Goal: Task Accomplishment & Management: Use online tool/utility

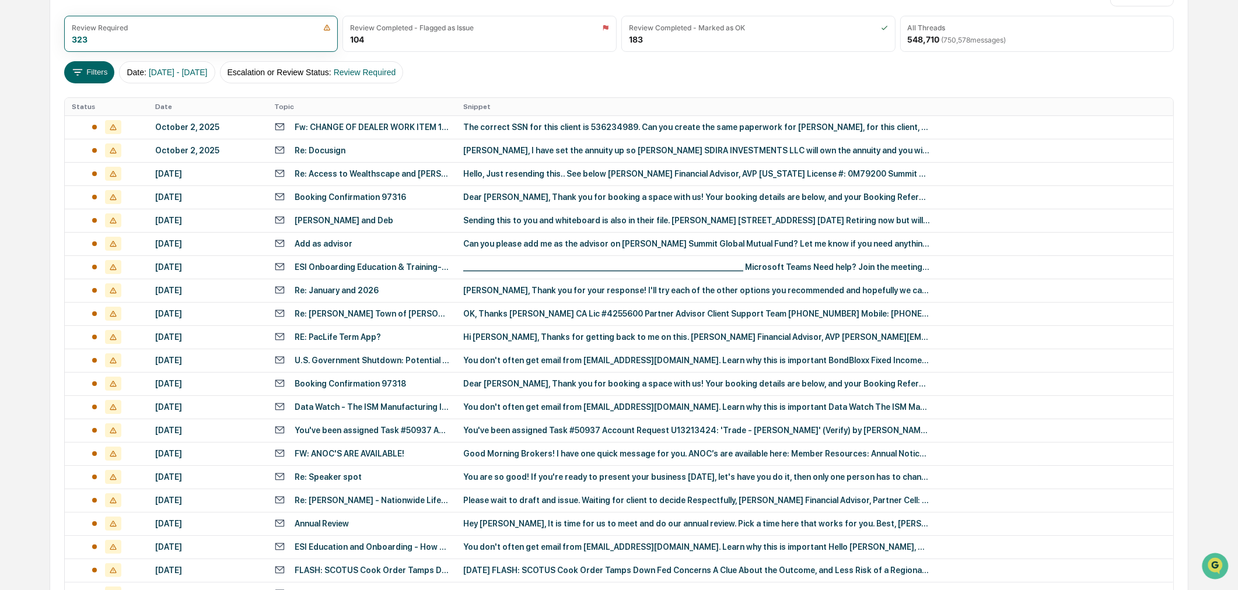
scroll to position [132, 0]
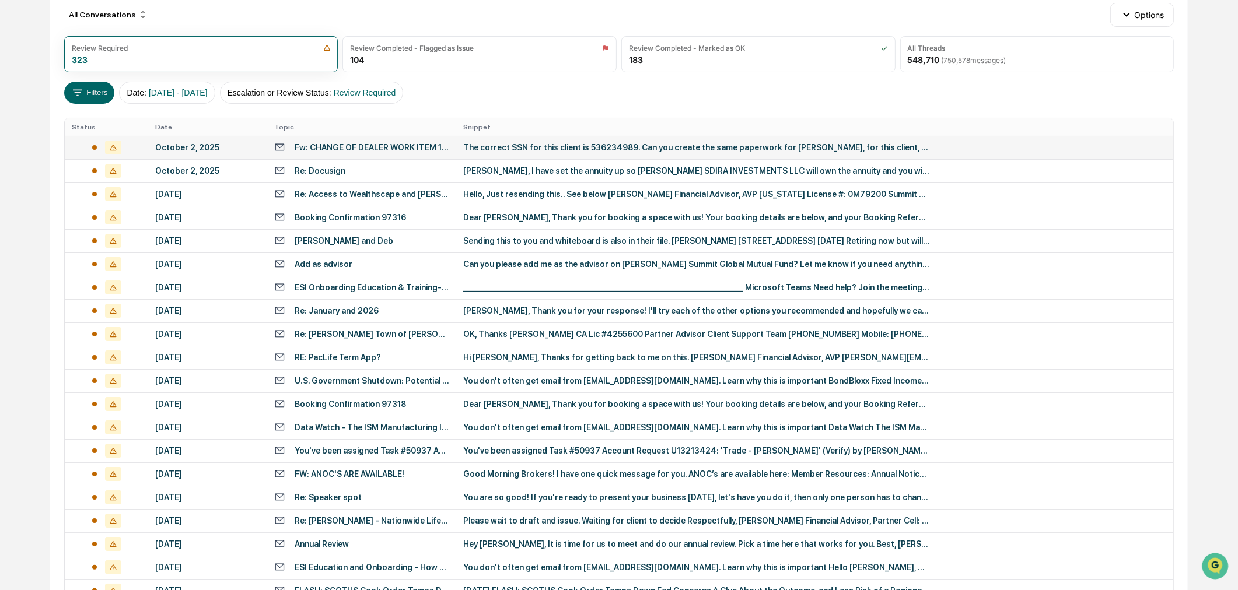
click at [207, 145] on div "October 2, 2025" at bounding box center [207, 147] width 105 height 9
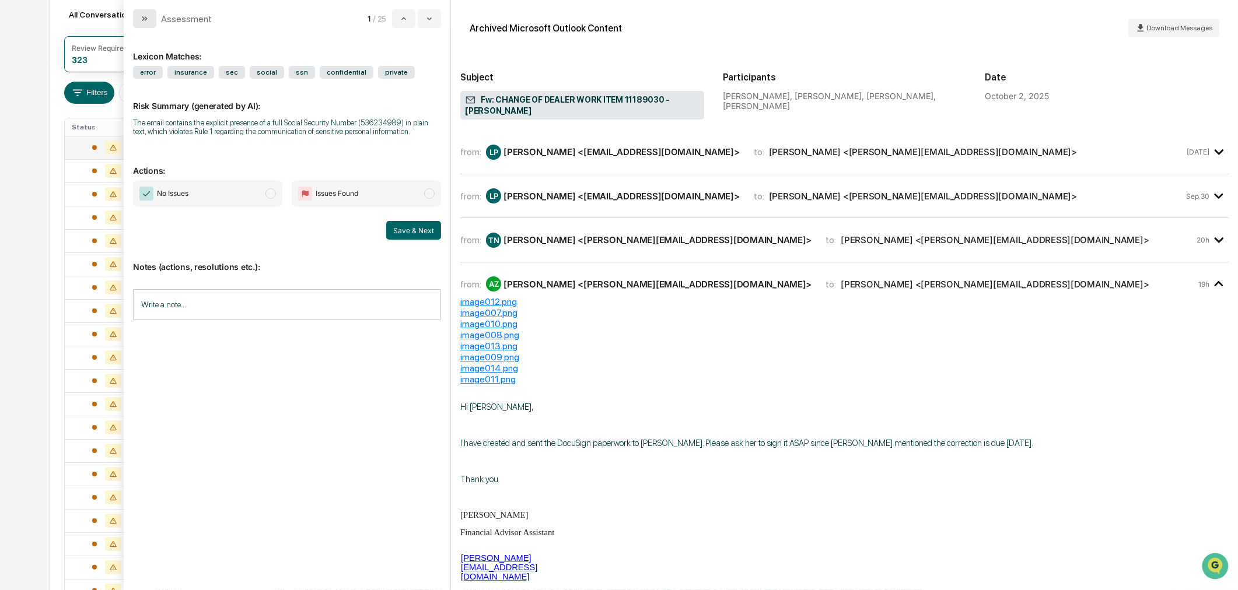
click at [149, 22] on button "modal" at bounding box center [144, 18] width 23 height 19
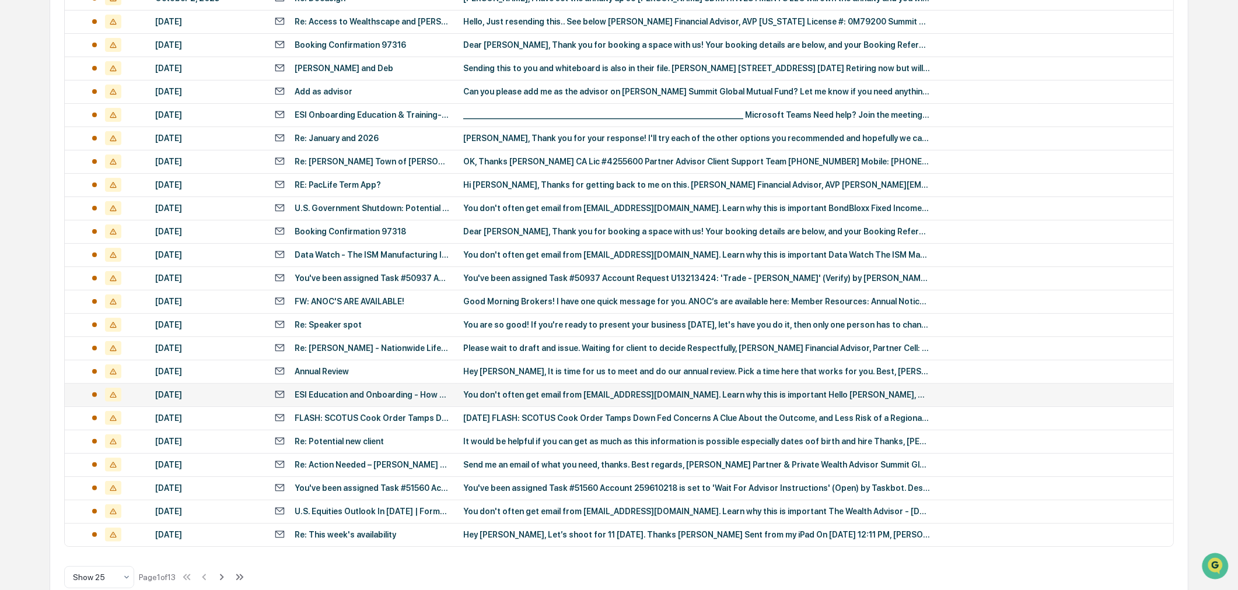
scroll to position [327, 0]
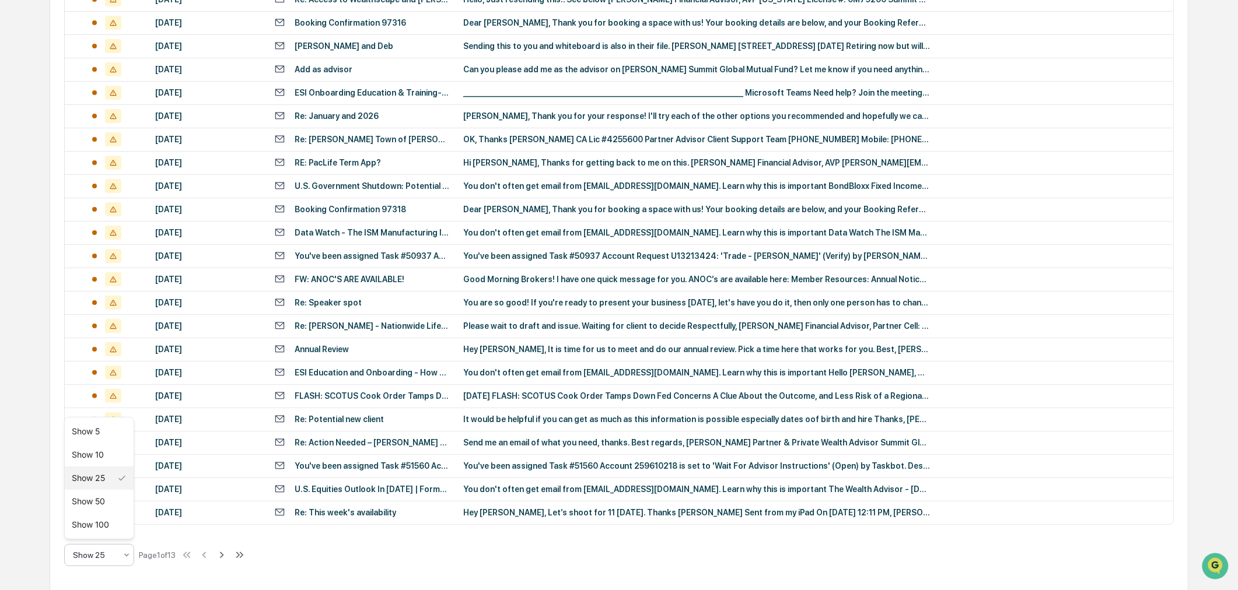
click at [124, 561] on div at bounding box center [126, 555] width 9 height 21
click at [111, 532] on div "Show 100" at bounding box center [99, 524] width 69 height 23
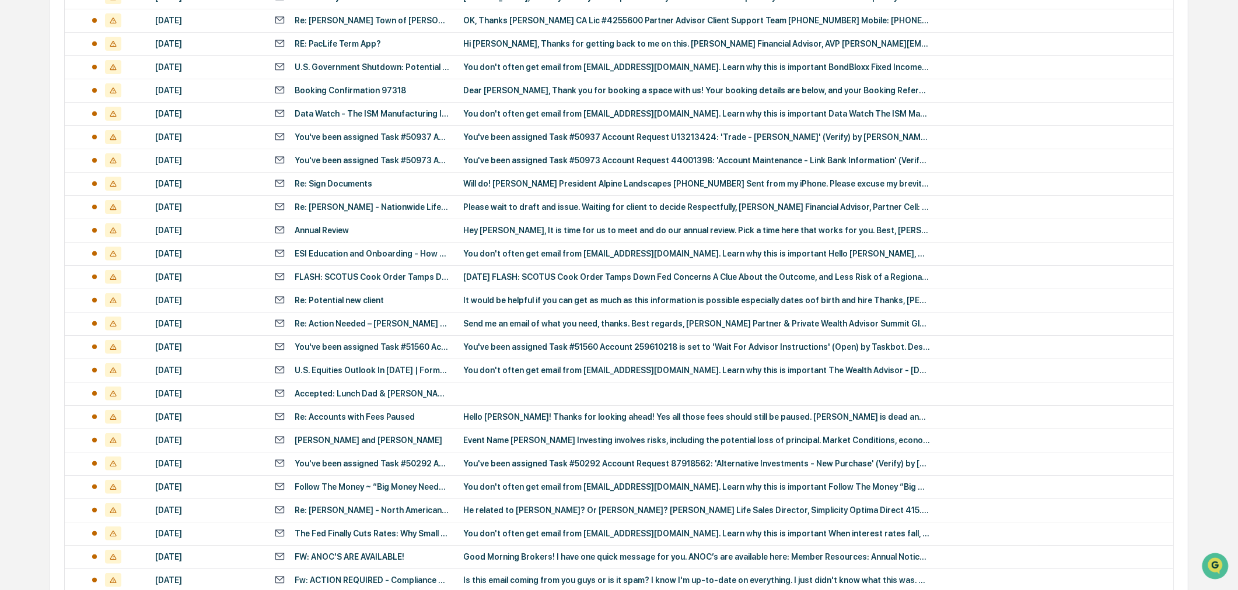
scroll to position [197, 0]
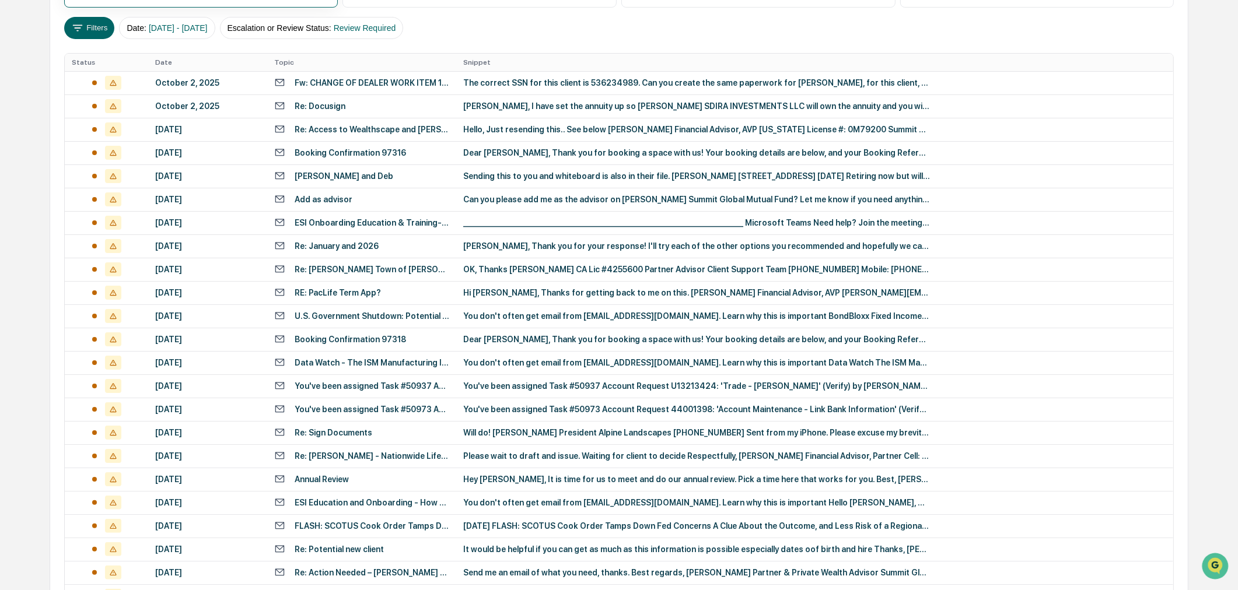
click at [330, 59] on th "Topic" at bounding box center [361, 62] width 189 height 17
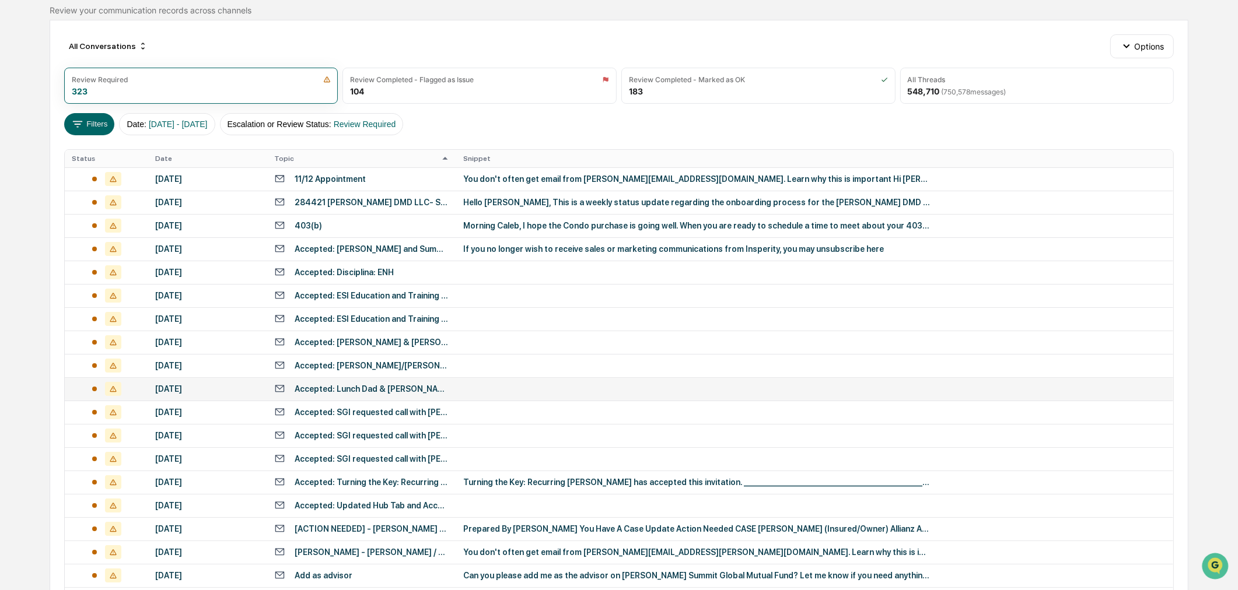
scroll to position [2, 0]
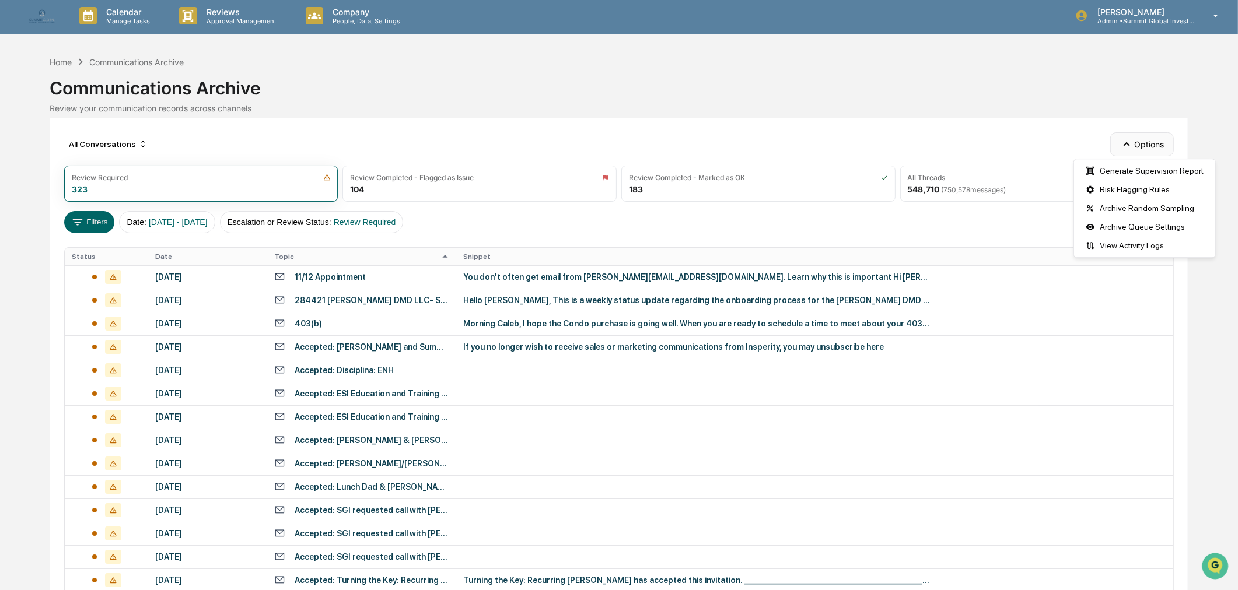
click at [1130, 141] on icon "button" at bounding box center [1126, 144] width 13 height 13
click at [1150, 140] on button "Options" at bounding box center [1142, 143] width 64 height 23
click at [1111, 226] on div "Archive Queue Settings" at bounding box center [1144, 227] width 136 height 19
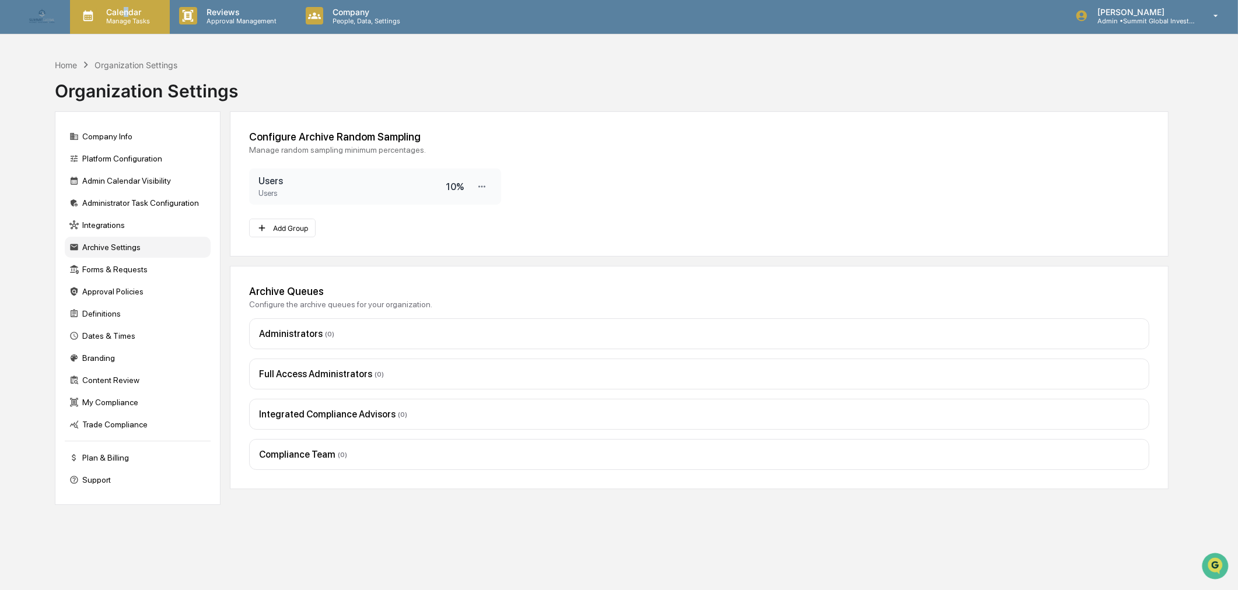
drag, startPoint x: 125, startPoint y: 14, endPoint x: 131, endPoint y: 12, distance: 6.8
click at [131, 12] on p "Calendar" at bounding box center [126, 12] width 59 height 10
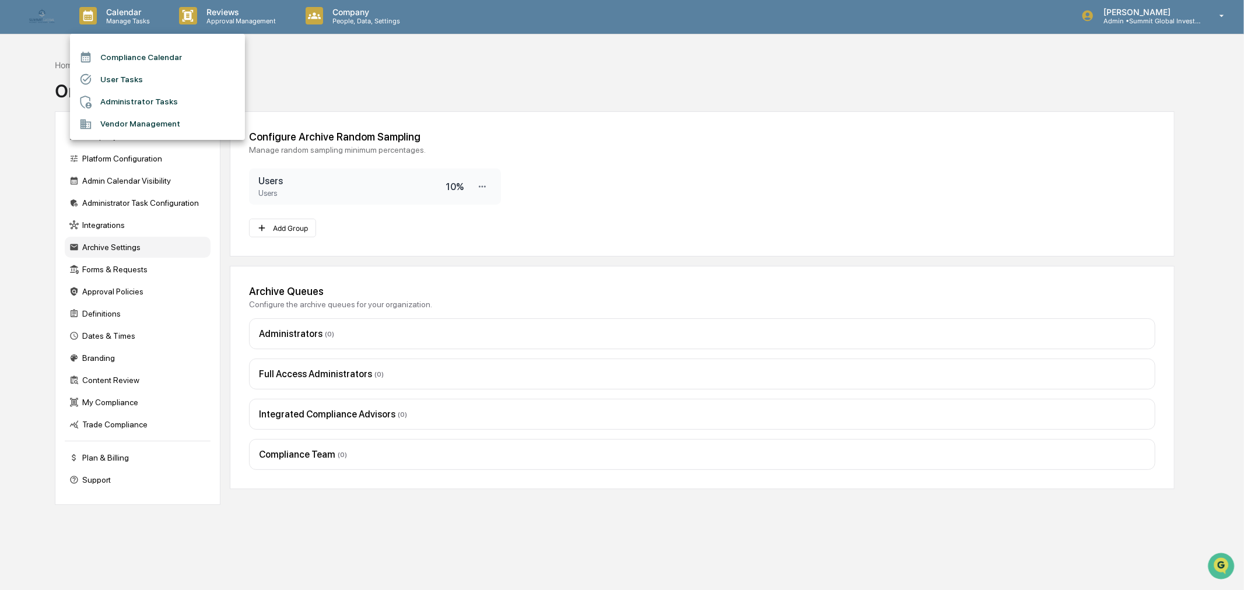
click at [121, 10] on div at bounding box center [622, 295] width 1244 height 590
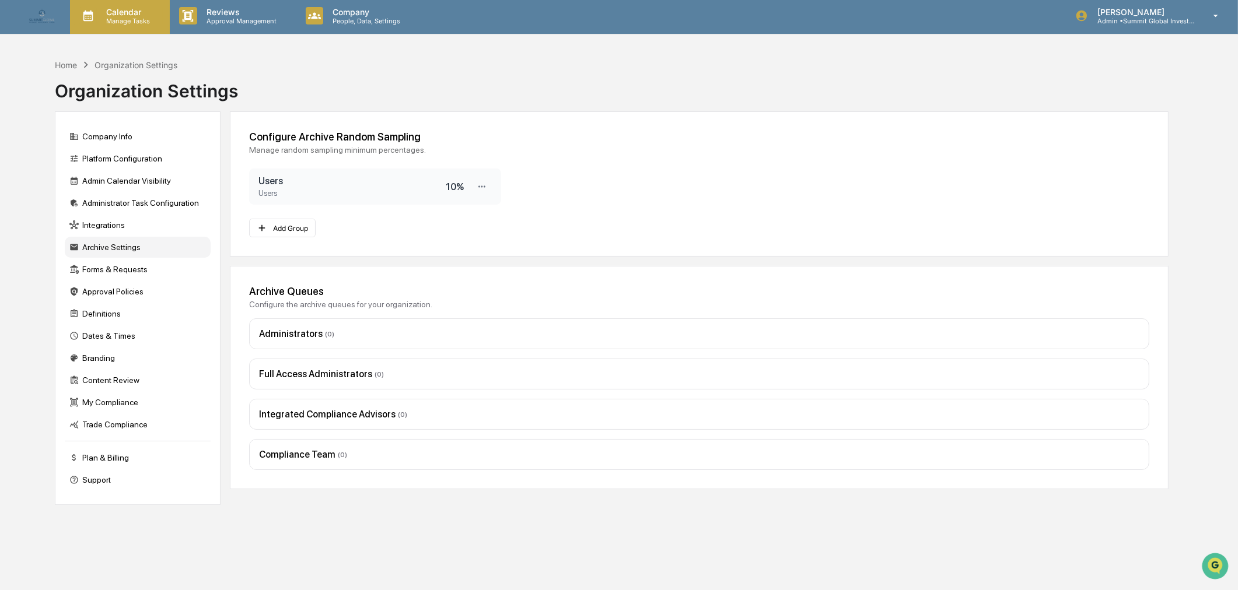
click at [115, 17] on p "Manage Tasks" at bounding box center [126, 21] width 59 height 8
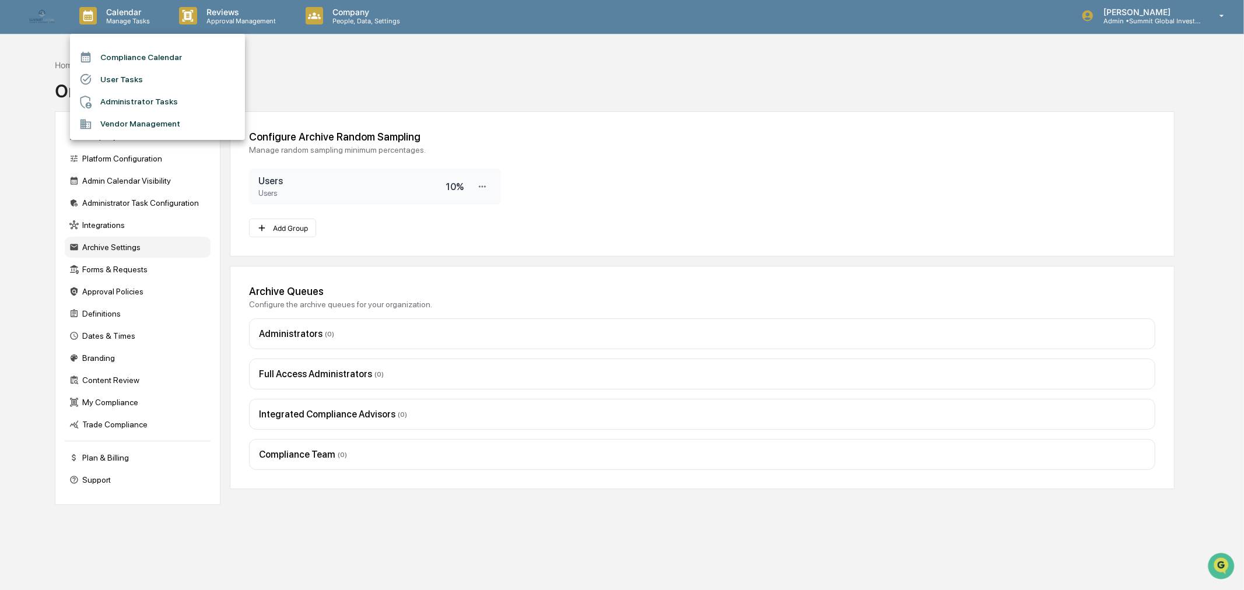
click at [164, 55] on li "Compliance Calendar" at bounding box center [157, 57] width 175 height 22
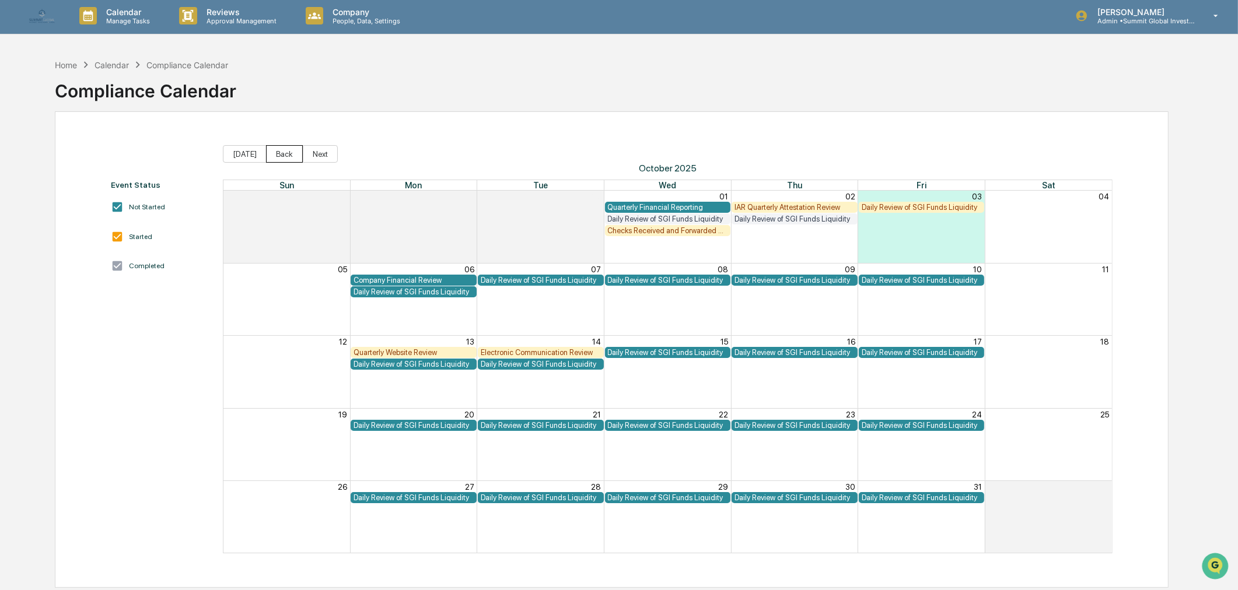
click at [281, 153] on button "Back" at bounding box center [284, 153] width 37 height 17
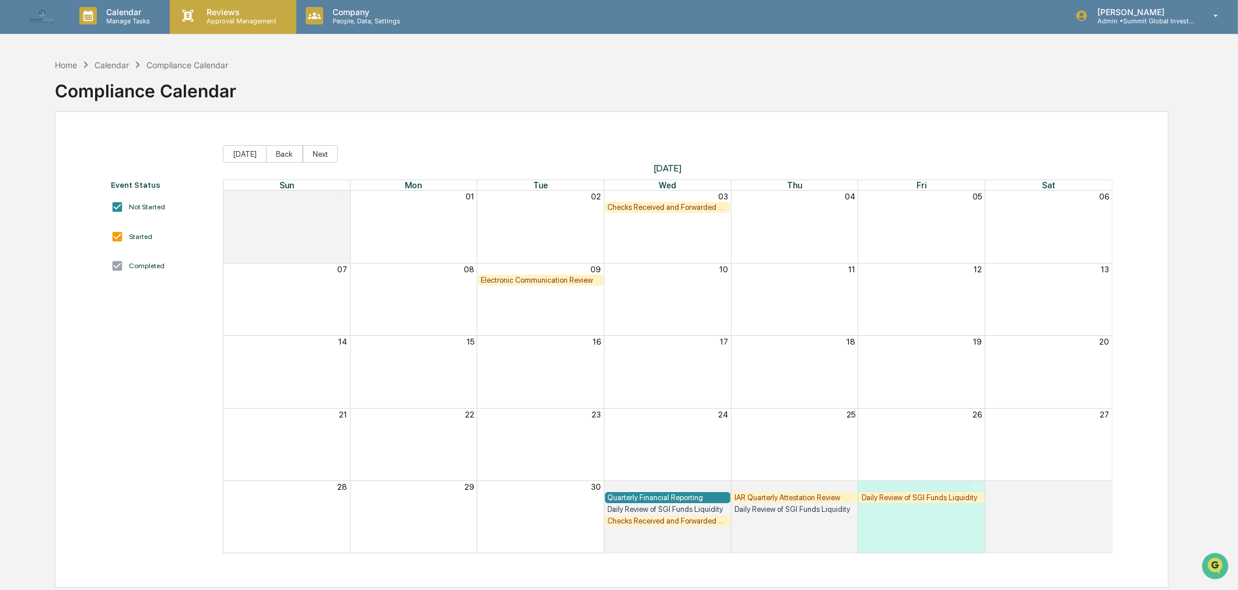
click at [211, 22] on p "Approval Management" at bounding box center [239, 21] width 85 height 8
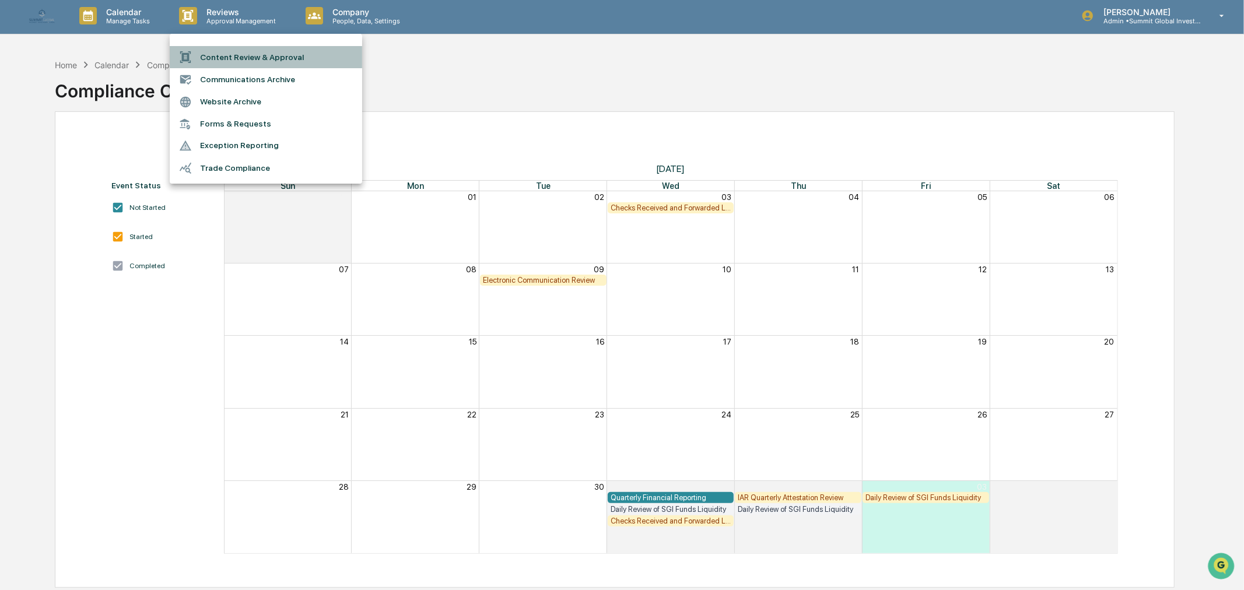
click at [216, 58] on li "Content Review & Approval" at bounding box center [266, 57] width 192 height 22
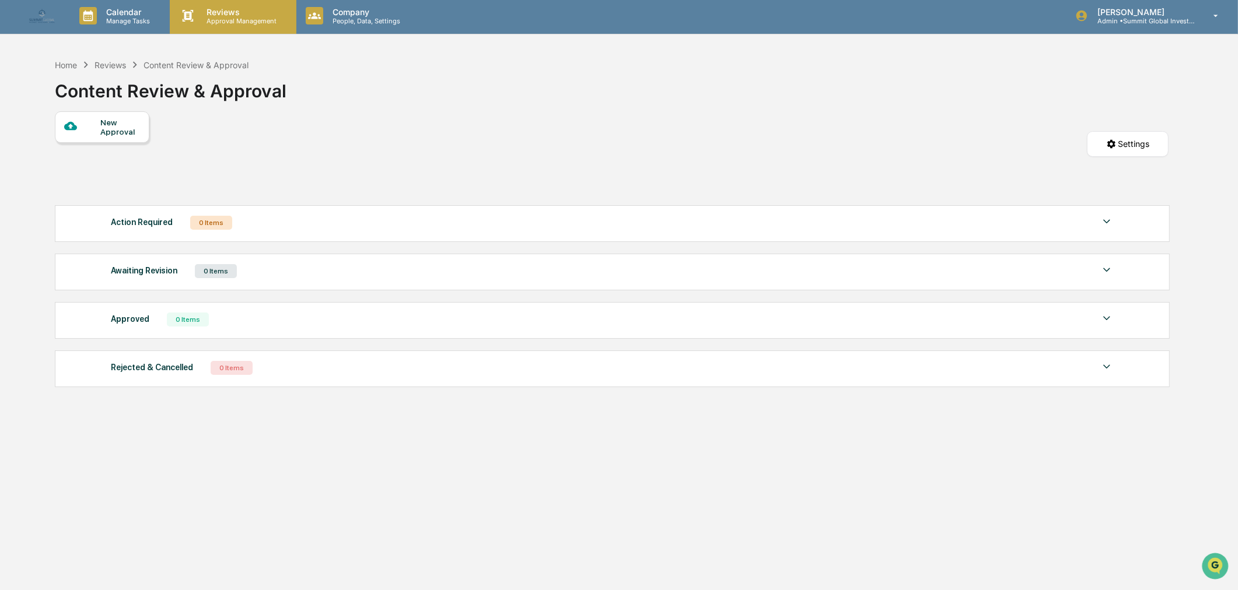
click at [213, 13] on p "Reviews" at bounding box center [239, 12] width 85 height 10
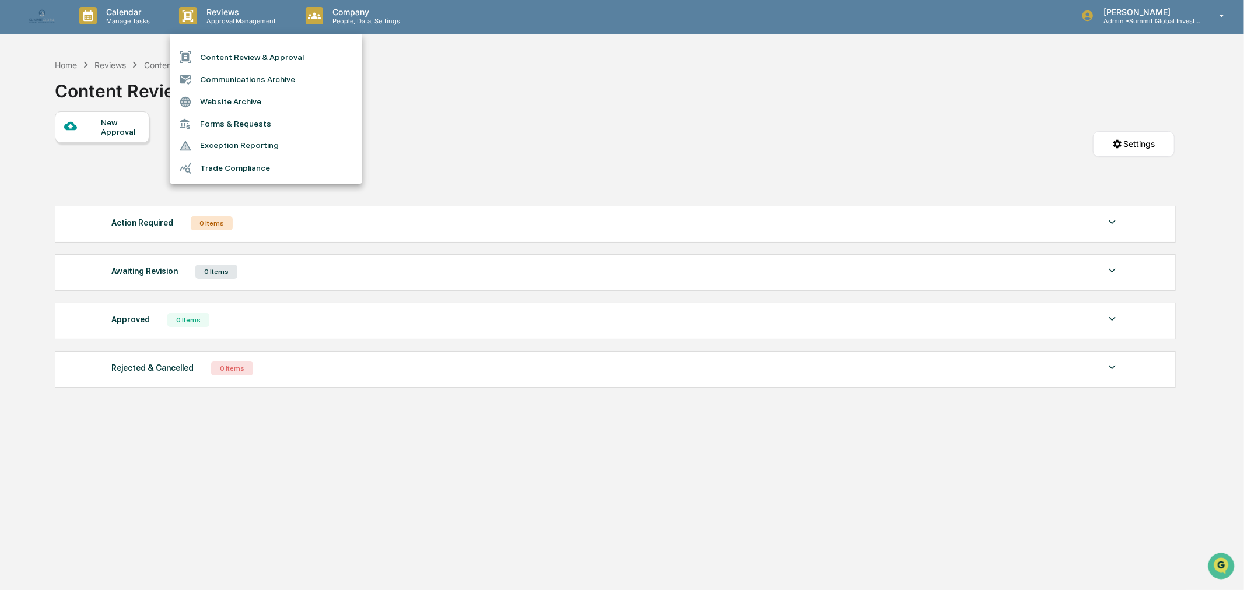
click at [239, 60] on li "Content Review & Approval" at bounding box center [266, 57] width 192 height 22
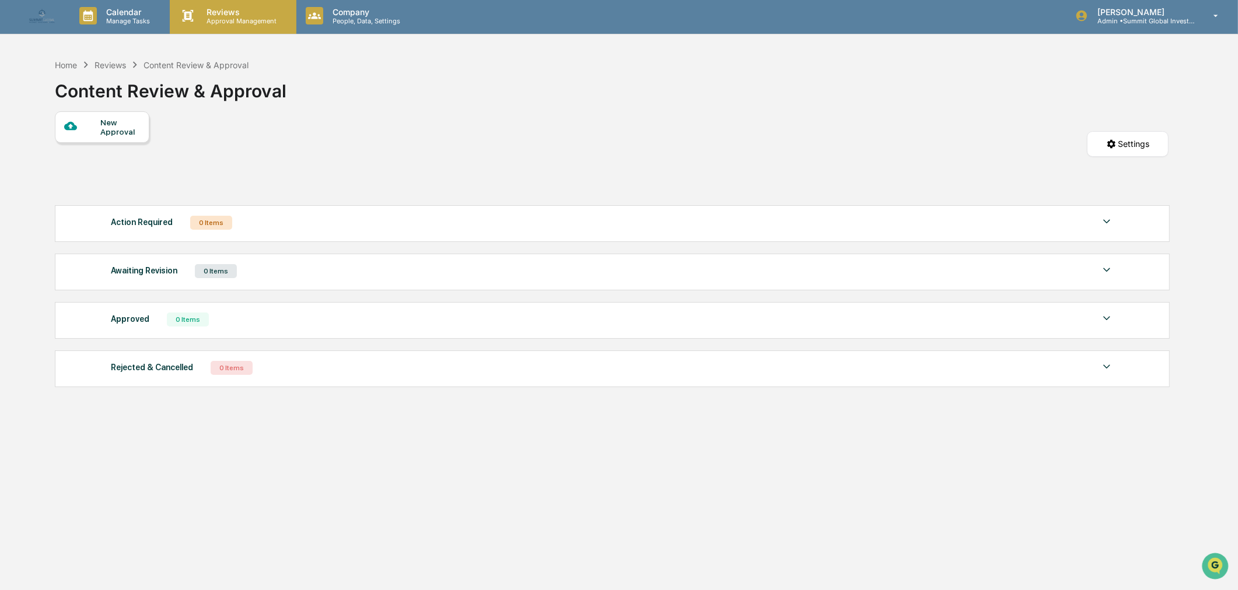
click at [218, 17] on p "Approval Management" at bounding box center [239, 21] width 85 height 8
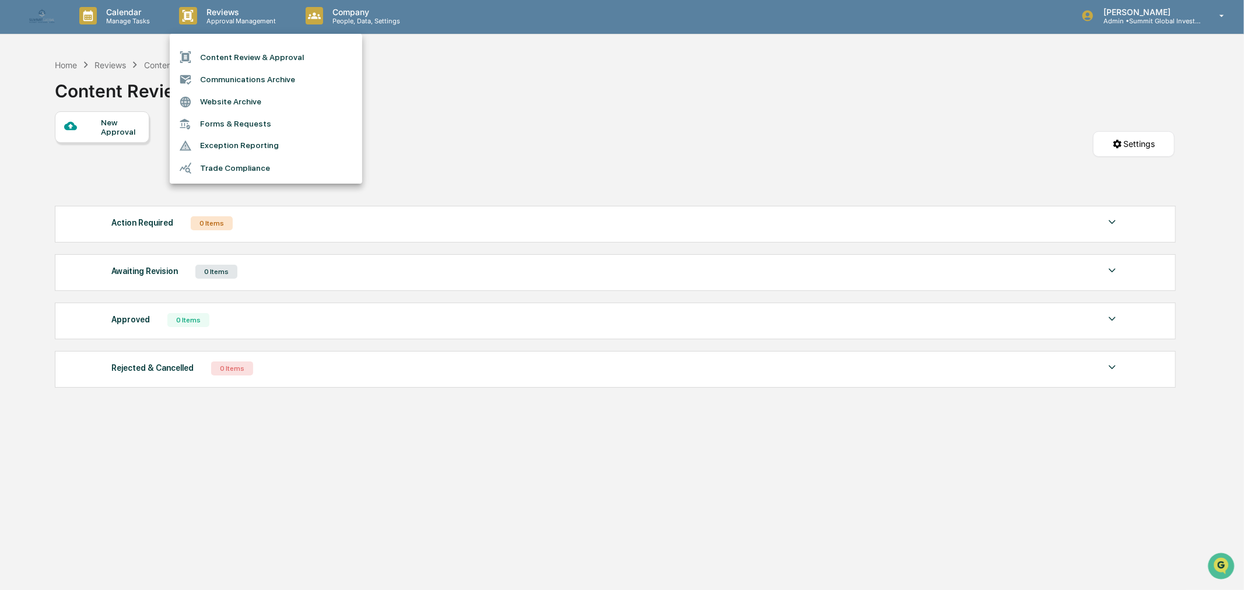
click at [214, 78] on li "Communications Archive" at bounding box center [266, 79] width 192 height 22
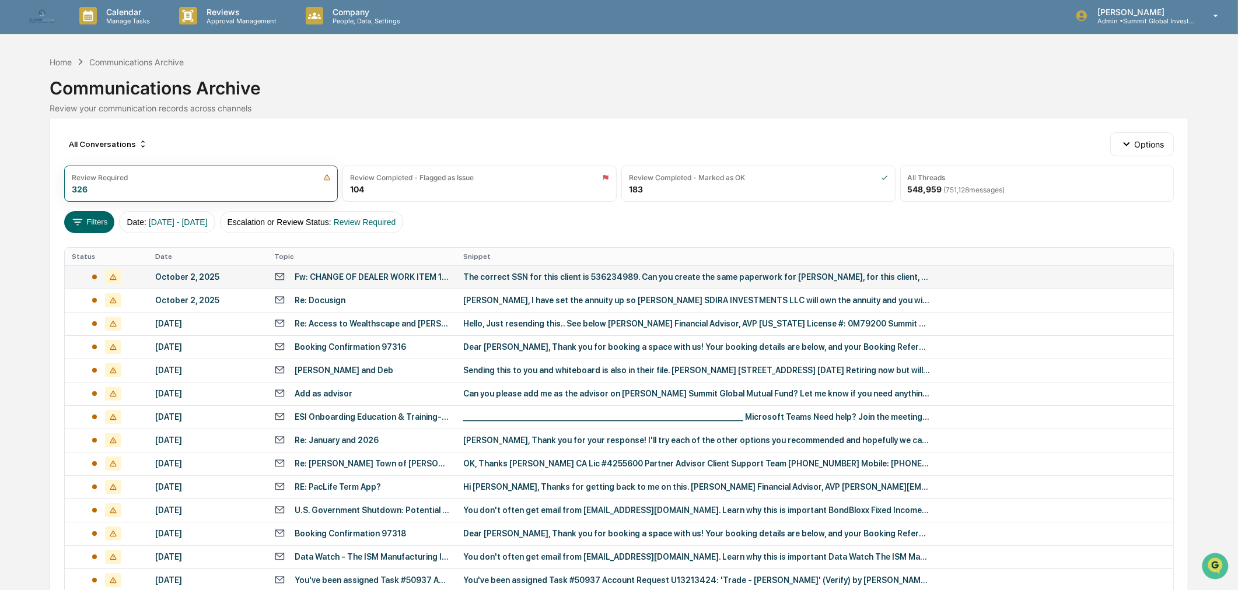
click at [330, 272] on div "Fw: CHANGE OF DEALER WORK ITEM 11189030 - [PERSON_NAME]" at bounding box center [372, 276] width 155 height 9
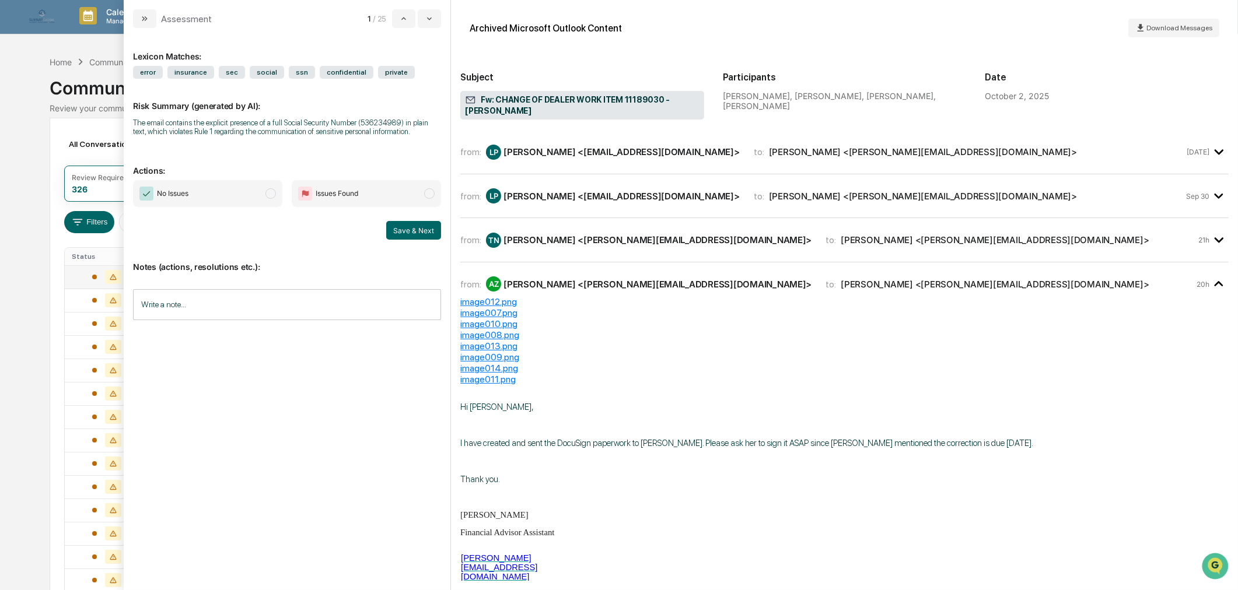
click at [708, 249] on div "from: TN [PERSON_NAME] <[PERSON_NAME][EMAIL_ADDRESS][DOMAIN_NAME]> to: [PERSON_…" at bounding box center [844, 239] width 768 height 25
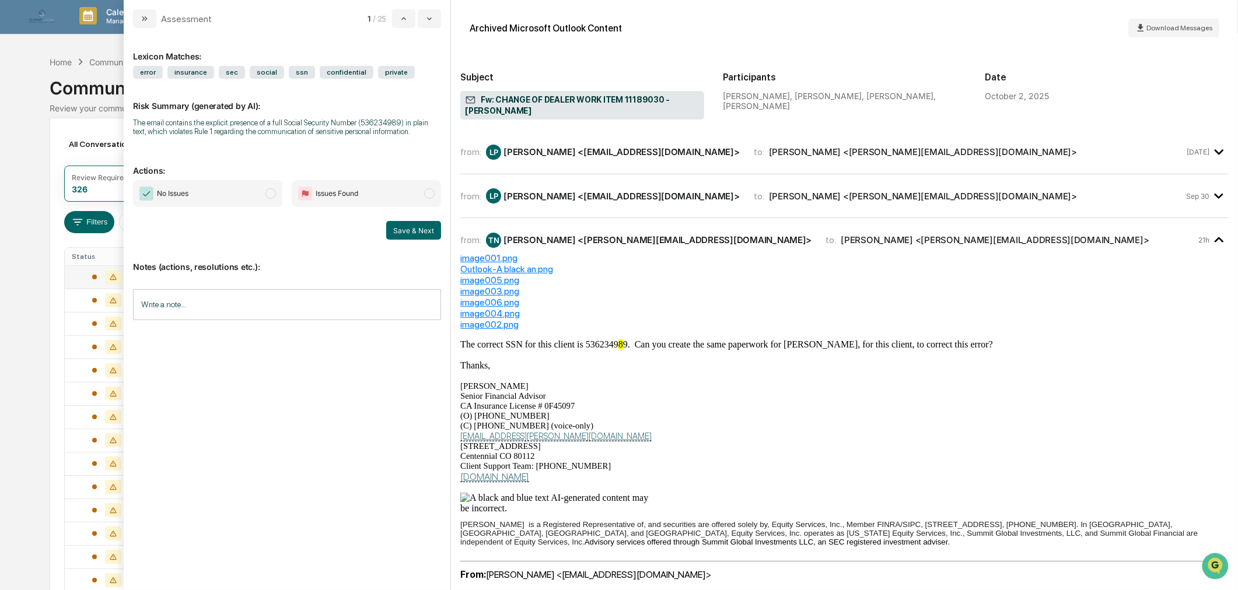
click at [682, 197] on div "[PERSON_NAME] <[EMAIL_ADDRESS][DOMAIN_NAME]>" at bounding box center [621, 196] width 236 height 11
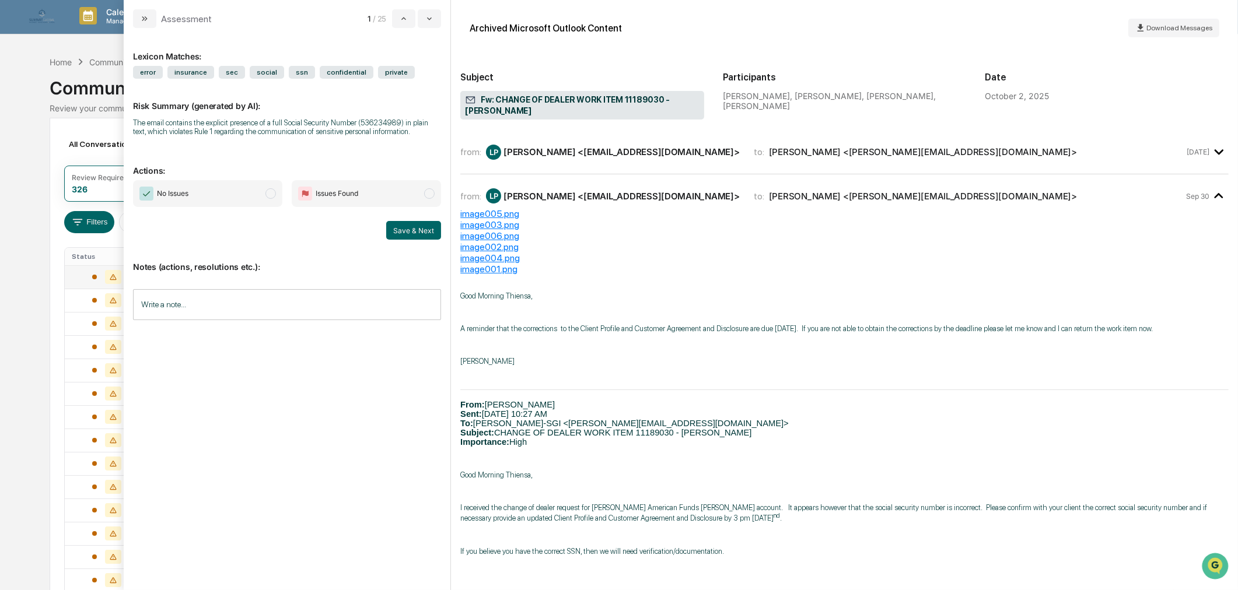
click at [671, 156] on div "[PERSON_NAME] <[EMAIL_ADDRESS][DOMAIN_NAME]>" at bounding box center [621, 151] width 236 height 11
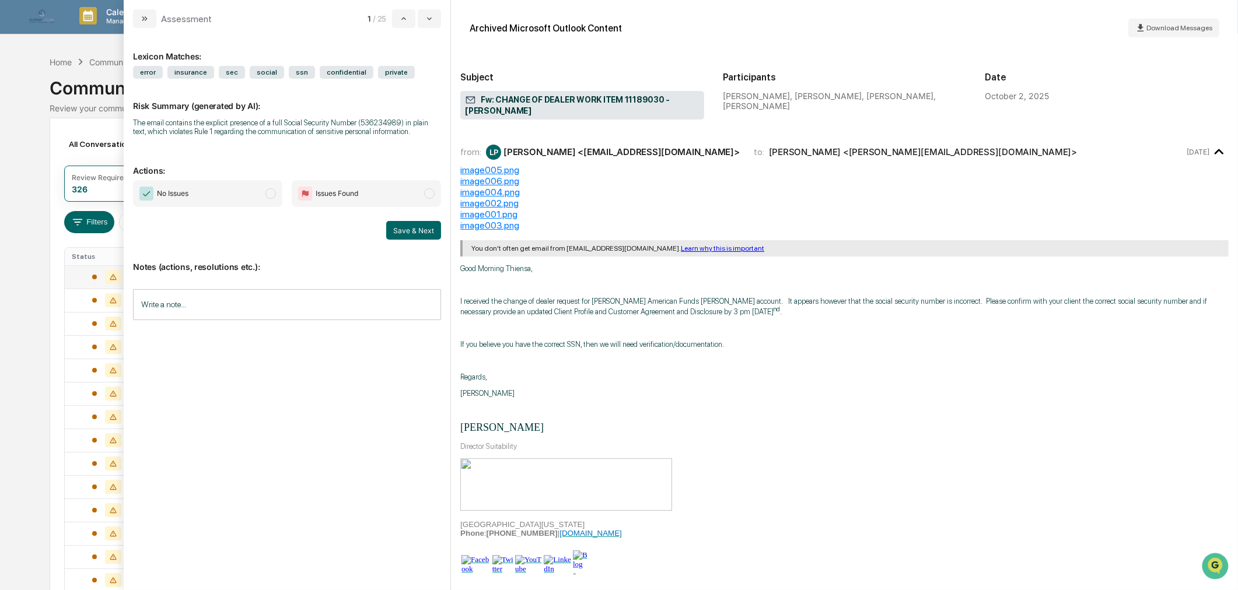
click at [247, 190] on span "No Issues" at bounding box center [207, 193] width 149 height 27
click at [216, 304] on input "Write a note..." at bounding box center [287, 304] width 308 height 31
click at [427, 402] on button "Save" at bounding box center [425, 400] width 31 height 19
click at [425, 229] on button "Save & Next" at bounding box center [413, 230] width 55 height 19
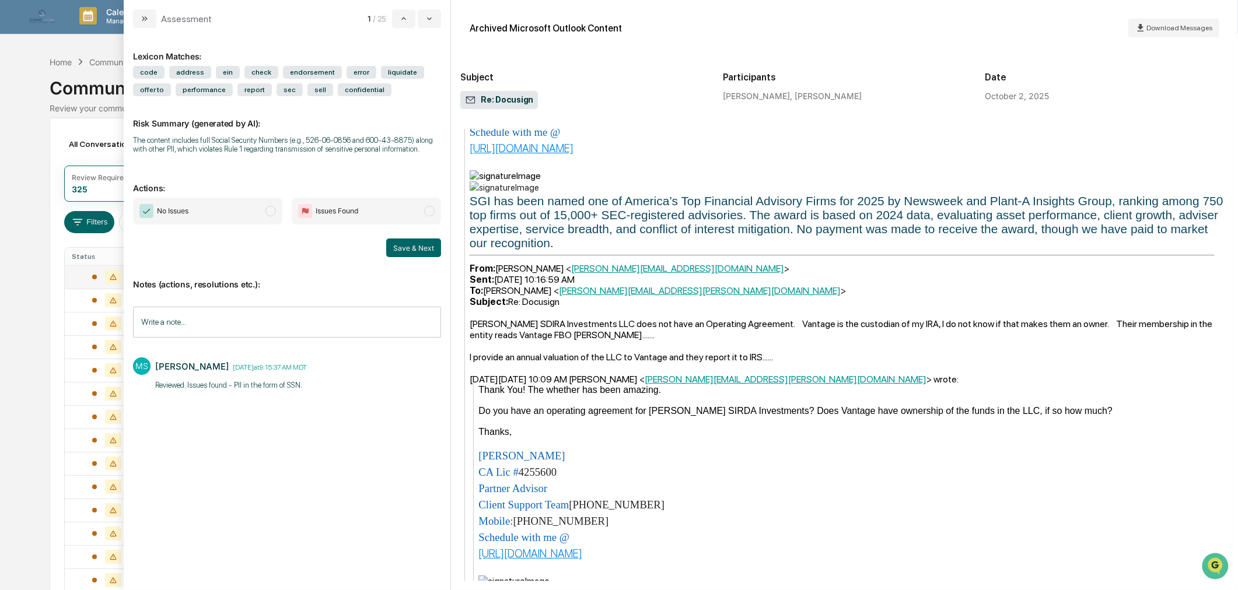
scroll to position [2138, 0]
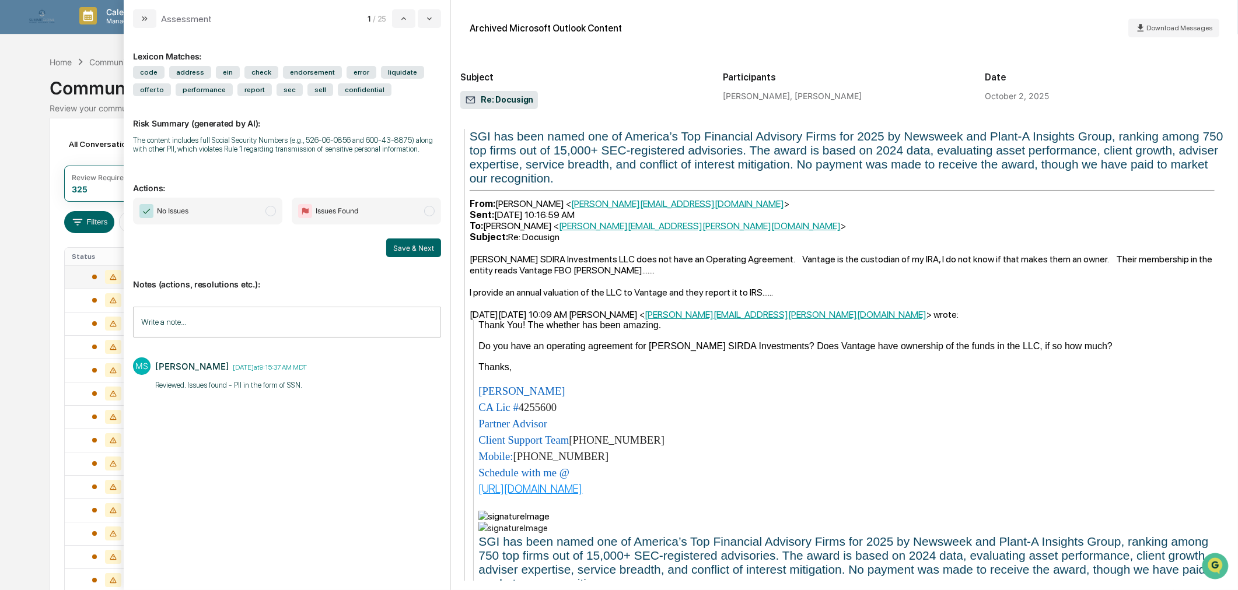
click at [264, 215] on span "No Issues" at bounding box center [207, 211] width 149 height 27
click at [400, 251] on button "Save & Next" at bounding box center [413, 248] width 55 height 19
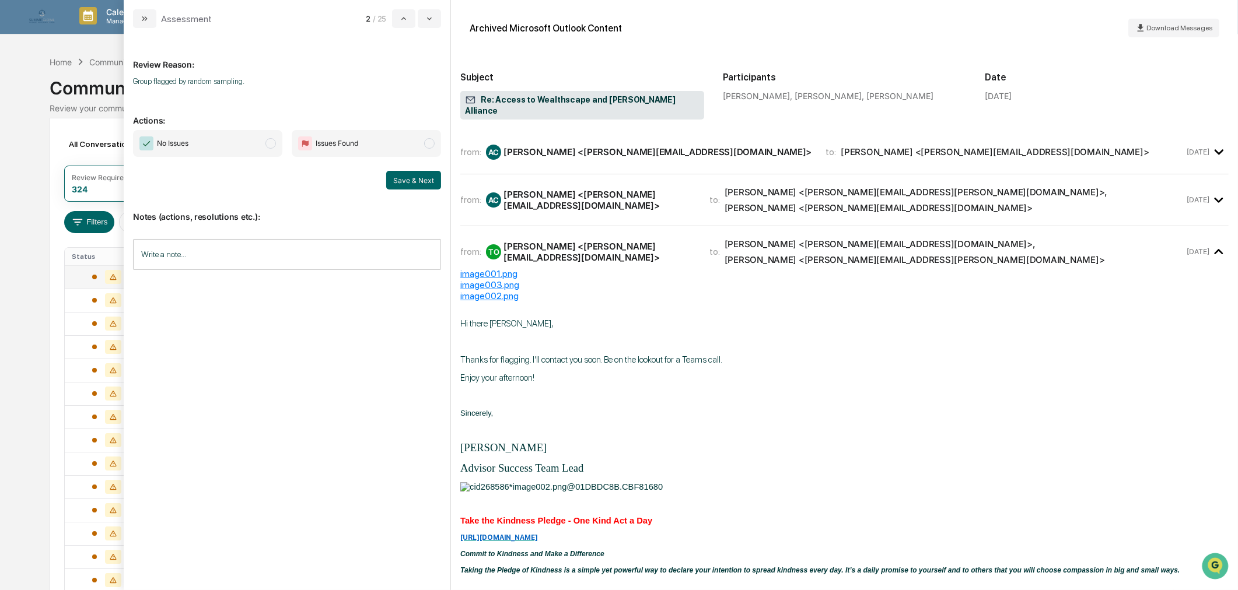
click at [607, 195] on div "from: AC [PERSON_NAME] <[PERSON_NAME][EMAIL_ADDRESS][DOMAIN_NAME]> to: [PERSON_…" at bounding box center [844, 200] width 768 height 33
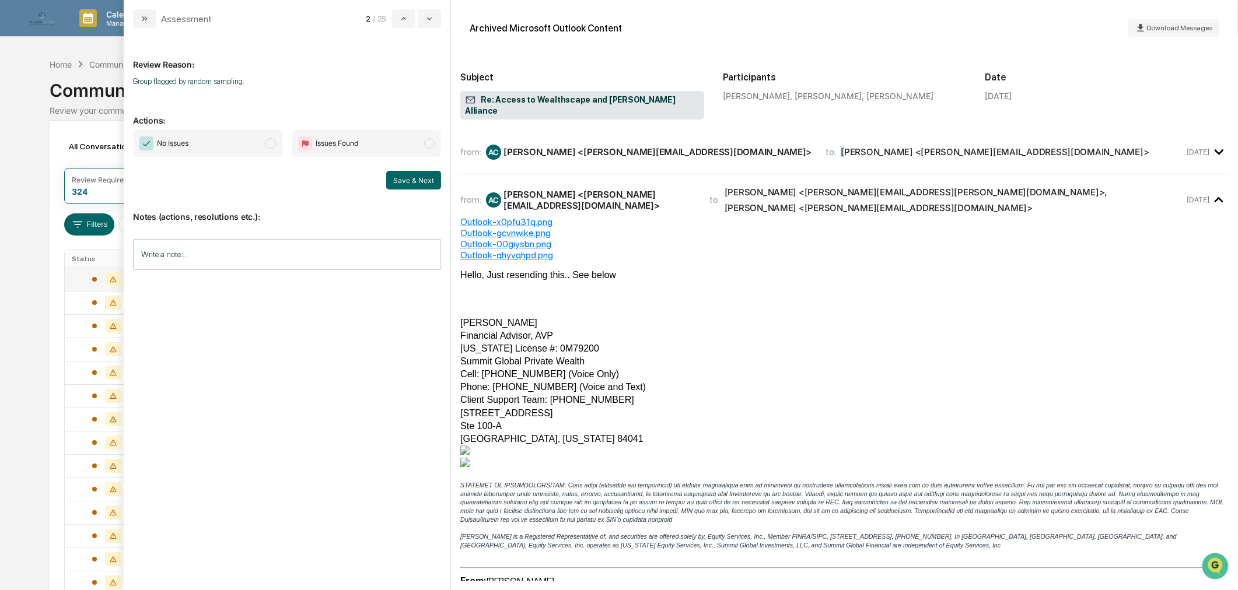
click at [825, 146] on div "to: [PERSON_NAME] <[PERSON_NAME][EMAIL_ADDRESS][DOMAIN_NAME]>" at bounding box center [986, 151] width 323 height 11
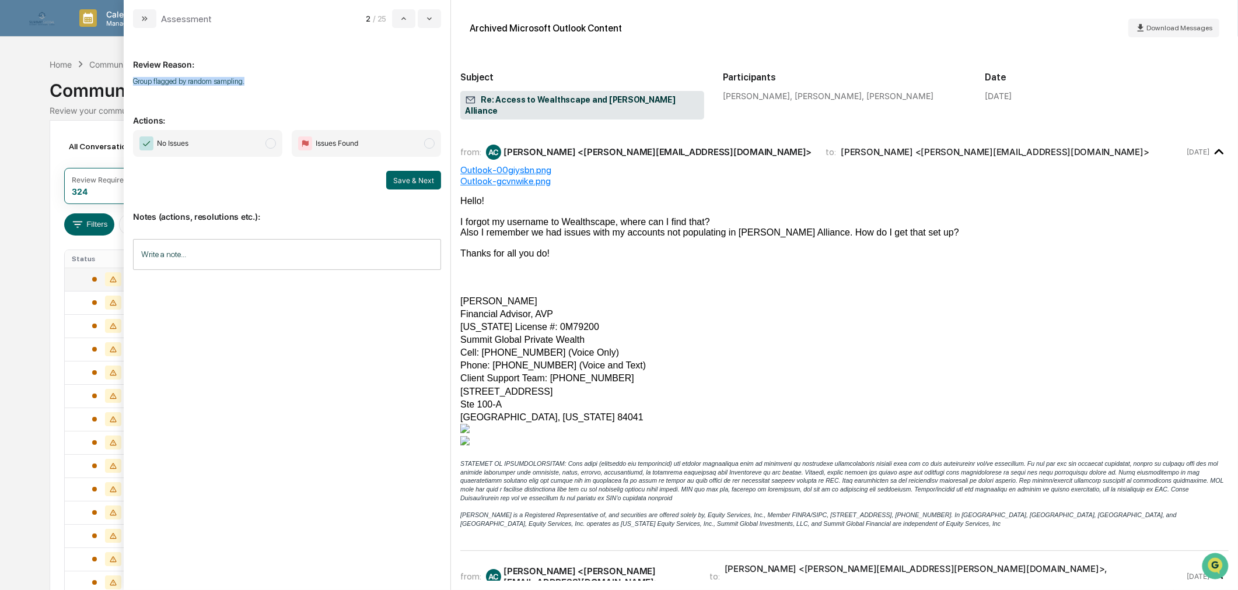
drag, startPoint x: 253, startPoint y: 82, endPoint x: 131, endPoint y: 89, distance: 122.1
click at [131, 89] on div "Review Reason: Group flagged by random sampling. Actions: No Issues Issues Foun…" at bounding box center [287, 309] width 327 height 562
click at [329, 85] on p "Group flagged by random sampling." at bounding box center [287, 81] width 308 height 9
click at [264, 150] on span "No Issues" at bounding box center [207, 143] width 149 height 27
click at [411, 180] on button "Save & Next" at bounding box center [413, 180] width 55 height 19
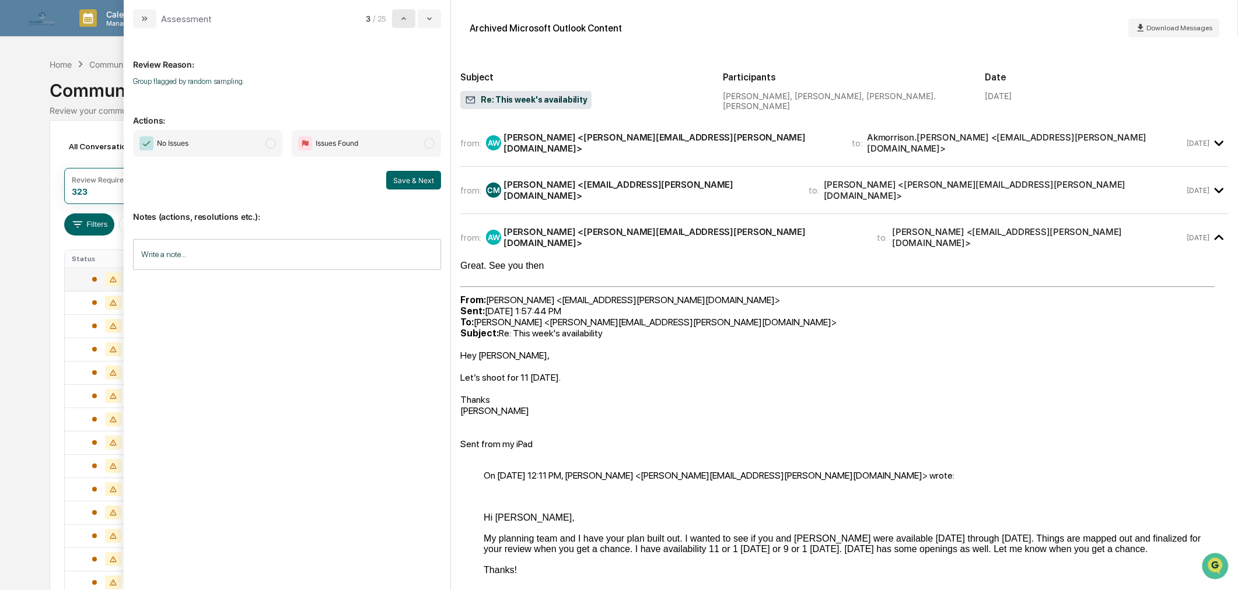
click at [398, 22] on button "modal" at bounding box center [403, 18] width 23 height 19
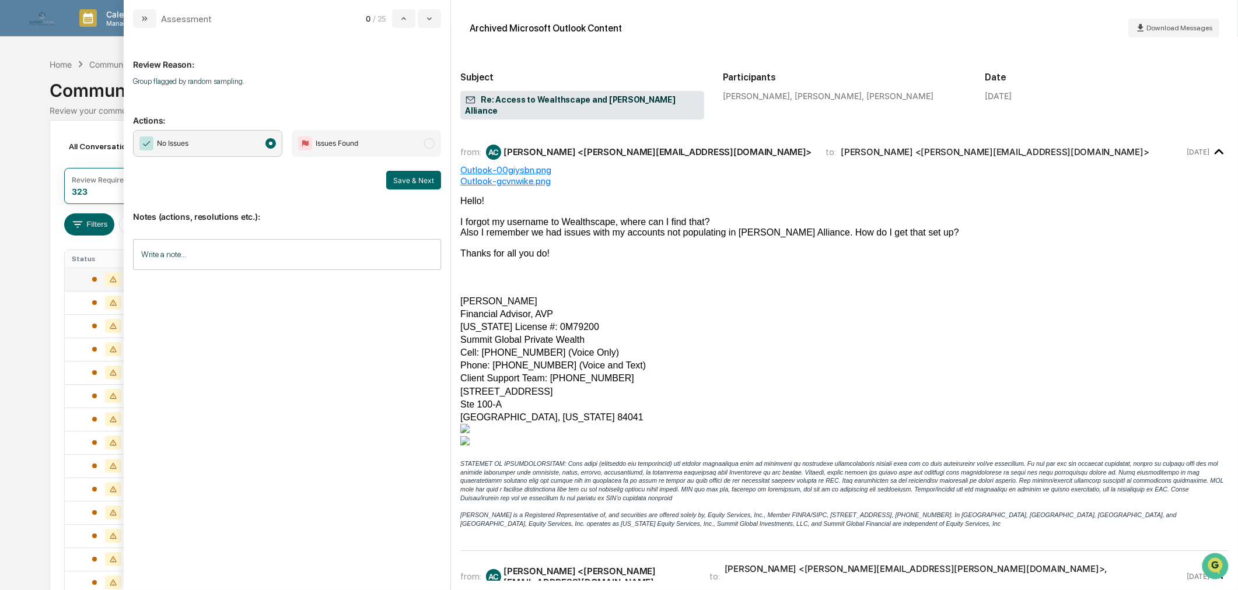
click at [206, 247] on input "Write a note..." at bounding box center [287, 254] width 308 height 31
click at [418, 341] on button "Save" at bounding box center [425, 350] width 31 height 19
click at [417, 176] on button "Save & Next" at bounding box center [413, 180] width 55 height 19
click at [417, 181] on button "Save & Next" at bounding box center [413, 180] width 55 height 19
click at [261, 149] on span "No Issues" at bounding box center [207, 143] width 149 height 27
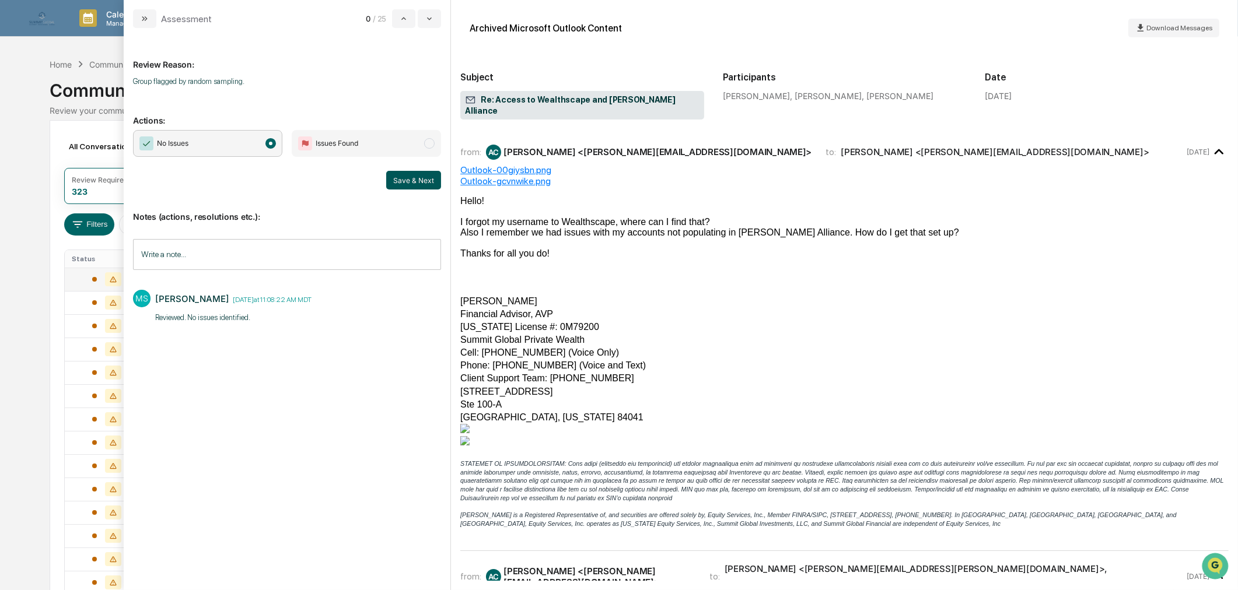
click at [409, 185] on button "Save & Next" at bounding box center [413, 180] width 55 height 19
click at [423, 22] on button "modal" at bounding box center [429, 18] width 23 height 19
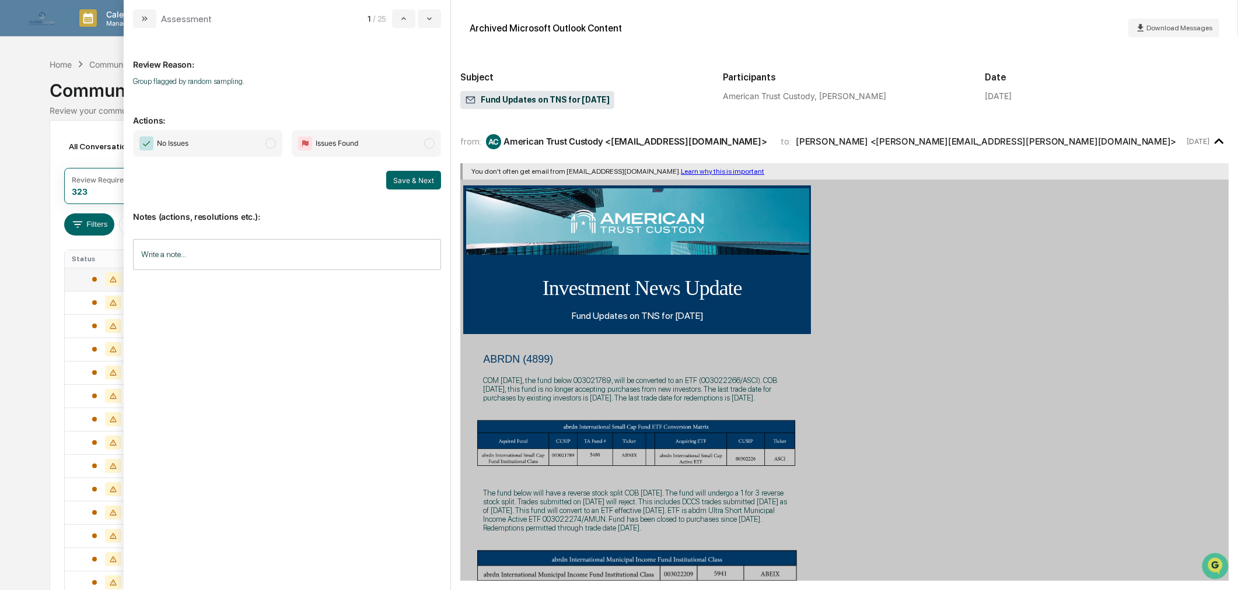
click at [62, 157] on div "All Conversations Options Review Required 323 Review Completed - Flagged as Iss…" at bounding box center [619, 518] width 1139 height 797
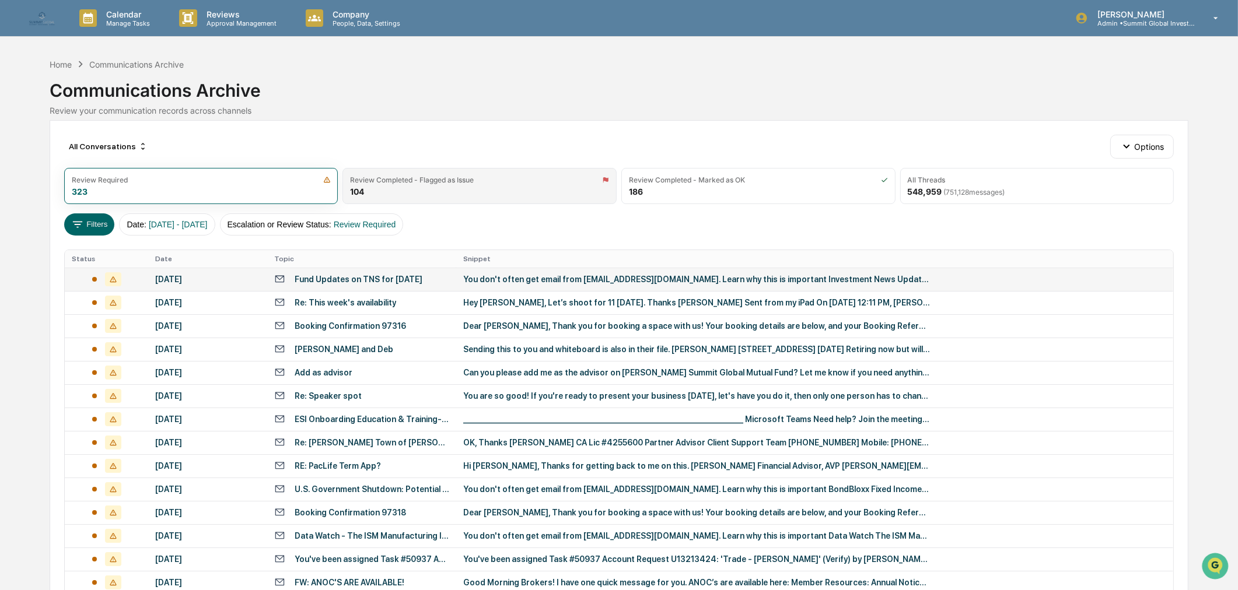
click at [506, 191] on div "Review Completed - Flagged as Issue 104" at bounding box center [479, 186] width 274 height 36
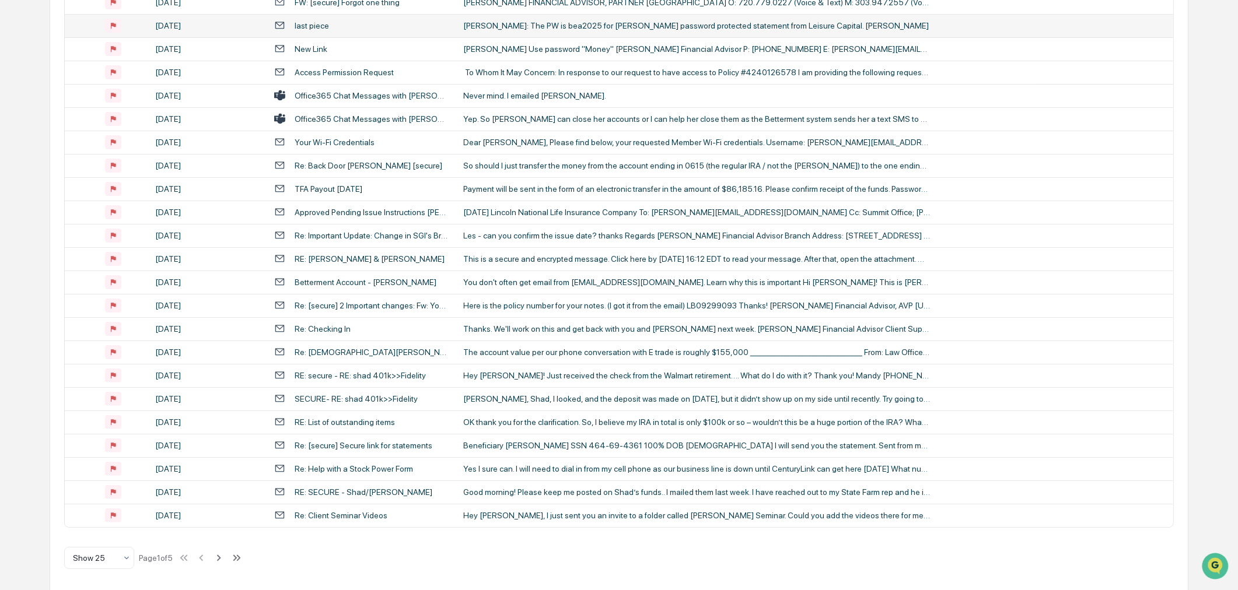
scroll to position [327, 0]
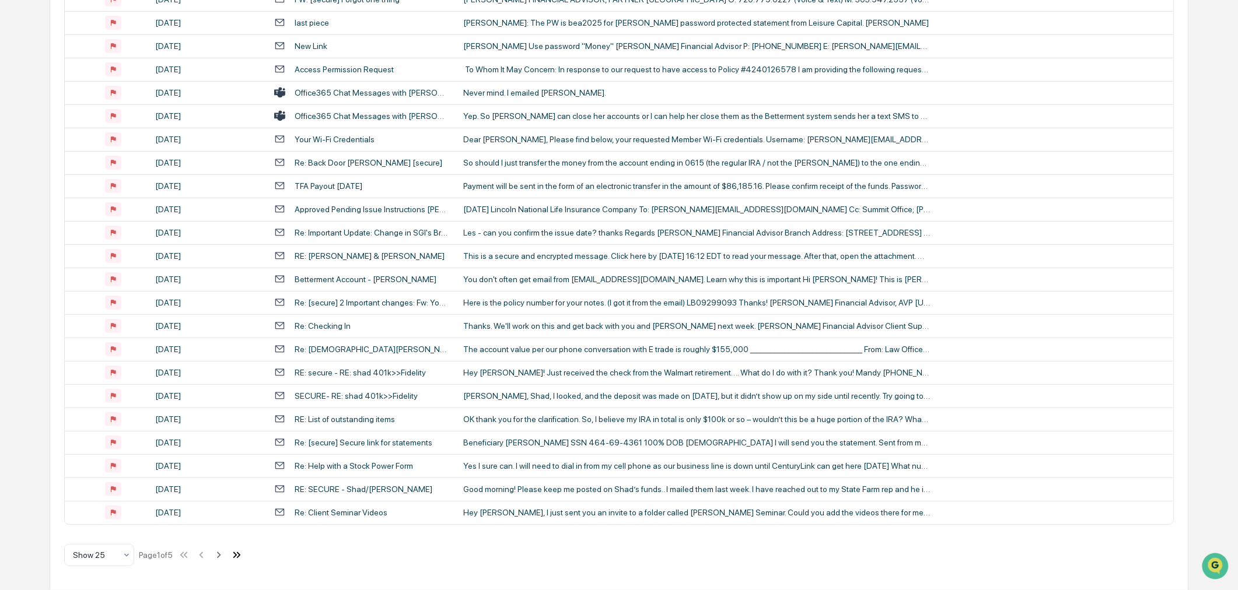
click at [236, 555] on icon at bounding box center [236, 555] width 13 height 13
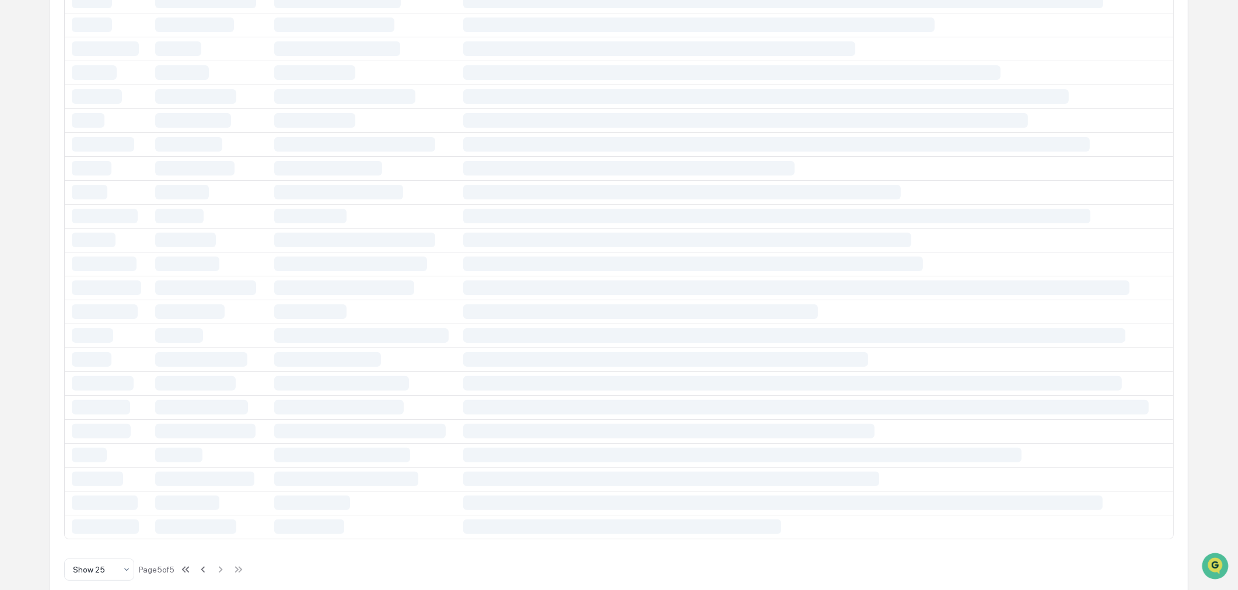
scroll to position [0, 0]
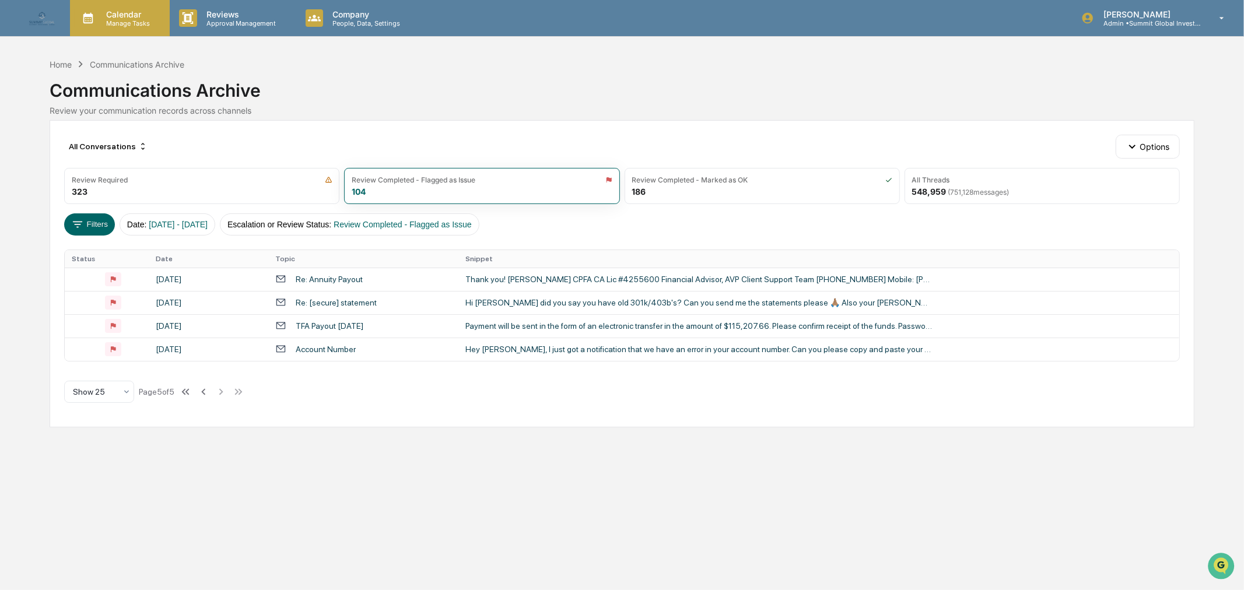
click at [124, 12] on p "Calendar" at bounding box center [126, 14] width 59 height 10
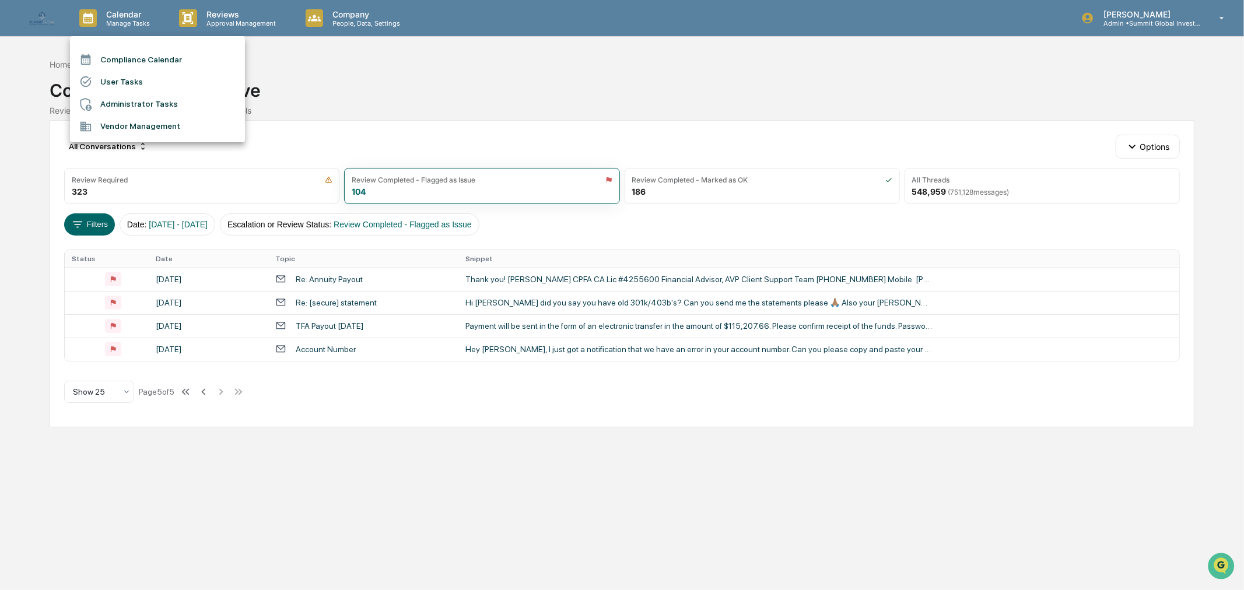
click at [120, 64] on li "Compliance Calendar" at bounding box center [157, 59] width 175 height 22
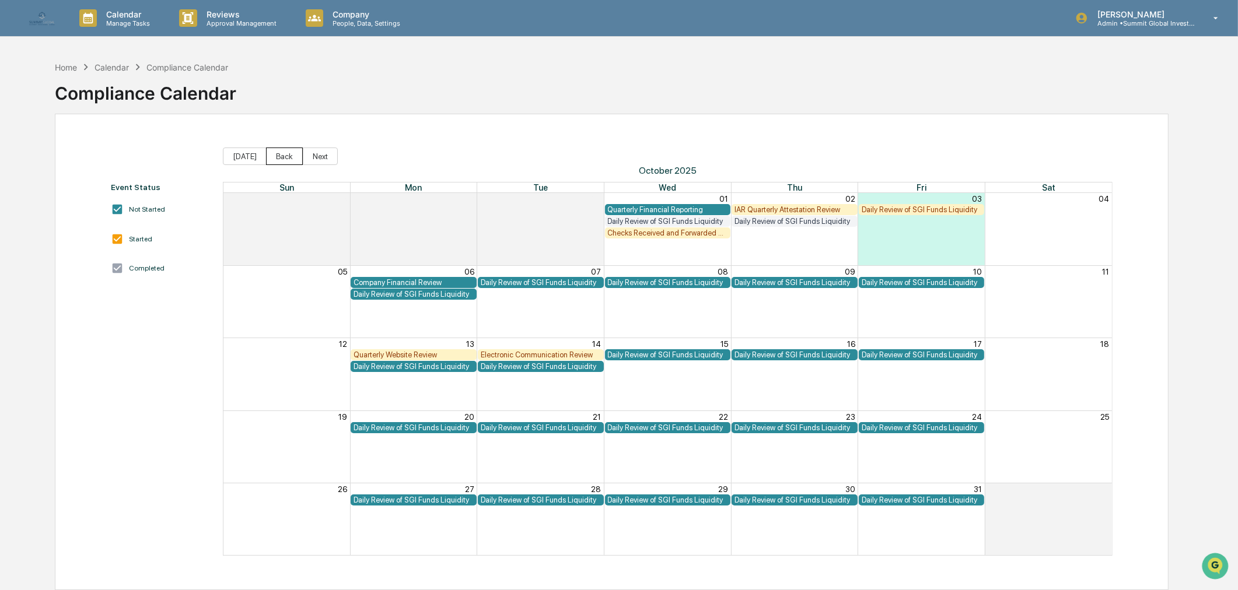
click at [279, 156] on button "Back" at bounding box center [284, 156] width 37 height 17
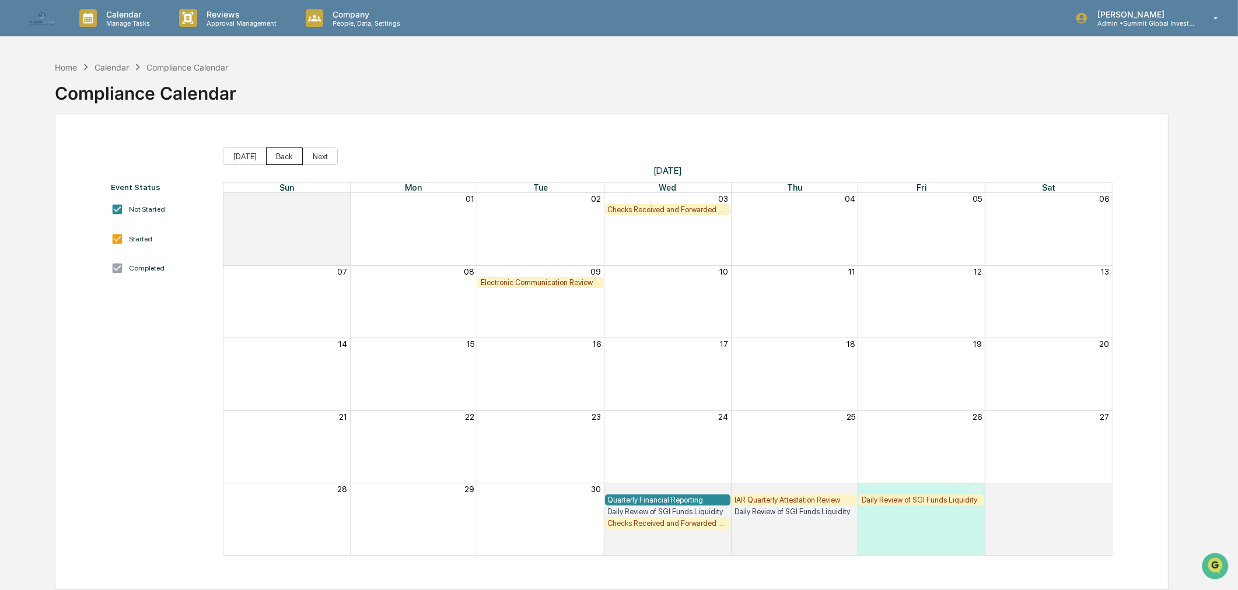
click at [279, 156] on button "Back" at bounding box center [284, 156] width 37 height 17
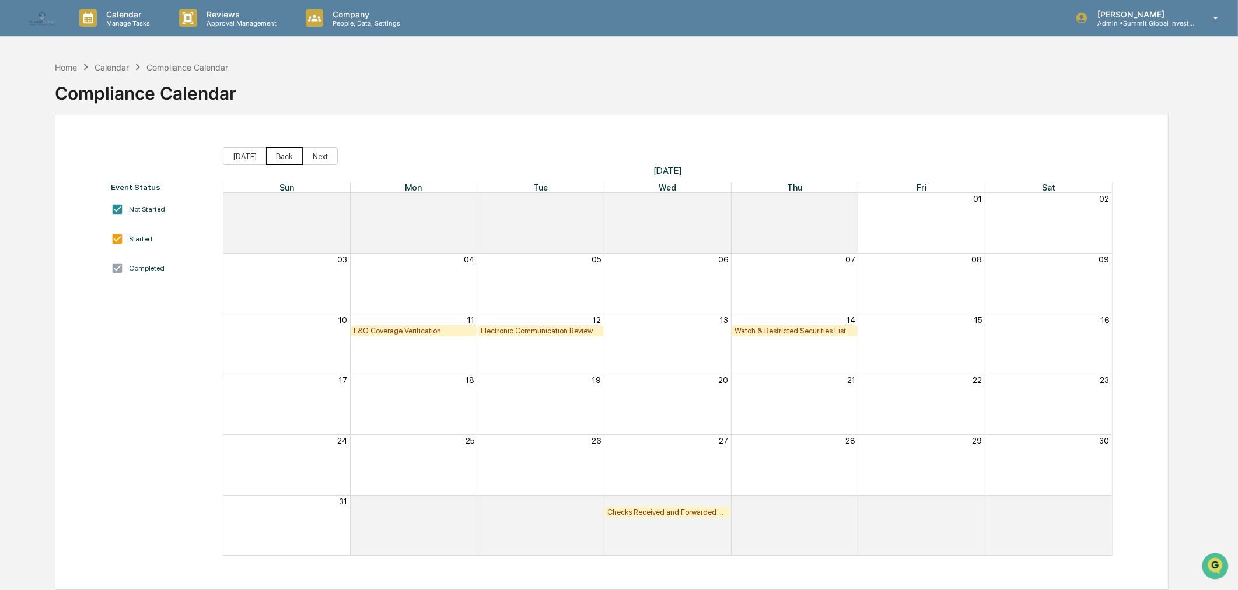
click at [284, 162] on button "Back" at bounding box center [284, 156] width 37 height 17
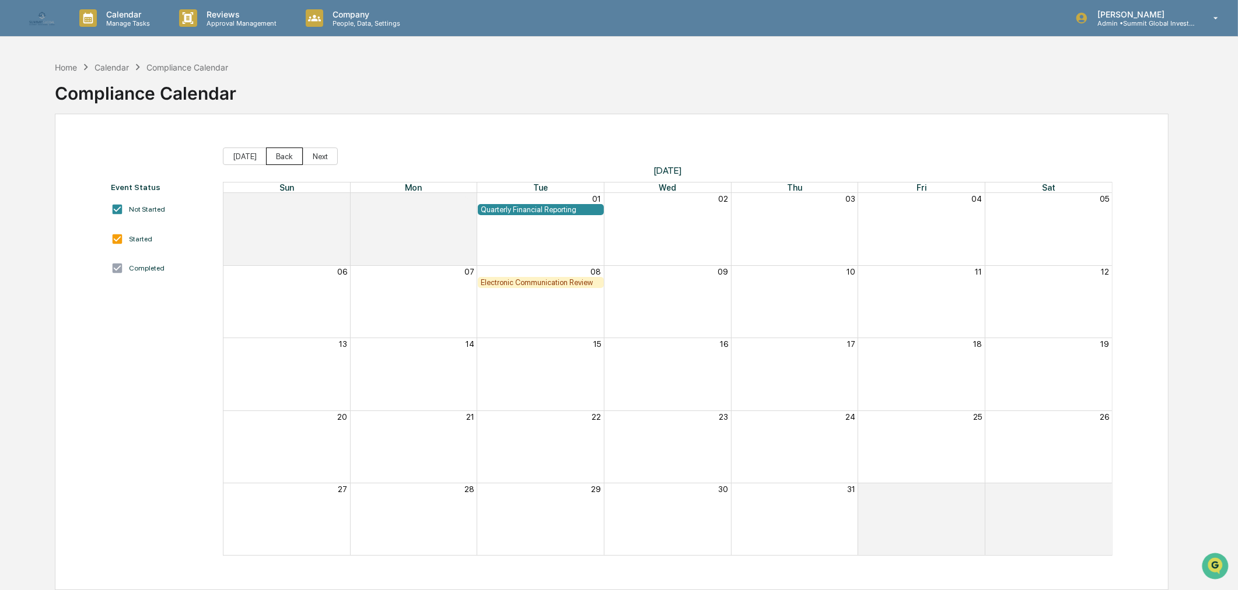
click at [284, 162] on button "Back" at bounding box center [284, 156] width 37 height 17
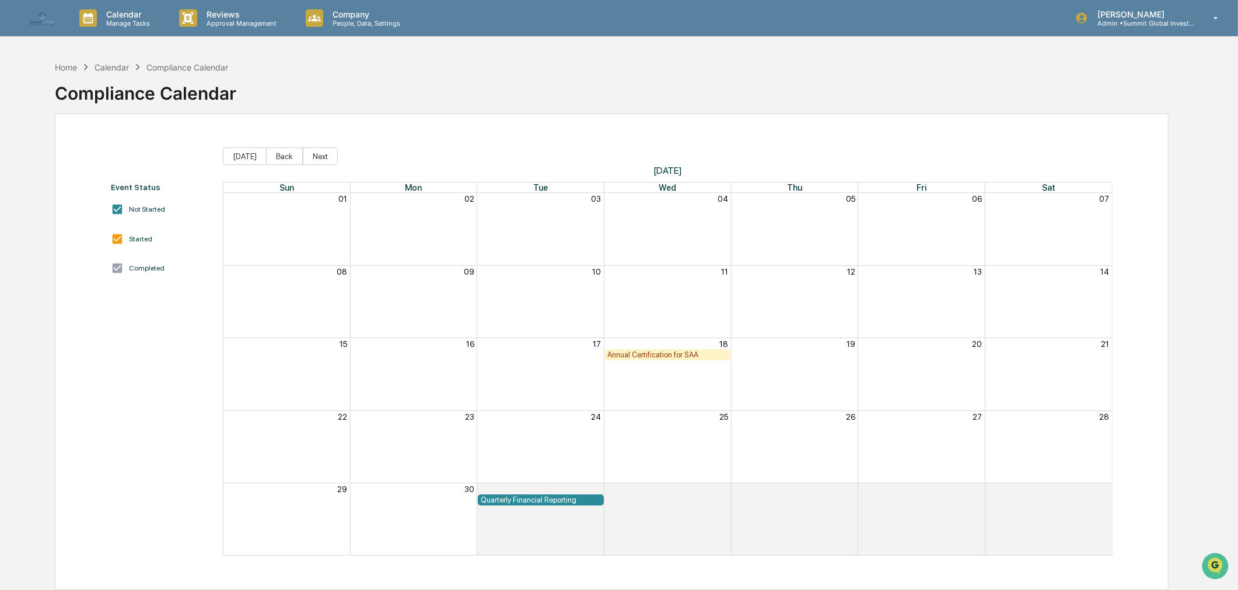
click at [284, 162] on button "Back" at bounding box center [284, 156] width 37 height 17
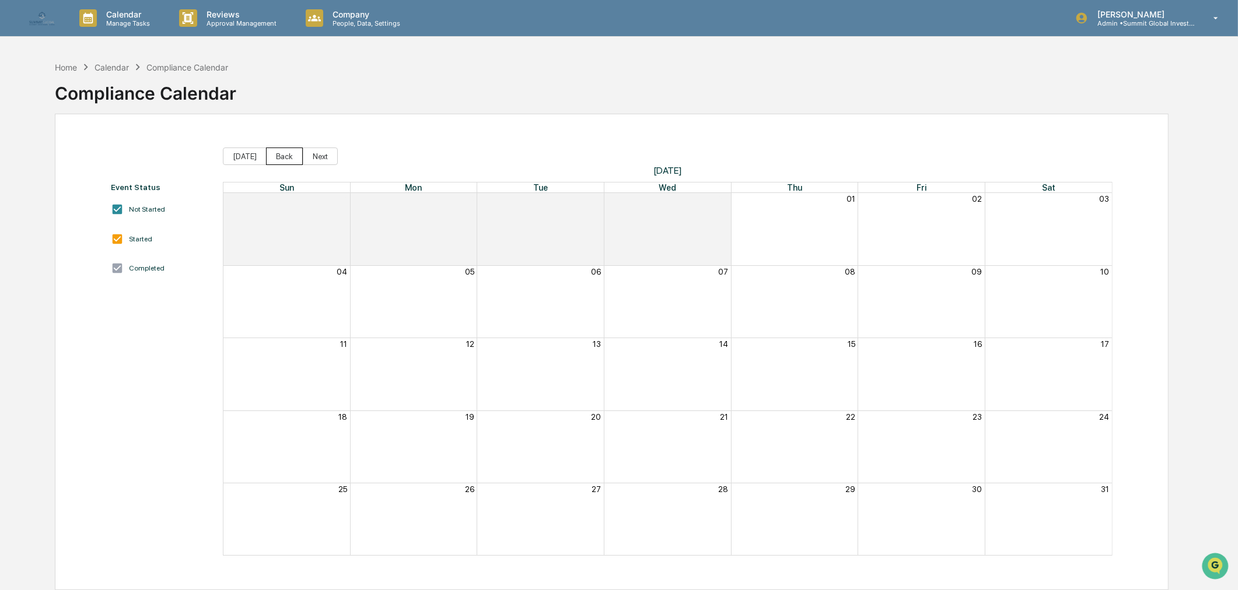
click at [284, 162] on button "Back" at bounding box center [284, 156] width 37 height 17
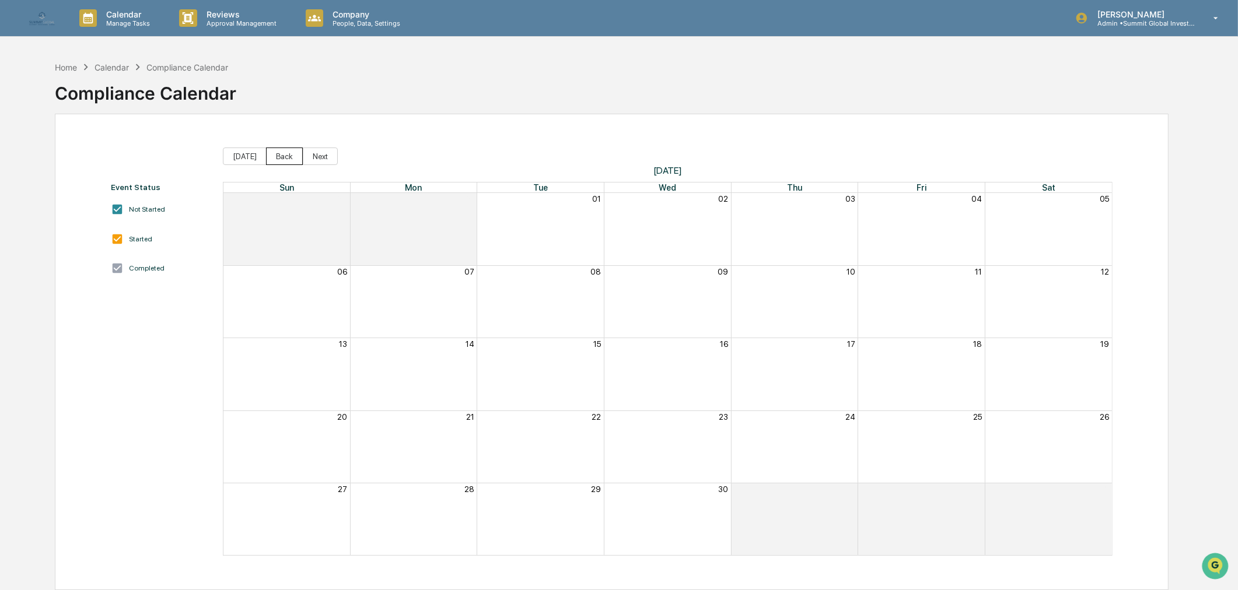
click at [284, 162] on button "Back" at bounding box center [284, 156] width 37 height 17
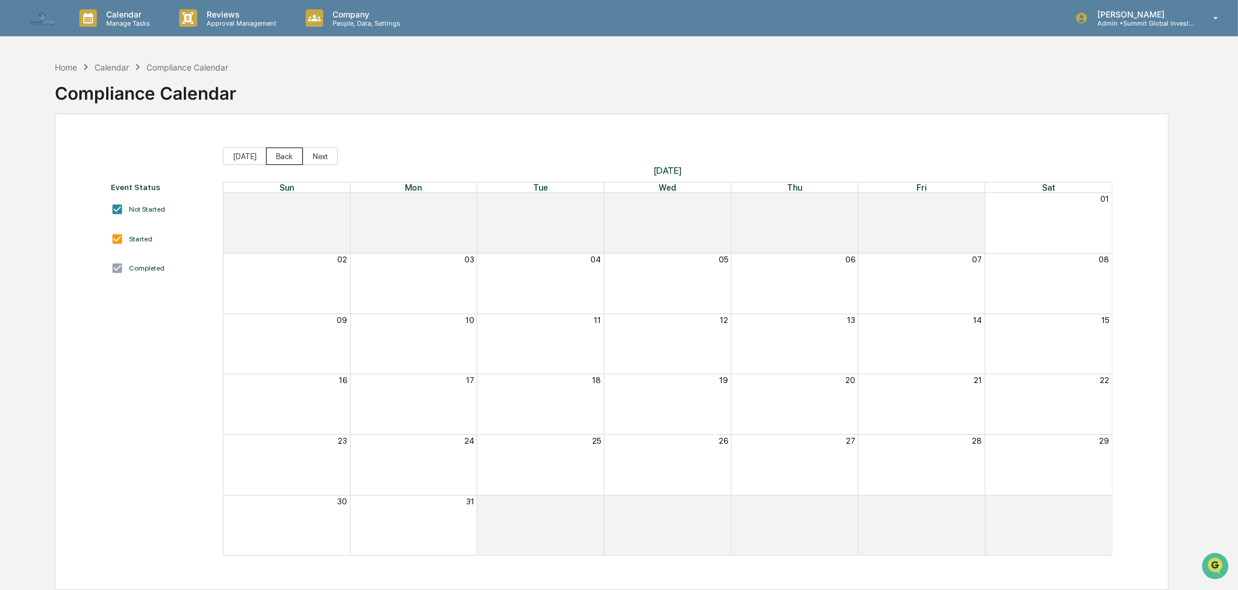
click at [284, 162] on button "Back" at bounding box center [284, 156] width 37 height 17
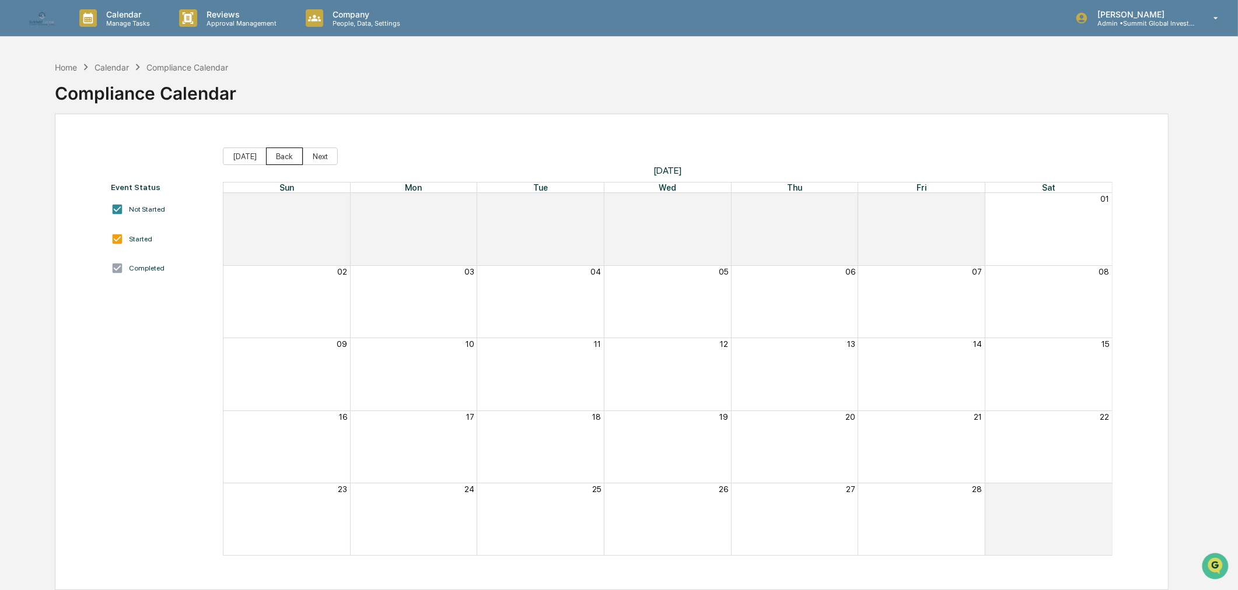
click at [284, 162] on button "Back" at bounding box center [284, 156] width 37 height 17
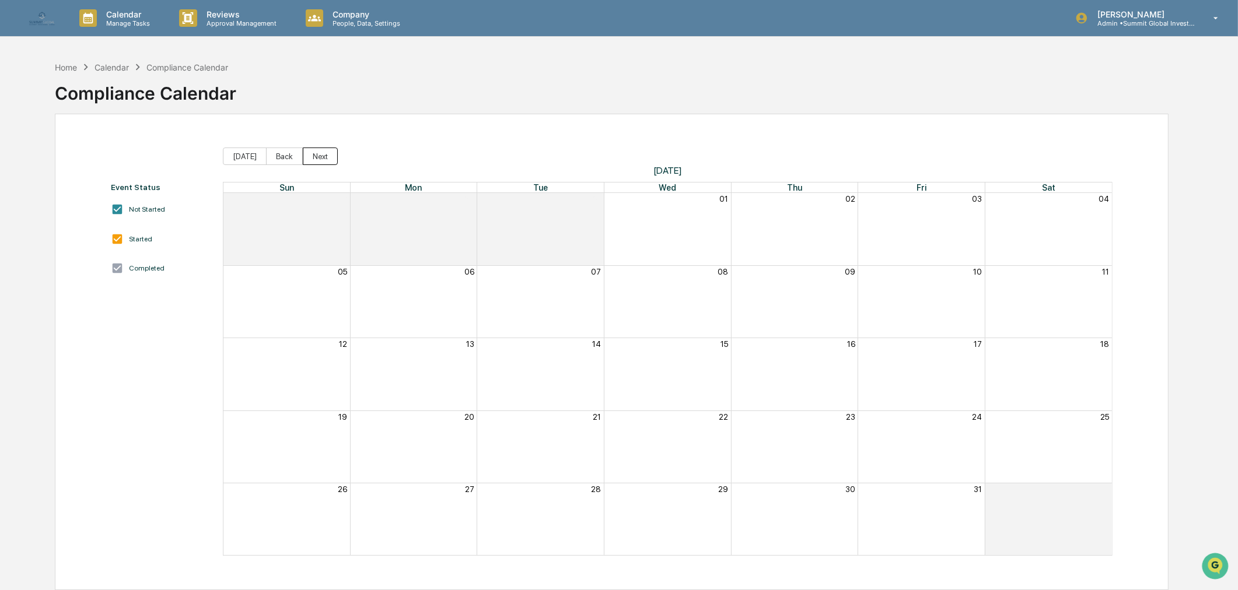
click at [317, 157] on button "Next" at bounding box center [320, 156] width 35 height 17
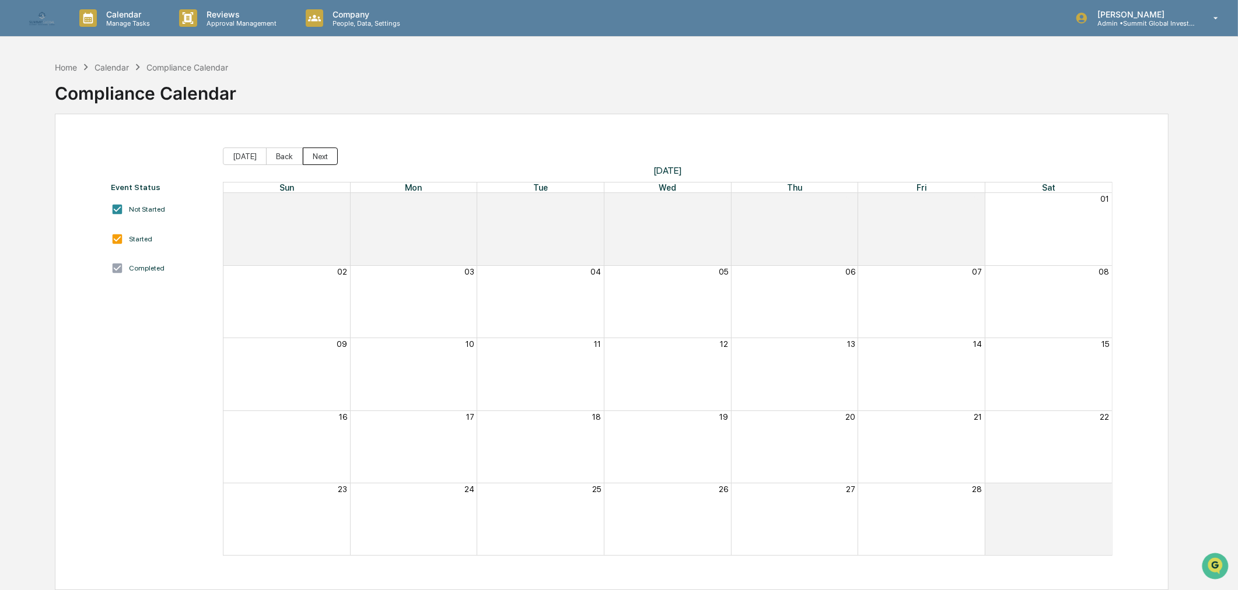
click at [317, 157] on button "Next" at bounding box center [320, 156] width 35 height 17
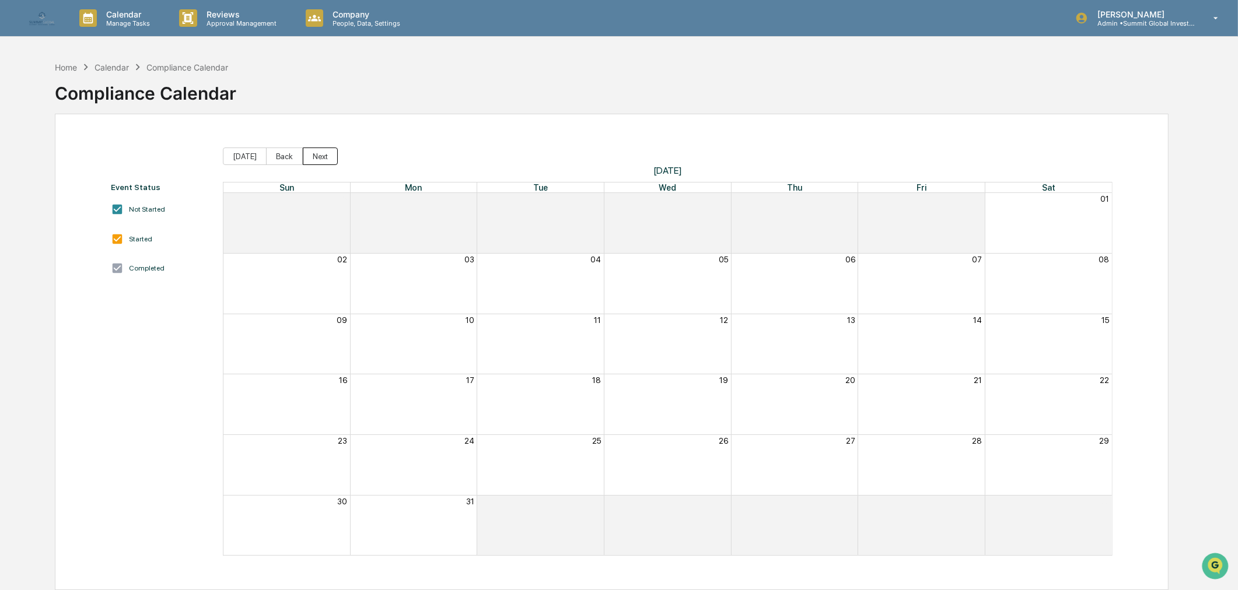
click at [317, 157] on button "Next" at bounding box center [320, 156] width 35 height 17
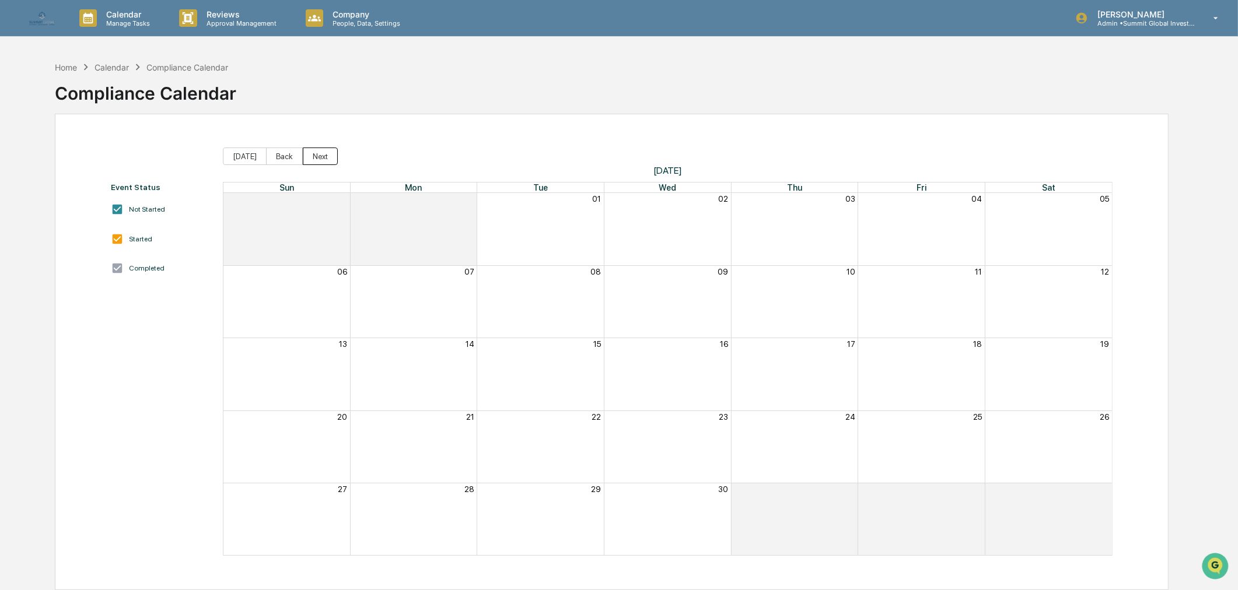
click at [317, 157] on button "Next" at bounding box center [320, 156] width 35 height 17
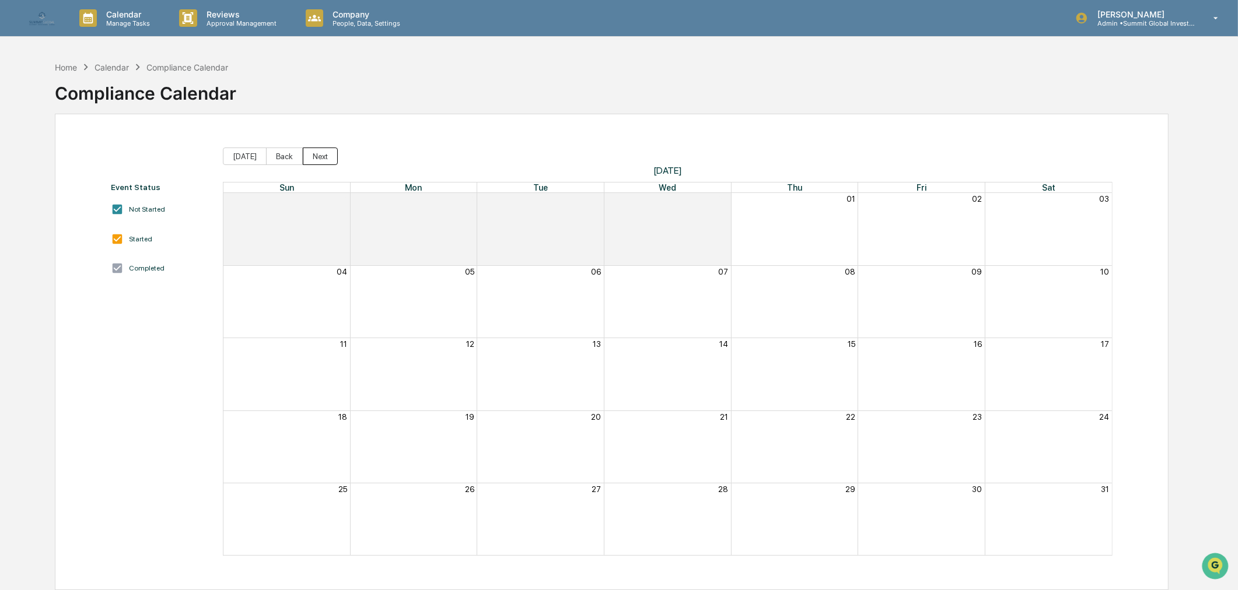
click at [317, 157] on button "Next" at bounding box center [320, 156] width 35 height 17
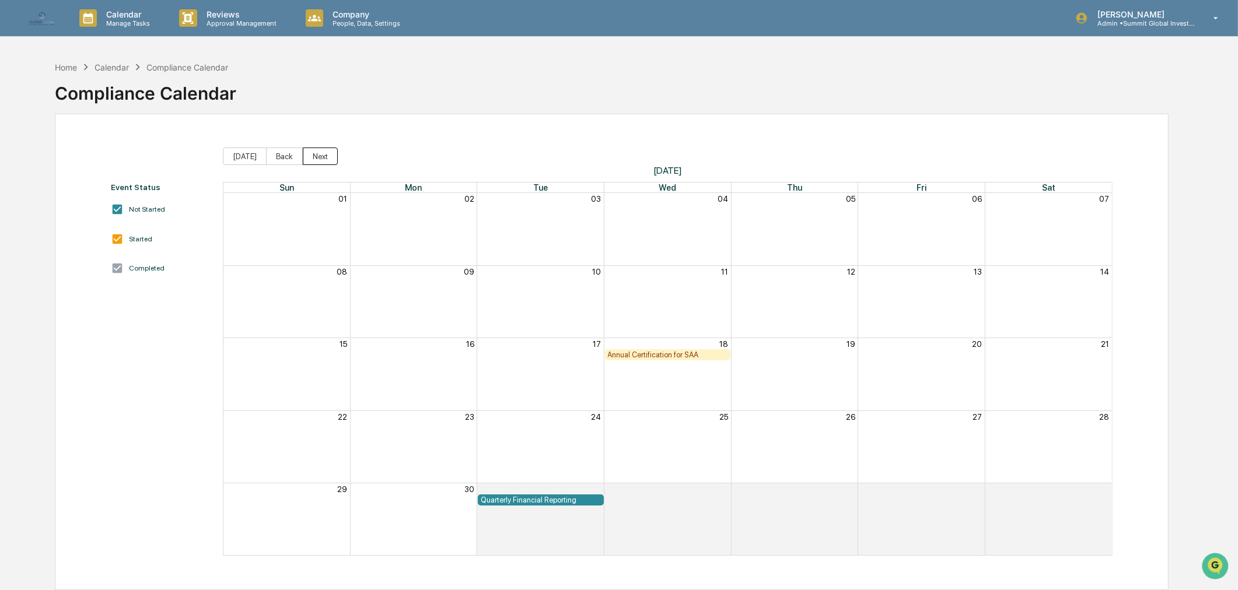
click at [317, 157] on button "Next" at bounding box center [320, 156] width 35 height 17
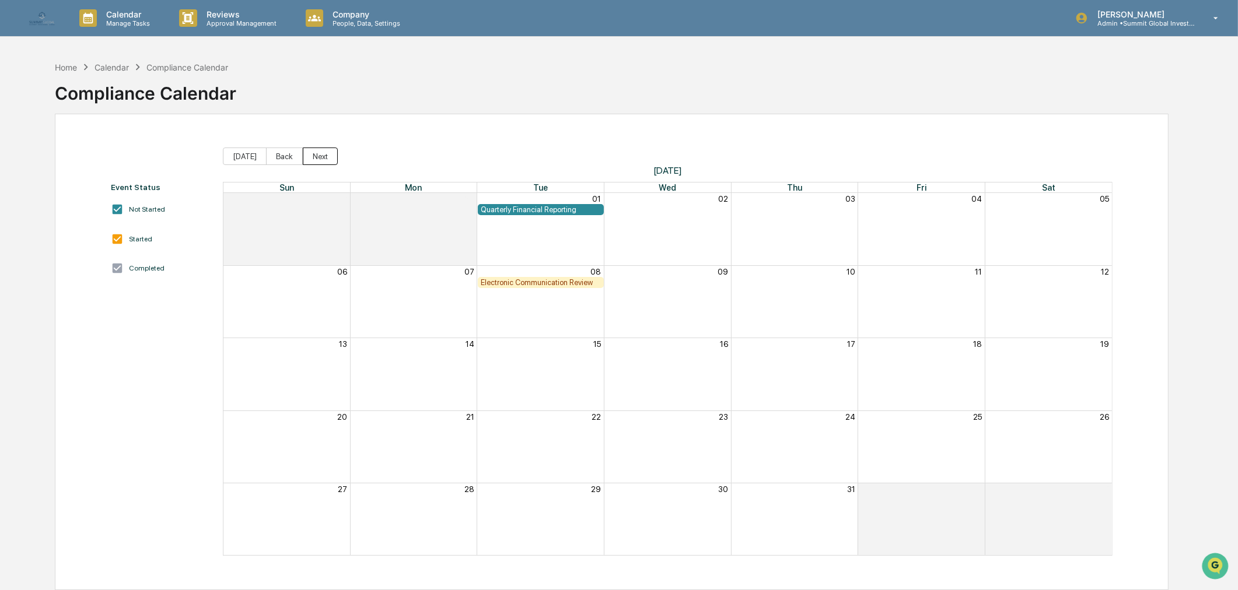
click at [317, 157] on button "Next" at bounding box center [320, 156] width 35 height 17
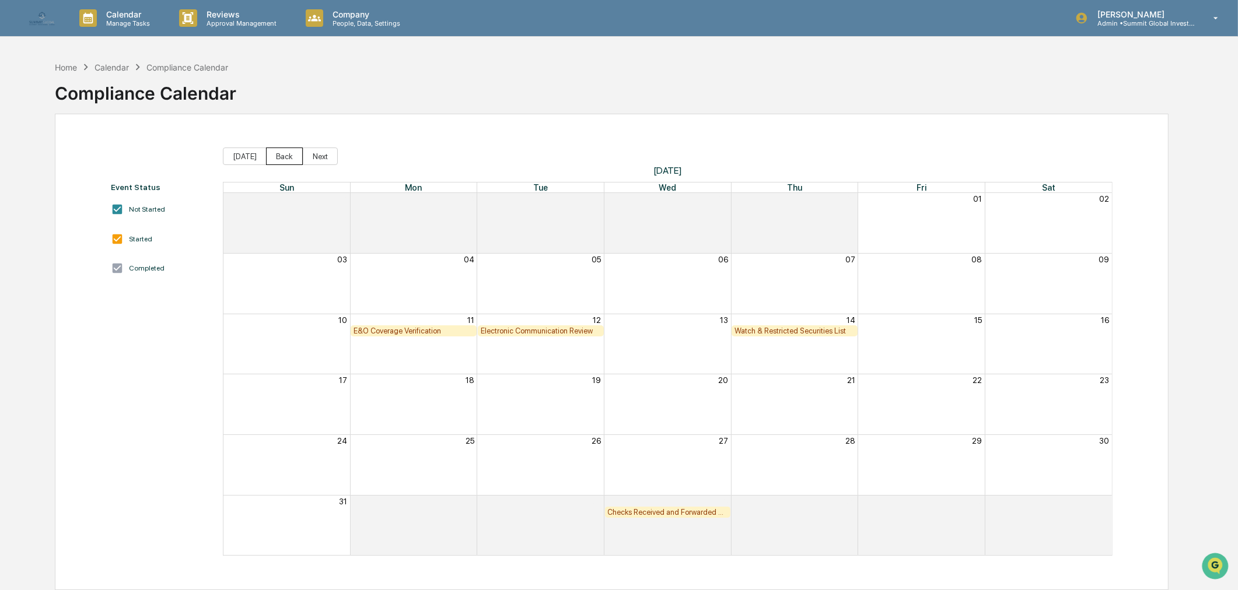
click at [283, 157] on button "Back" at bounding box center [284, 156] width 37 height 17
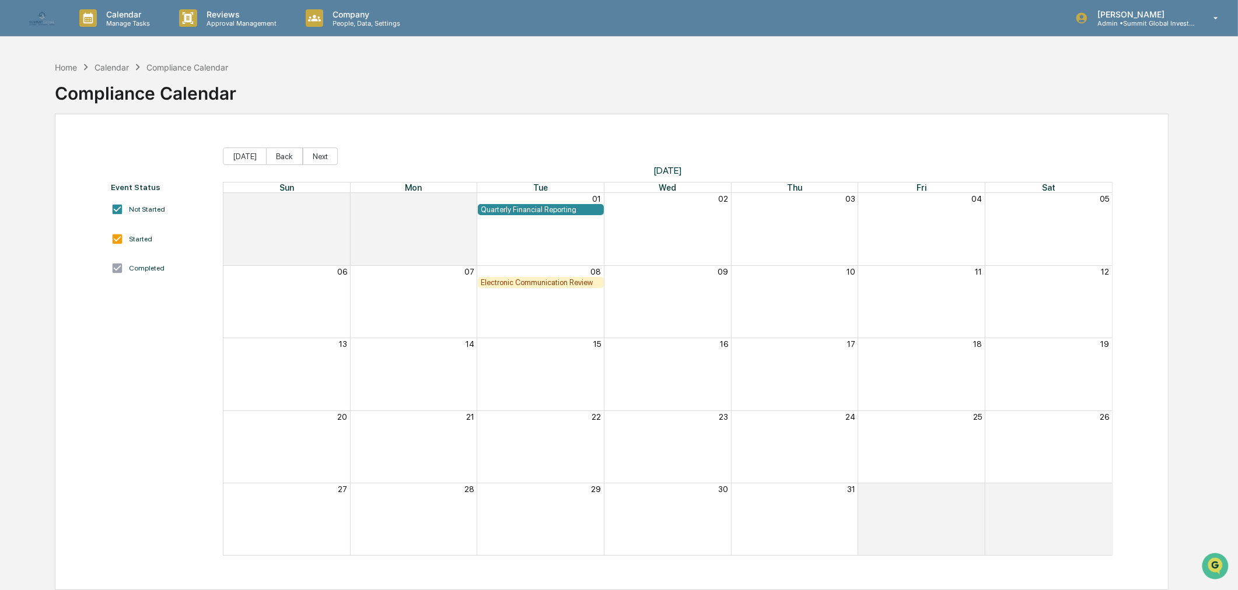
click at [577, 281] on div "Electronic Communication Review" at bounding box center [541, 282] width 120 height 9
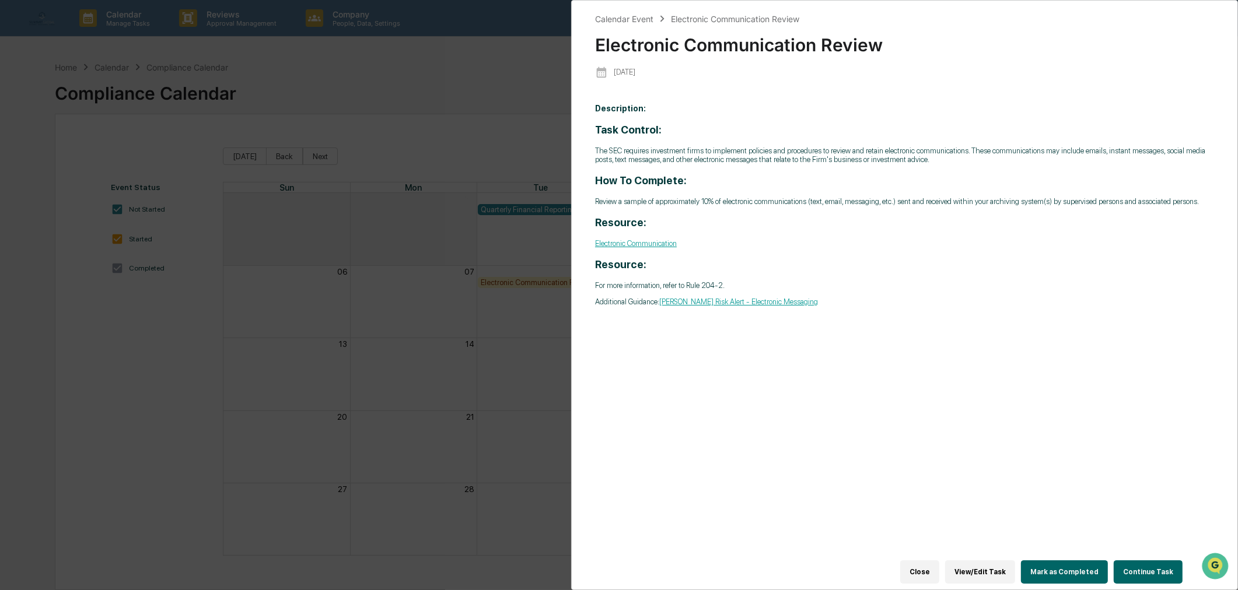
click at [1133, 564] on button "Continue Task" at bounding box center [1148, 572] width 69 height 23
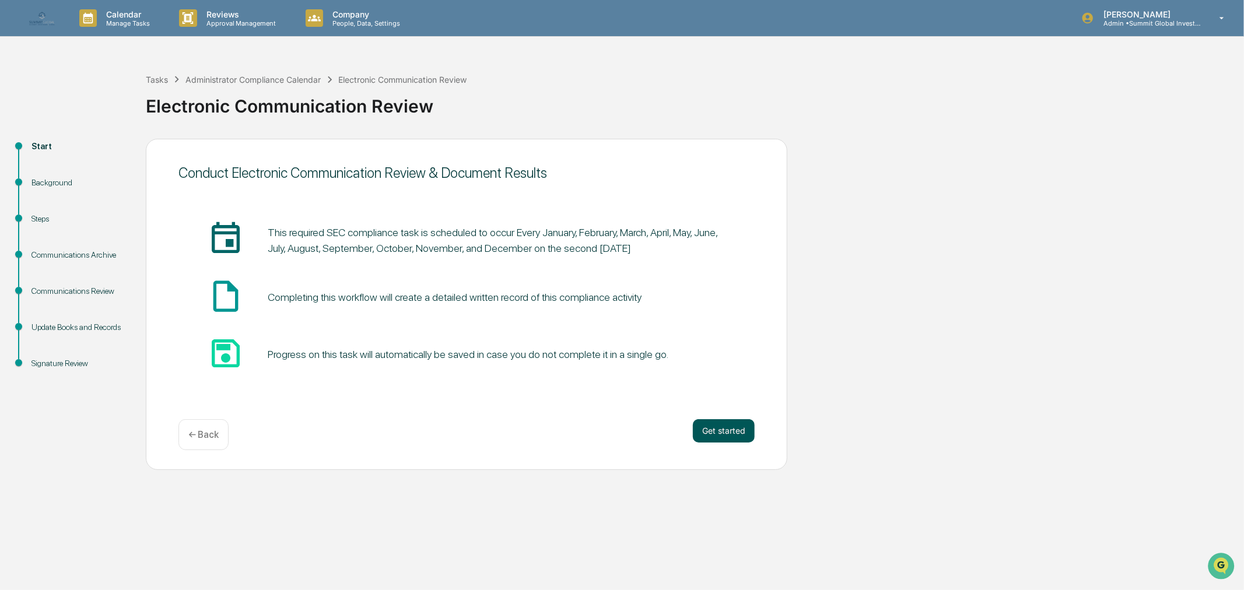
click at [713, 429] on button "Get started" at bounding box center [724, 430] width 62 height 23
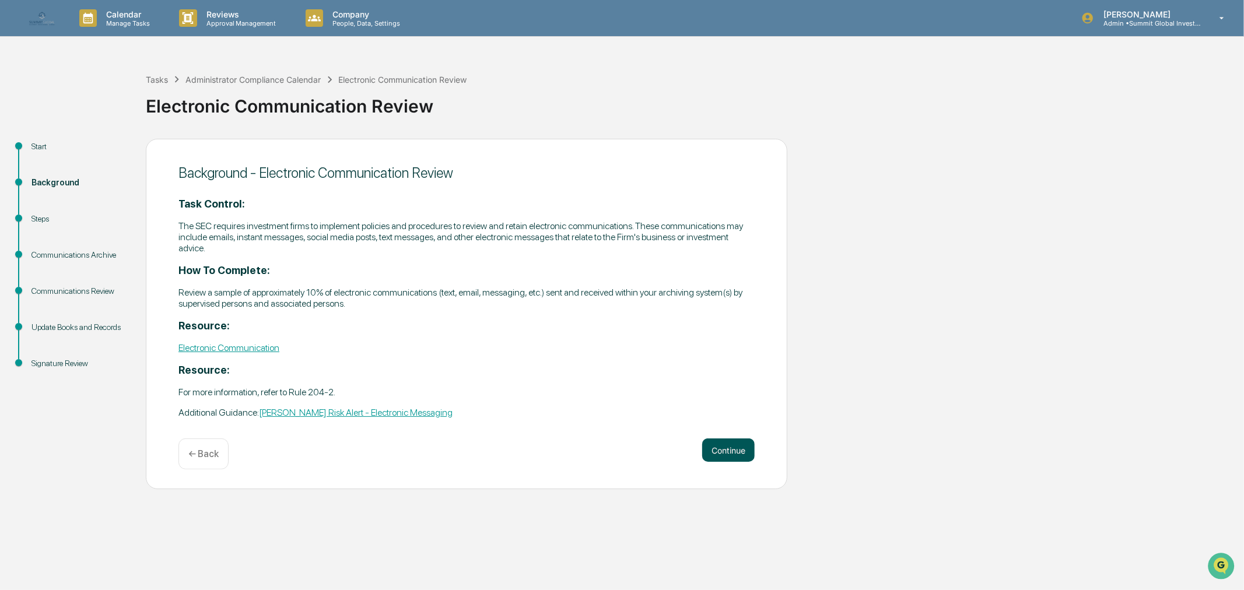
click at [716, 454] on button "Continue" at bounding box center [728, 450] width 52 height 23
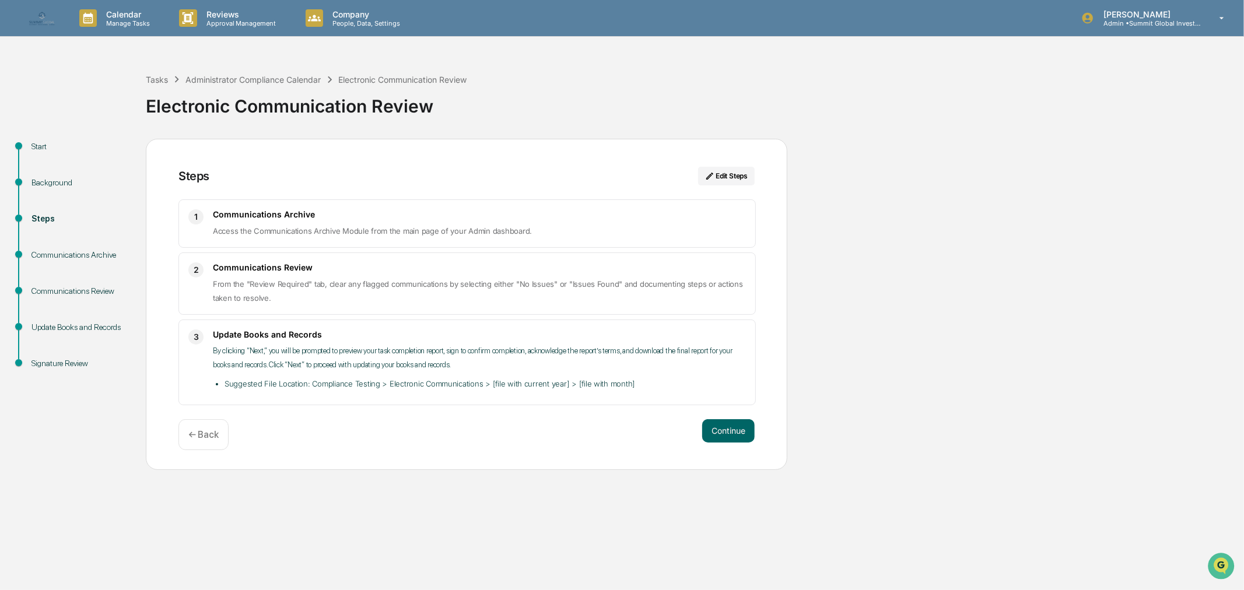
drag, startPoint x: 727, startPoint y: 430, endPoint x: 567, endPoint y: 458, distance: 162.8
click at [567, 458] on div "Steps Edit Steps 1 Communications Archive Access the Communications Archive Mod…" at bounding box center [467, 304] width 642 height 331
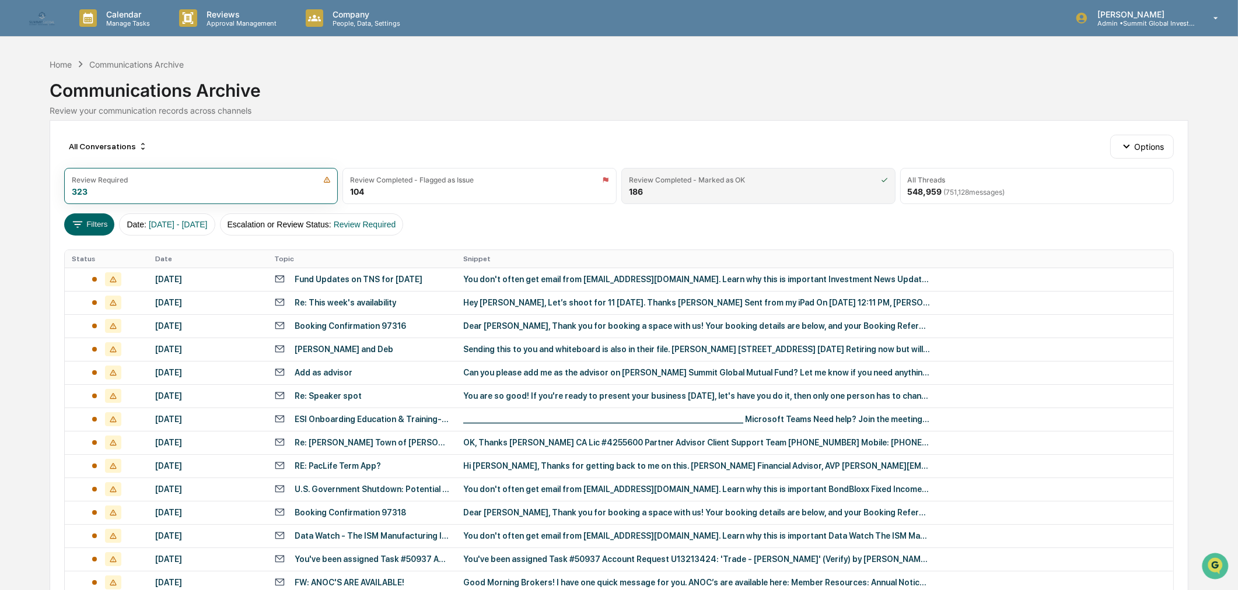
click at [737, 188] on div "Review Completed - Marked as OK 186" at bounding box center [758, 186] width 274 height 36
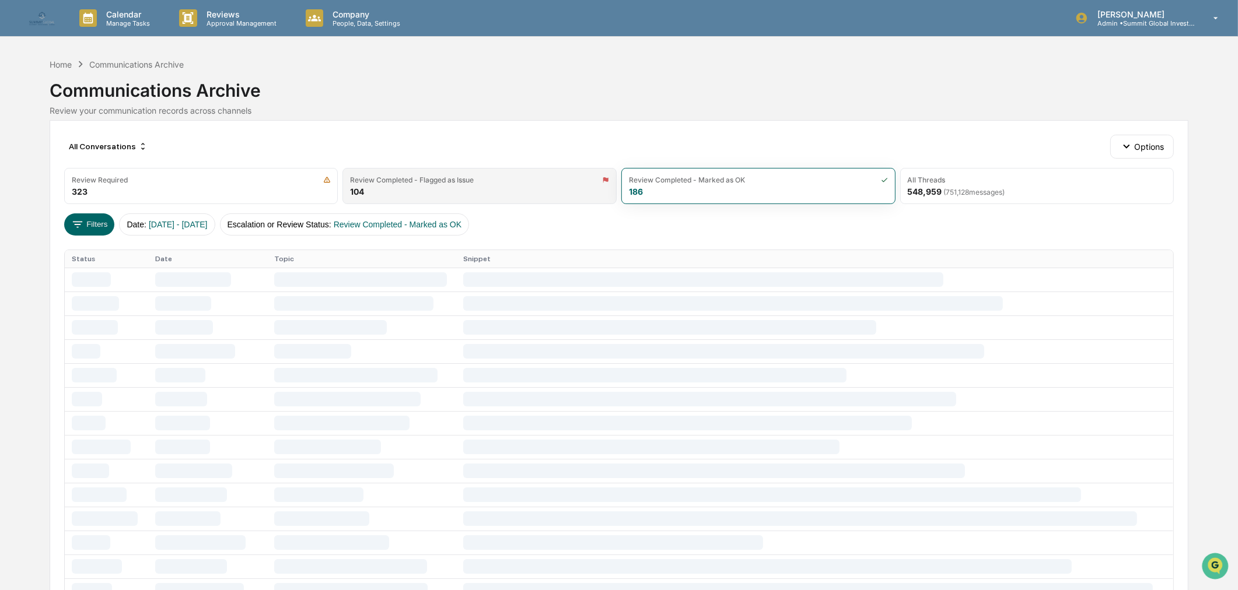
click at [477, 188] on div "Review Completed - Flagged as Issue 104" at bounding box center [479, 186] width 274 height 36
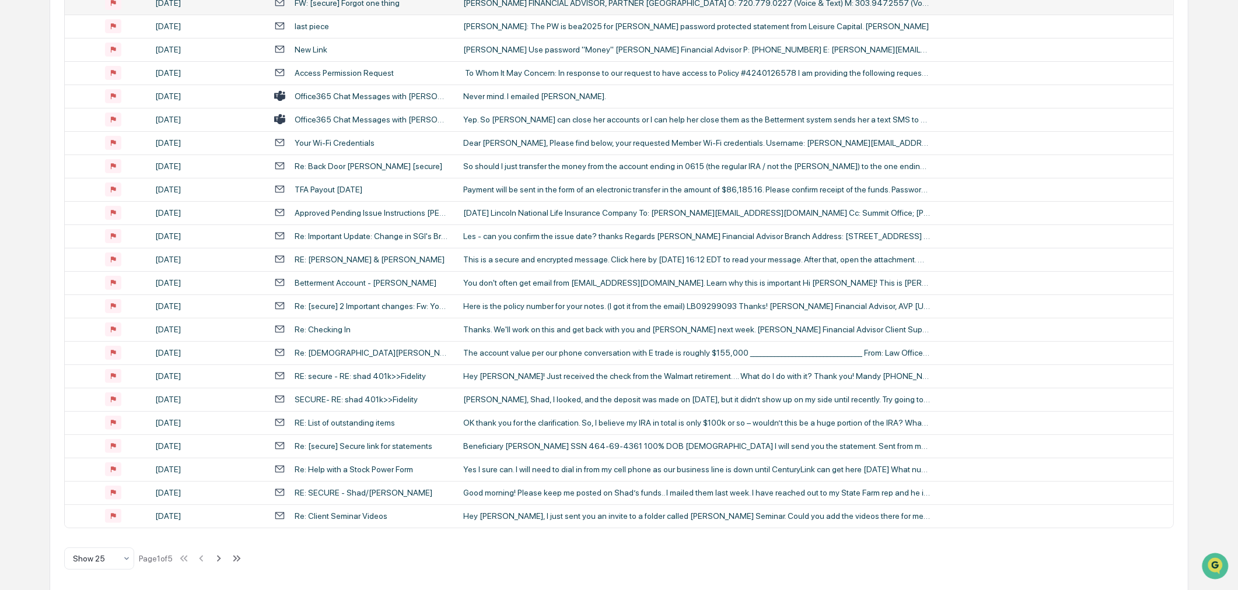
scroll to position [327, 0]
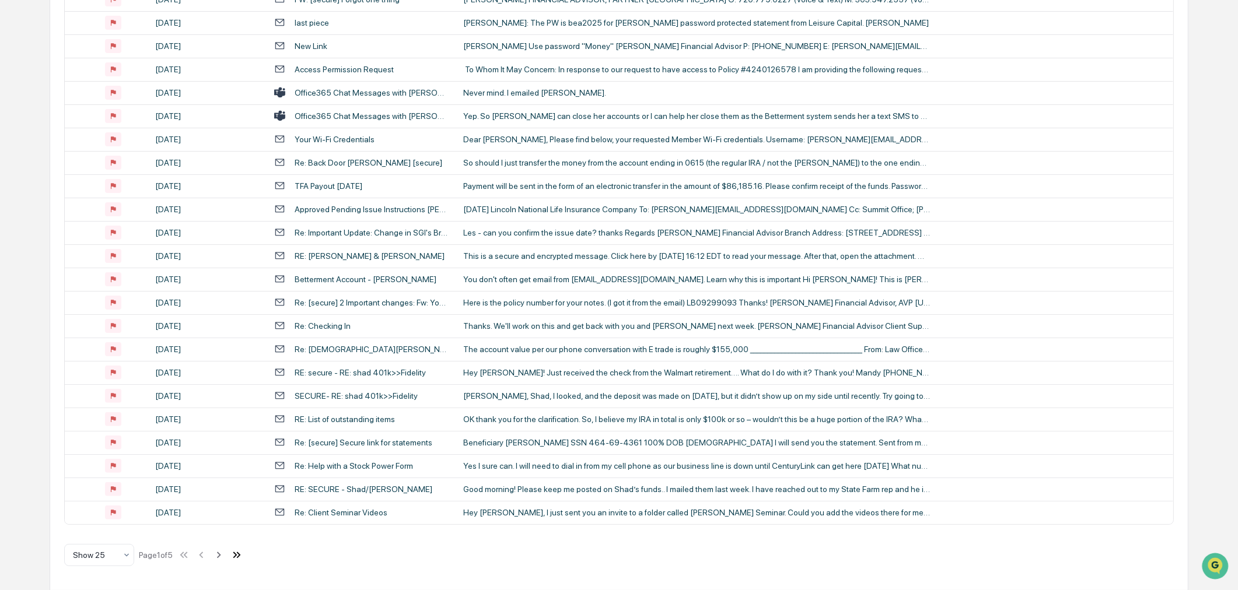
click at [233, 551] on icon at bounding box center [236, 555] width 13 height 13
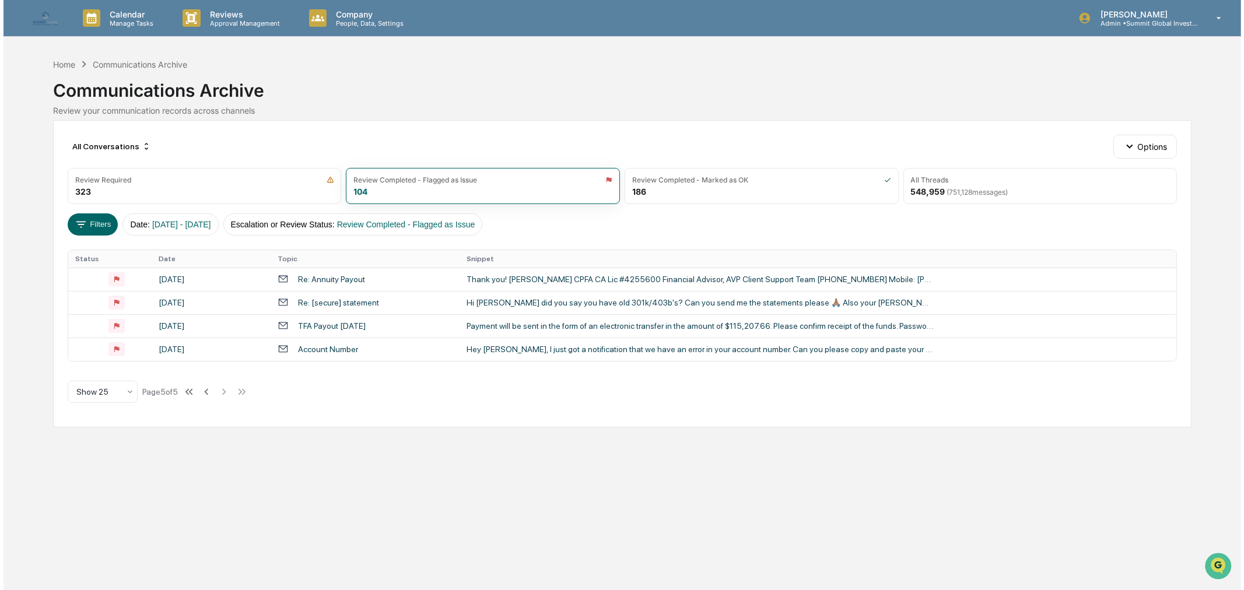
scroll to position [0, 0]
click at [330, 346] on div "Account Number" at bounding box center [326, 349] width 60 height 9
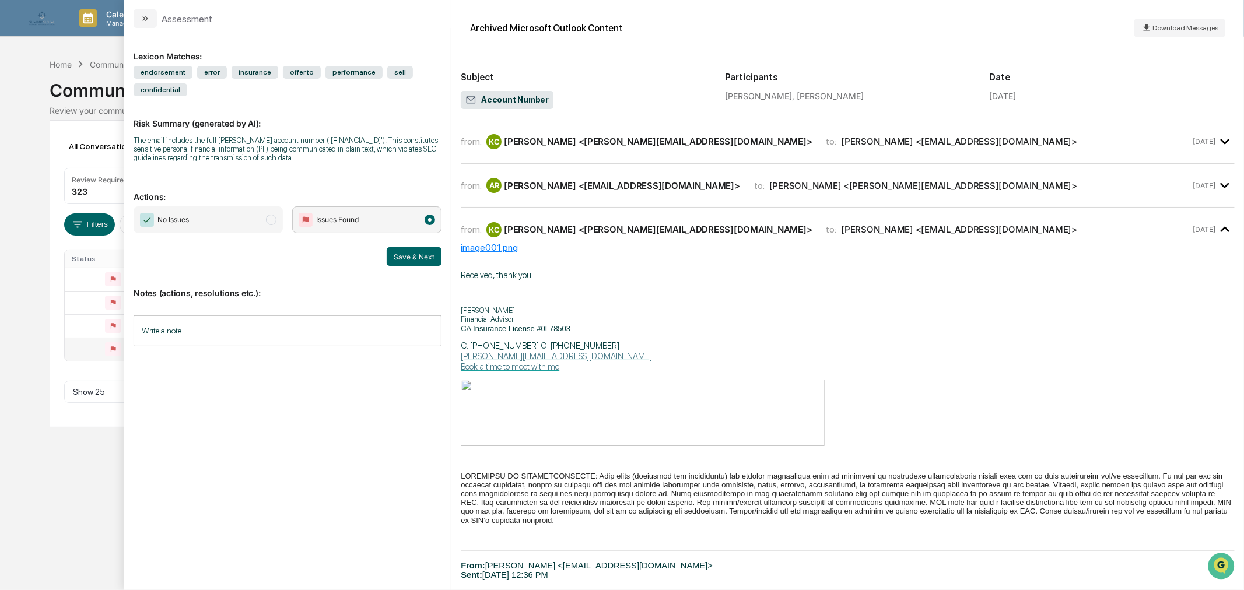
click at [563, 194] on div "from: AR [PERSON_NAME] <[EMAIL_ADDRESS][DOMAIN_NAME]> to: [PERSON_NAME] <[PERSO…" at bounding box center [848, 185] width 774 height 25
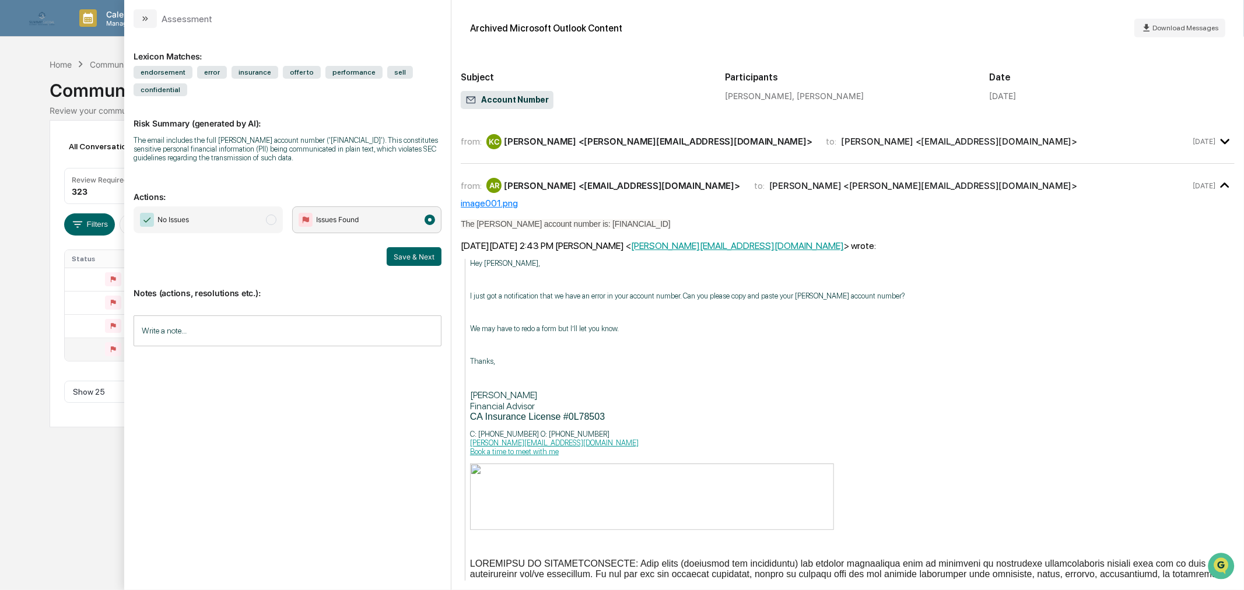
click at [205, 327] on input "Write a note..." at bounding box center [288, 331] width 308 height 31
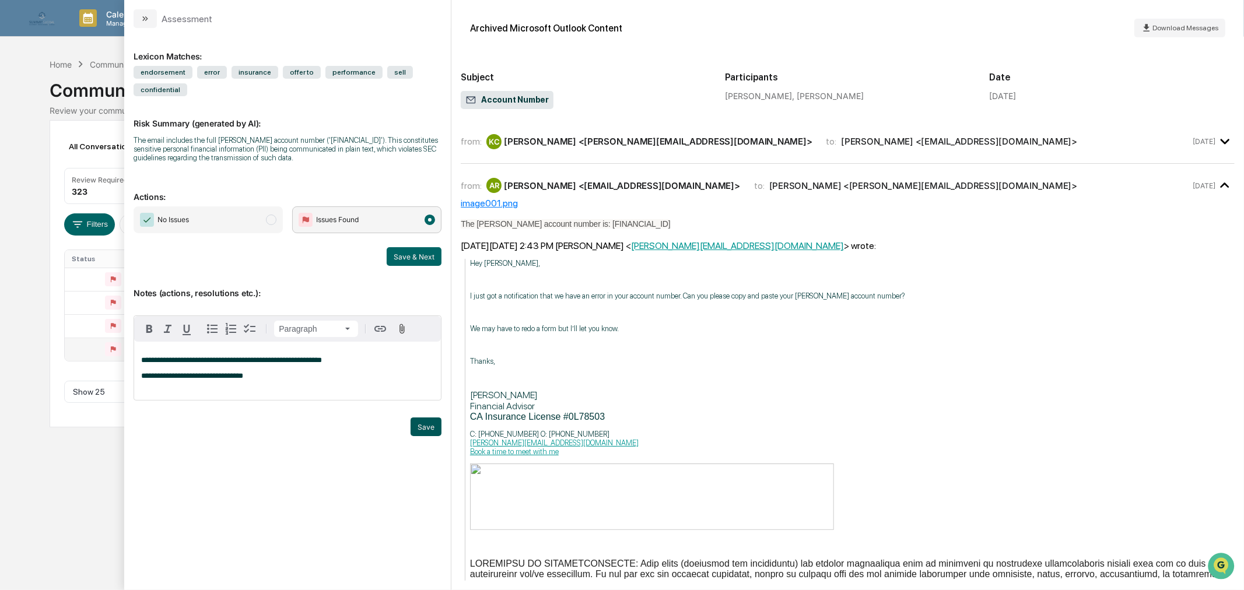
click at [427, 435] on button "Save" at bounding box center [426, 427] width 31 height 19
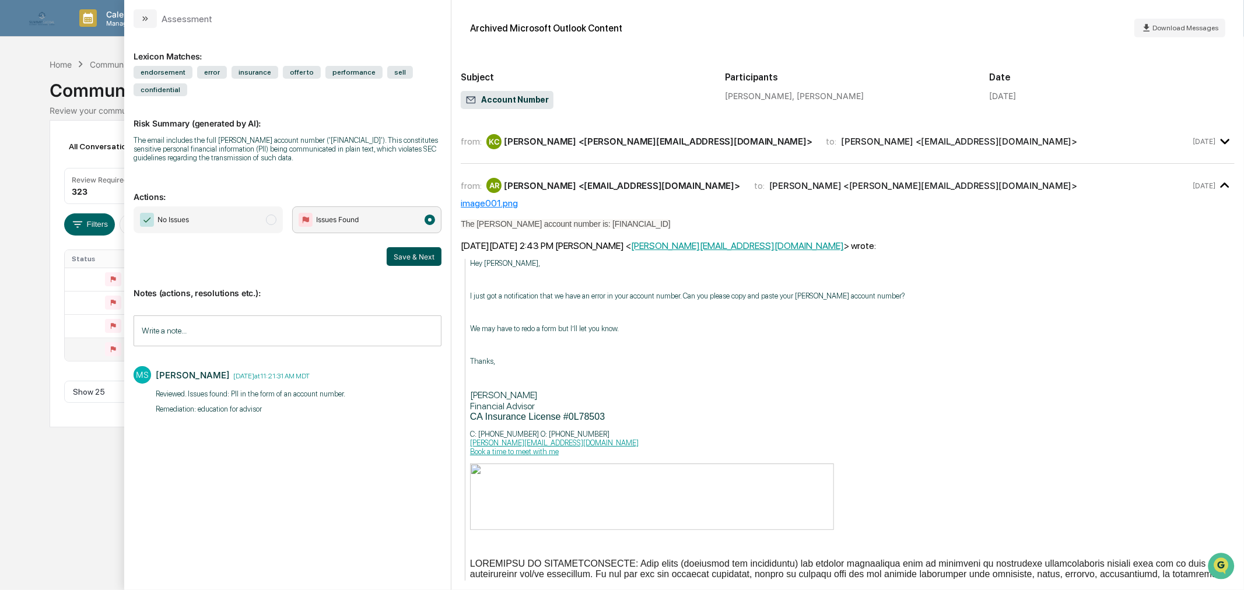
click at [412, 255] on button "Save & Next" at bounding box center [414, 256] width 55 height 19
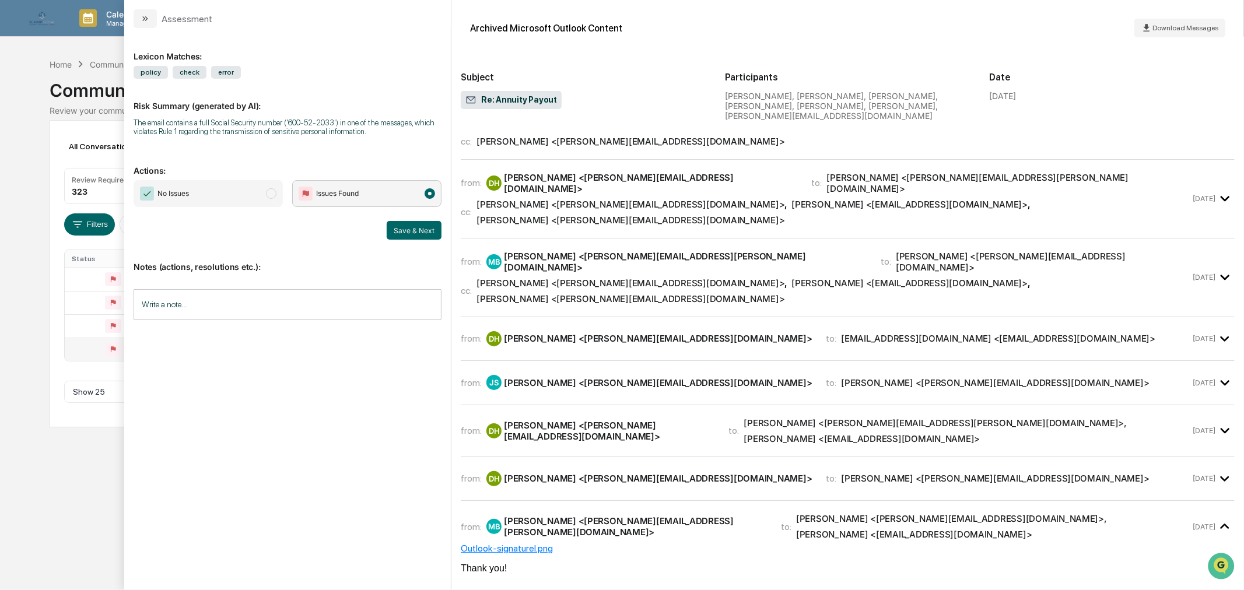
scroll to position [83, 0]
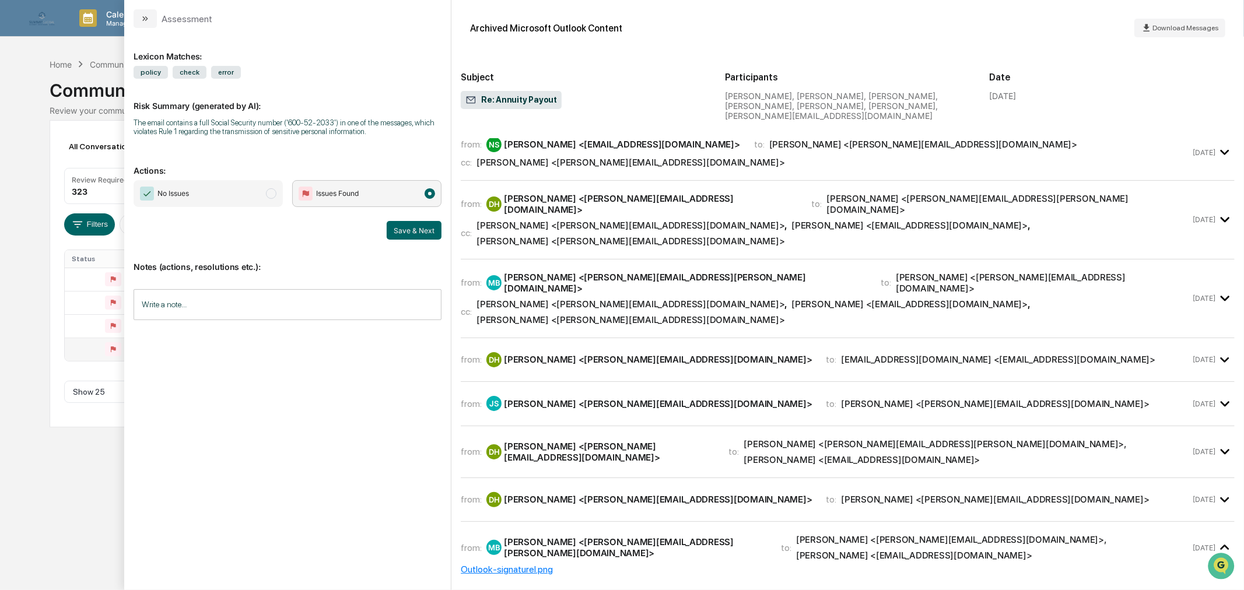
click at [634, 494] on div "David Harden <dave@sgiam.com>" at bounding box center [658, 499] width 308 height 11
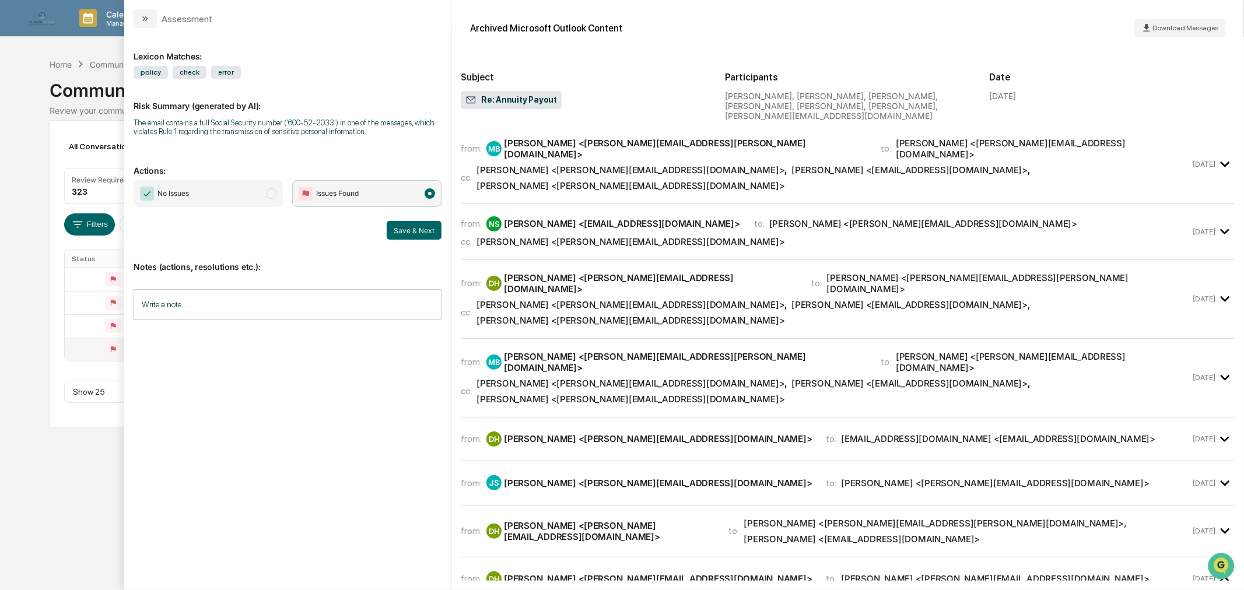
scroll to position [0, 0]
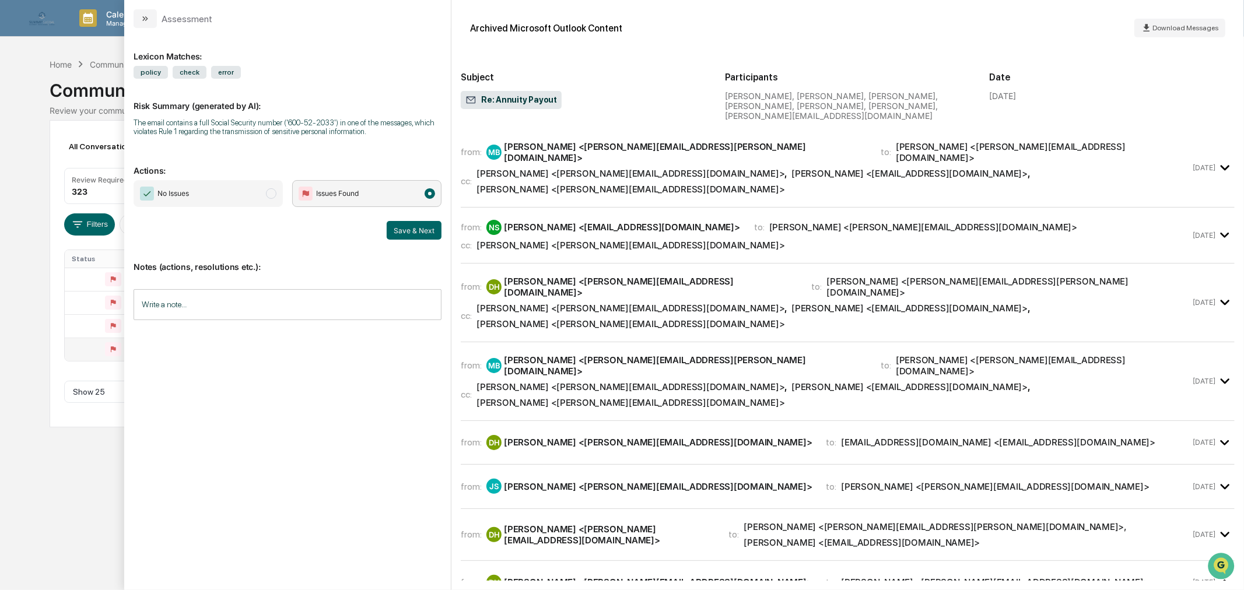
click at [601, 171] on div "from: MB Michael Bloomer <michael.bloomer@sgipw.com> to: David Harden <dave@sgi…" at bounding box center [848, 172] width 774 height 69
click at [601, 168] on div "Garrett Allen <garrett@sgiam.com>" at bounding box center [631, 173] width 308 height 11
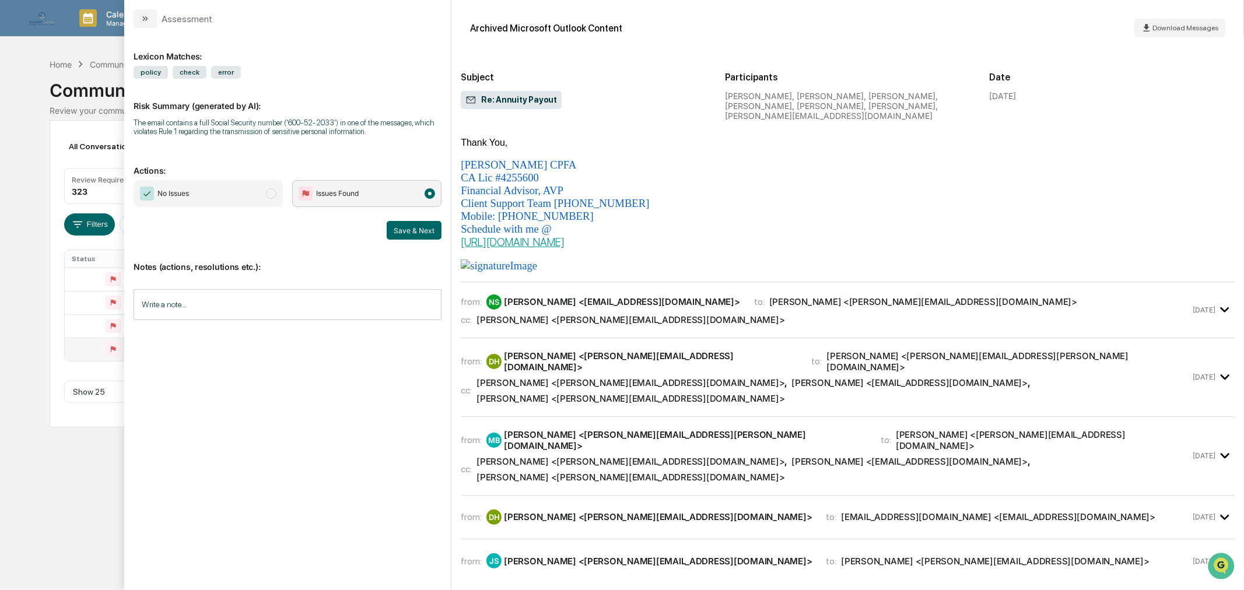
scroll to position [388, 0]
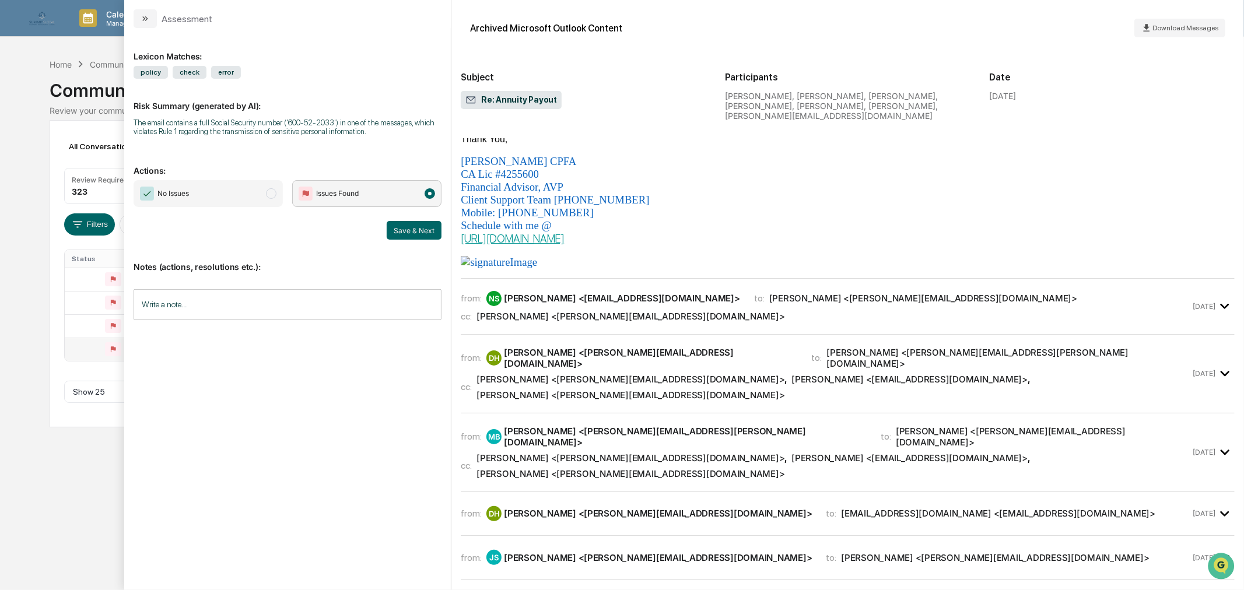
click at [699, 298] on div "from: NS Nate Shepherd <nate.shepherd@sgiam.com> to: David Harden <dave@sgiam.c…" at bounding box center [826, 298] width 730 height 15
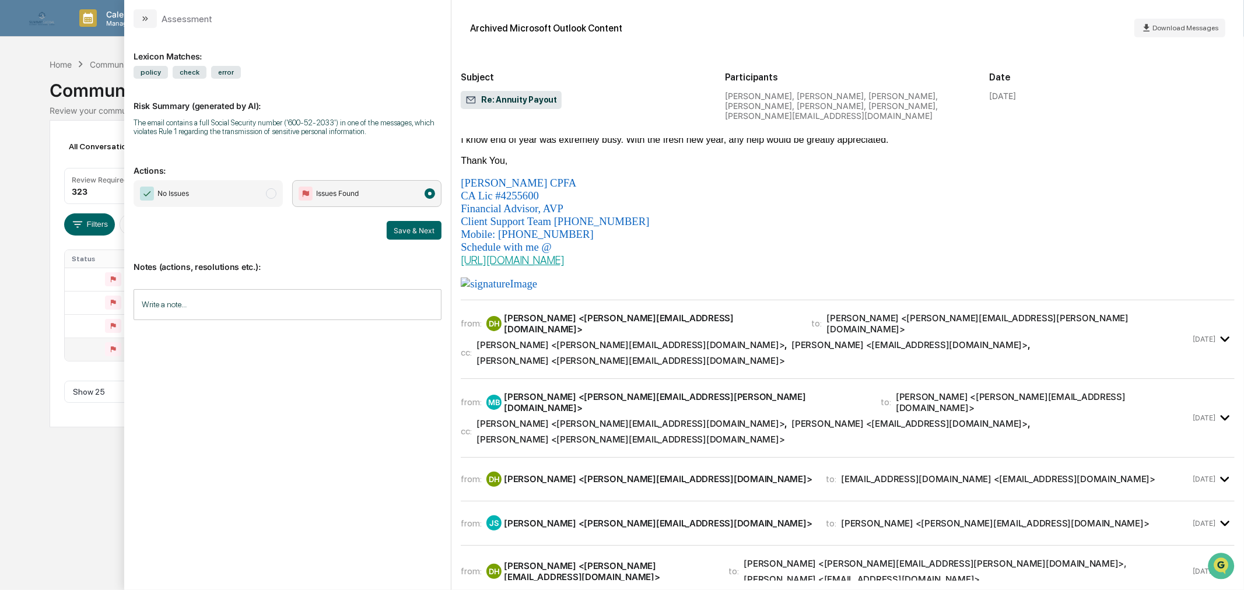
scroll to position [1101, 0]
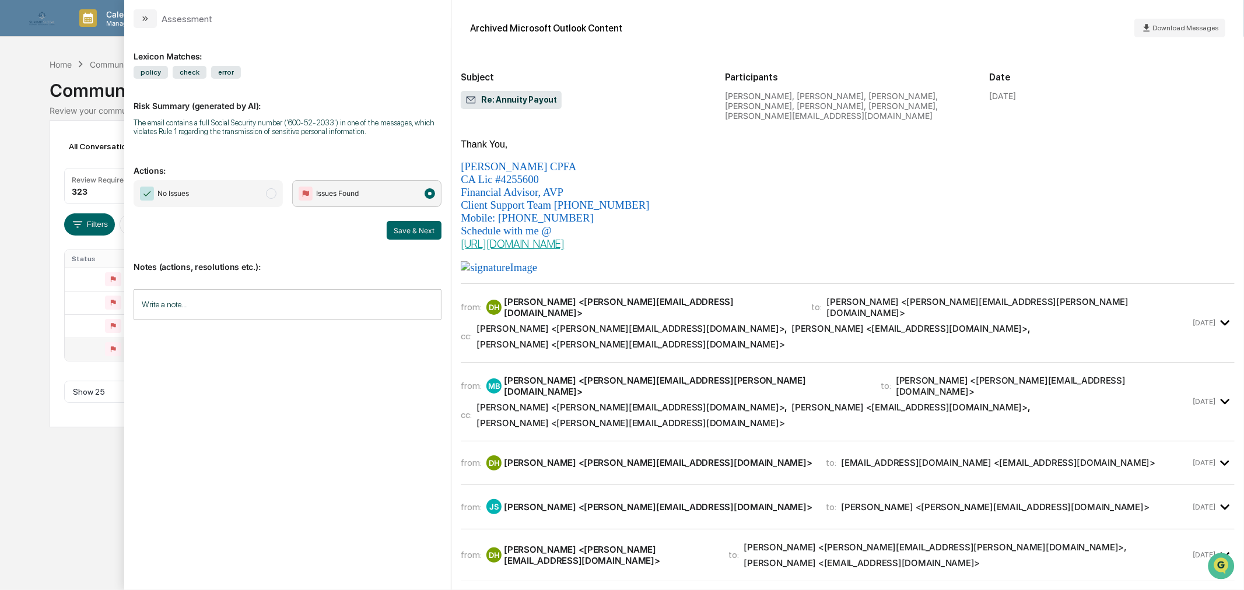
click at [827, 318] on div "[PERSON_NAME] <[PERSON_NAME][EMAIL_ADDRESS][PERSON_NAME][DOMAIN_NAME]>" at bounding box center [1009, 307] width 364 height 22
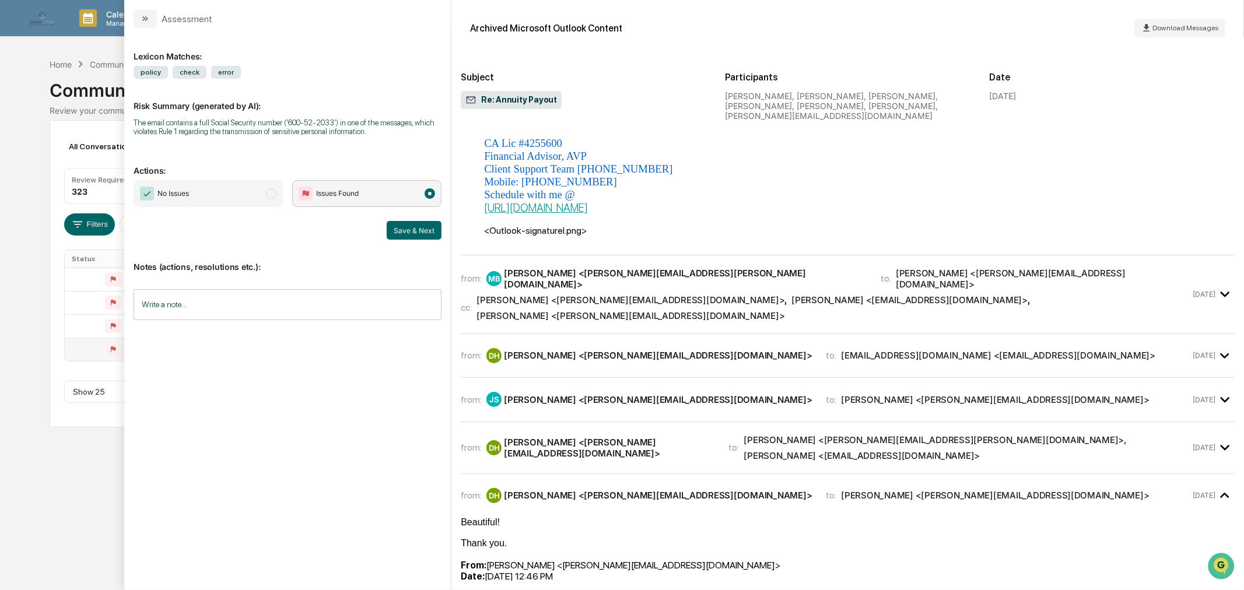
scroll to position [1815, 0]
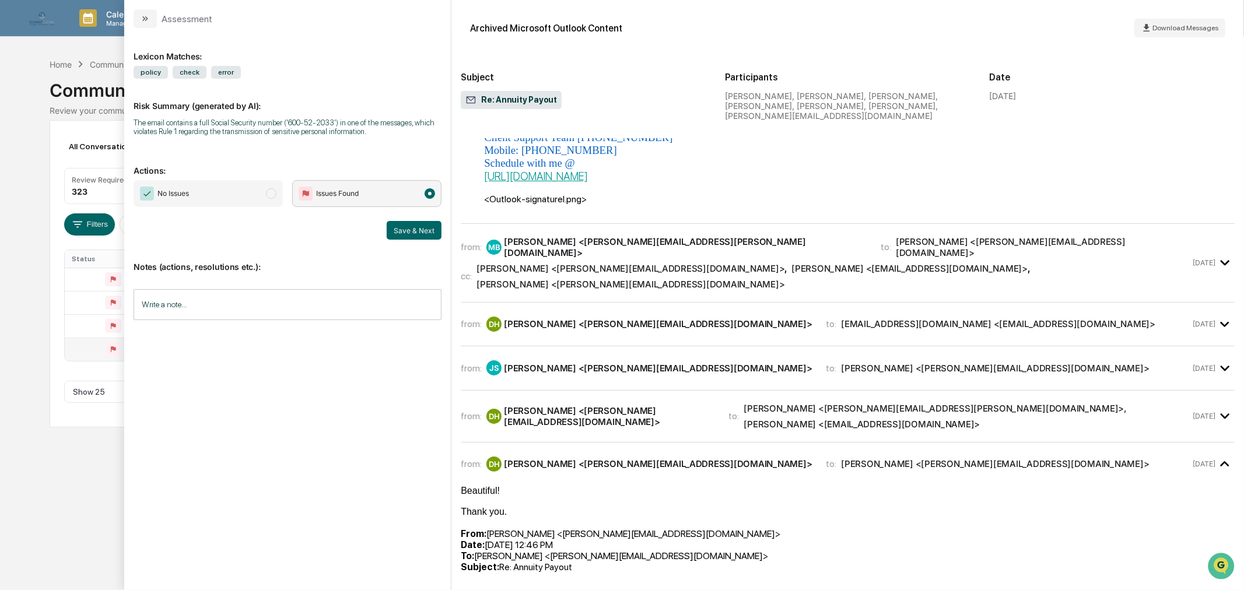
click at [656, 289] on div "from: MB Michael Bloomer <michael.bloomer@sgipw.com> to: David Harden <dave@sgi…" at bounding box center [826, 263] width 730 height 54
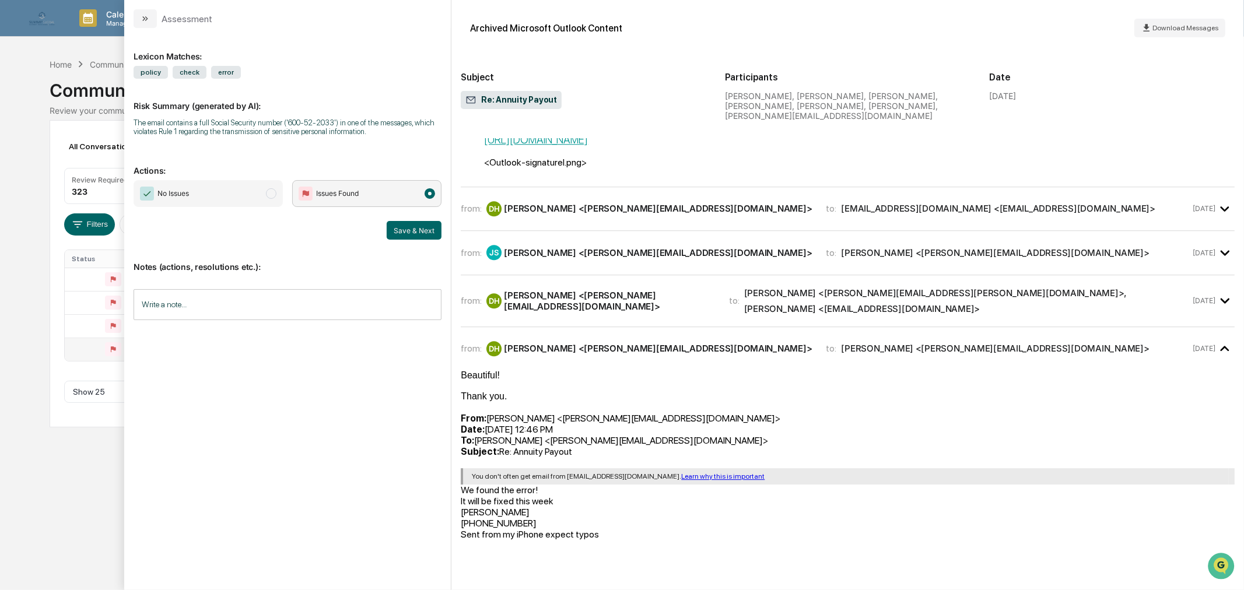
scroll to position [2786, 0]
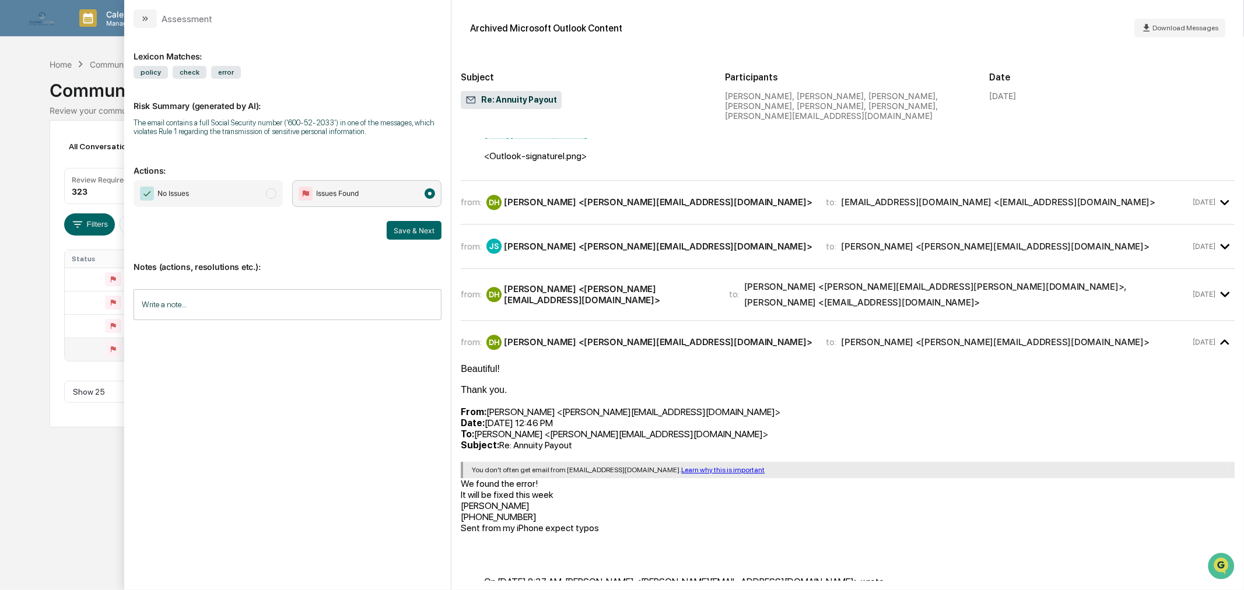
click at [621, 208] on div "David Harden <dave@sgiam.com>" at bounding box center [658, 202] width 308 height 11
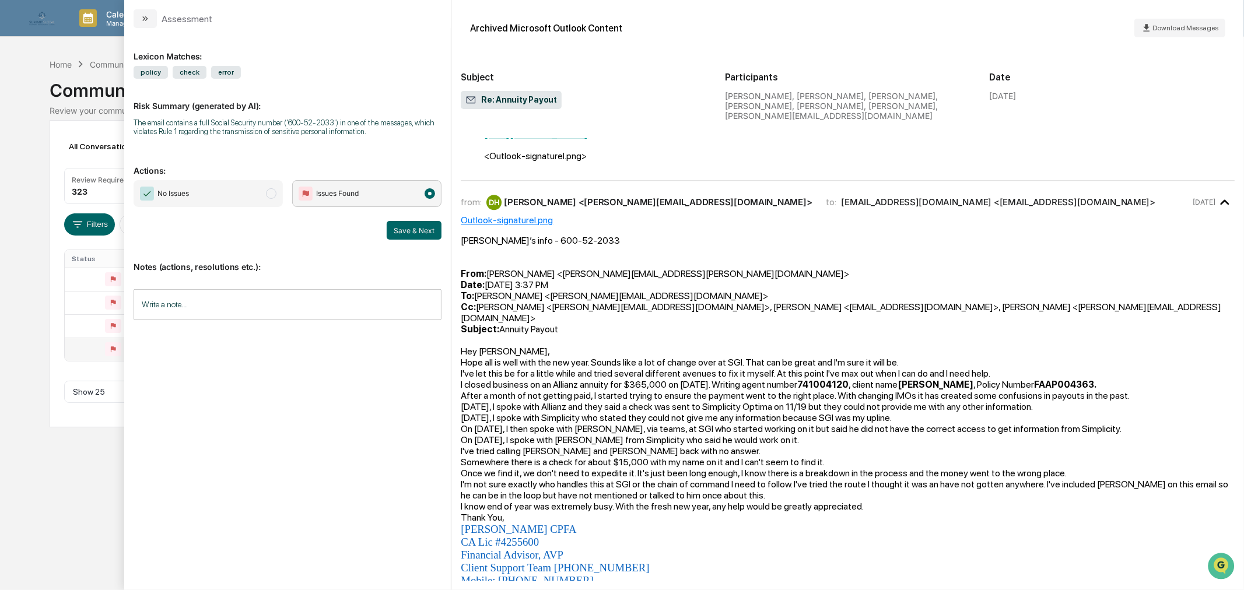
click at [272, 191] on span "modal" at bounding box center [271, 193] width 10 height 10
click at [234, 297] on input "Write a note..." at bounding box center [288, 304] width 308 height 31
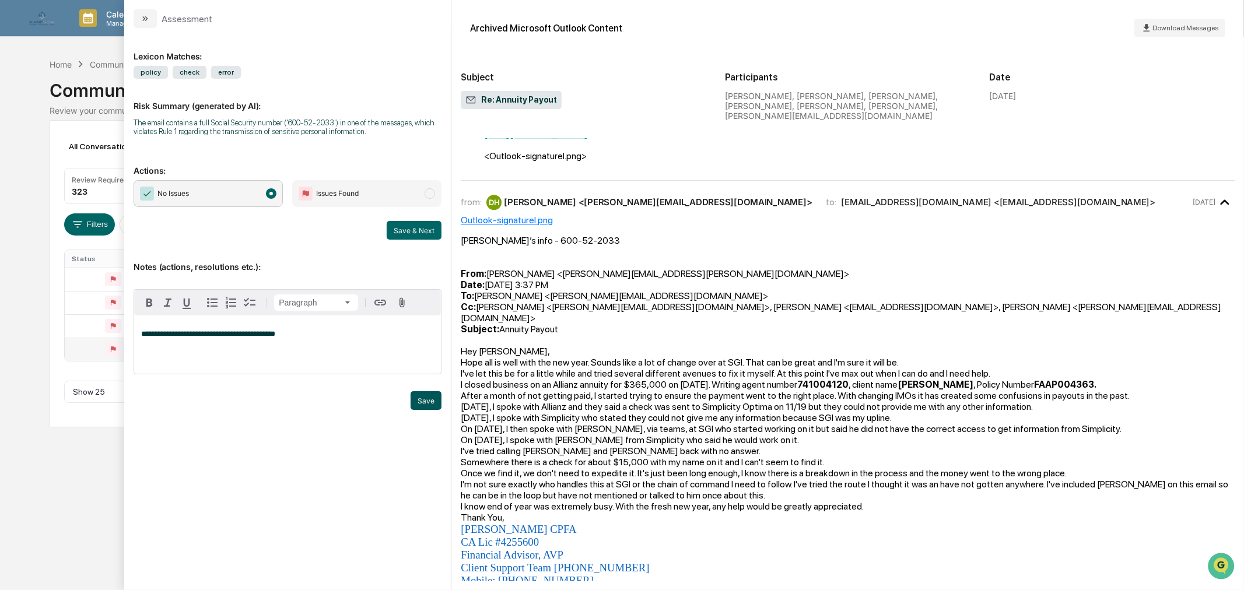
click at [428, 394] on button "Save" at bounding box center [426, 400] width 31 height 19
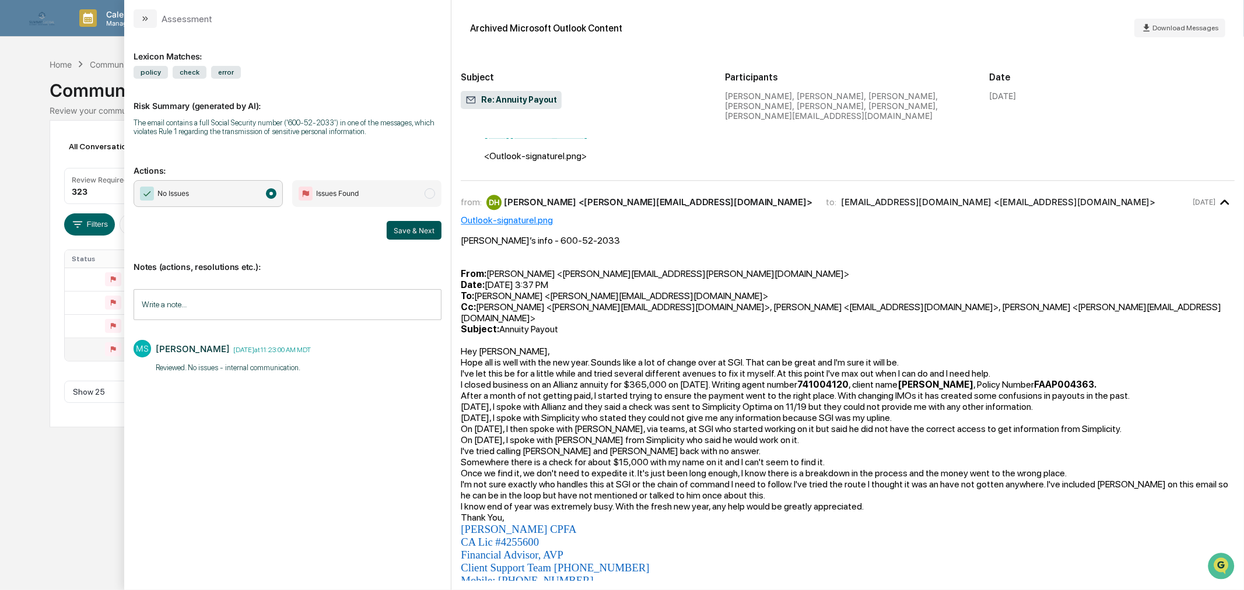
click at [416, 232] on button "Save & Next" at bounding box center [414, 230] width 55 height 19
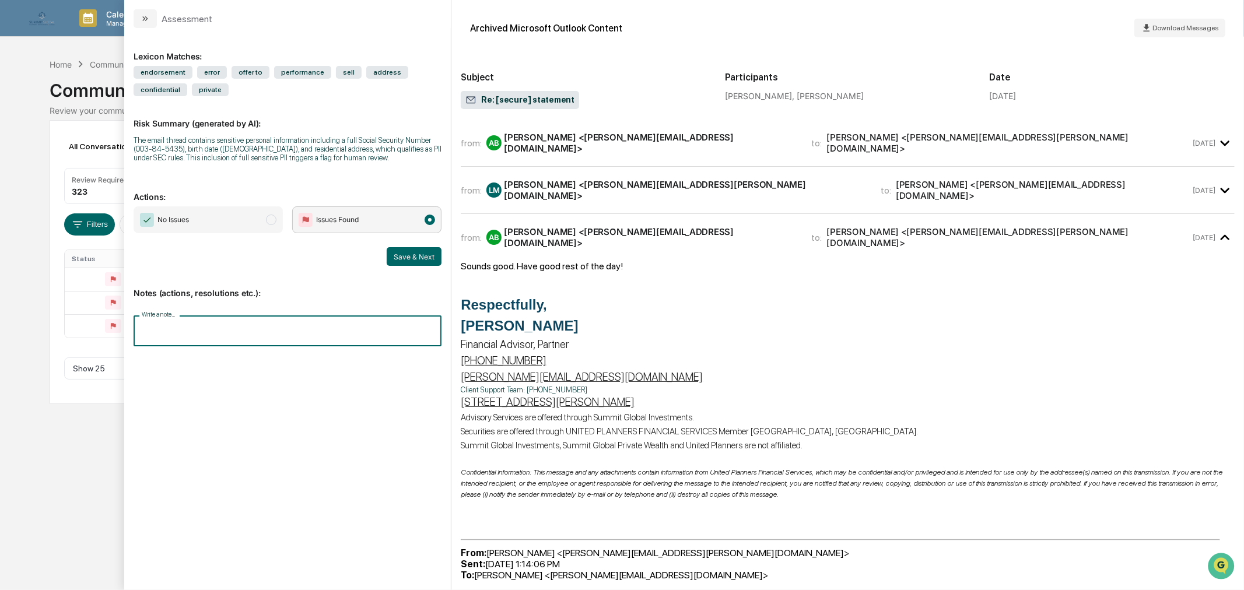
click at [176, 331] on input "Write a note..." at bounding box center [288, 331] width 308 height 31
click at [197, 359] on p "**********" at bounding box center [287, 360] width 293 height 8
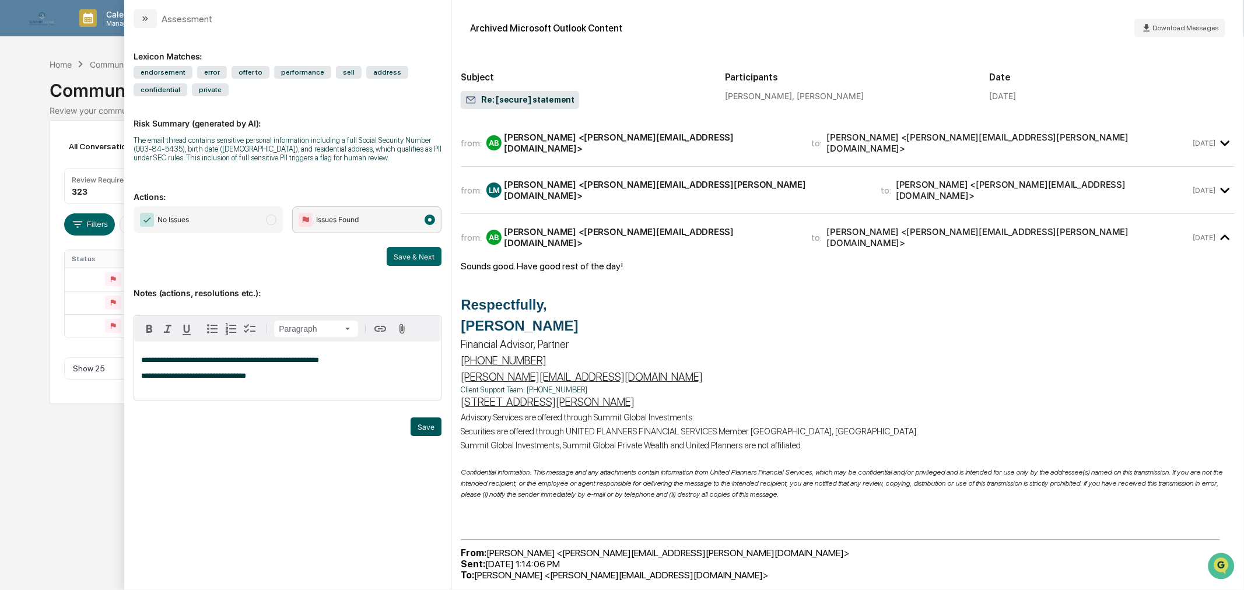
click at [429, 423] on button "Save" at bounding box center [426, 427] width 31 height 19
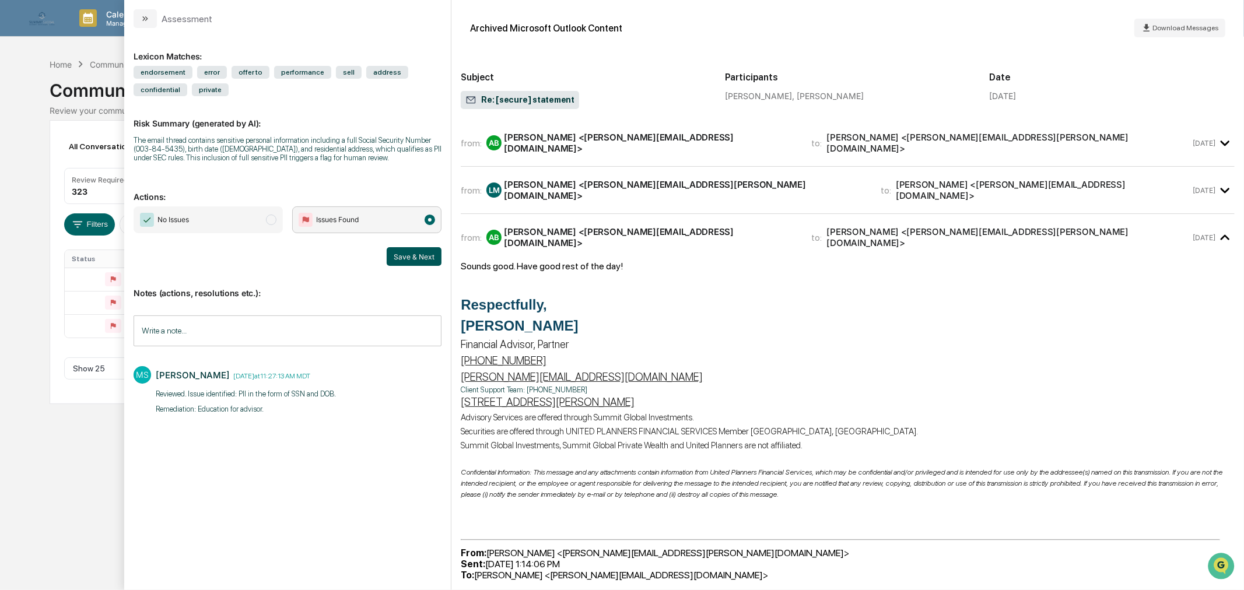
click at [411, 258] on button "Save & Next" at bounding box center [414, 256] width 55 height 19
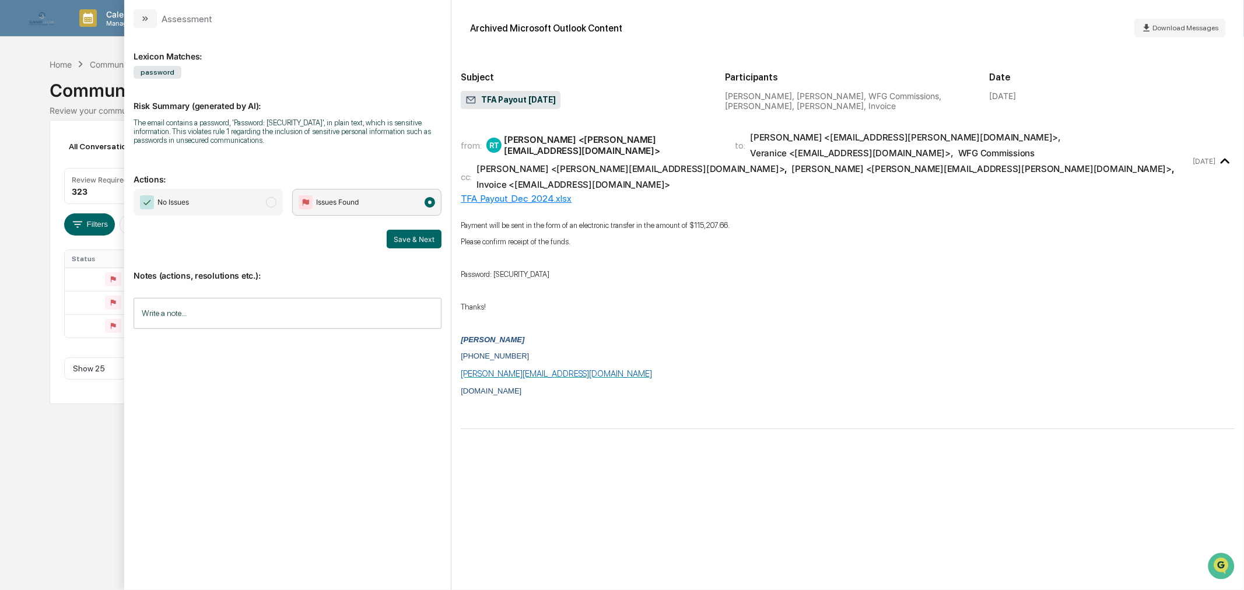
click at [279, 204] on span "No Issues" at bounding box center [208, 202] width 149 height 27
click at [310, 311] on input "Write a note..." at bounding box center [288, 313] width 308 height 31
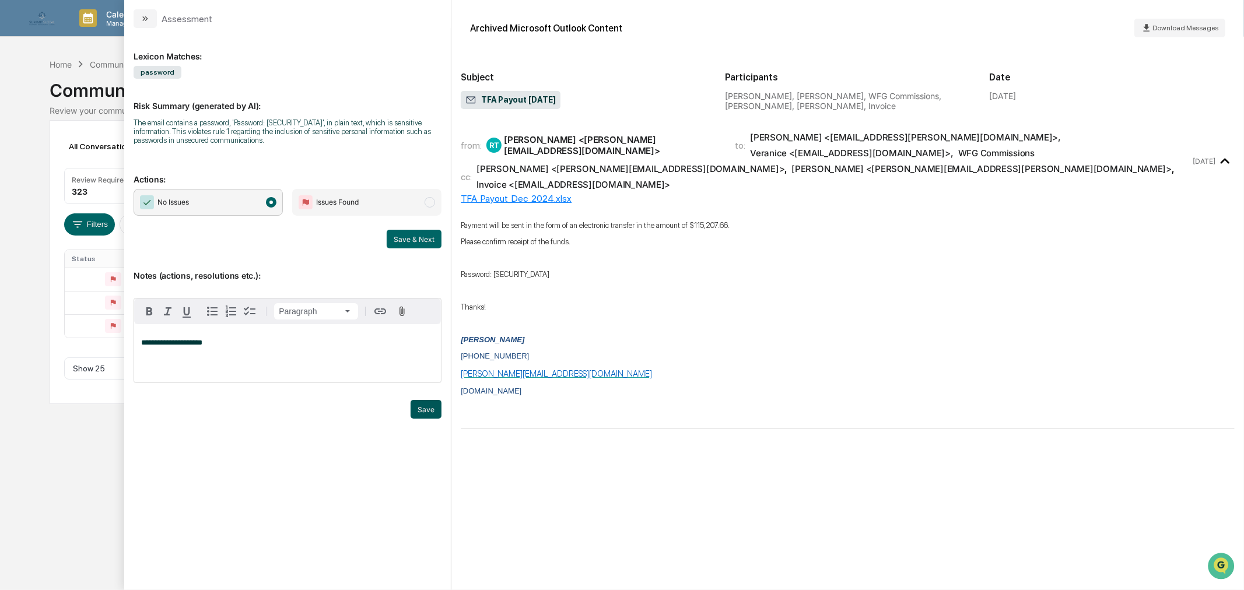
click at [426, 405] on button "Save" at bounding box center [426, 409] width 31 height 19
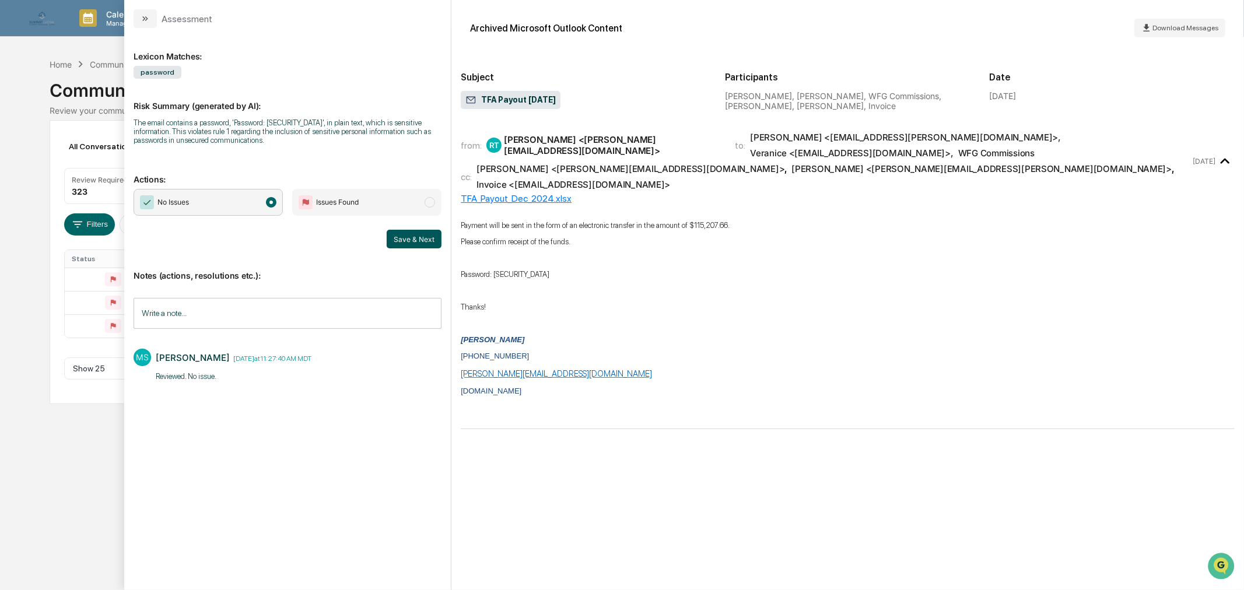
click at [413, 242] on button "Save & Next" at bounding box center [414, 239] width 55 height 19
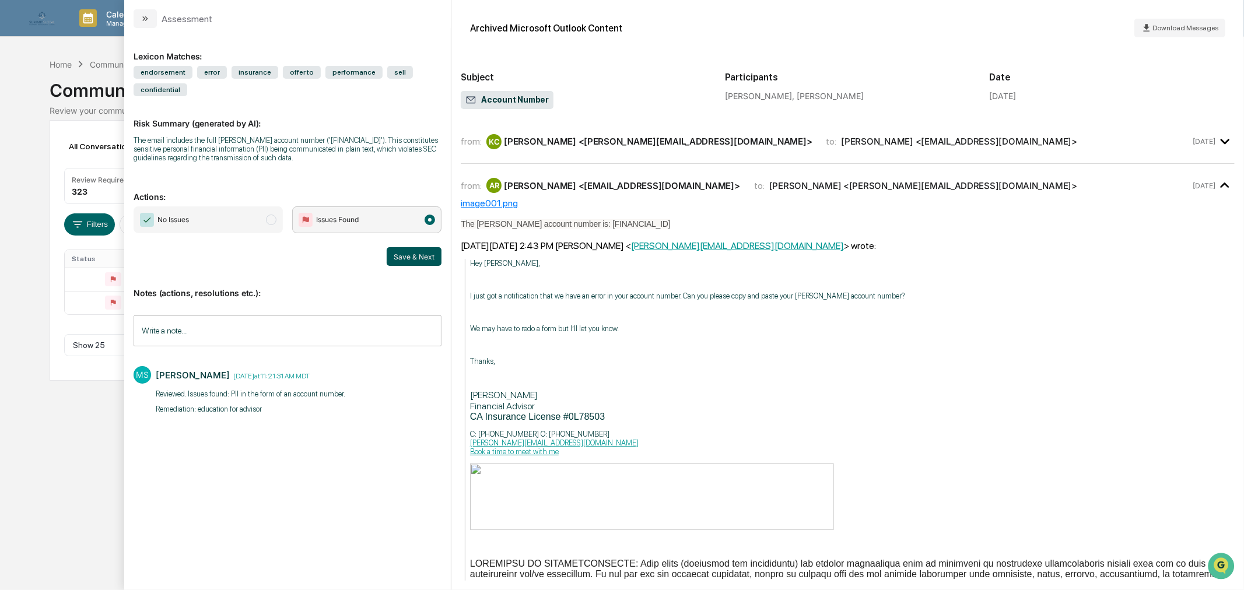
click at [413, 255] on button "Save & Next" at bounding box center [414, 256] width 55 height 19
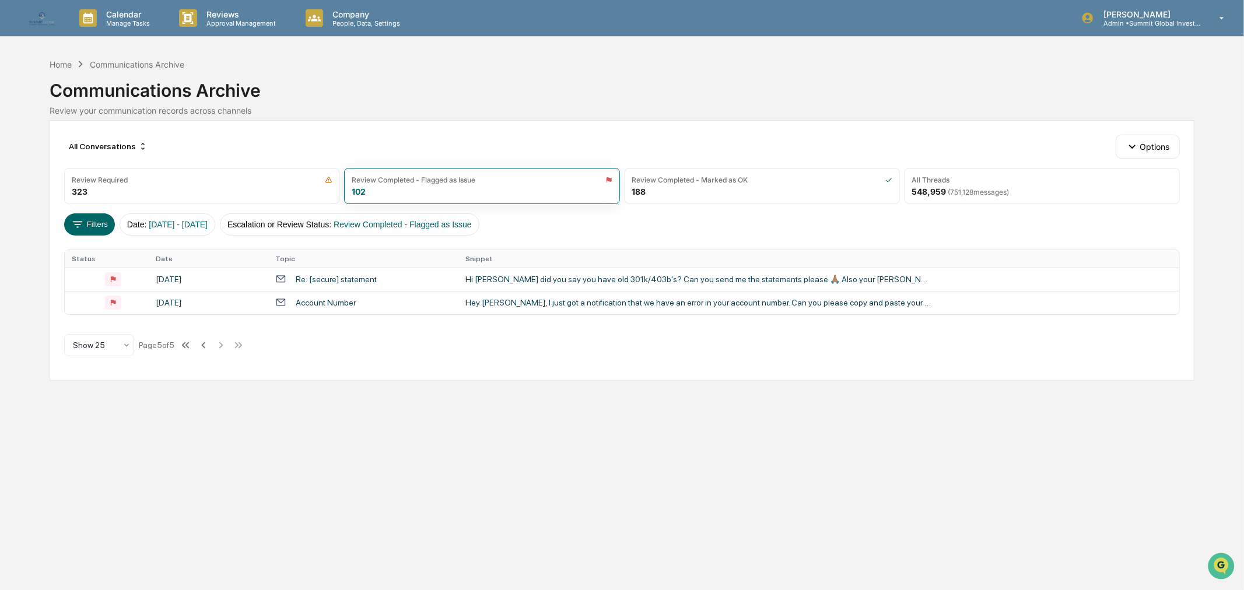
click at [52, 219] on div "All Conversations Options Review Required 323 Review Completed - Flagged as Iss…" at bounding box center [622, 250] width 1144 height 261
click at [204, 346] on icon at bounding box center [203, 345] width 13 height 13
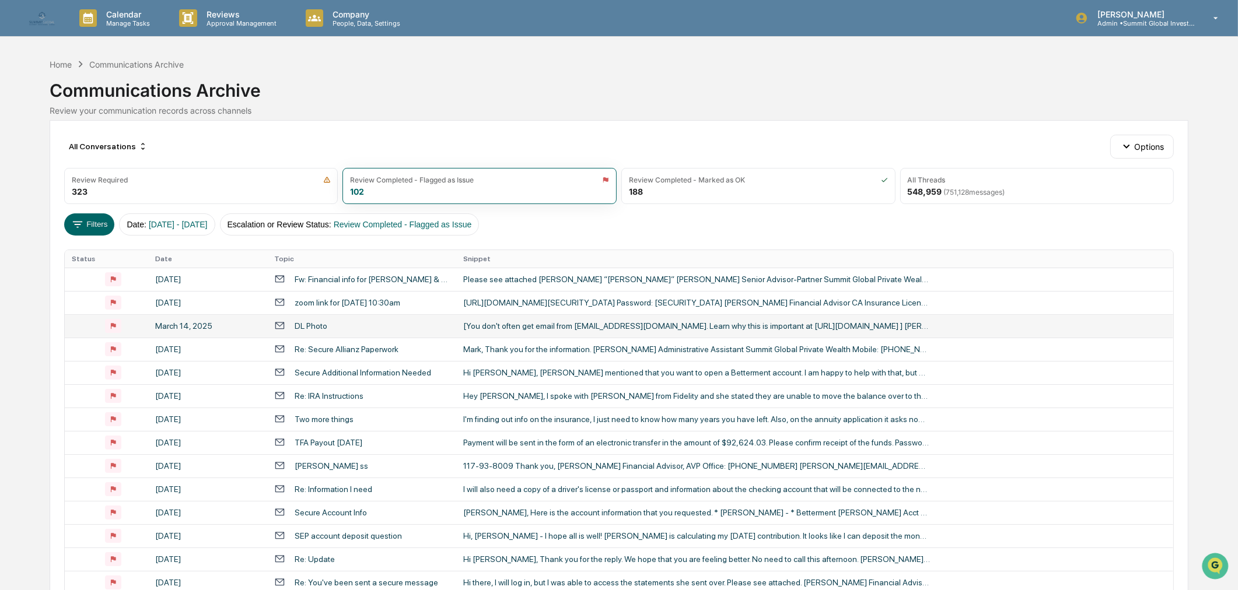
scroll to position [324, 0]
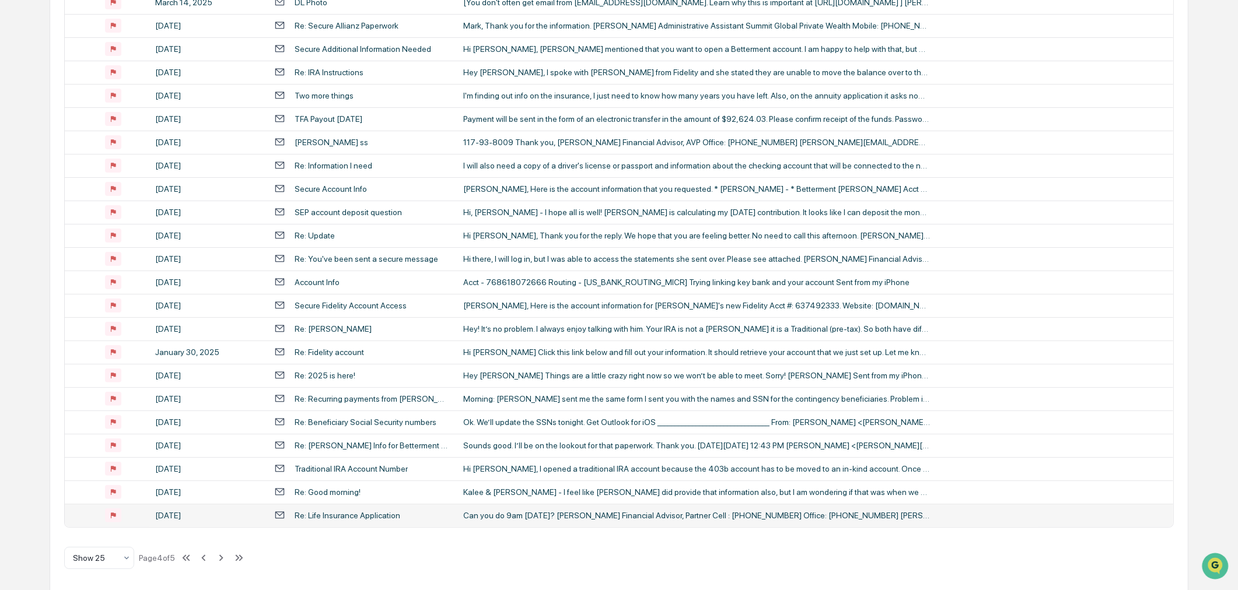
click at [212, 512] on div "[DATE]" at bounding box center [207, 515] width 105 height 9
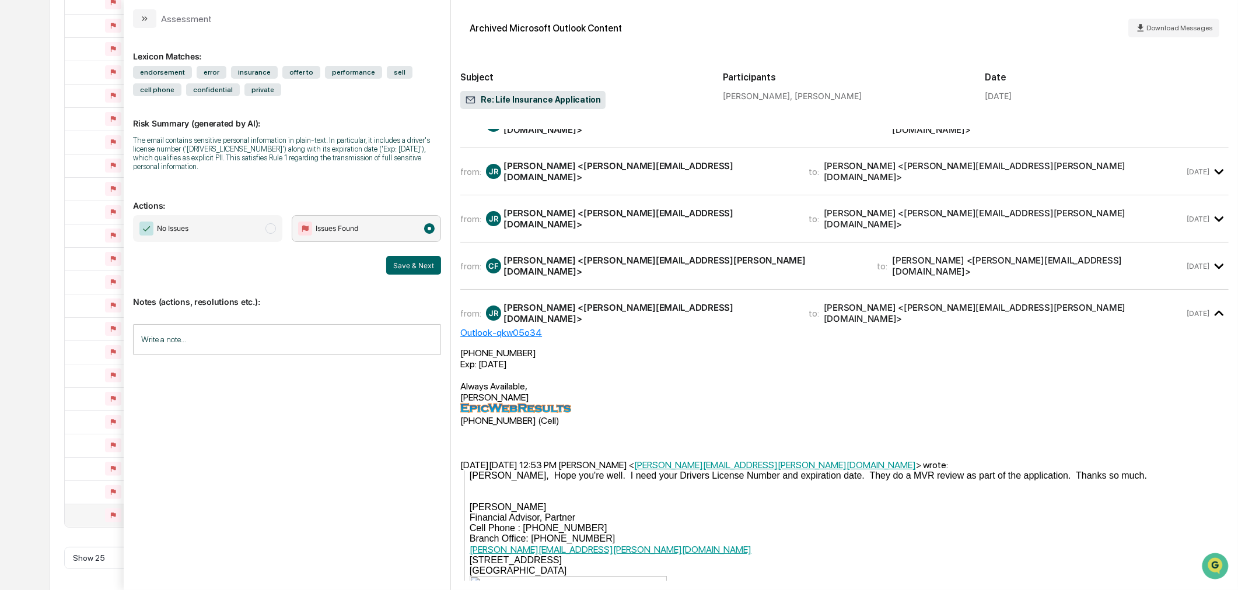
scroll to position [324, 0]
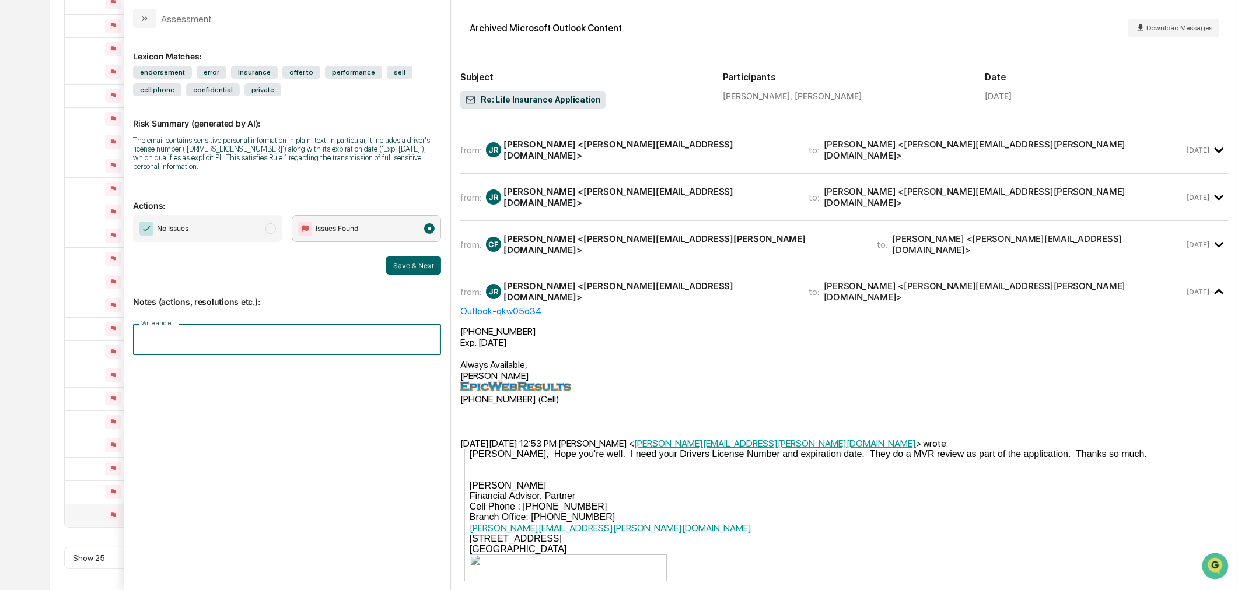
click at [190, 330] on input "Write a note..." at bounding box center [287, 339] width 308 height 31
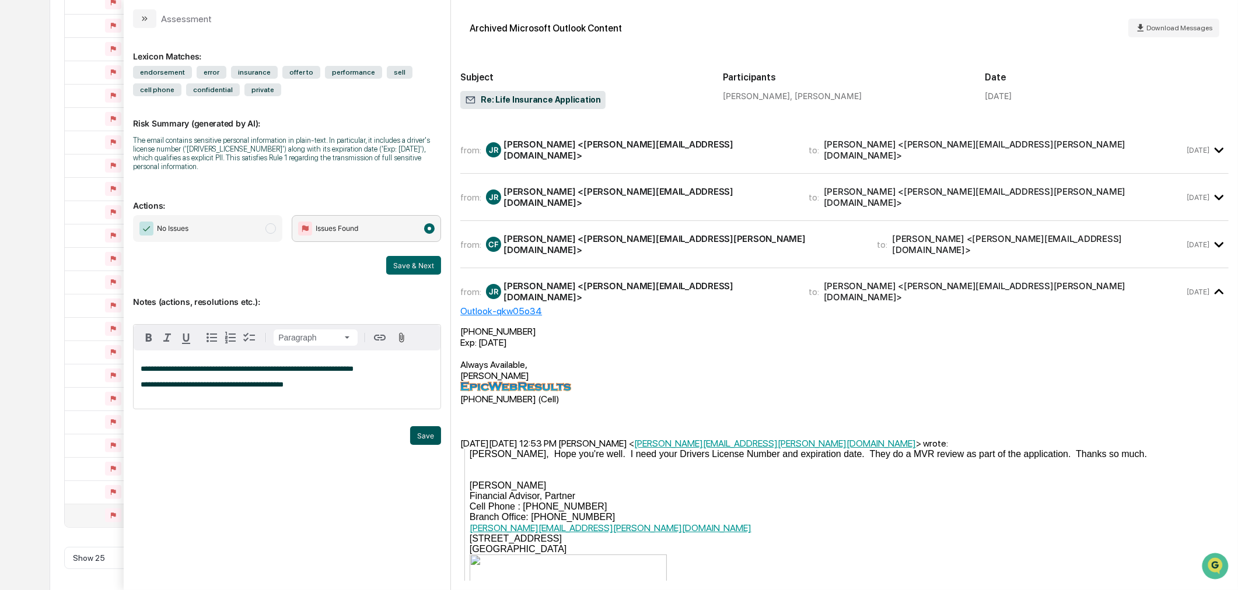
click at [426, 426] on button "Save" at bounding box center [425, 435] width 31 height 19
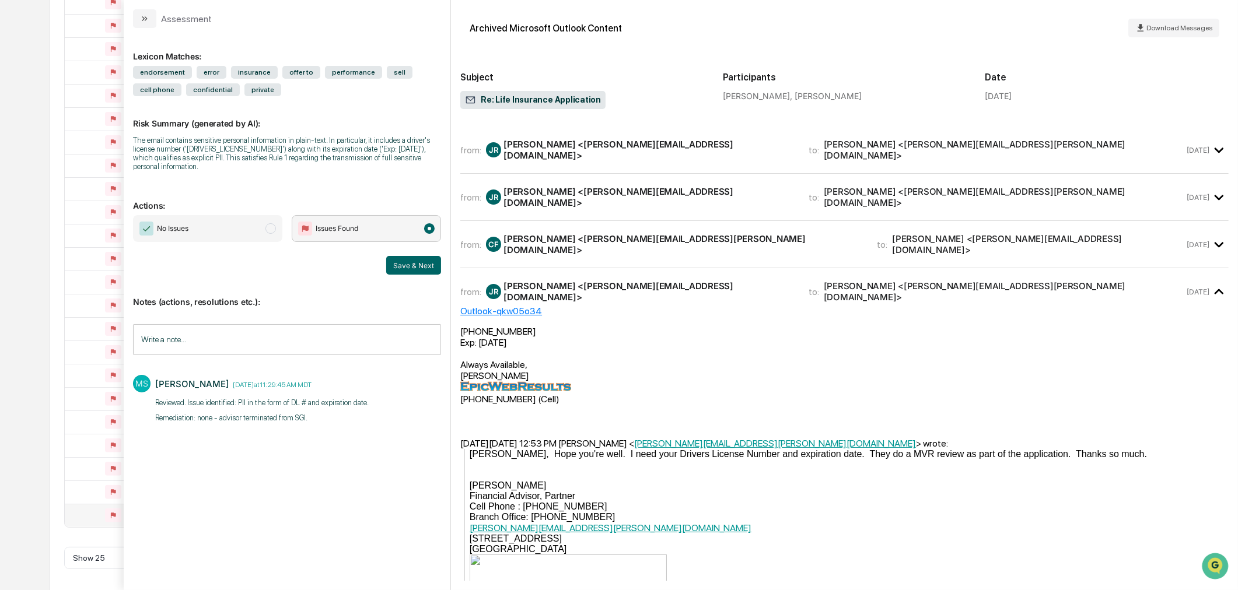
drag, startPoint x: 406, startPoint y: 260, endPoint x: 36, endPoint y: 407, distance: 398.2
click at [36, 407] on body "Calendar Manage Tasks Reviews Approval Management Company People, Data, Setting…" at bounding box center [619, 135] width 1238 height 918
click at [403, 257] on button "Save & Next" at bounding box center [413, 265] width 55 height 19
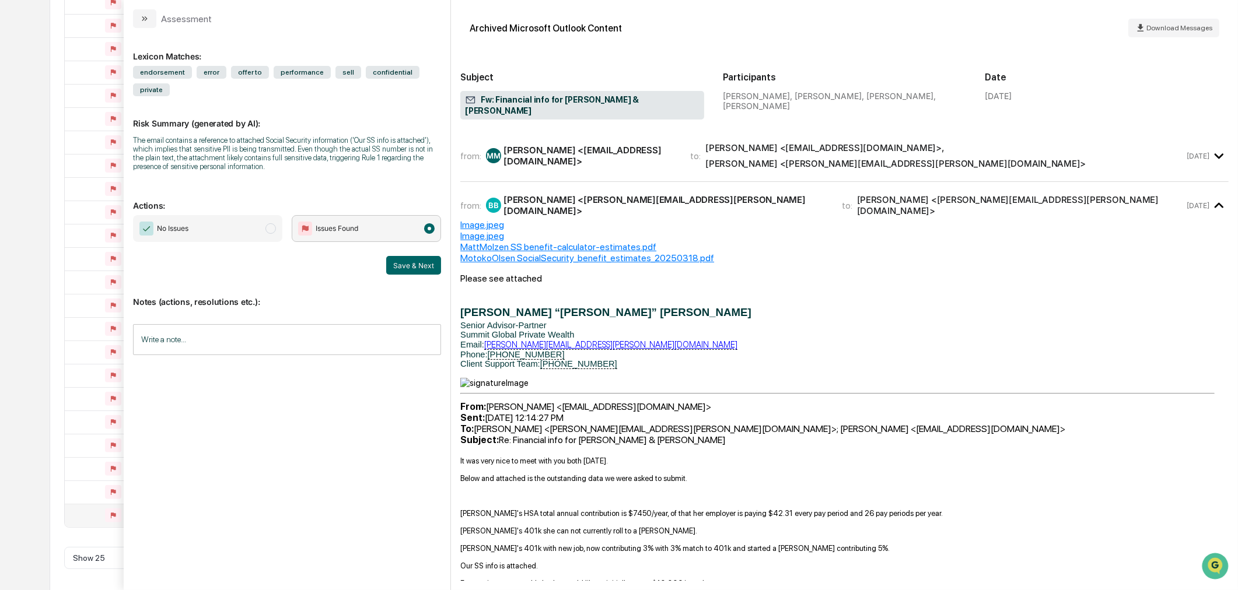
click at [610, 241] on div "MattMolzen SS benefit-calculator-estimates.pdf" at bounding box center [844, 246] width 768 height 11
click at [592, 149] on div "from: MM Matthew Molzen <mmolzen1@yahoo.com> to: motoko olsen <motoko_olsen@hot…" at bounding box center [844, 155] width 768 height 33
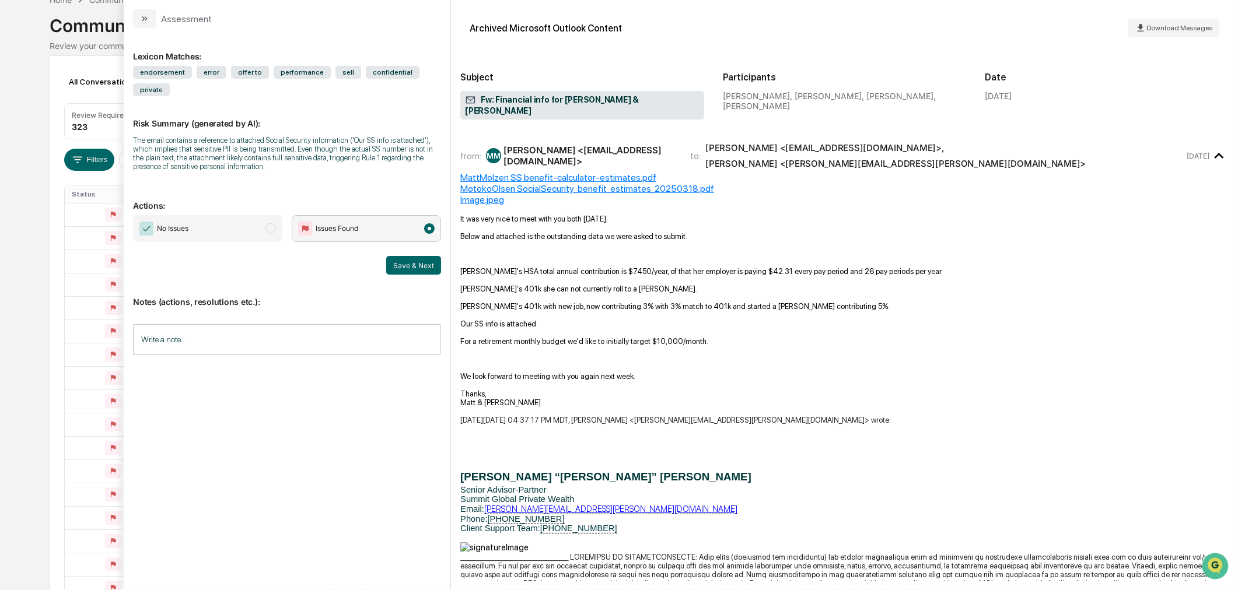
click at [249, 215] on span "No Issues" at bounding box center [207, 228] width 149 height 27
click at [236, 328] on input "Write a note..." at bounding box center [287, 339] width 308 height 31
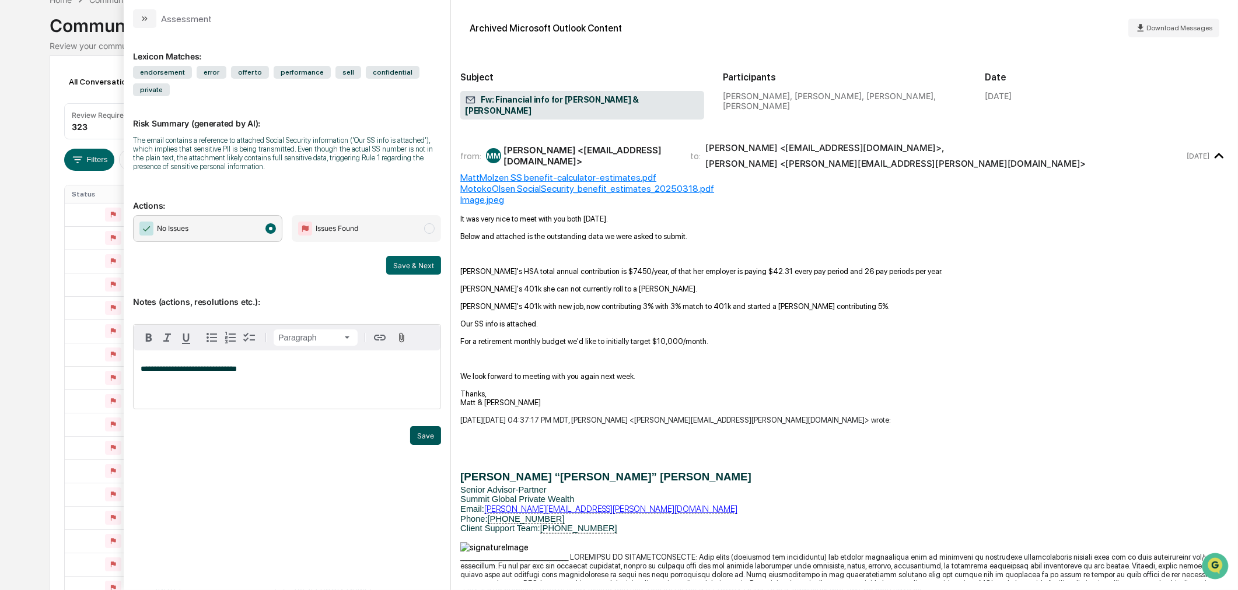
click at [436, 426] on button "Save" at bounding box center [425, 435] width 31 height 19
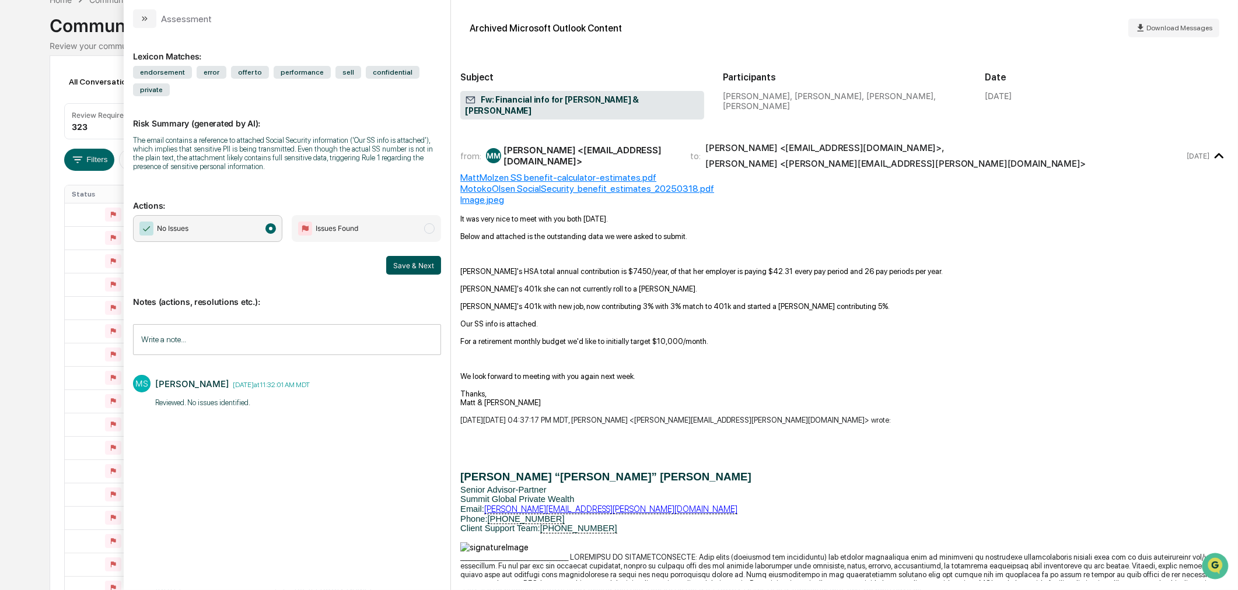
click at [415, 256] on button "Save & Next" at bounding box center [413, 265] width 55 height 19
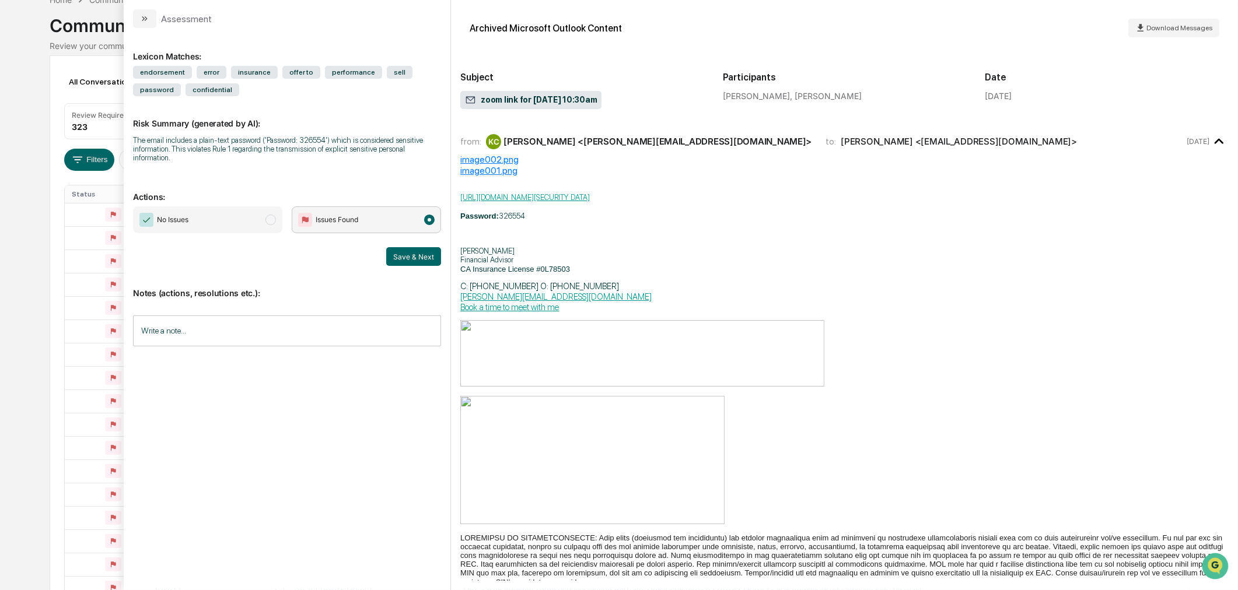
click at [271, 215] on span "modal" at bounding box center [270, 220] width 10 height 10
click at [238, 322] on input "Write a note..." at bounding box center [287, 331] width 308 height 31
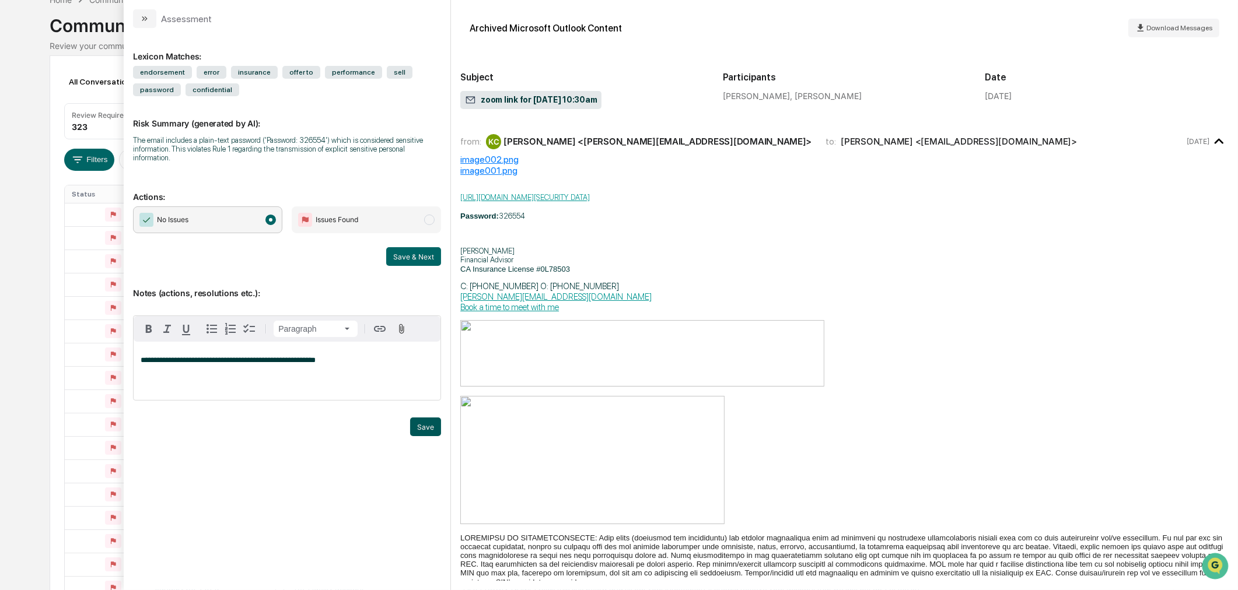
click at [434, 420] on button "Save" at bounding box center [425, 427] width 31 height 19
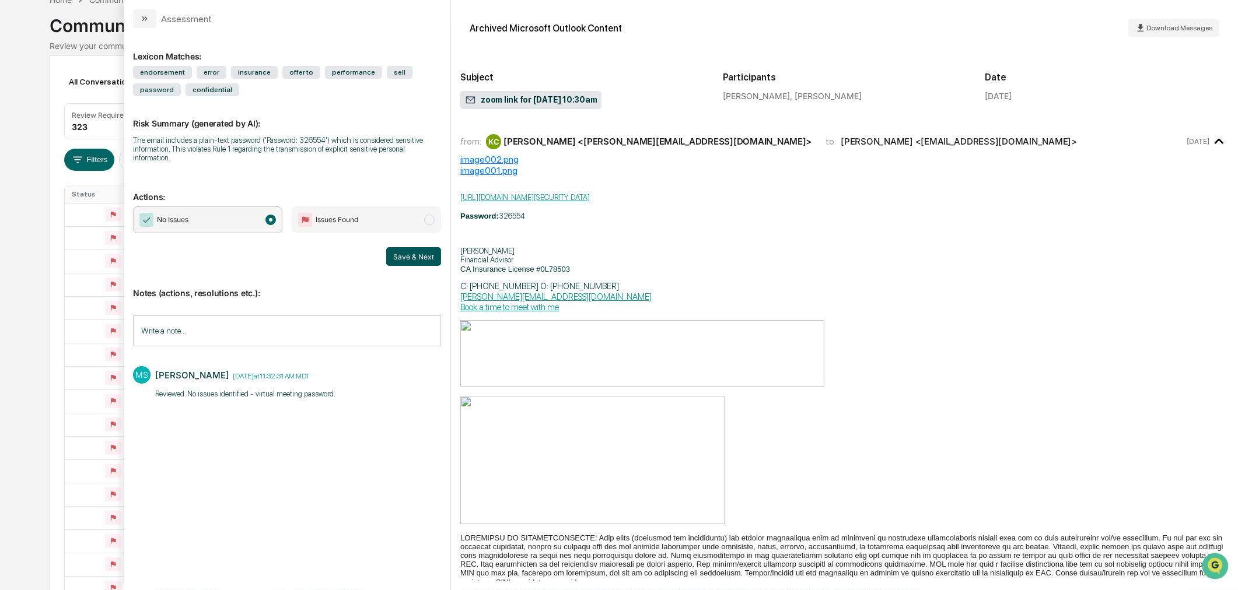
click at [405, 253] on button "Save & Next" at bounding box center [413, 256] width 55 height 19
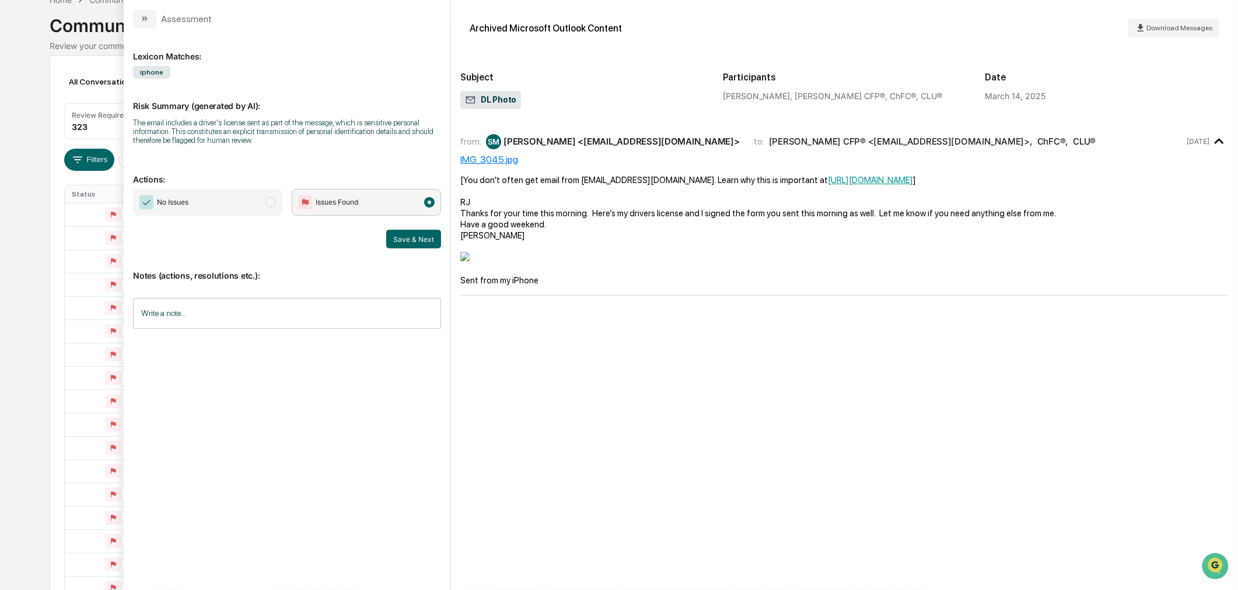
click at [491, 157] on div "IMG_3045.jpg" at bounding box center [844, 159] width 768 height 11
click at [286, 310] on input "Write a note..." at bounding box center [287, 313] width 308 height 31
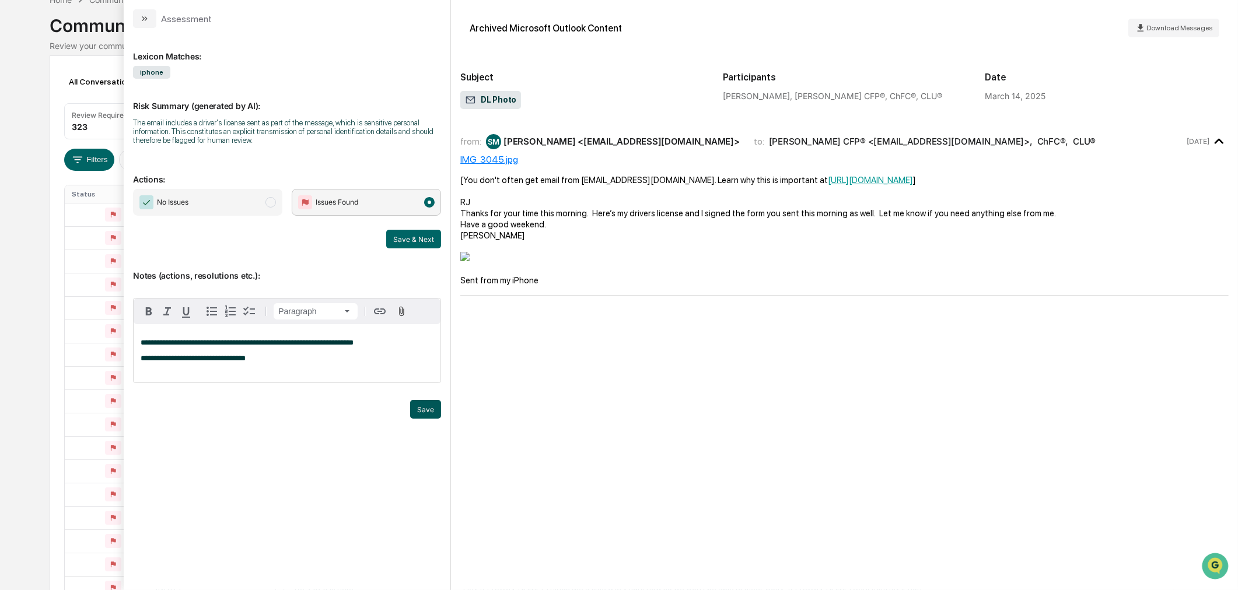
click at [427, 402] on button "Save" at bounding box center [425, 409] width 31 height 19
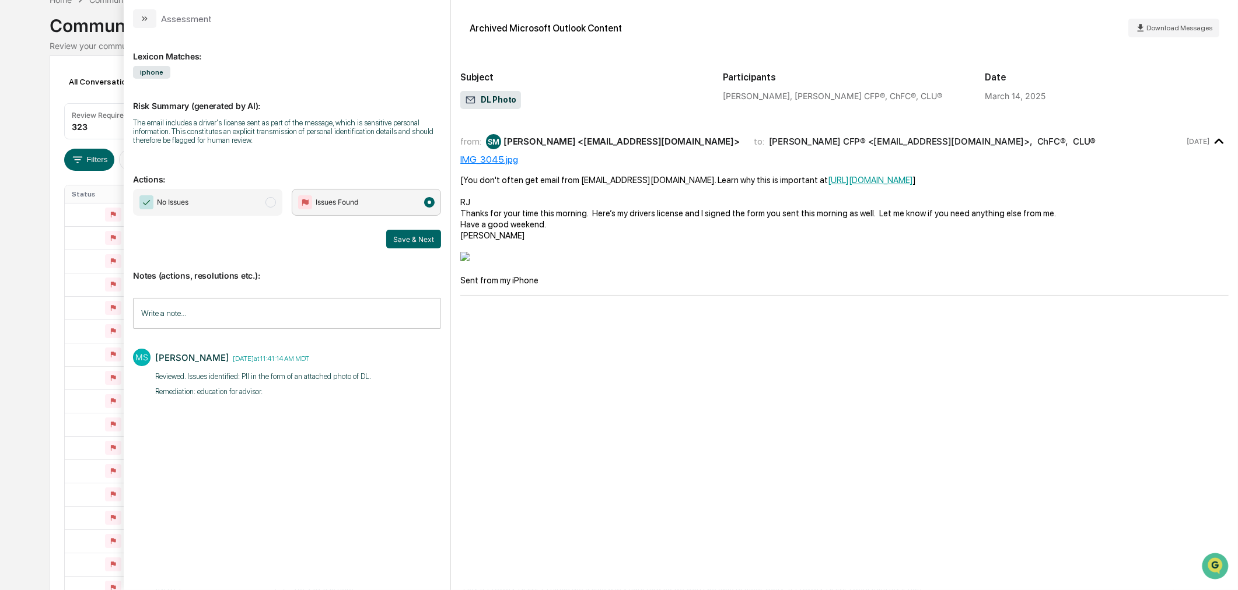
click at [70, 38] on div "Communications Archive Review your communication records across channels" at bounding box center [619, 28] width 1139 height 45
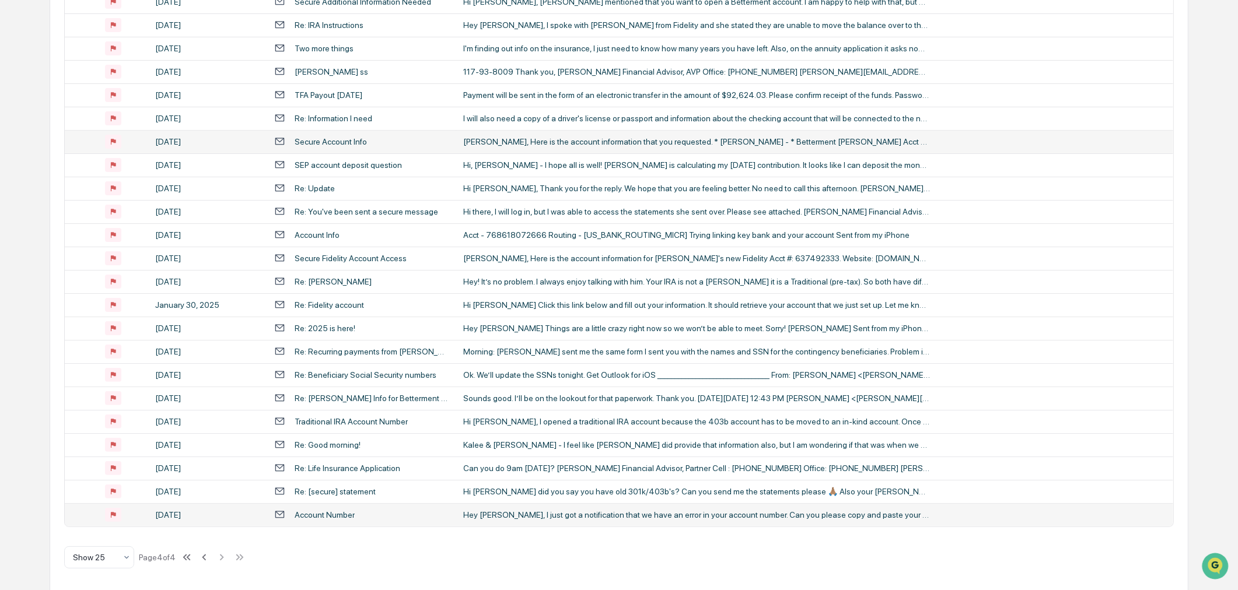
scroll to position [327, 0]
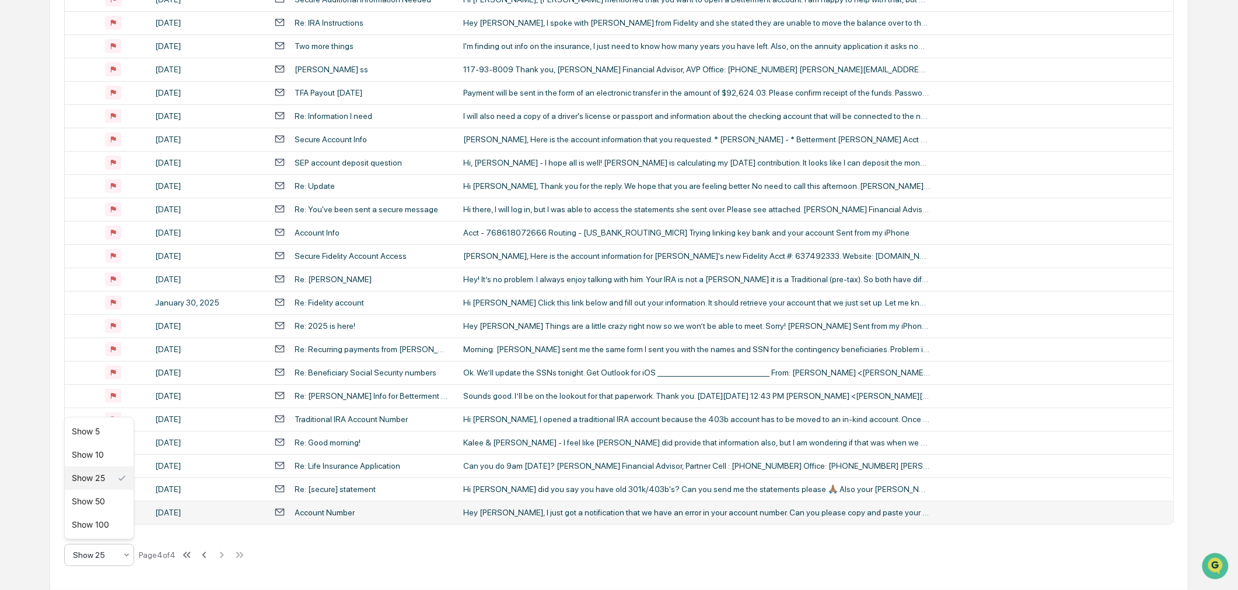
click at [117, 552] on div "Show 25" at bounding box center [94, 555] width 55 height 16
click at [100, 520] on div "Show 100" at bounding box center [99, 524] width 69 height 23
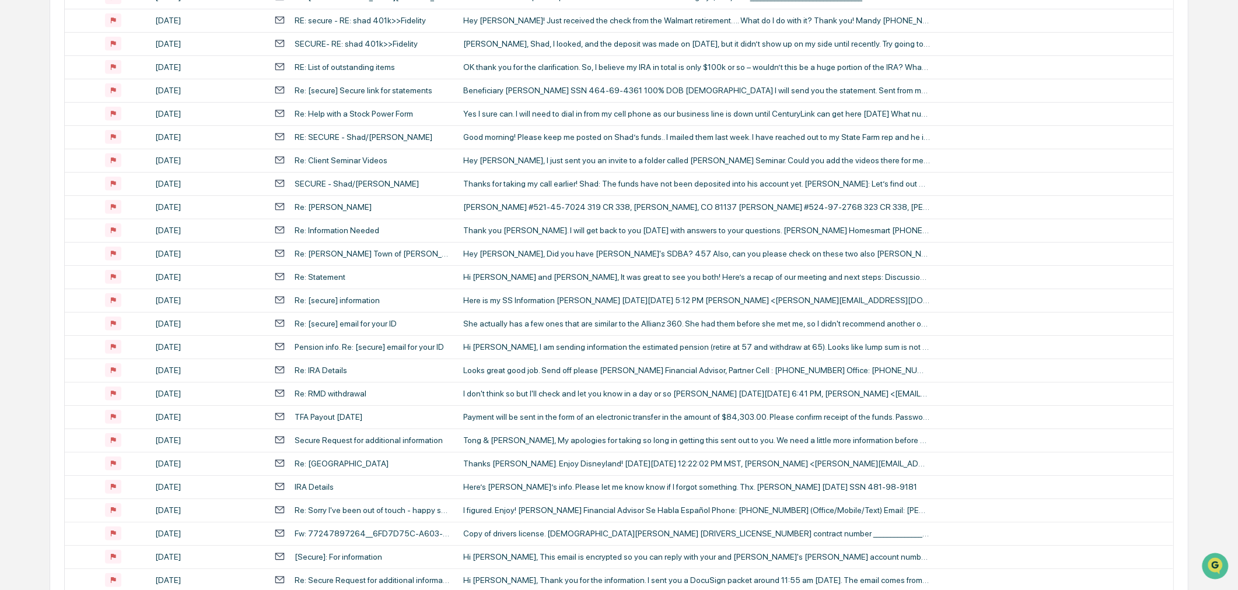
scroll to position [649, 0]
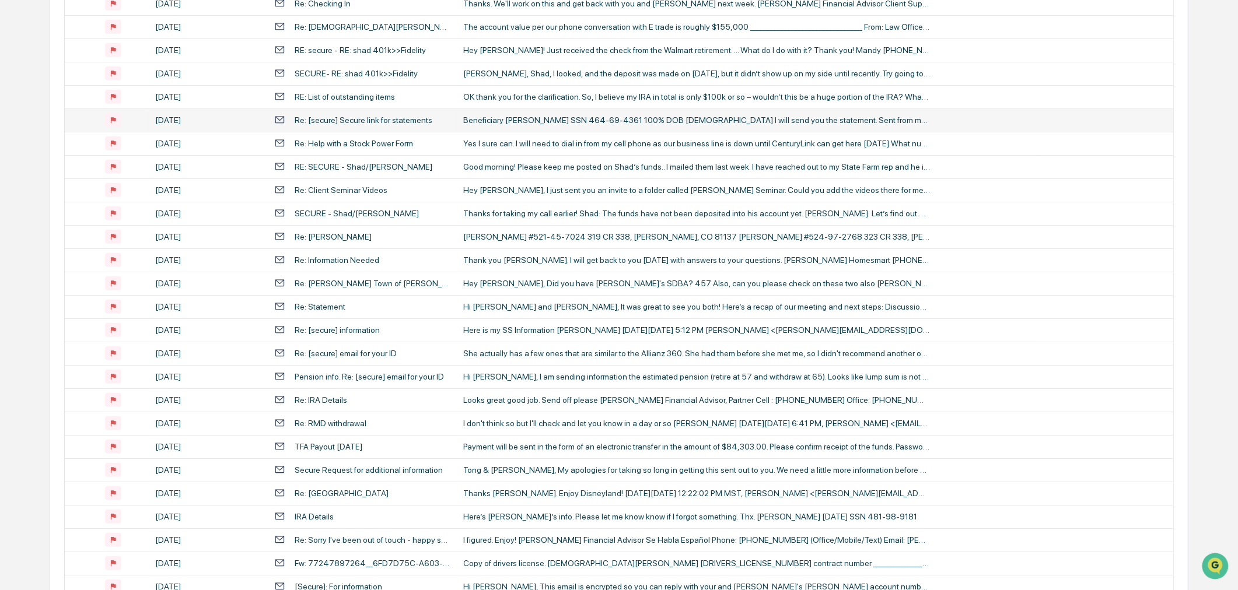
click at [194, 118] on div "[DATE]" at bounding box center [207, 119] width 105 height 9
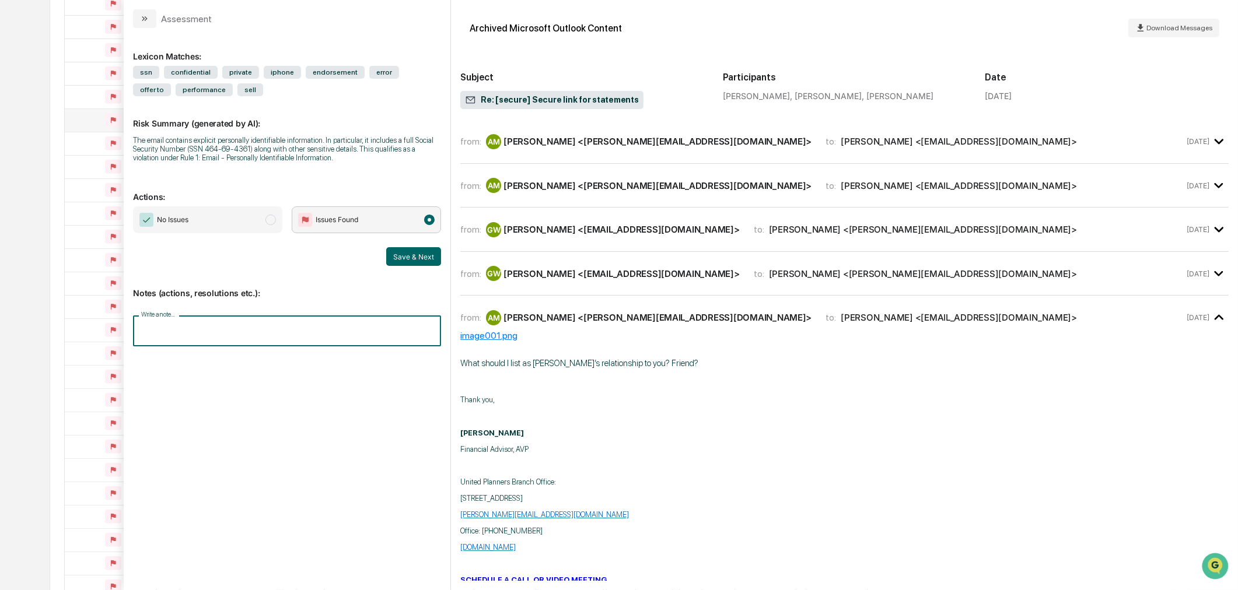
click at [323, 340] on input "Write a note..." at bounding box center [287, 331] width 308 height 31
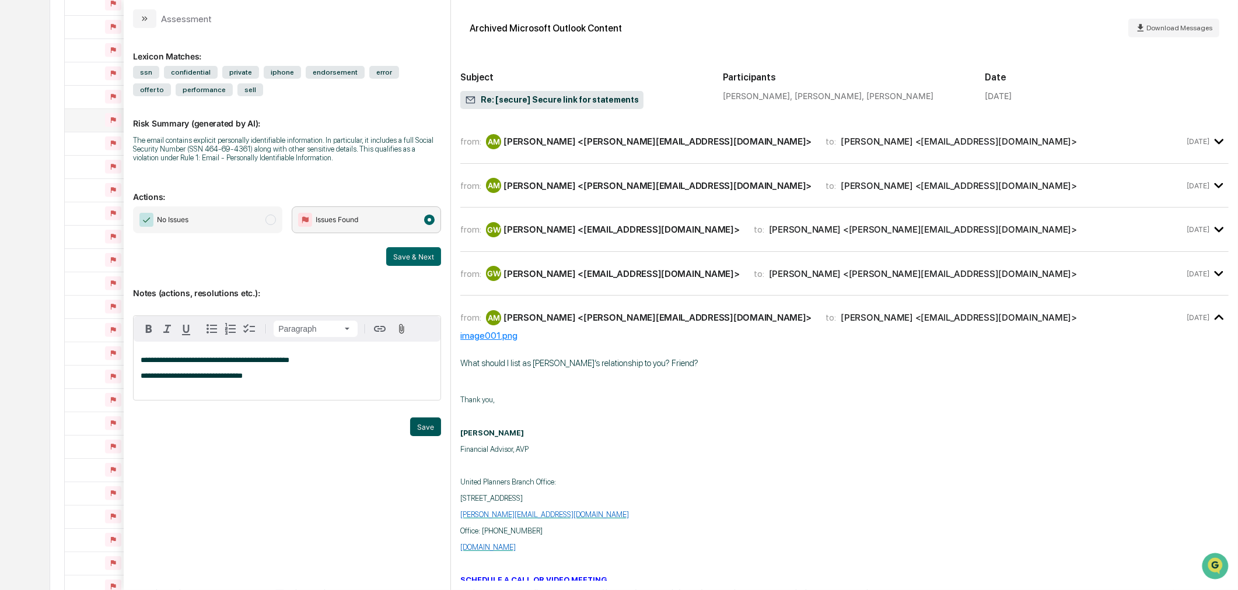
click at [422, 433] on button "Save" at bounding box center [425, 427] width 31 height 19
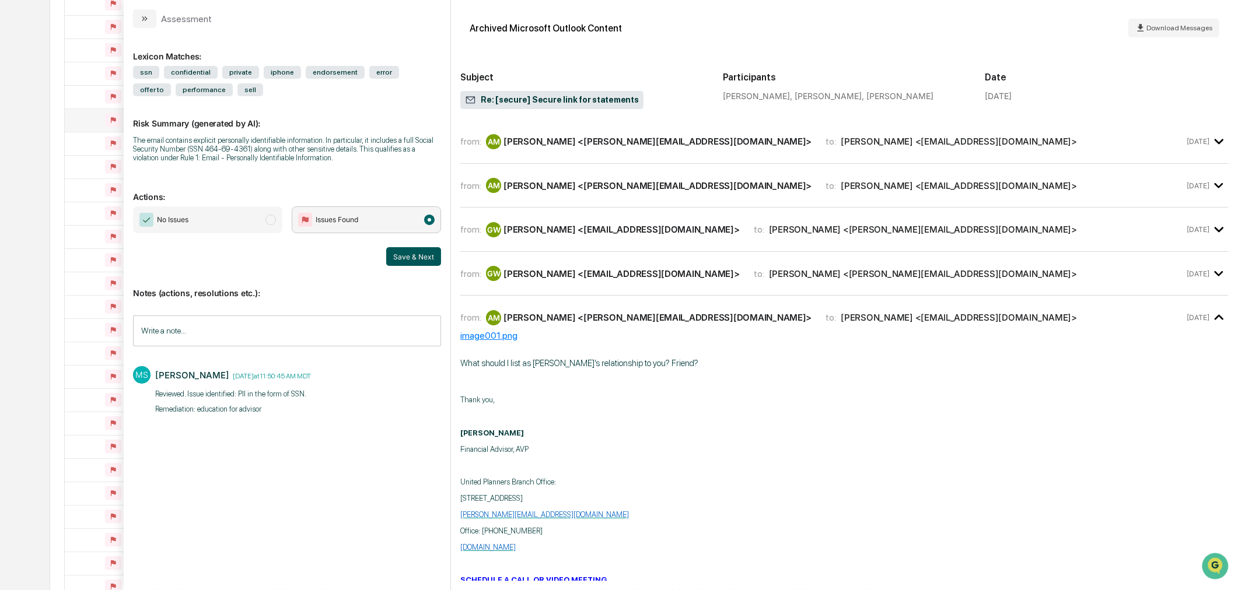
click at [415, 249] on button "Save & Next" at bounding box center [413, 256] width 55 height 19
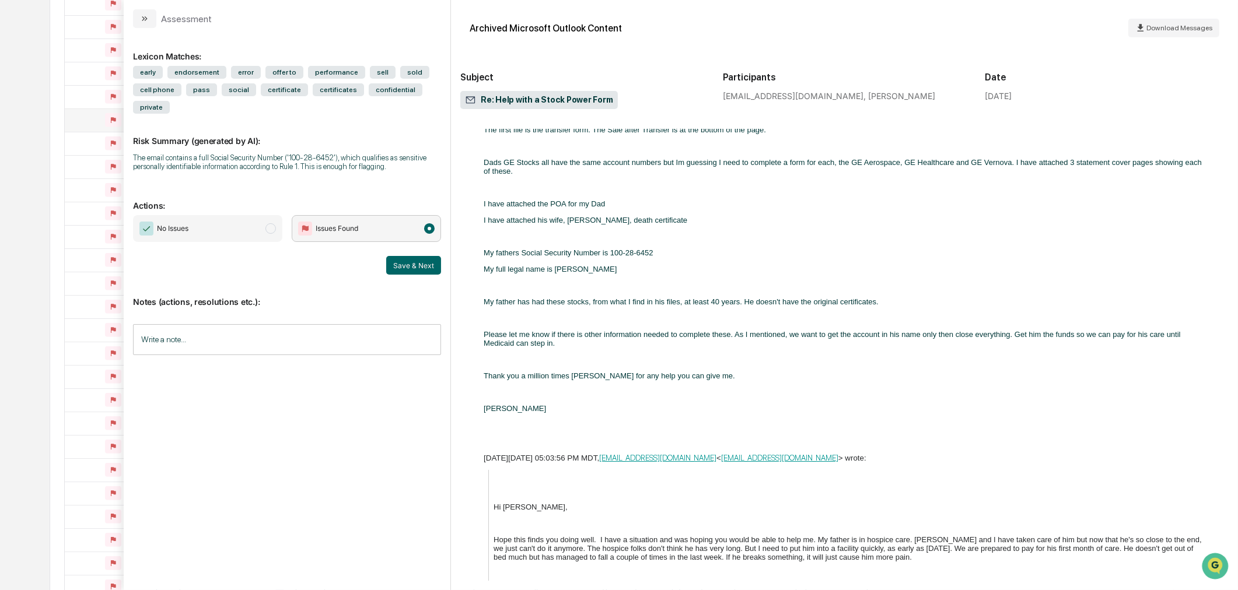
scroll to position [1490, 0]
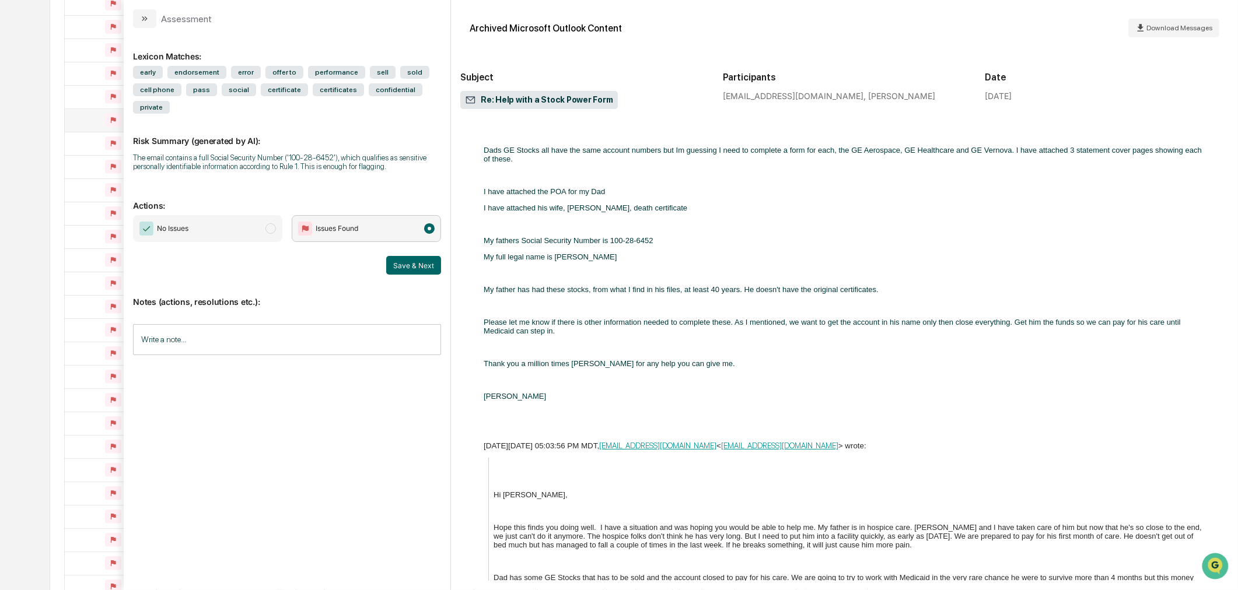
click at [241, 341] on input "Write a note..." at bounding box center [287, 339] width 308 height 31
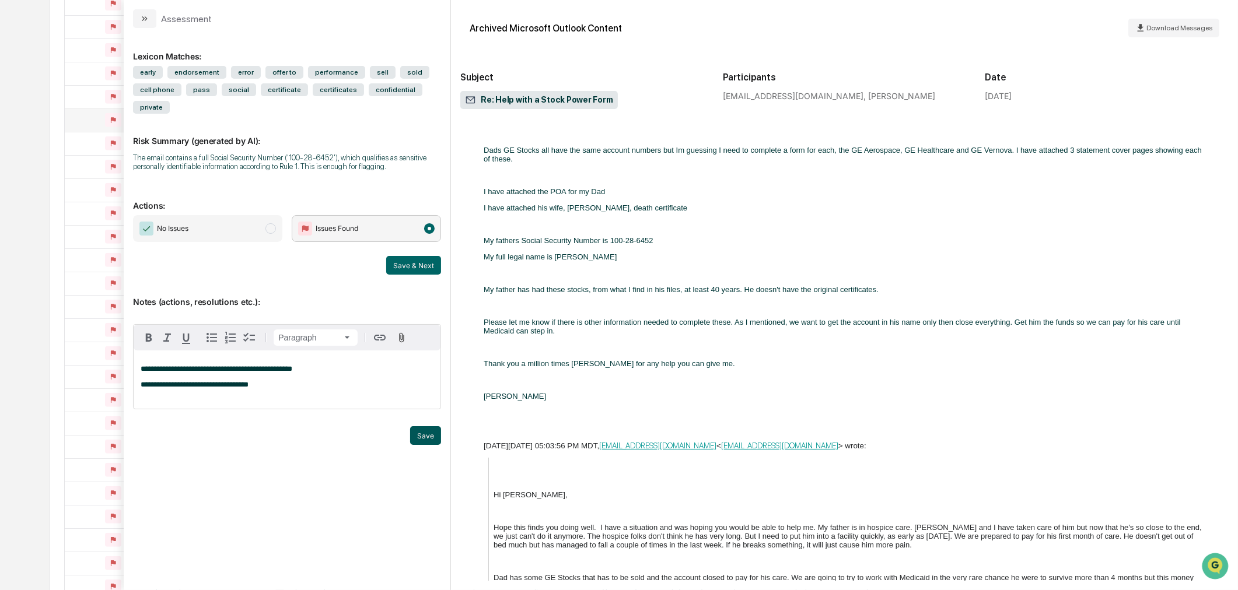
click at [414, 433] on button "Save" at bounding box center [425, 435] width 31 height 19
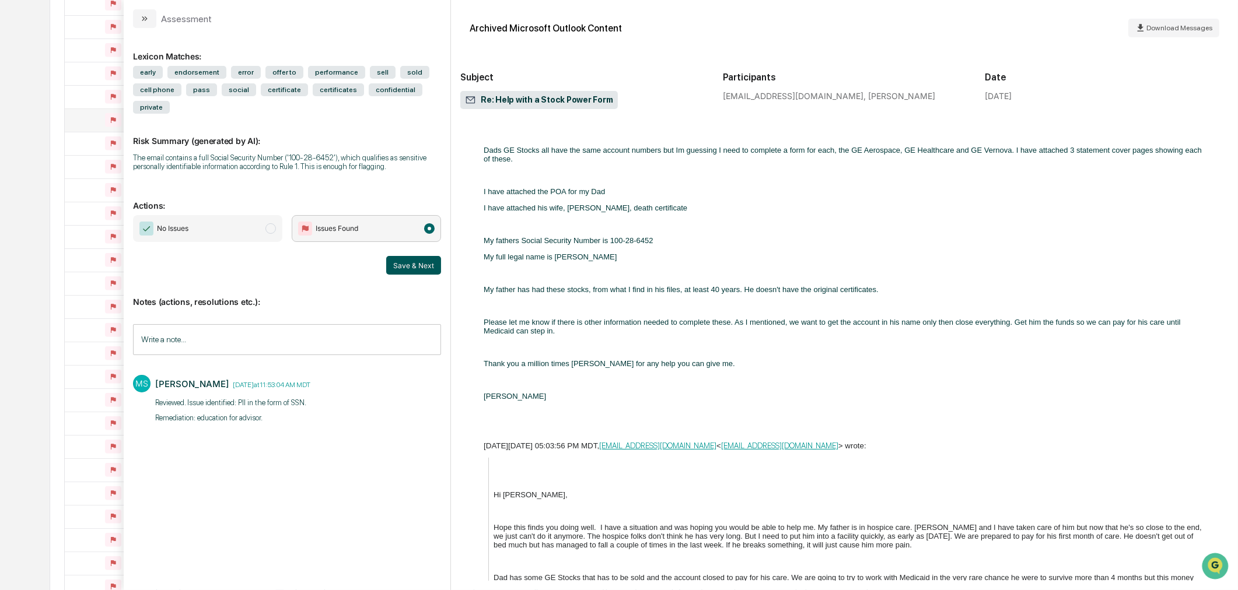
click at [416, 271] on button "Save & Next" at bounding box center [413, 265] width 55 height 19
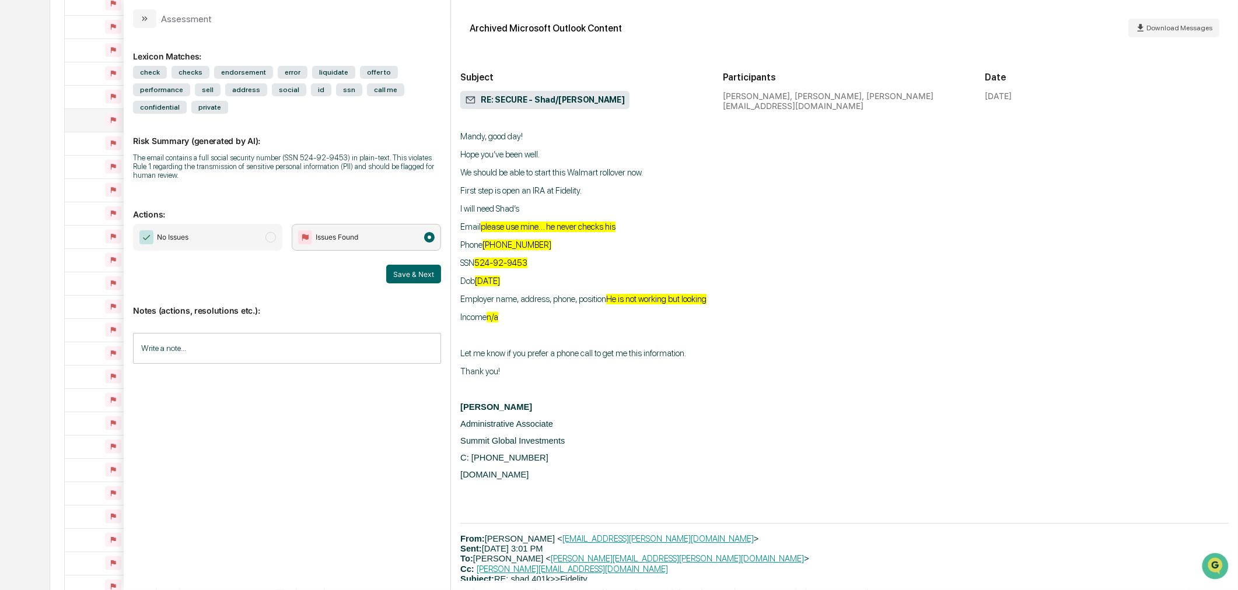
scroll to position [7323, 0]
click at [233, 333] on input "Write a note..." at bounding box center [287, 348] width 308 height 31
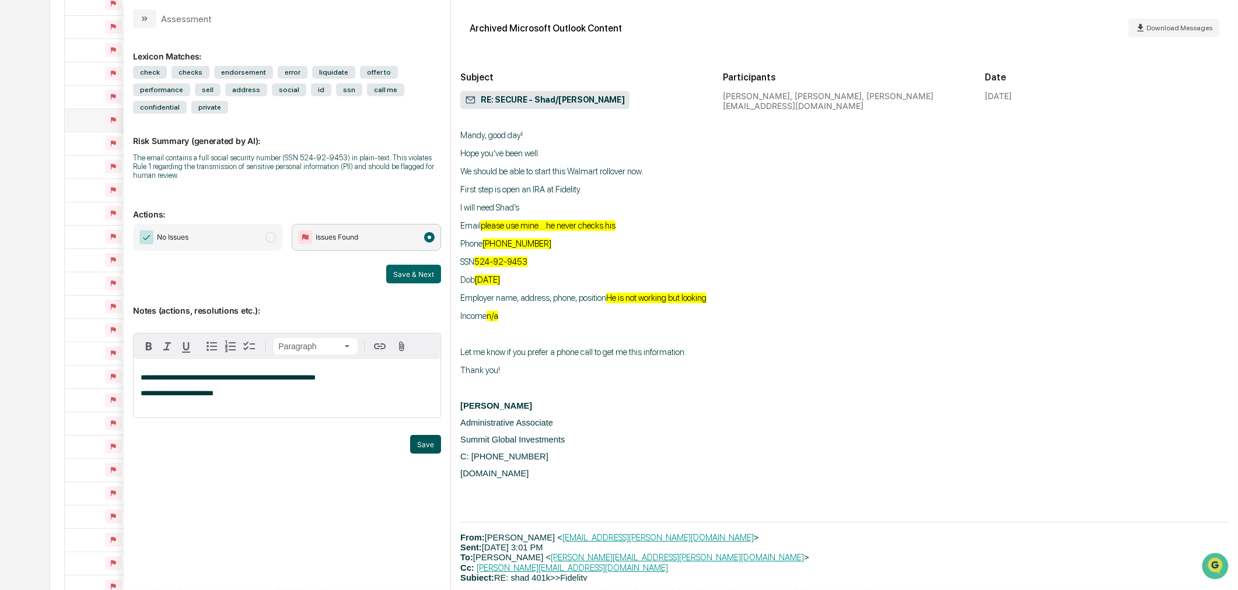
click at [426, 435] on button "Save" at bounding box center [425, 444] width 31 height 19
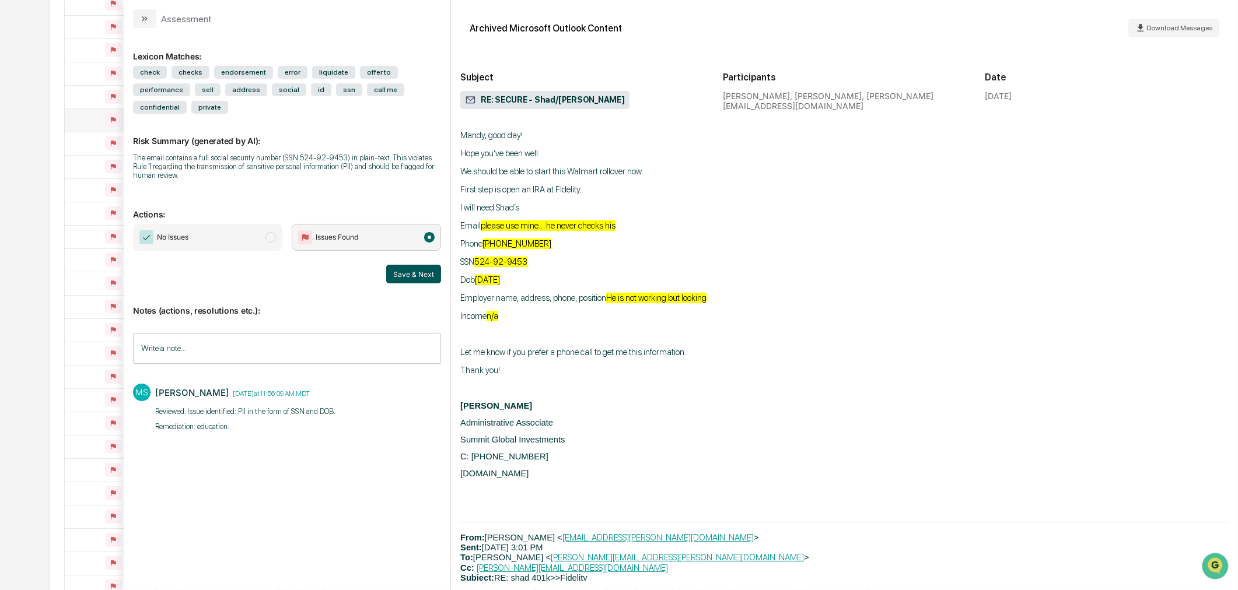
click at [407, 265] on button "Save & Next" at bounding box center [413, 274] width 55 height 19
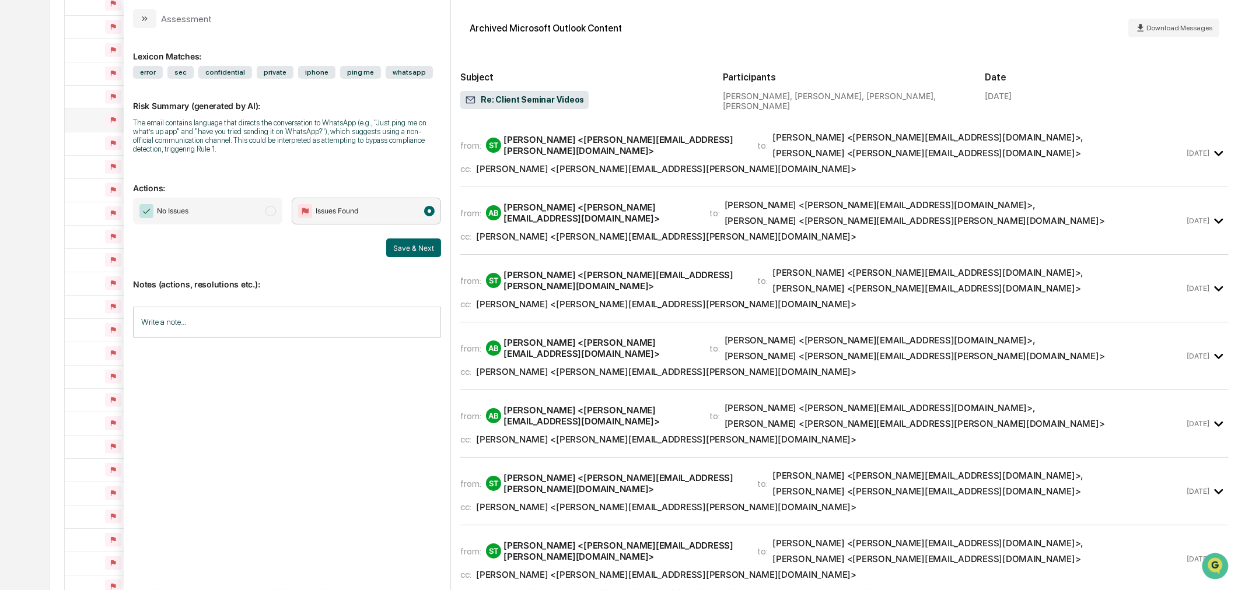
click at [563, 163] on div "Ron Rice <ron.rice@sgiam.com>" at bounding box center [666, 168] width 380 height 11
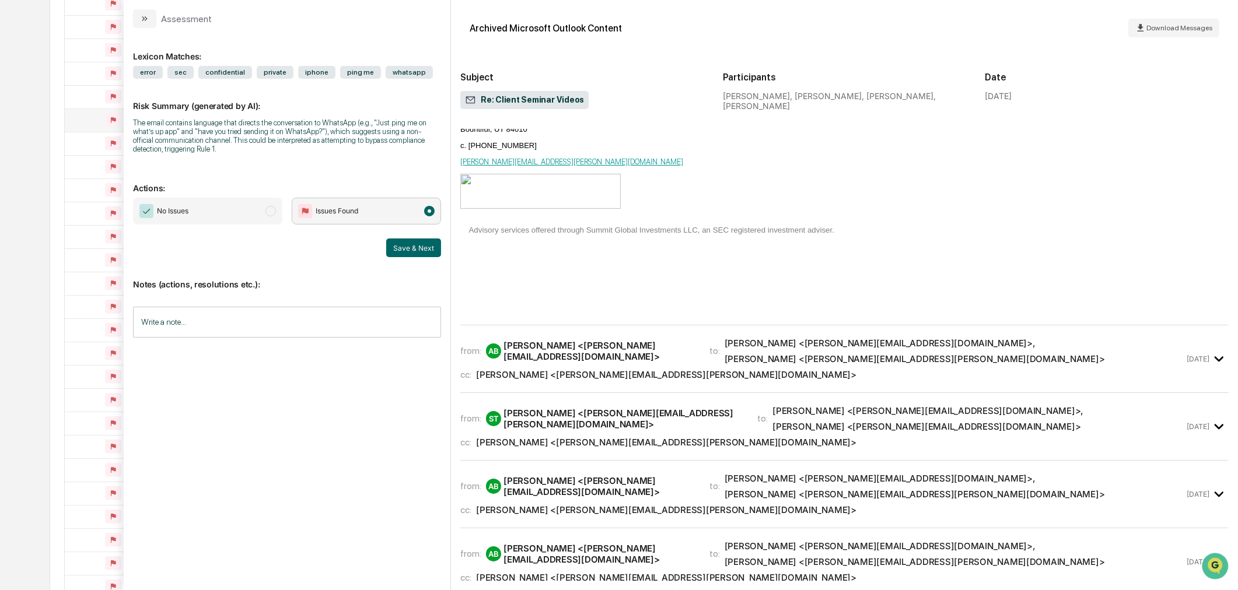
scroll to position [972, 0]
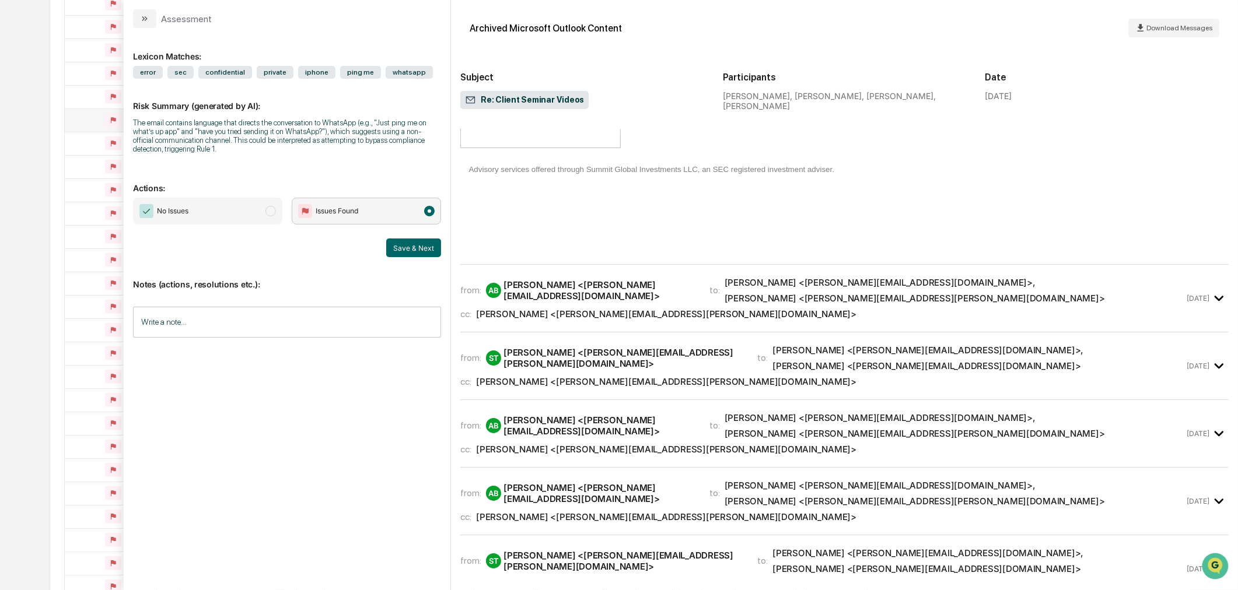
click at [850, 309] on div "cc: Ron Rice <ron.rice@sgiam.com>" at bounding box center [822, 314] width 724 height 11
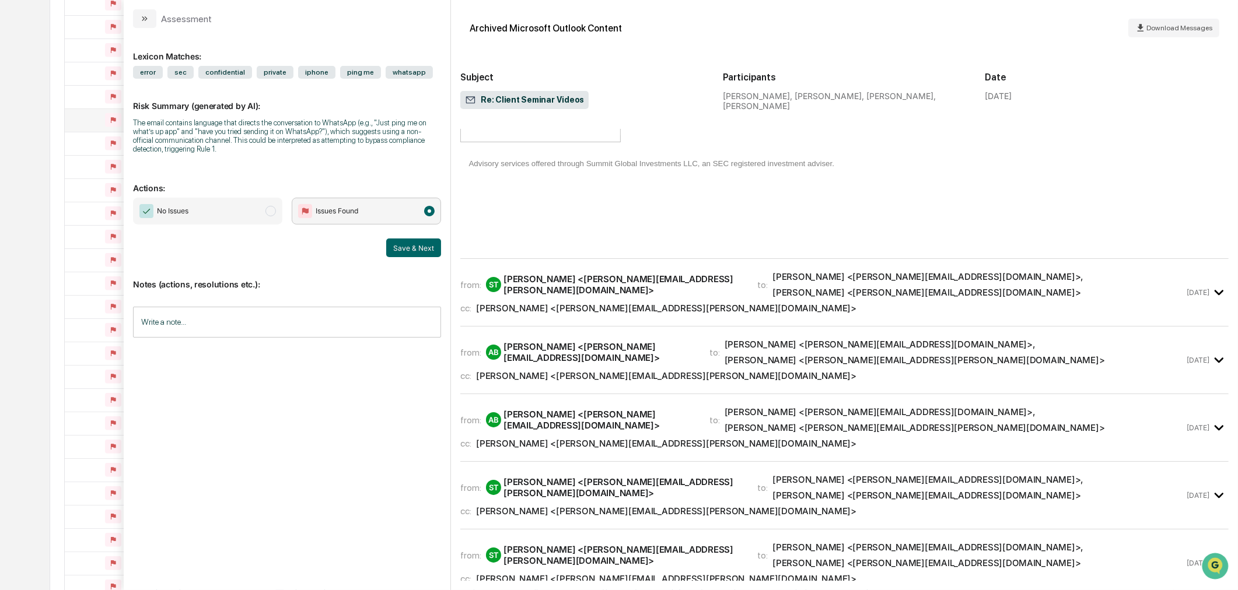
scroll to position [2592, 0]
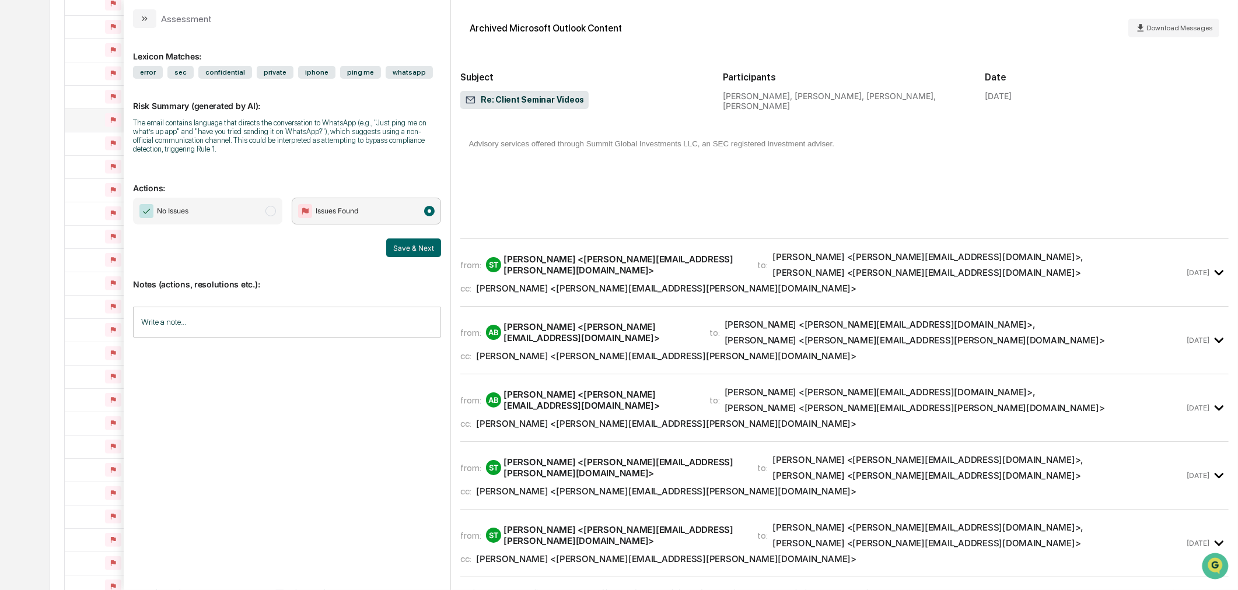
click at [783, 297] on div "from: ST Sylvain Templeman <sylvain.templeman@sgiam.com> to: Amy Brown <amy@sgi…" at bounding box center [844, 272] width 768 height 48
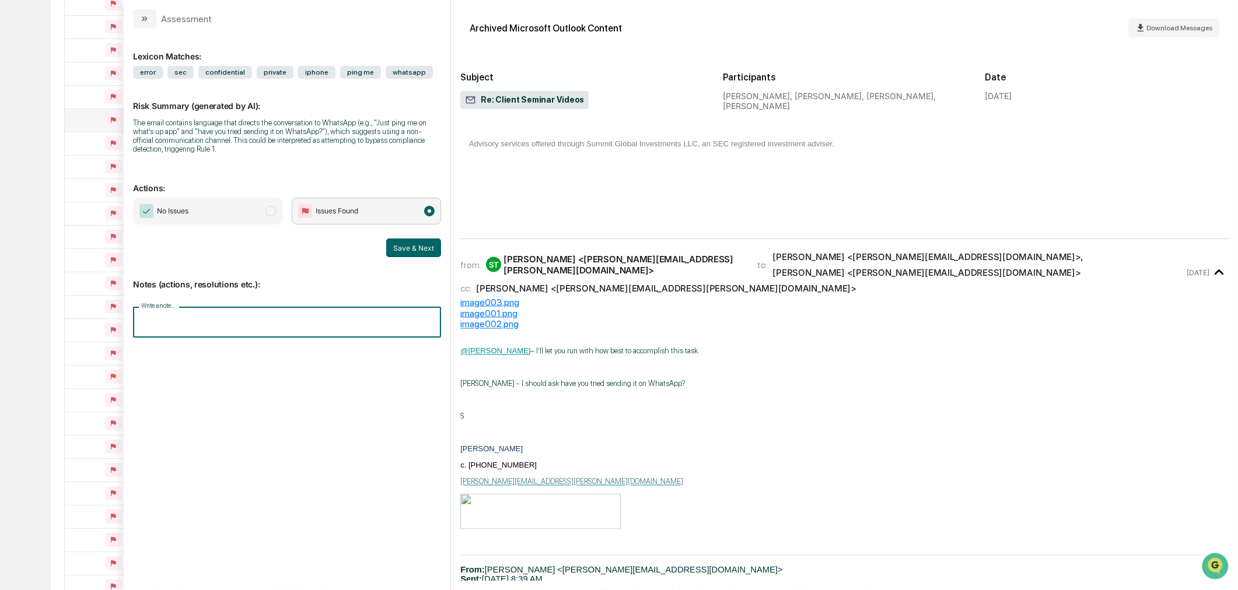
click at [288, 338] on input "Write a note..." at bounding box center [287, 322] width 308 height 31
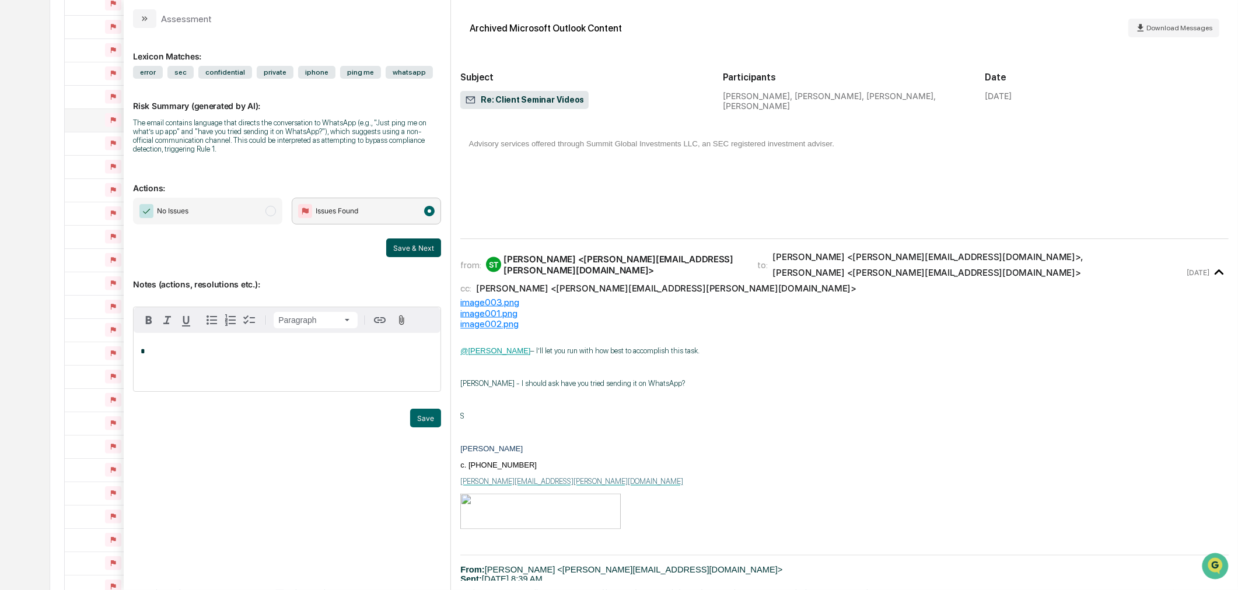
click at [418, 250] on button "Save & Next" at bounding box center [413, 248] width 55 height 19
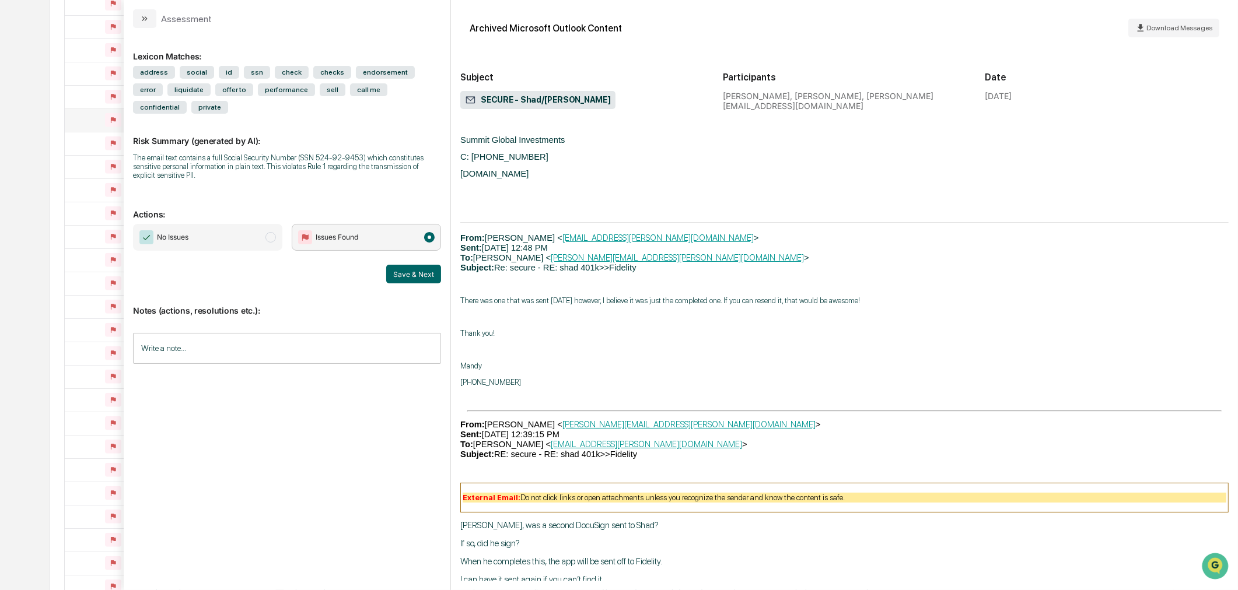
scroll to position [3888, 0]
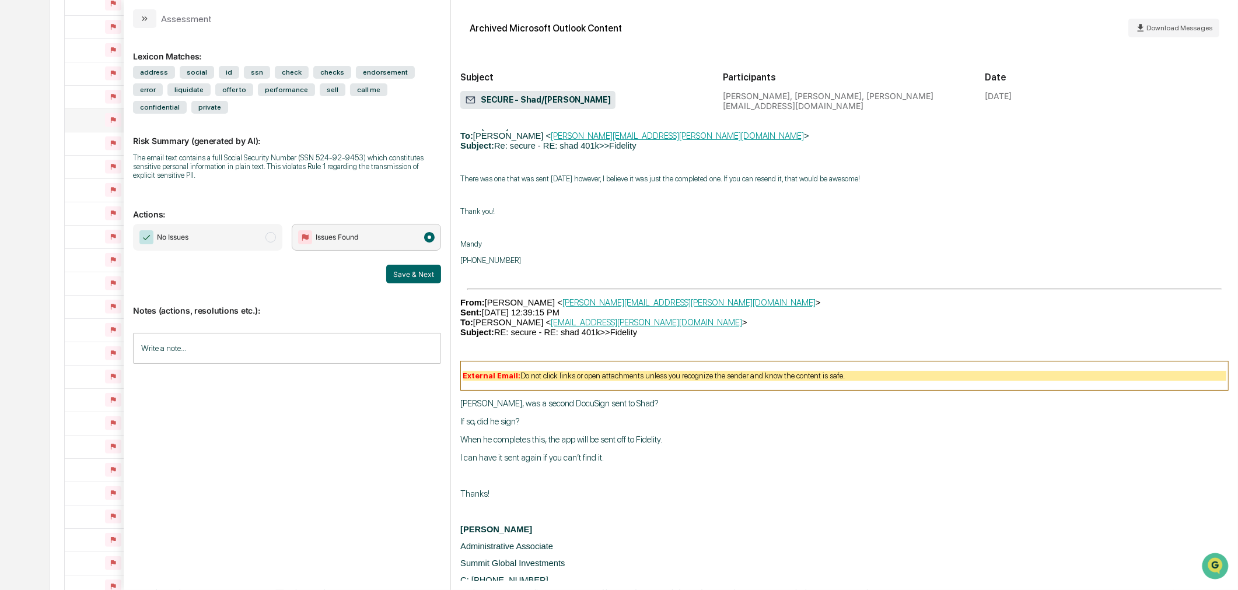
click at [193, 337] on input "Write a note..." at bounding box center [287, 348] width 308 height 31
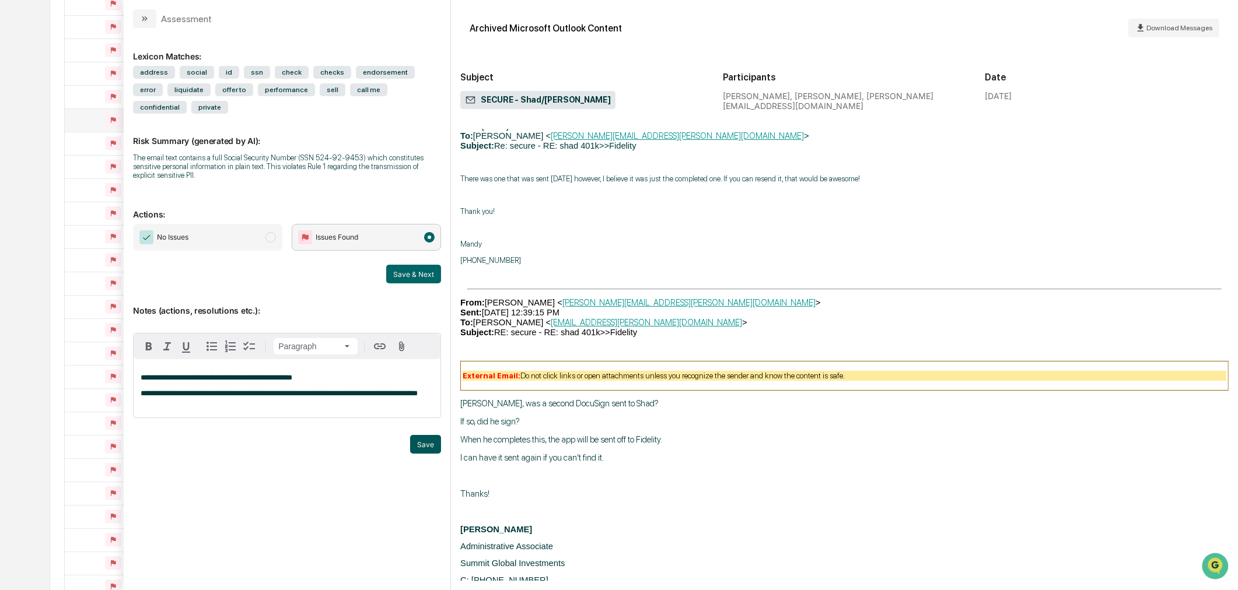
click at [412, 435] on button "Save" at bounding box center [425, 444] width 31 height 19
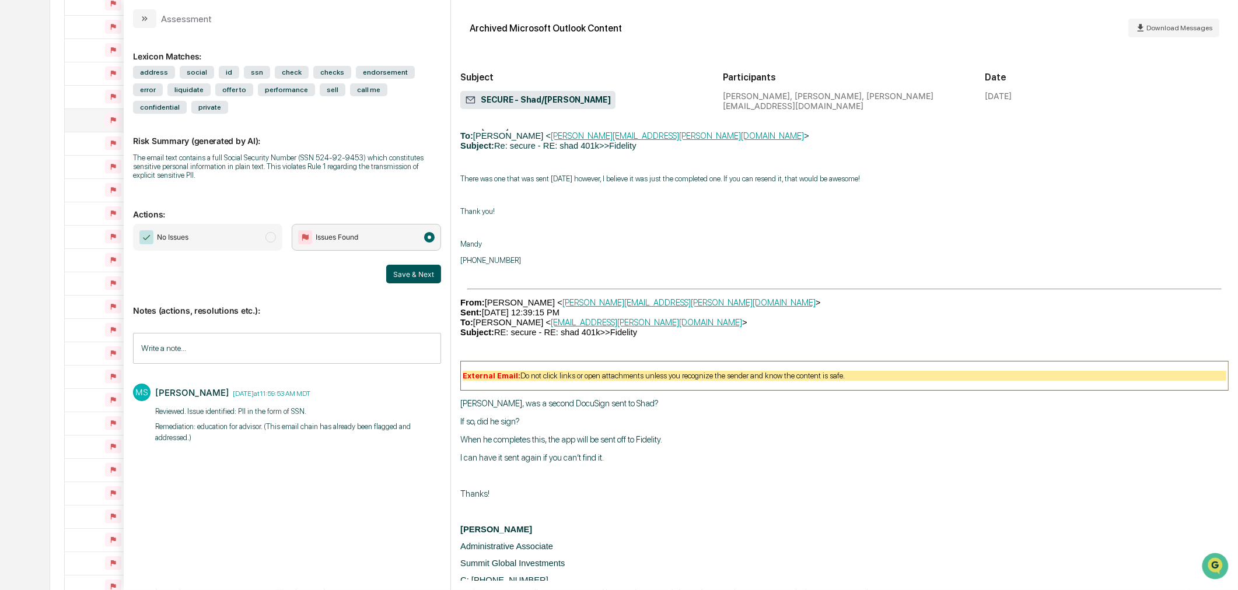
click at [422, 265] on button "Save & Next" at bounding box center [413, 274] width 55 height 19
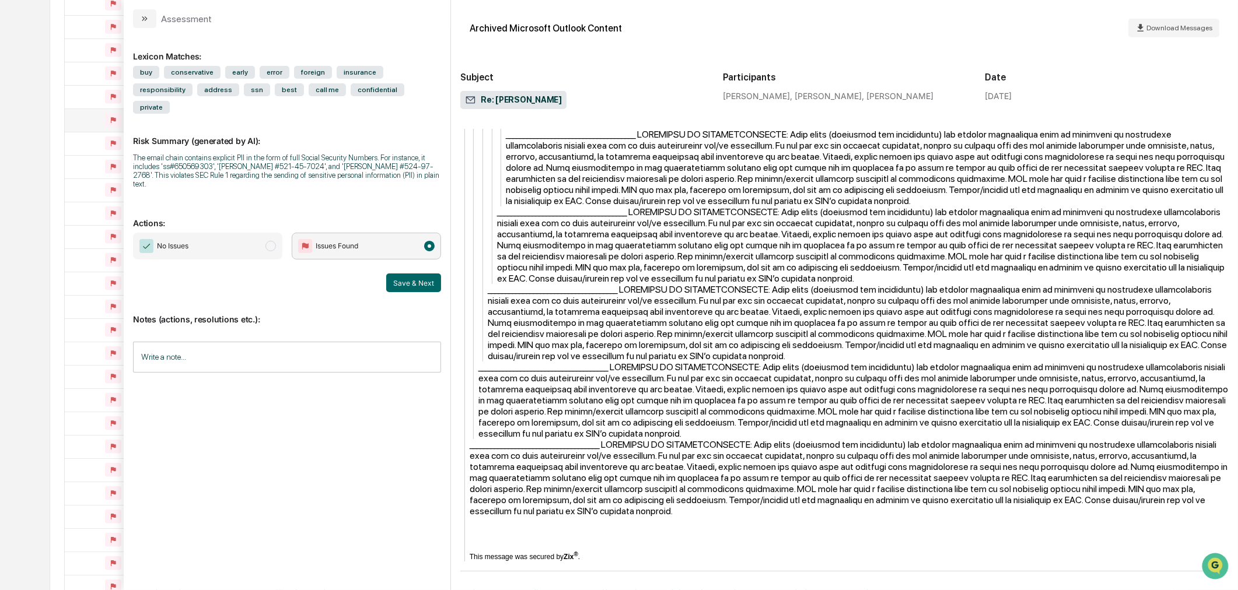
scroll to position [6068, 0]
click at [234, 342] on input "Write a note..." at bounding box center [287, 357] width 308 height 31
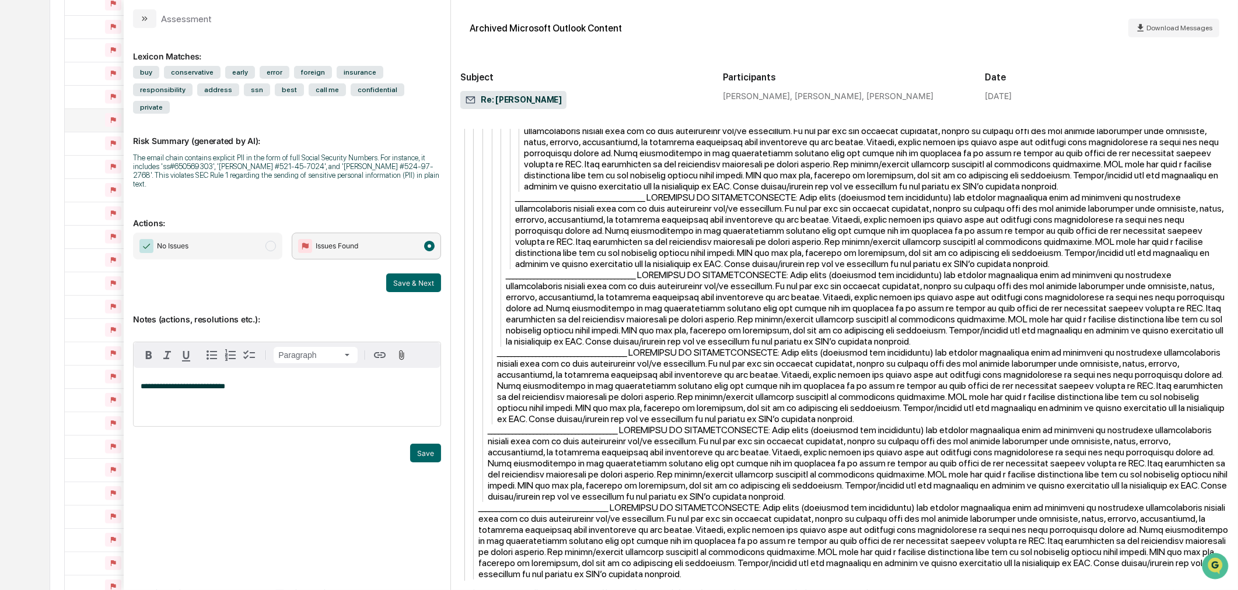
scroll to position [5614, 0]
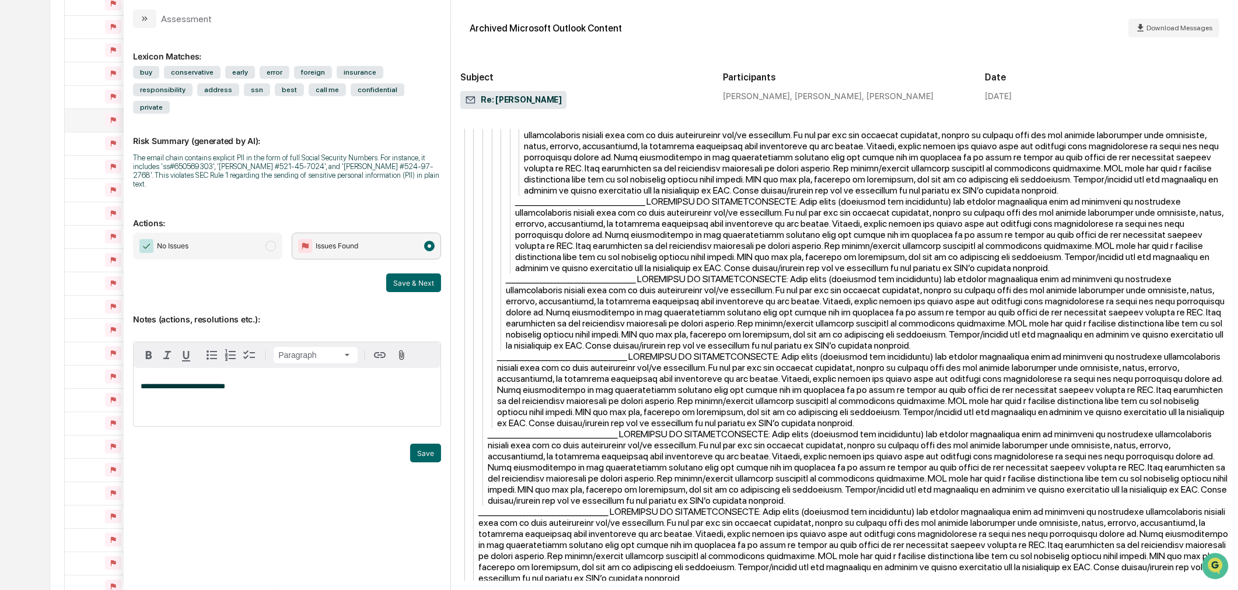
click at [264, 233] on span "No Issues" at bounding box center [207, 246] width 149 height 27
click at [272, 368] on div "**********" at bounding box center [287, 397] width 307 height 58
click at [420, 444] on button "Save" at bounding box center [425, 453] width 31 height 19
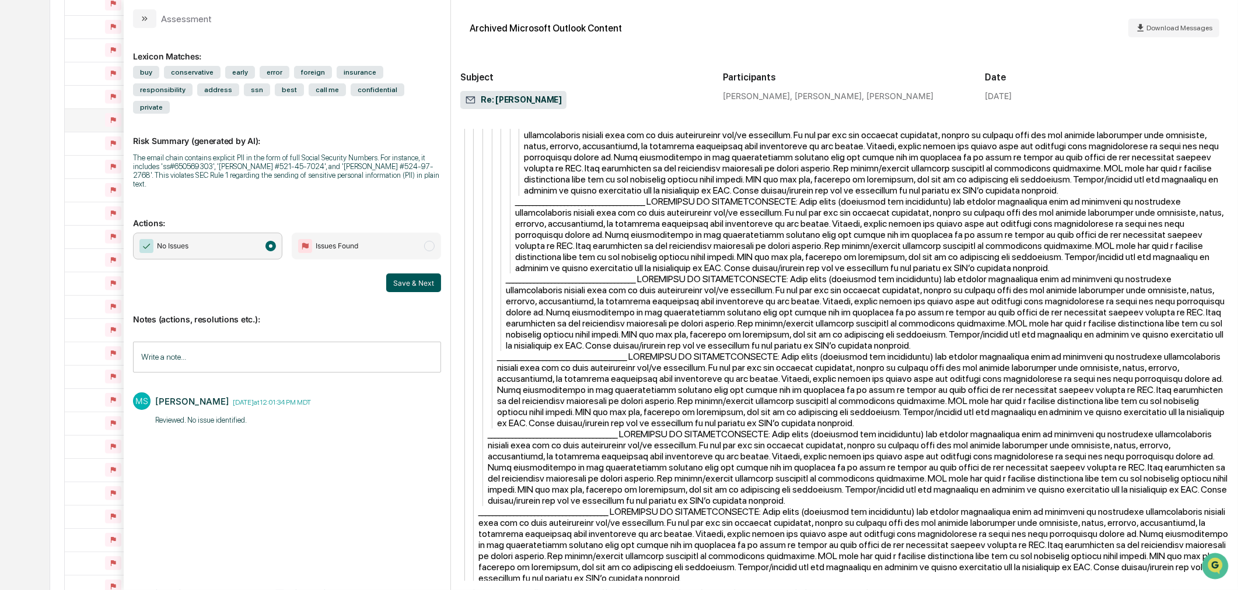
click at [412, 274] on button "Save & Next" at bounding box center [413, 283] width 55 height 19
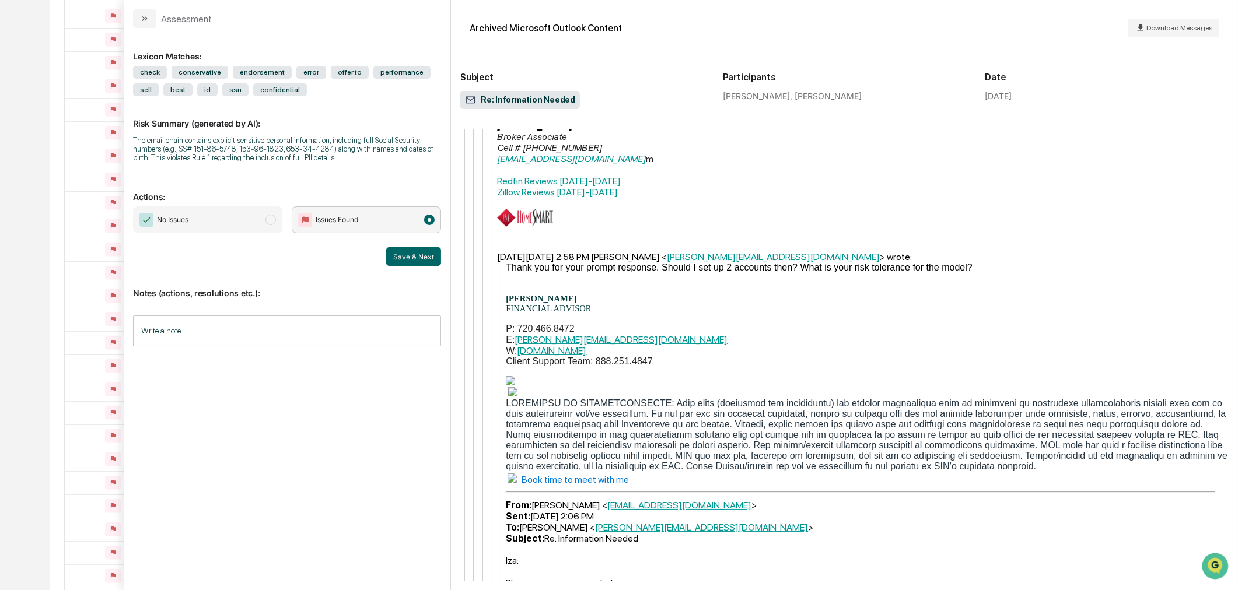
scroll to position [3012, 0]
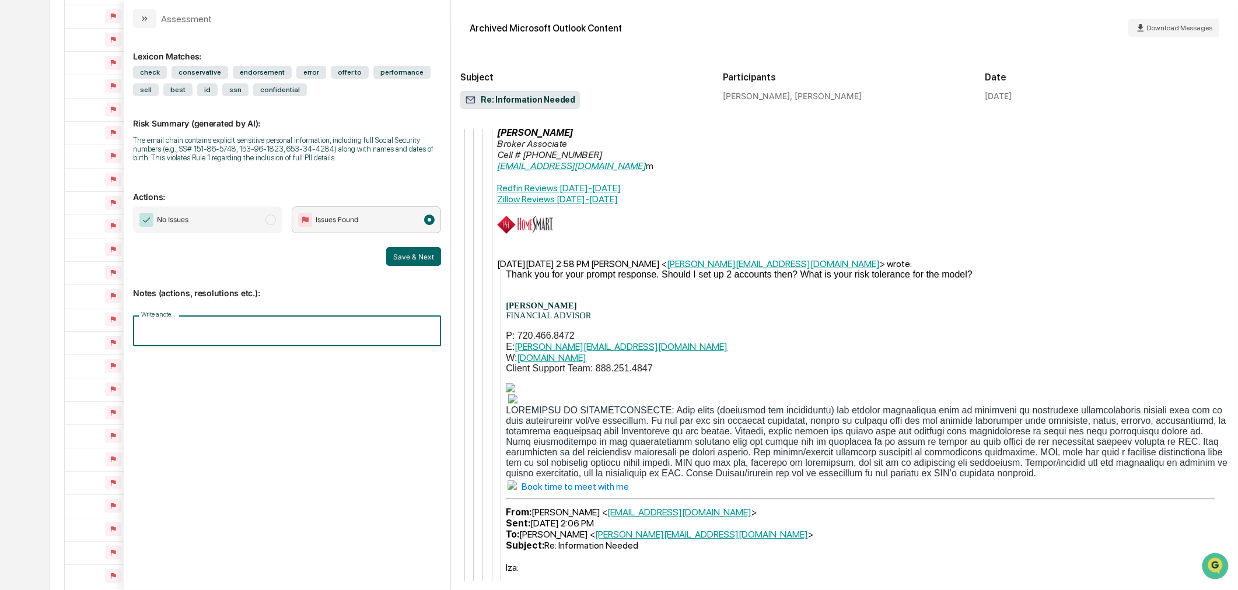
click at [311, 325] on input "Write a note..." at bounding box center [287, 331] width 308 height 31
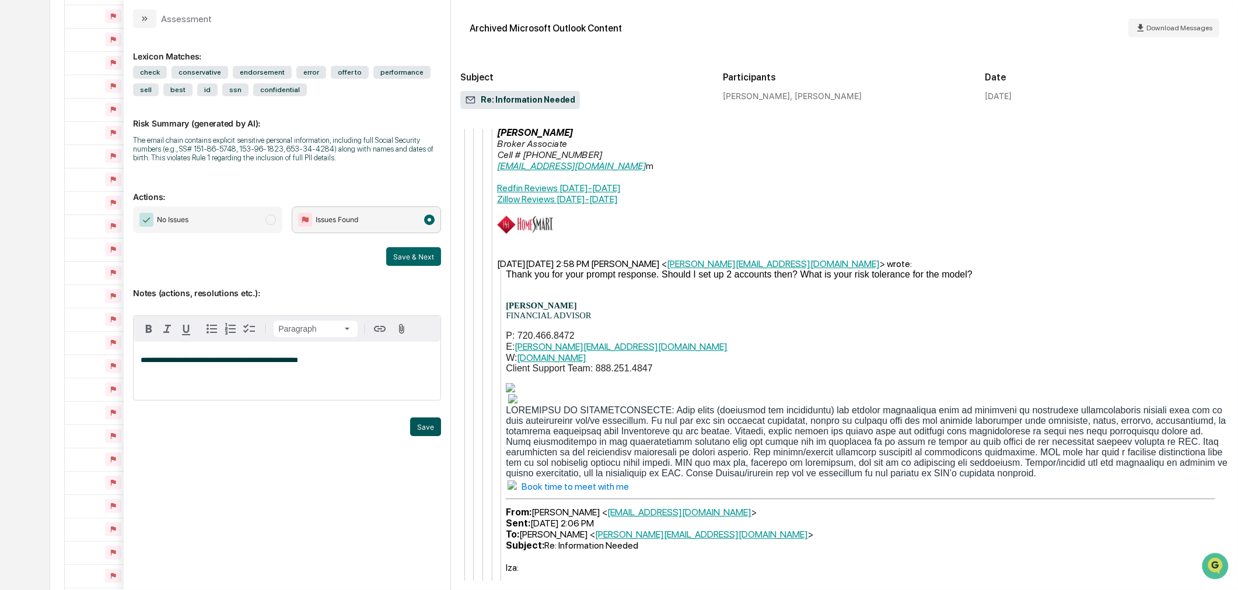
click at [425, 427] on button "Save" at bounding box center [425, 427] width 31 height 19
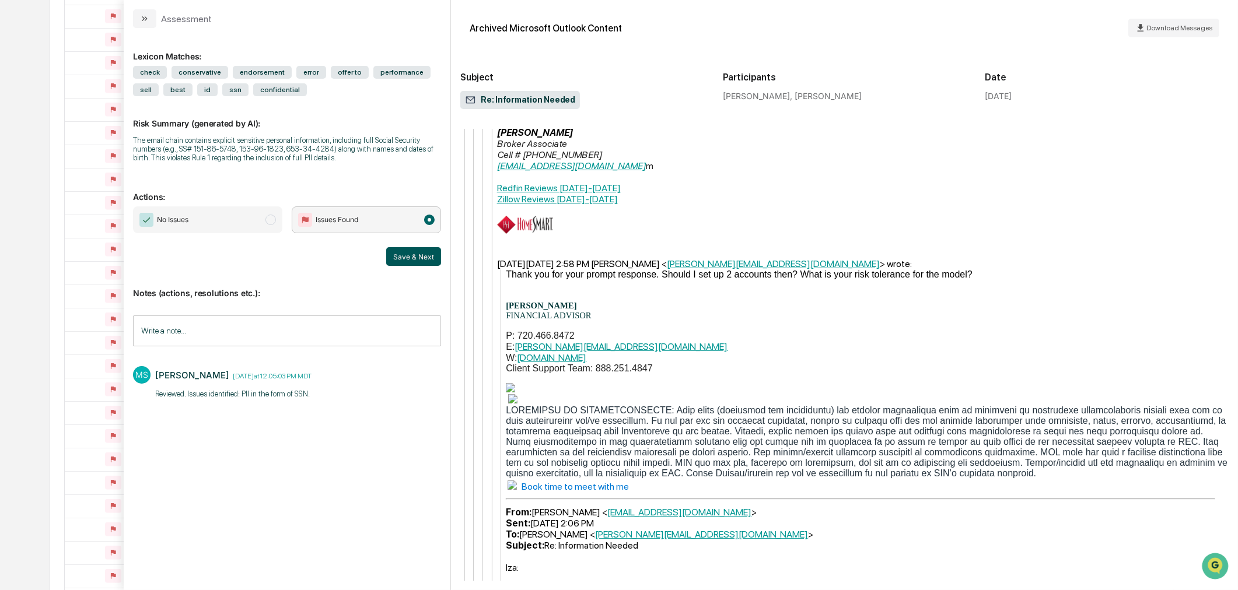
click at [401, 261] on button "Save & Next" at bounding box center [413, 256] width 55 height 19
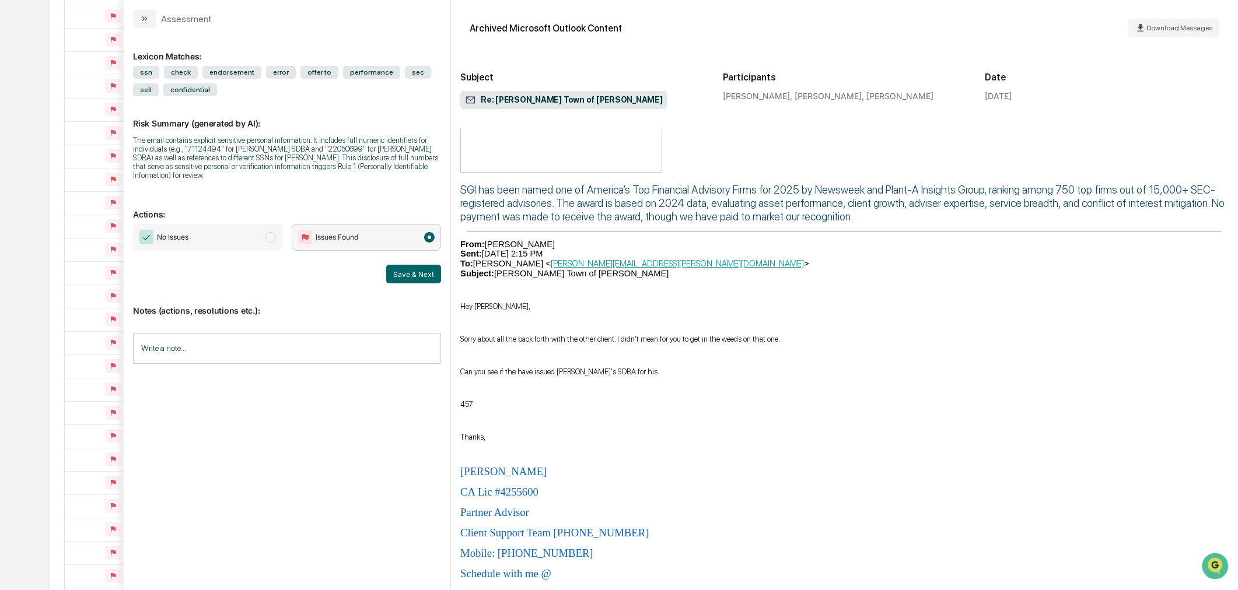
scroll to position [1955, 0]
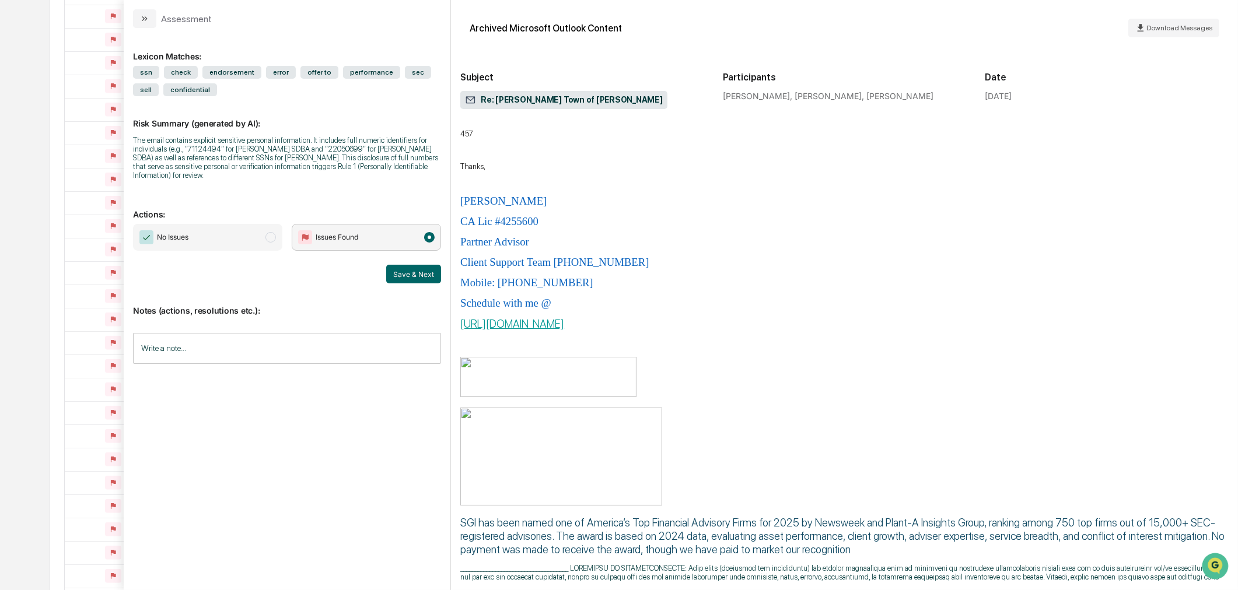
click at [247, 231] on span "No Issues" at bounding box center [207, 237] width 149 height 27
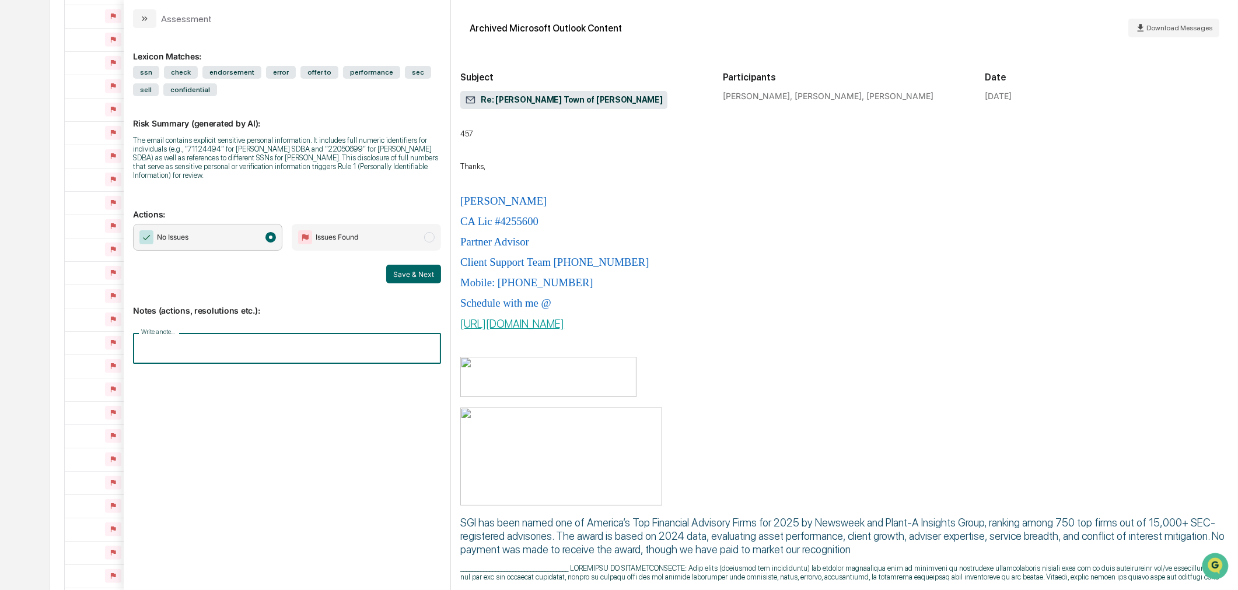
click at [237, 348] on input "Write a note..." at bounding box center [287, 348] width 308 height 31
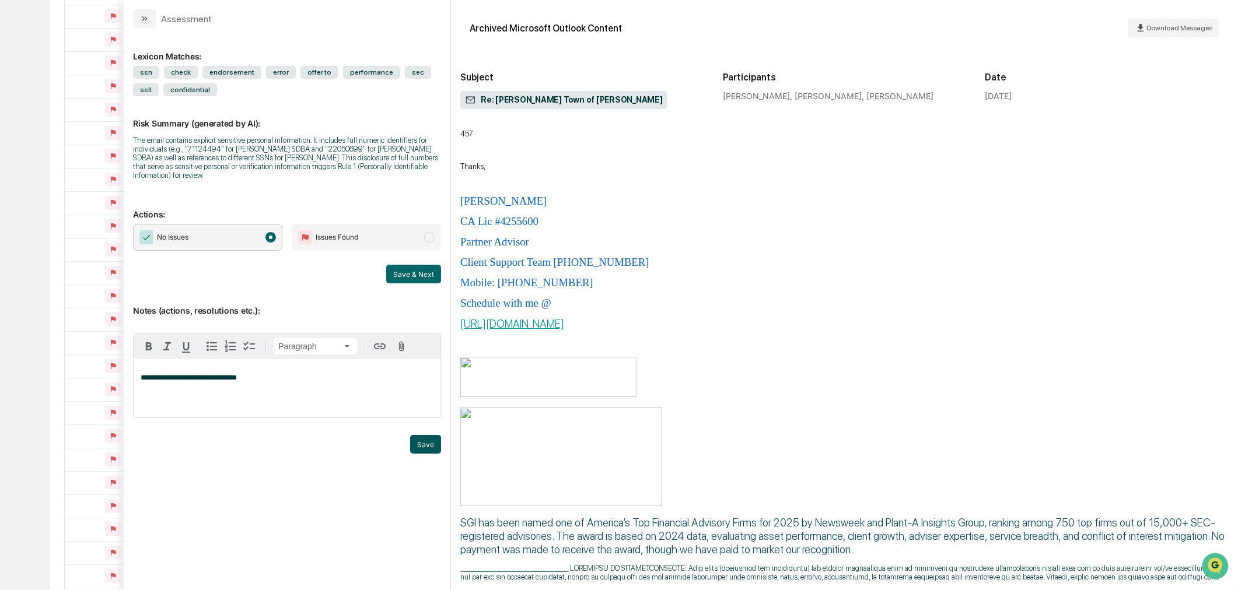
click at [433, 440] on button "Save" at bounding box center [425, 444] width 31 height 19
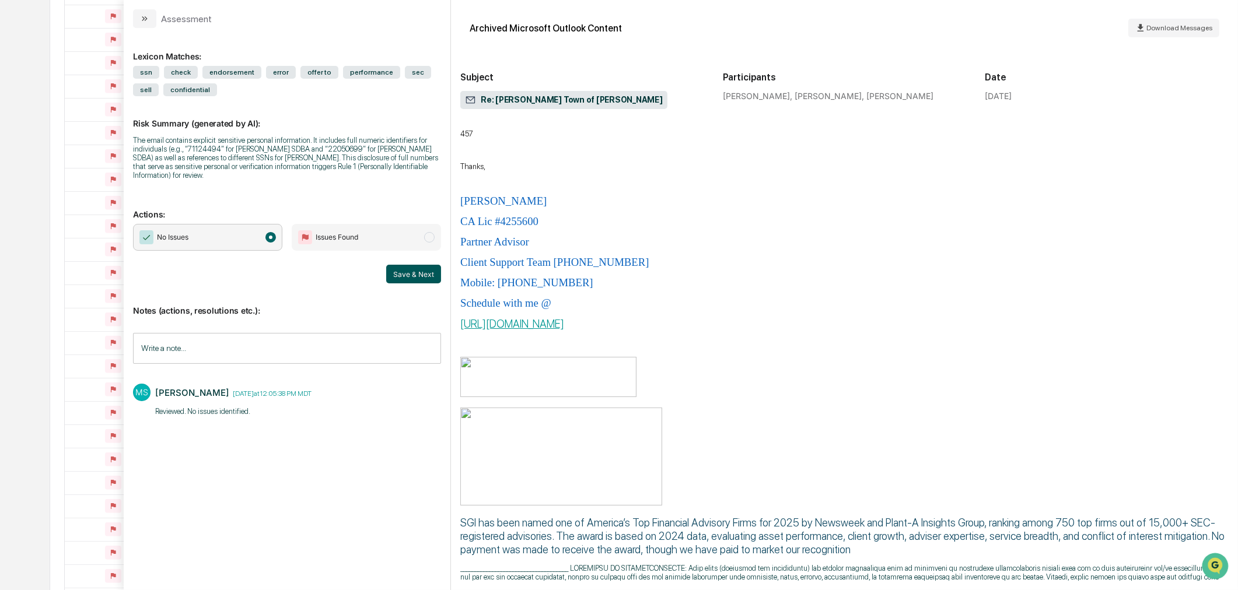
click at [423, 281] on button "Save & Next" at bounding box center [413, 274] width 55 height 19
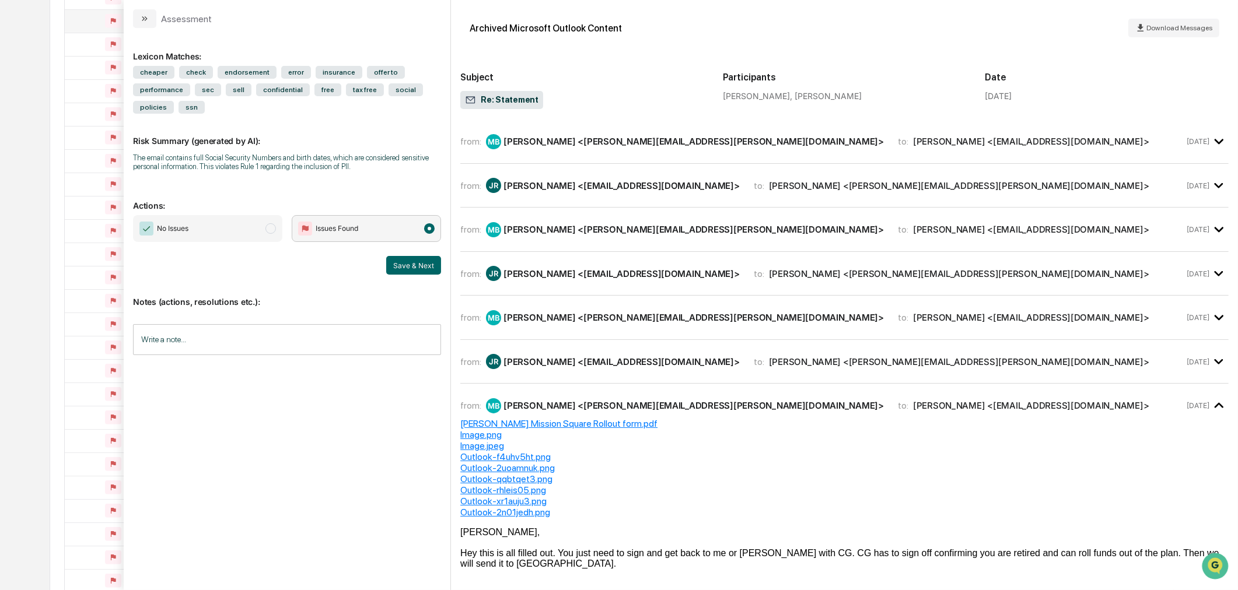
scroll to position [649, 0]
click at [141, 20] on icon "modal" at bounding box center [144, 18] width 9 height 9
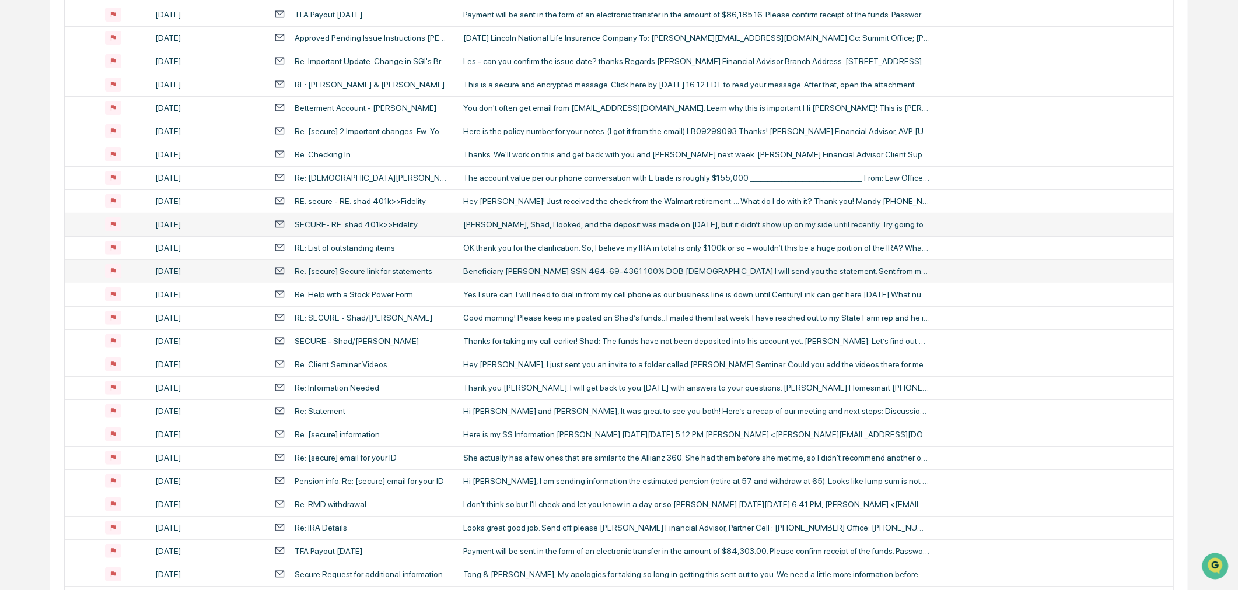
scroll to position [520, 0]
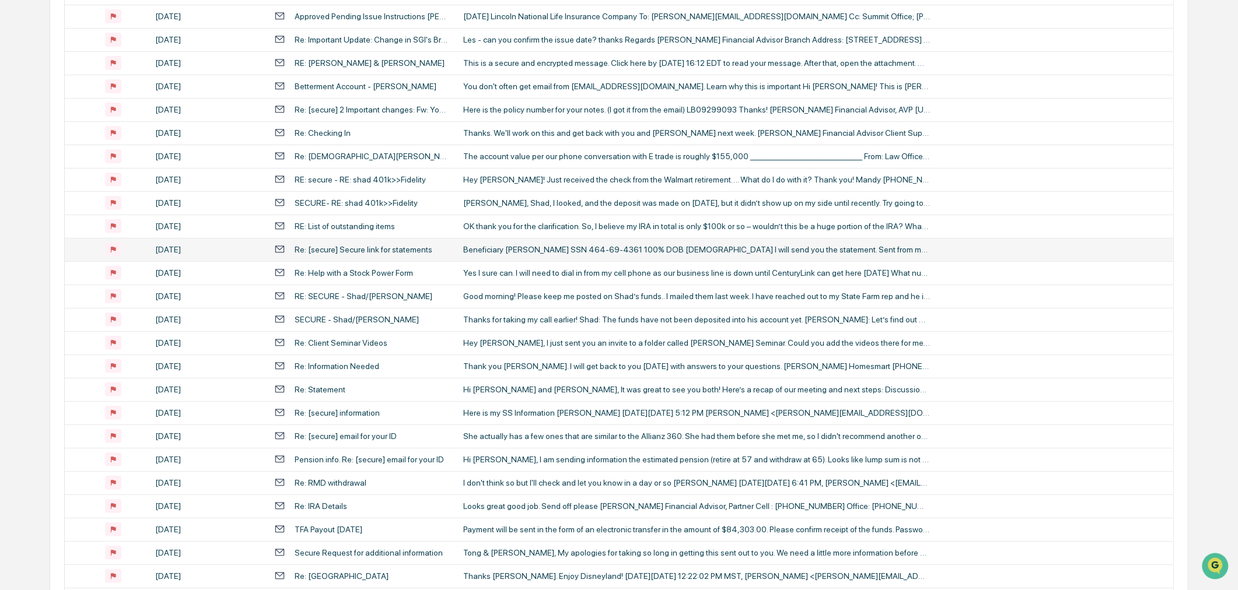
click at [358, 249] on div "Re: [secure] Secure link for statements" at bounding box center [364, 249] width 138 height 9
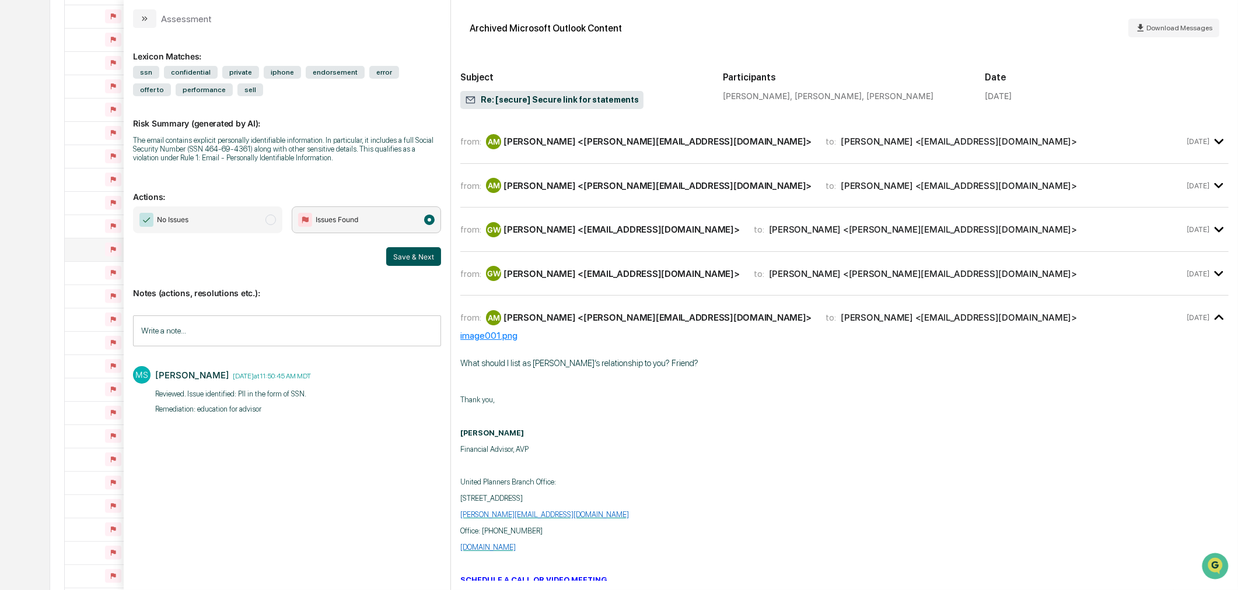
click at [423, 258] on button "Save & Next" at bounding box center [413, 256] width 55 height 19
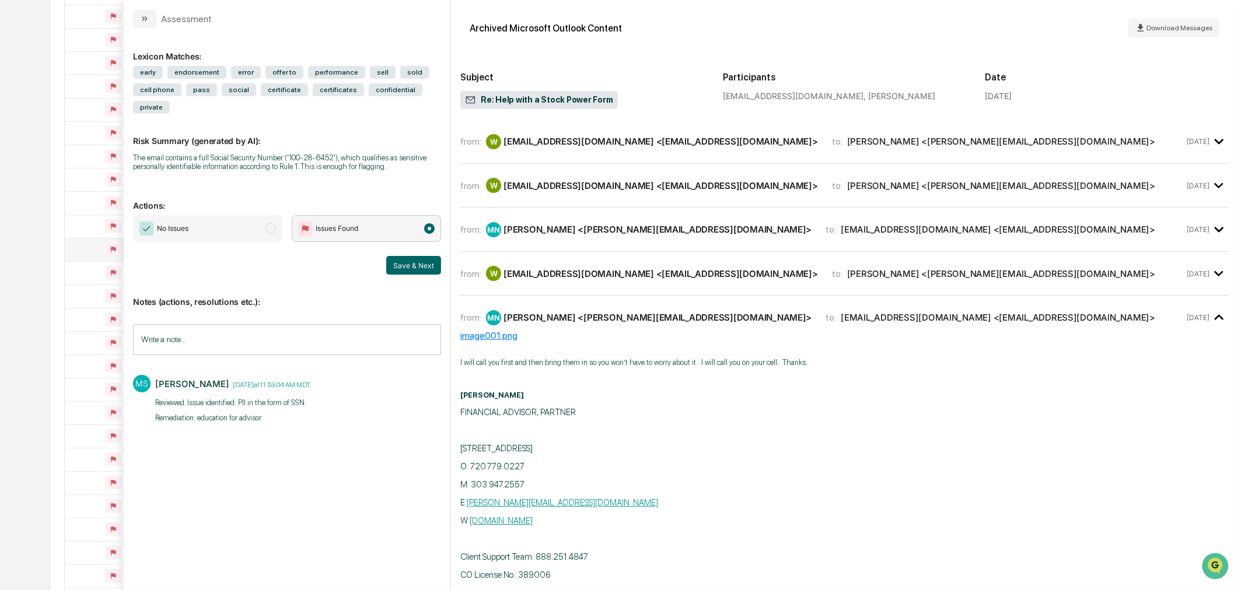
click at [423, 258] on button "Save & Next" at bounding box center [413, 265] width 55 height 19
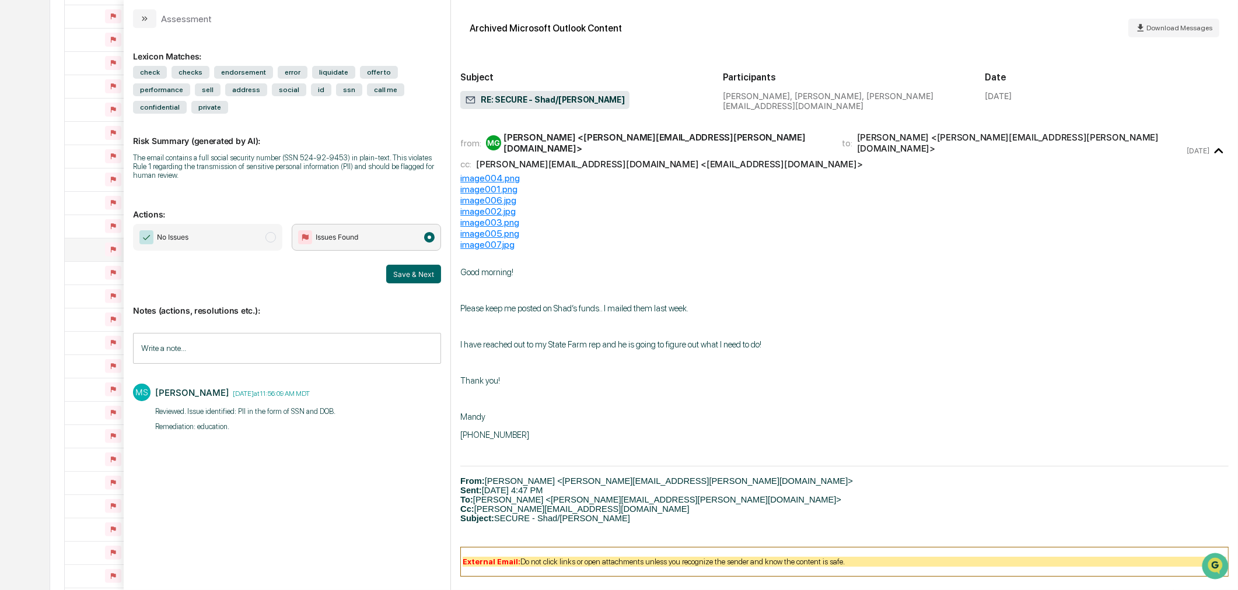
click at [423, 265] on button "Save & Next" at bounding box center [413, 274] width 55 height 19
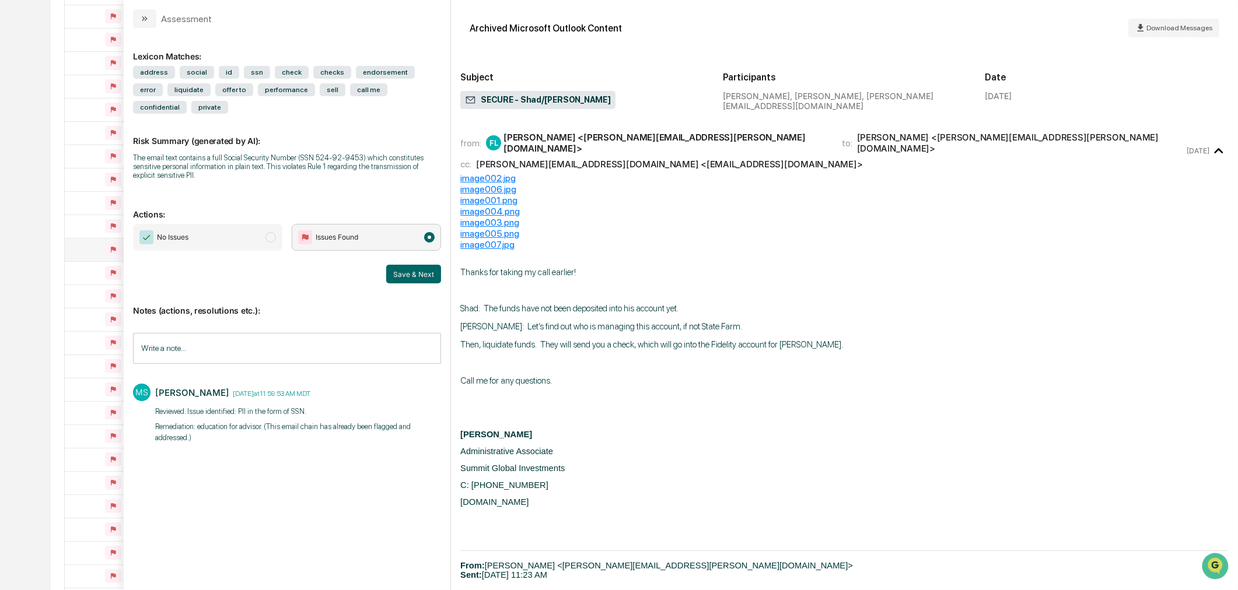
click at [423, 265] on button "Save & Next" at bounding box center [413, 274] width 55 height 19
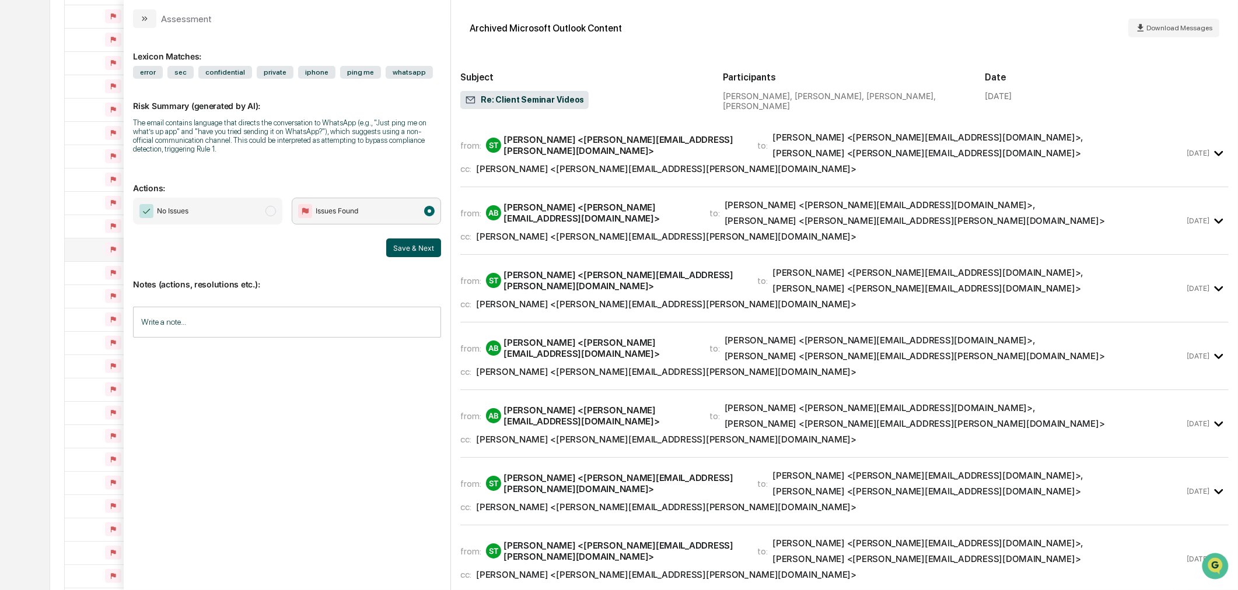
click at [423, 257] on button "Save & Next" at bounding box center [413, 248] width 55 height 19
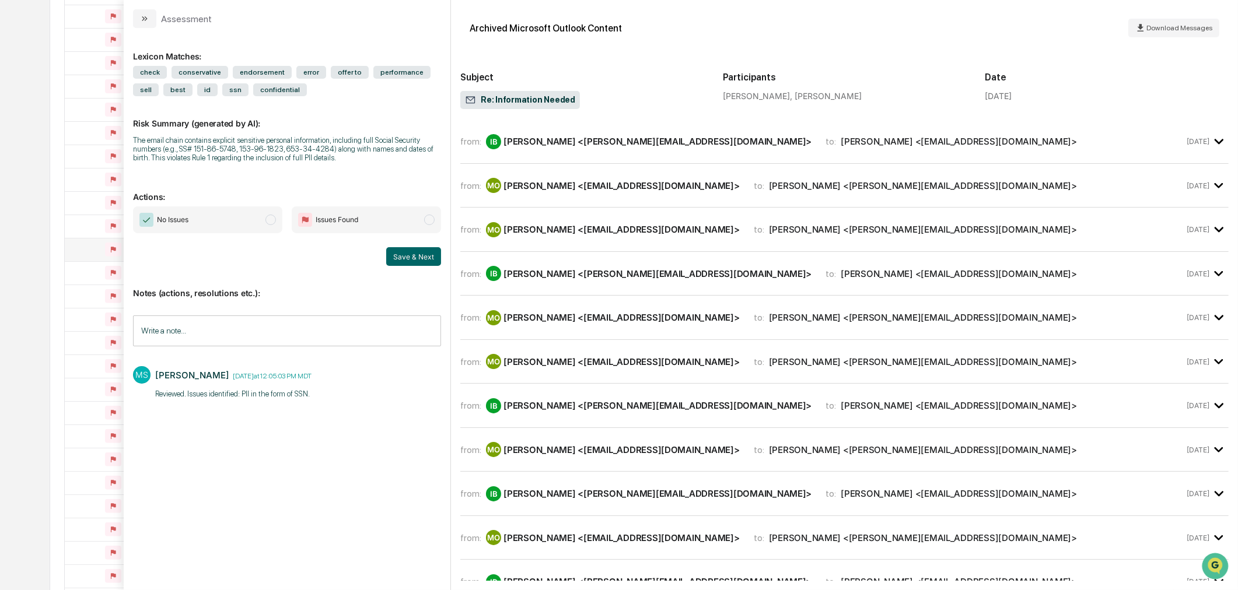
click at [349, 219] on span "Issues Found" at bounding box center [337, 220] width 43 height 12
click at [214, 387] on div "Mallory Stryker Friday, October 3, 2025 at 12:05:03 PM MDT Reviewed. Issues ide…" at bounding box center [233, 384] width 156 height 37
click at [274, 394] on p "Reviewed. Issues identified: PII in the form of SSN. ​" at bounding box center [233, 394] width 156 height 12
click at [306, 395] on p "Reviewed. Issues identified: PII in the form of SSN. ​" at bounding box center [233, 394] width 156 height 12
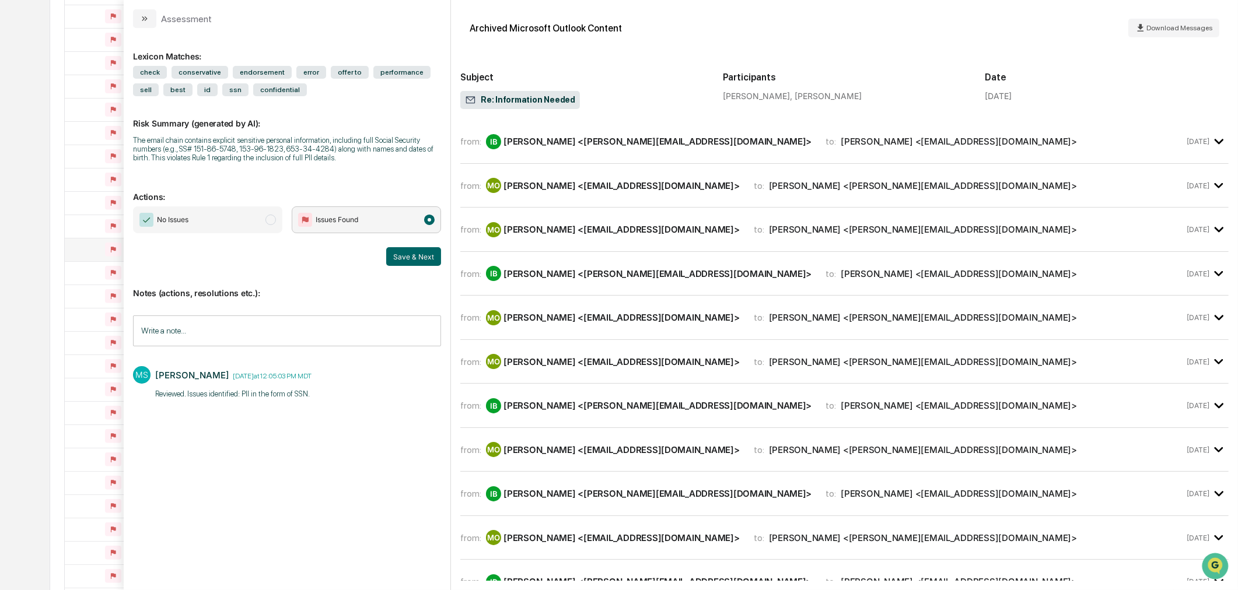
click at [269, 316] on div "Notes (actions, resolutions etc.): Write a note... Write a note... MS Mallory S…" at bounding box center [287, 343] width 308 height 155
click at [268, 335] on input "Write a note..." at bounding box center [287, 331] width 308 height 31
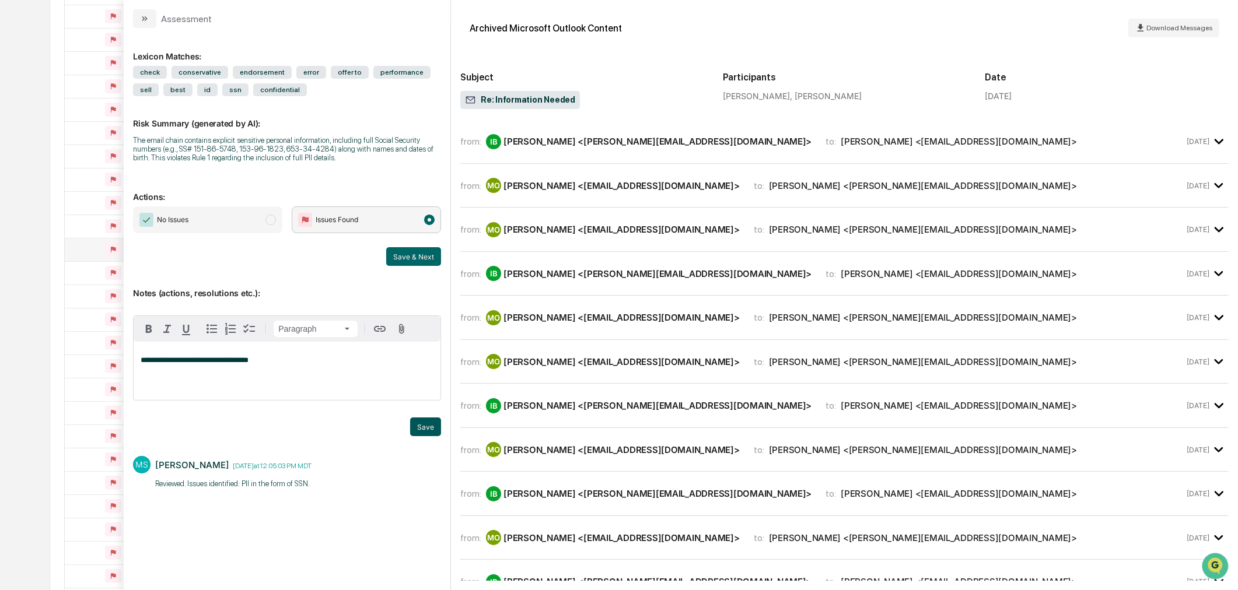
click at [423, 426] on button "Save" at bounding box center [425, 427] width 31 height 19
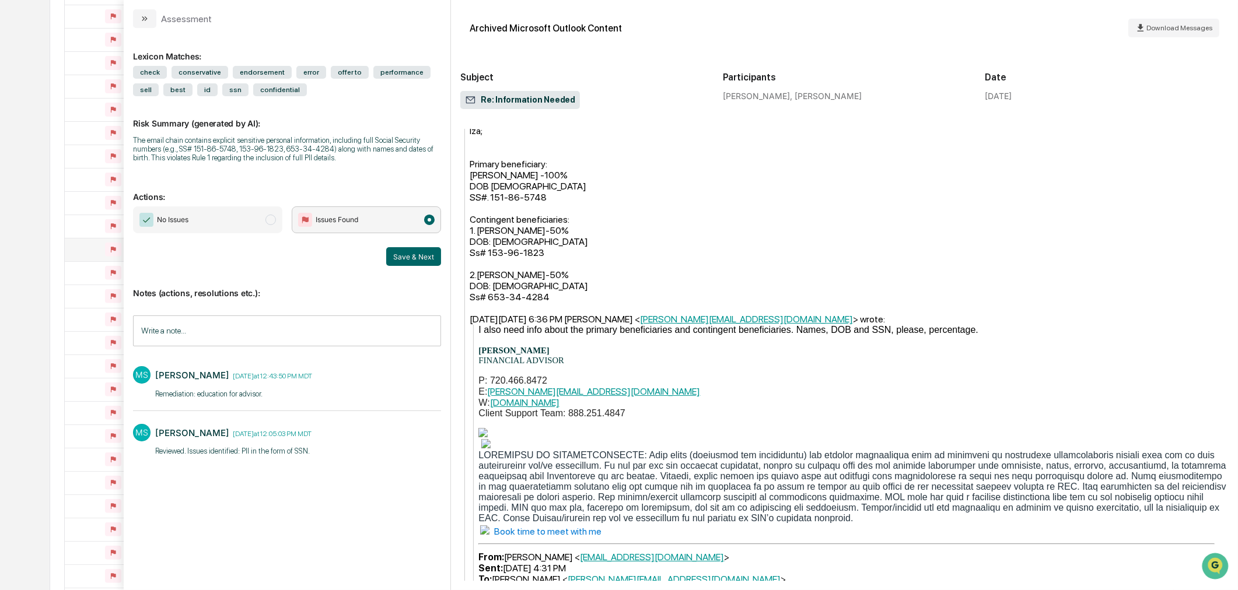
scroll to position [455, 0]
drag, startPoint x: 405, startPoint y: 258, endPoint x: 260, endPoint y: 397, distance: 200.9
click at [265, 393] on div "Lexicon Matches: check conservative endorsement error offer to performance sell…" at bounding box center [287, 303] width 308 height 533
click at [418, 264] on button "Save & Next" at bounding box center [413, 256] width 55 height 19
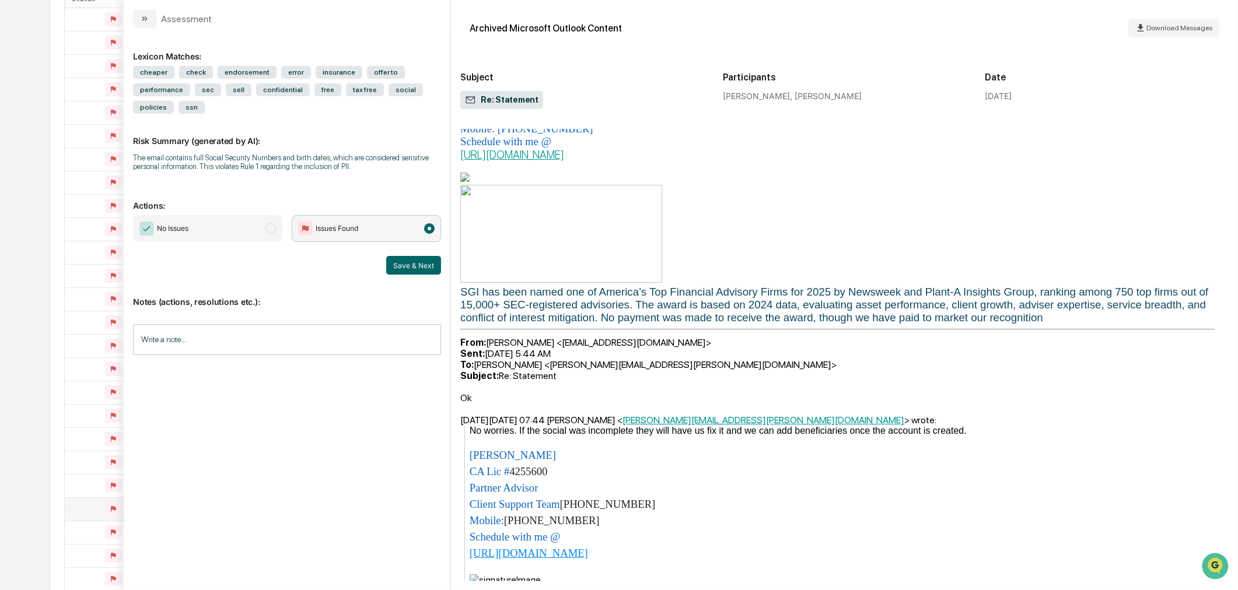
scroll to position [528, 0]
click at [214, 339] on input "Write a note..." at bounding box center [287, 339] width 308 height 31
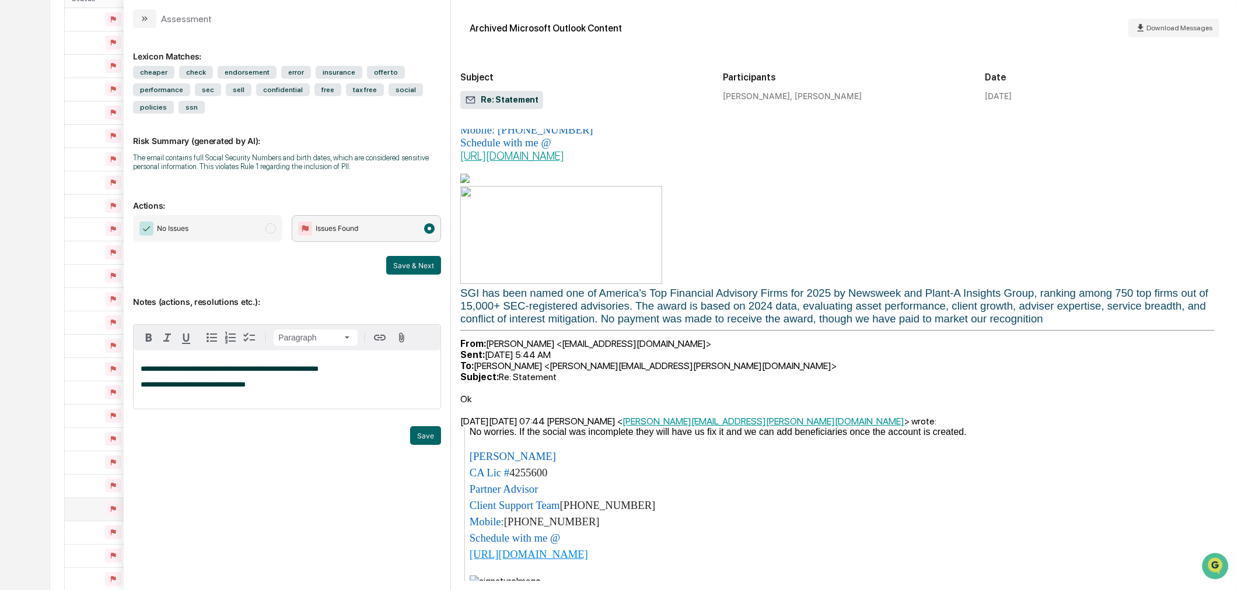
click at [415, 446] on div "modal" at bounding box center [287, 450] width 308 height 17
click at [428, 432] on button "Save" at bounding box center [425, 435] width 31 height 19
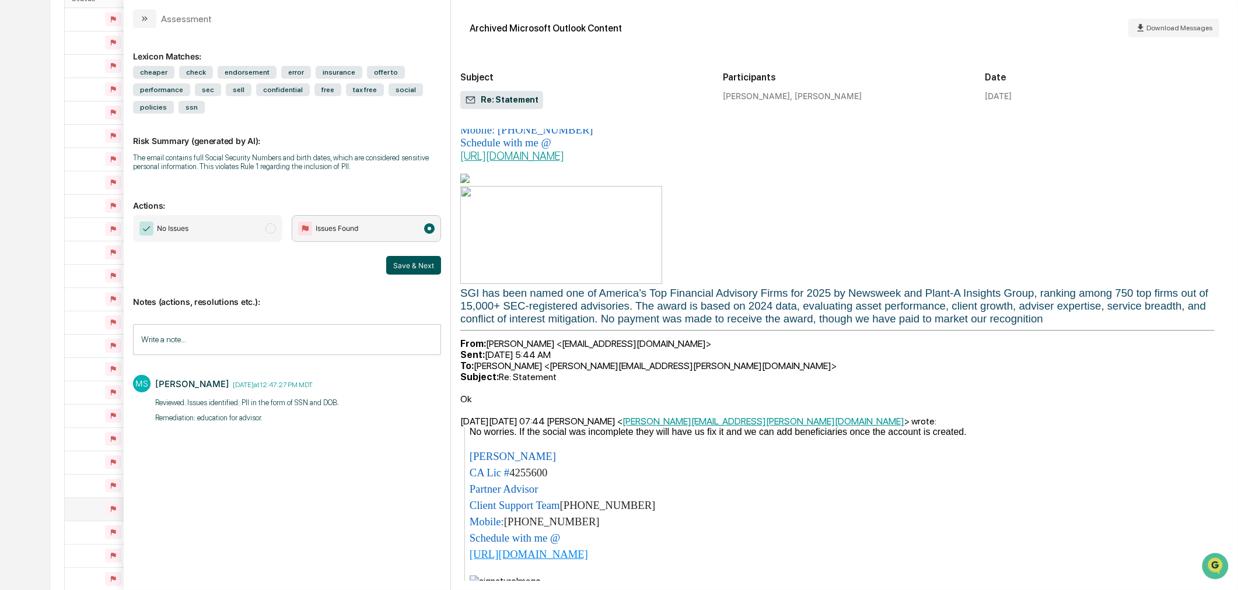
click at [406, 260] on button "Save & Next" at bounding box center [413, 265] width 55 height 19
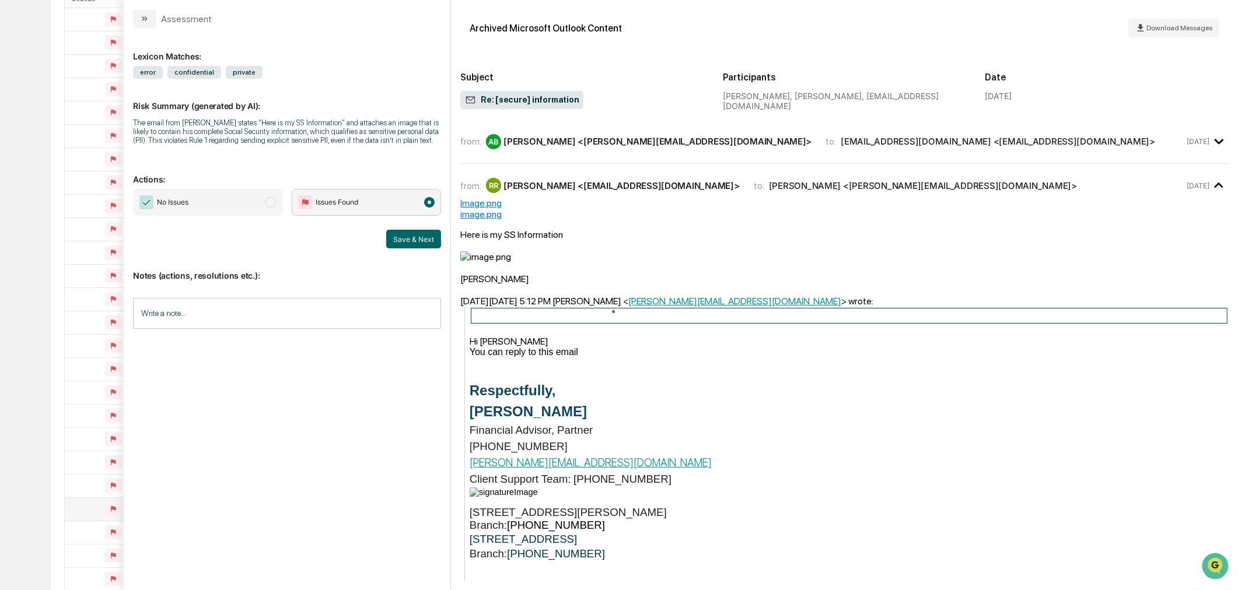
click at [481, 202] on div "Image.png" at bounding box center [844, 203] width 768 height 11
click at [492, 258] on img "modal" at bounding box center [485, 256] width 51 height 11
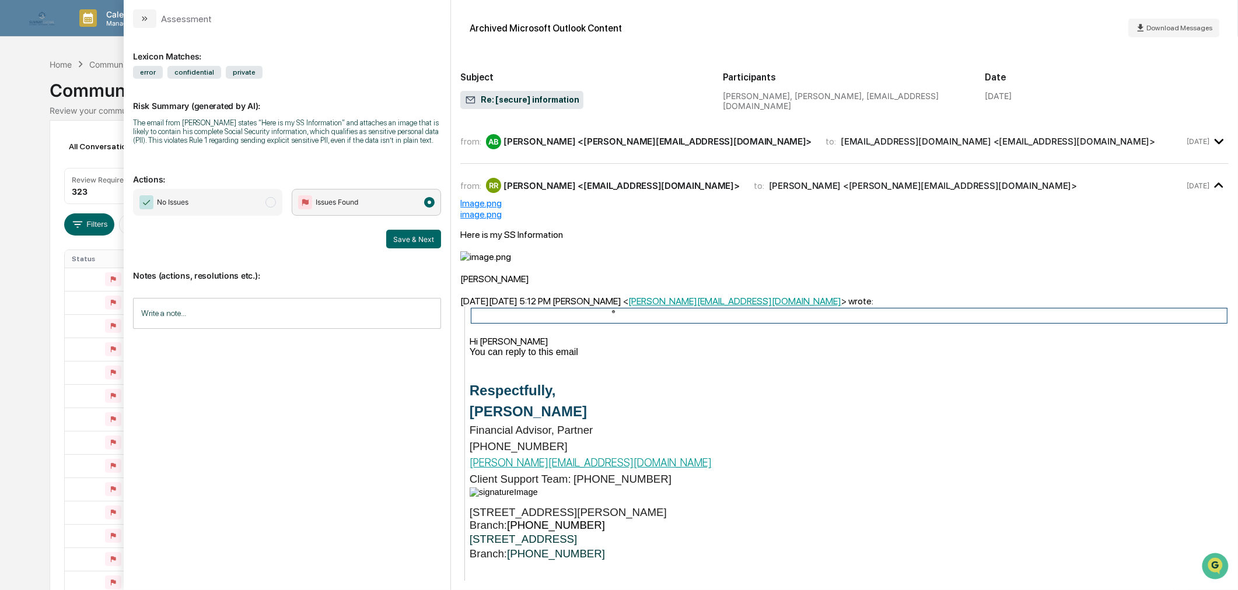
click at [697, 148] on div "from: AB Amy Brown <amy@sgipw.com> to: russ19rob@gmail.com <russ19rob@gmail.com>" at bounding box center [822, 141] width 724 height 15
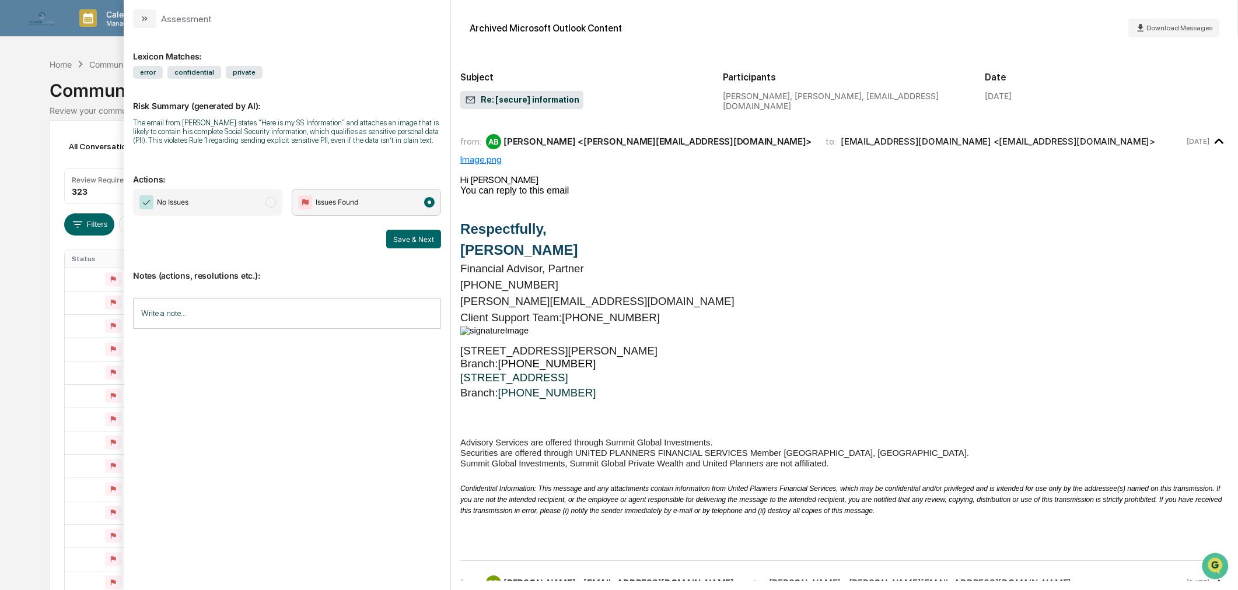
click at [258, 201] on span "No Issues" at bounding box center [207, 202] width 149 height 27
click at [239, 307] on input "Write a note..." at bounding box center [287, 313] width 308 height 31
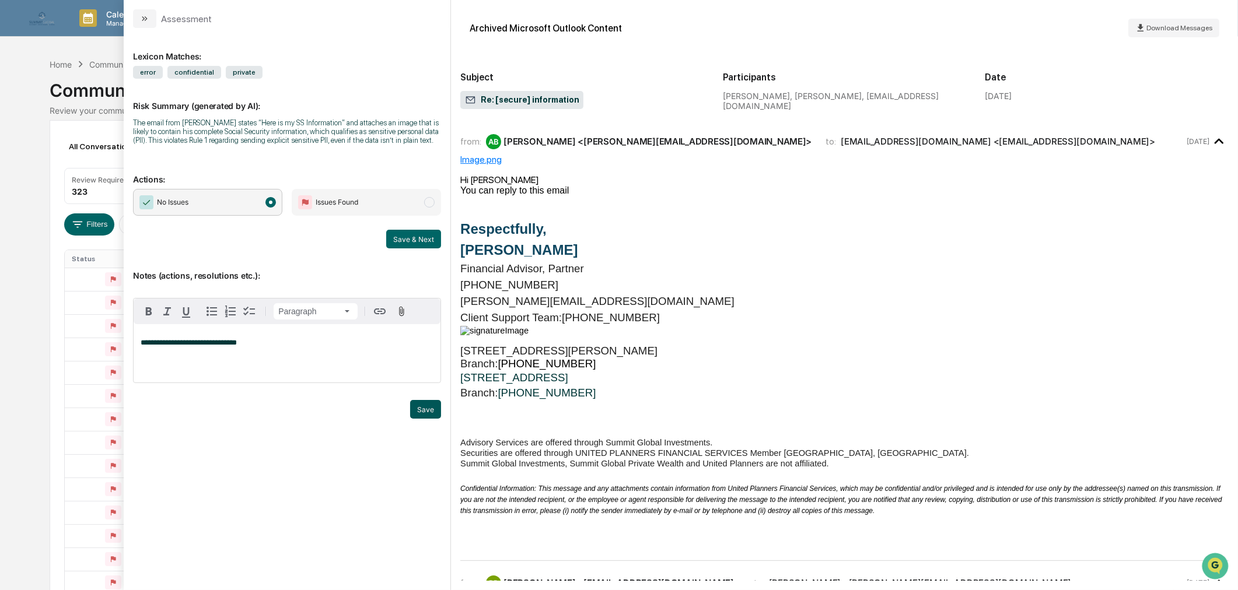
click at [424, 409] on button "Save" at bounding box center [425, 409] width 31 height 19
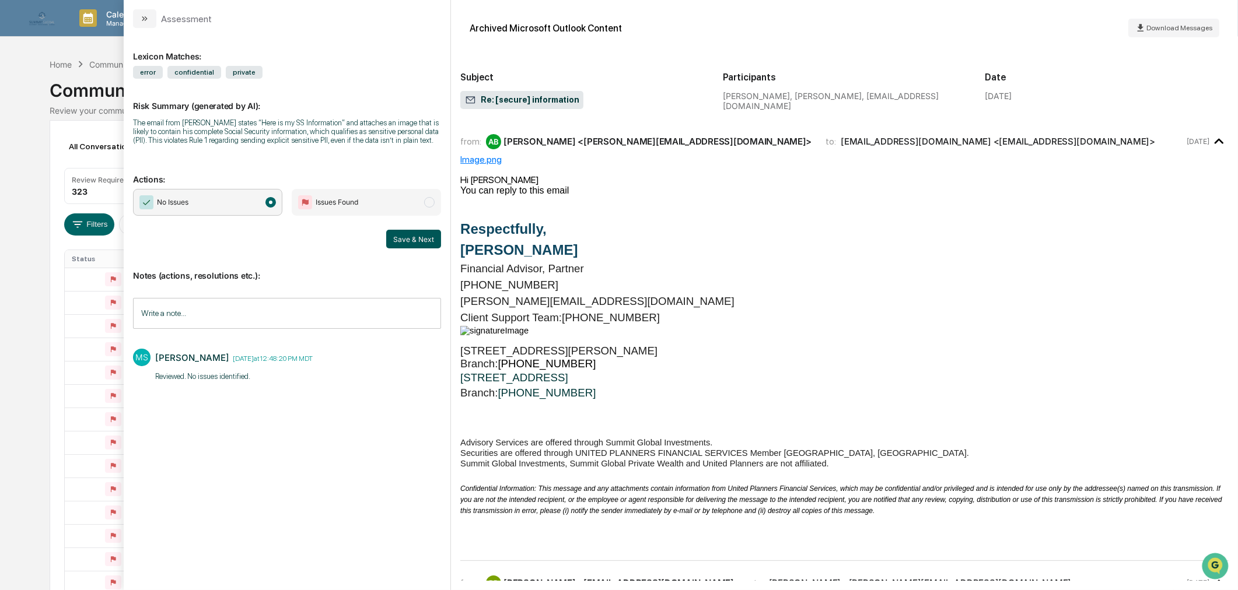
click at [412, 241] on button "Save & Next" at bounding box center [413, 239] width 55 height 19
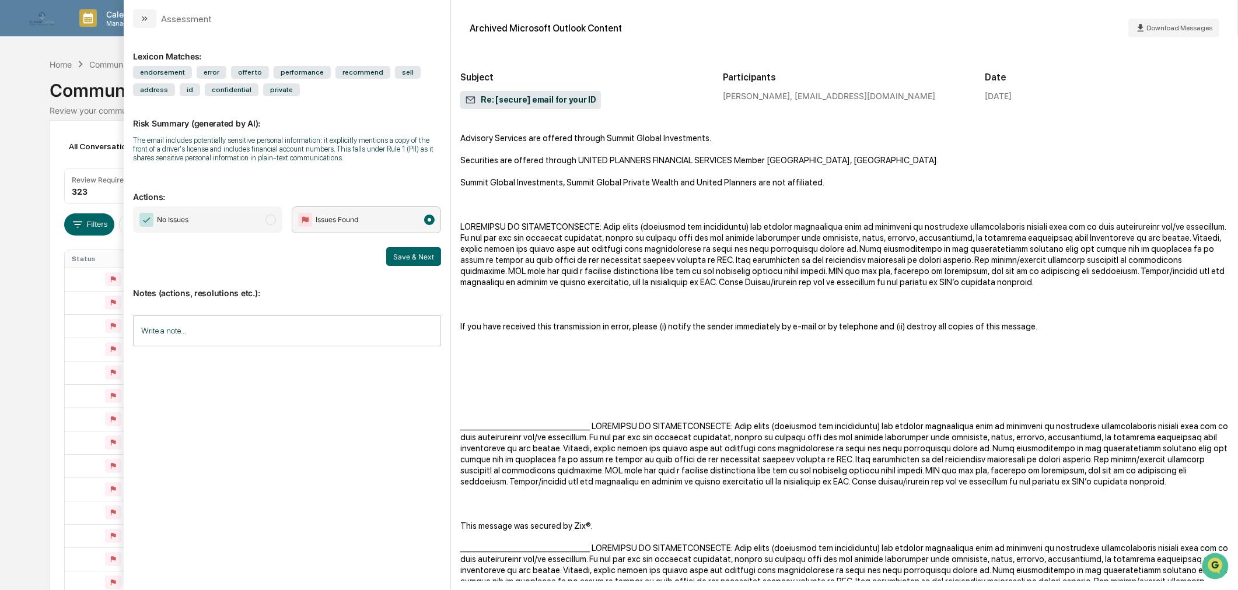
scroll to position [3586, 0]
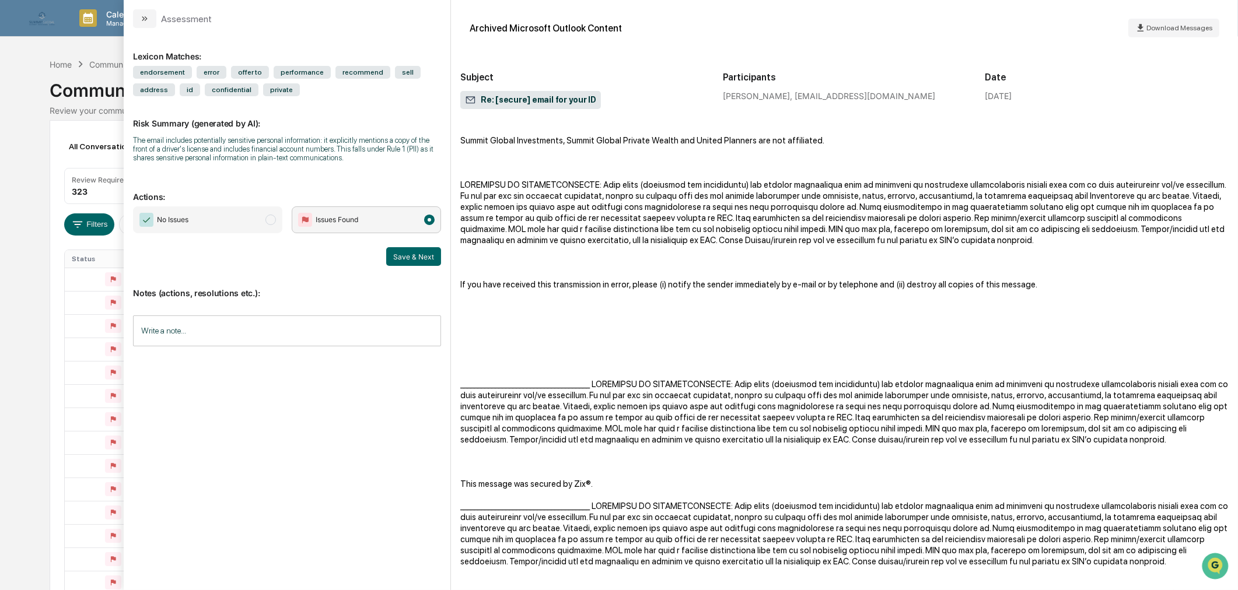
drag, startPoint x: 587, startPoint y: 556, endPoint x: 491, endPoint y: 545, distance: 97.4
copy span "This message was secured by Zix®."
click at [264, 220] on span "No Issues" at bounding box center [207, 219] width 149 height 27
click at [225, 334] on input "Write a note..." at bounding box center [287, 331] width 308 height 31
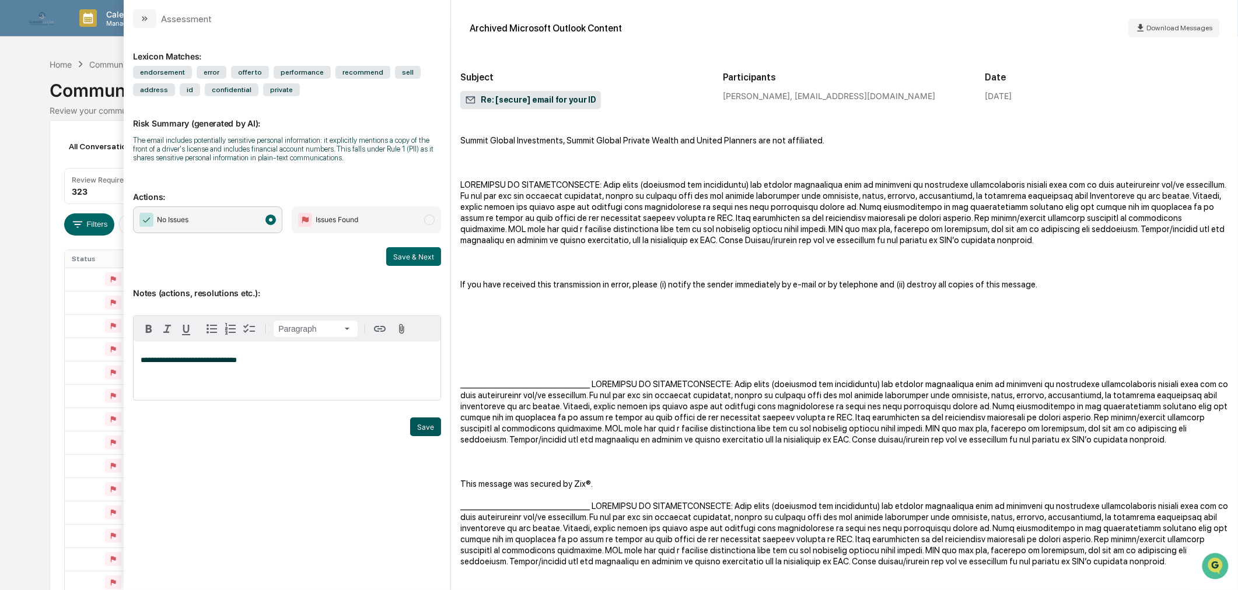
click at [429, 427] on button "Save" at bounding box center [425, 427] width 31 height 19
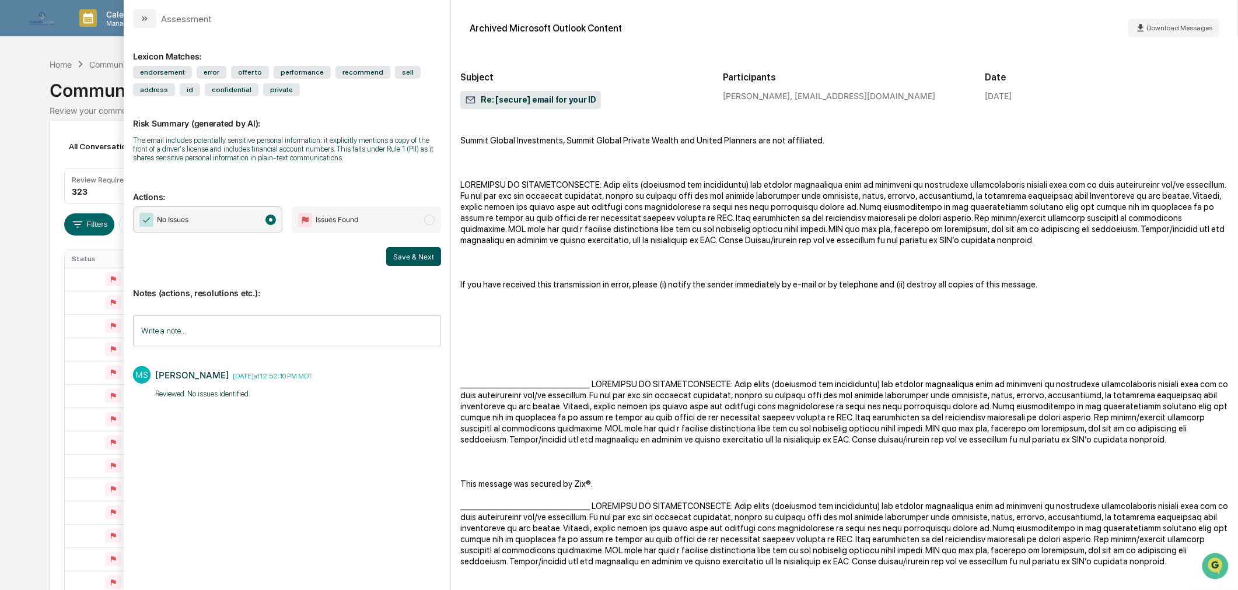
click at [397, 260] on button "Save & Next" at bounding box center [413, 256] width 55 height 19
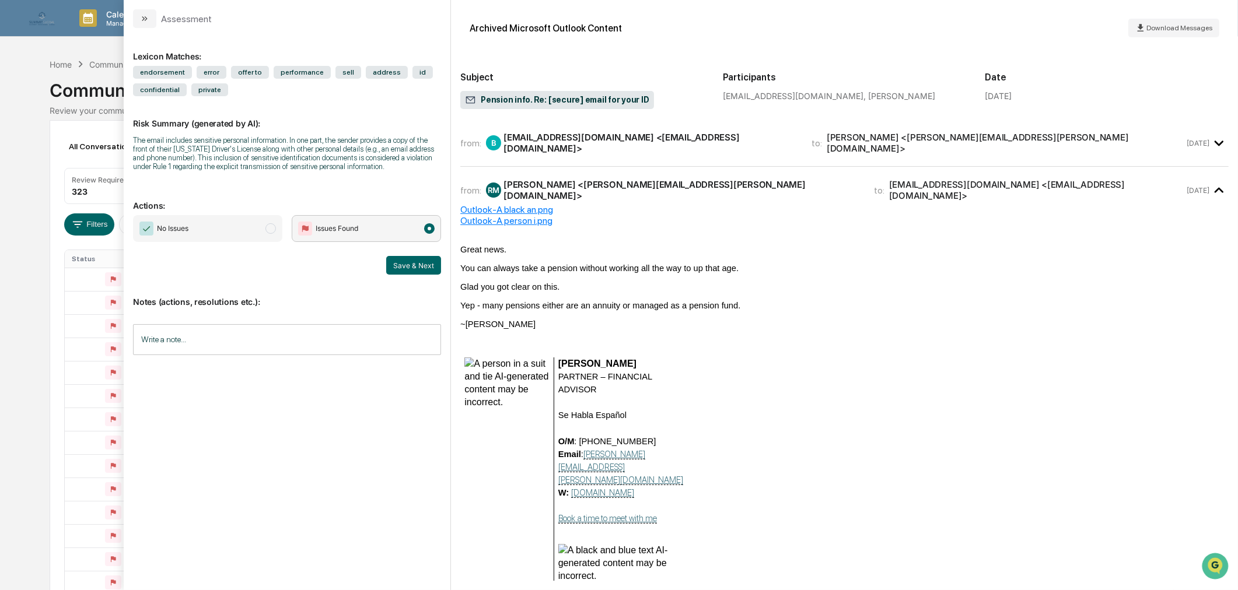
click at [505, 216] on div "Outlook-A person i.png" at bounding box center [844, 220] width 768 height 11
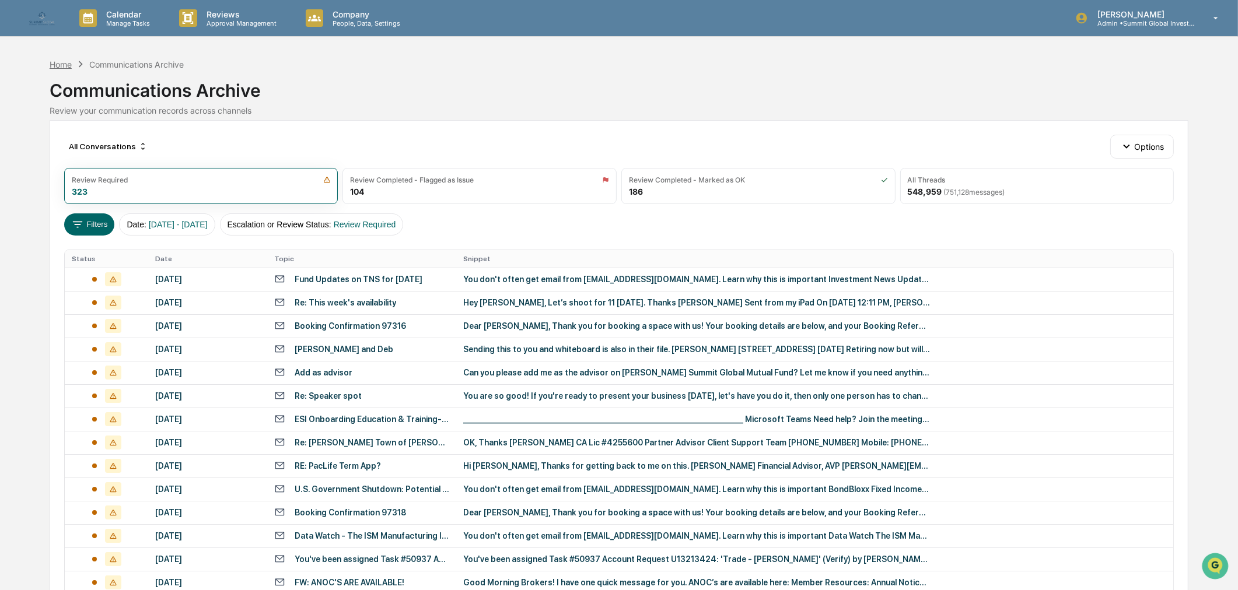
click at [57, 66] on div "Home" at bounding box center [61, 64] width 22 height 10
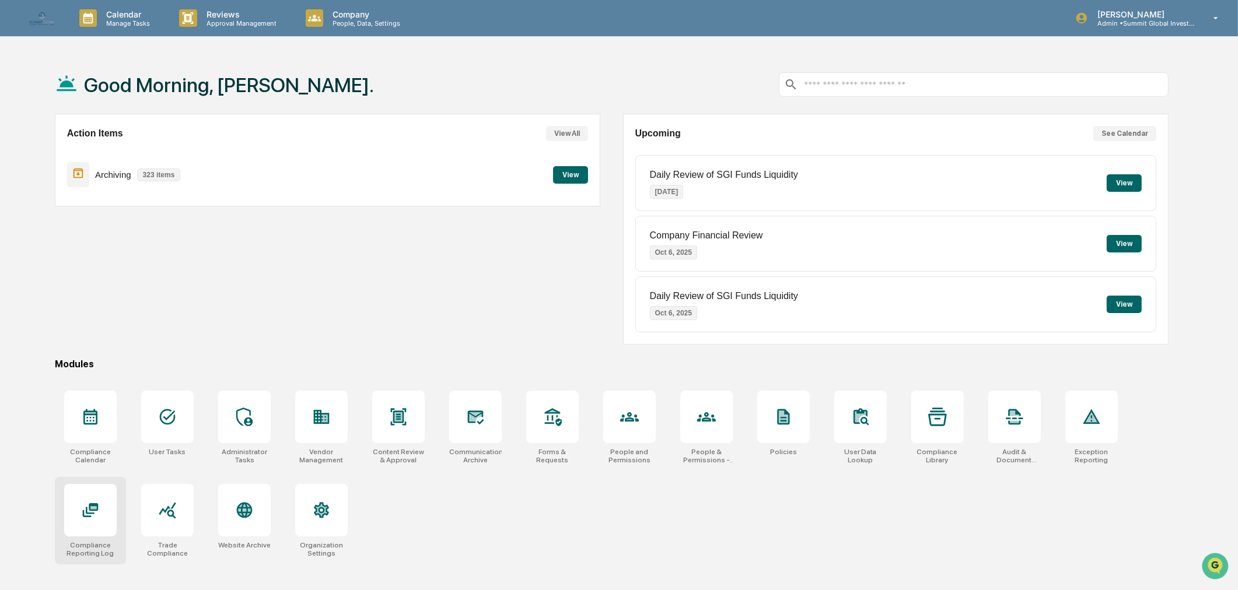
click at [76, 527] on div at bounding box center [90, 510] width 52 height 52
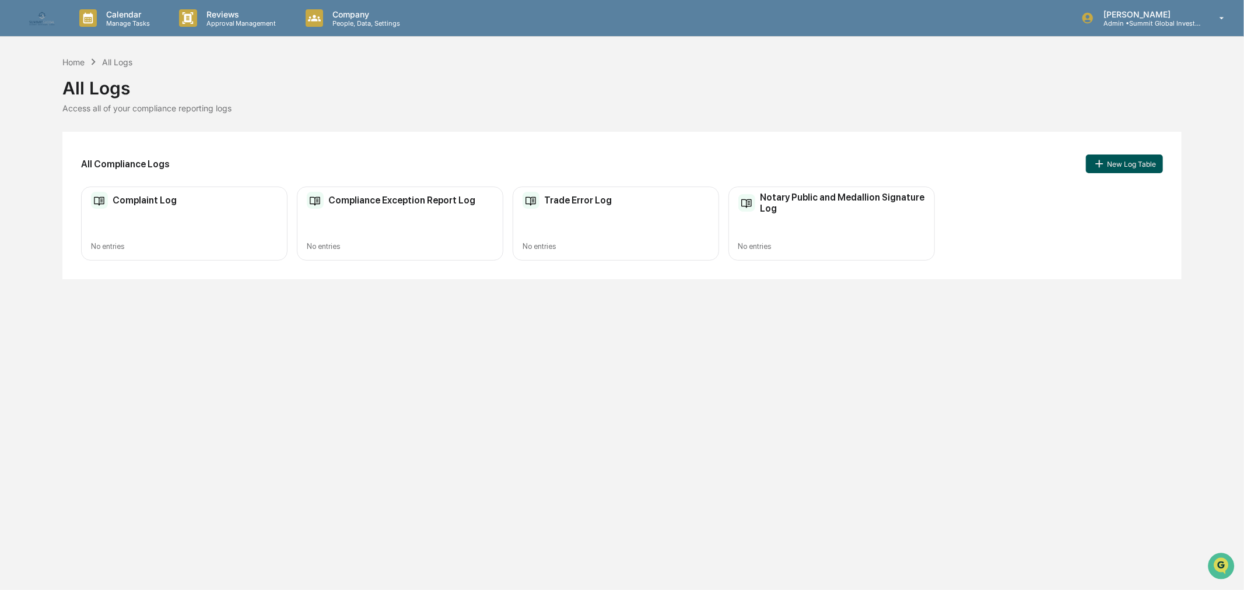
click at [1115, 166] on button "New Log Table" at bounding box center [1124, 164] width 77 height 19
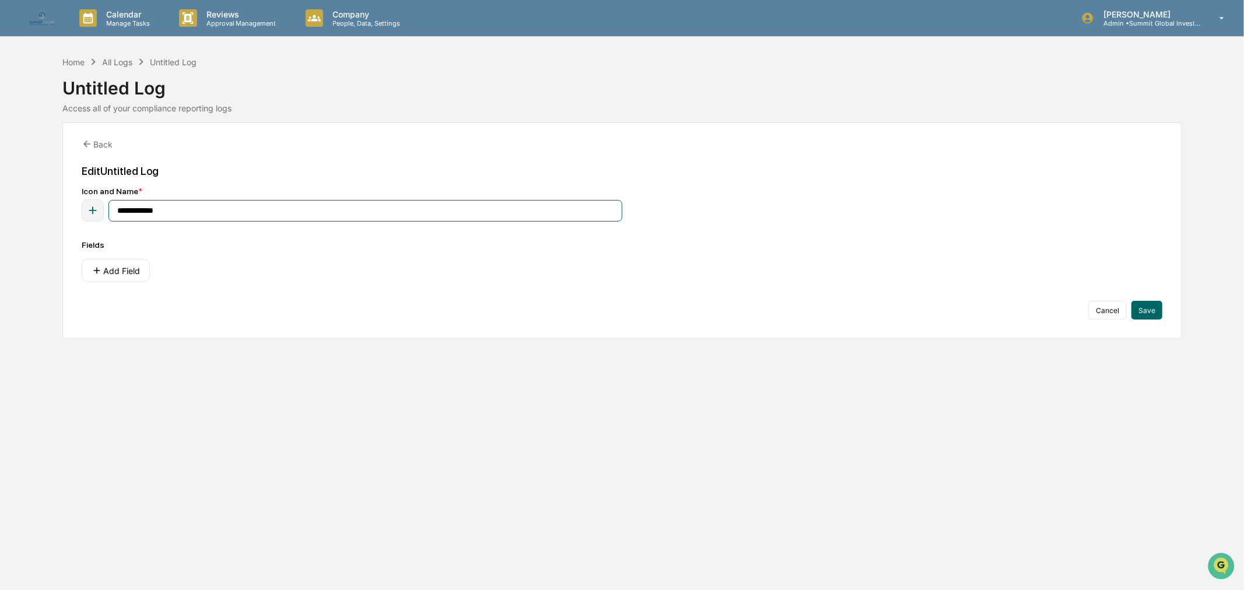
click at [156, 213] on input "**********" at bounding box center [365, 211] width 514 height 22
drag, startPoint x: 177, startPoint y: 213, endPoint x: 16, endPoint y: 216, distance: 160.4
click at [15, 216] on div "**********" at bounding box center [622, 196] width 1244 height 283
type input "**********"
click at [99, 272] on icon at bounding box center [96, 271] width 6 height 6
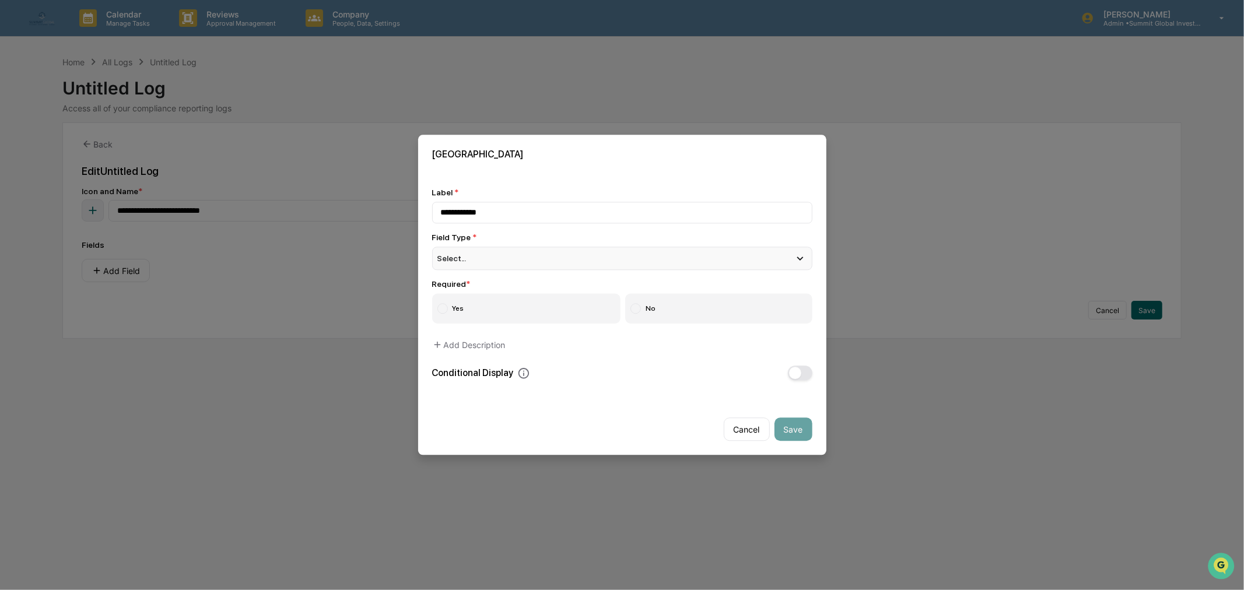
type input "**********"
click at [556, 252] on div "Select..." at bounding box center [622, 258] width 380 height 23
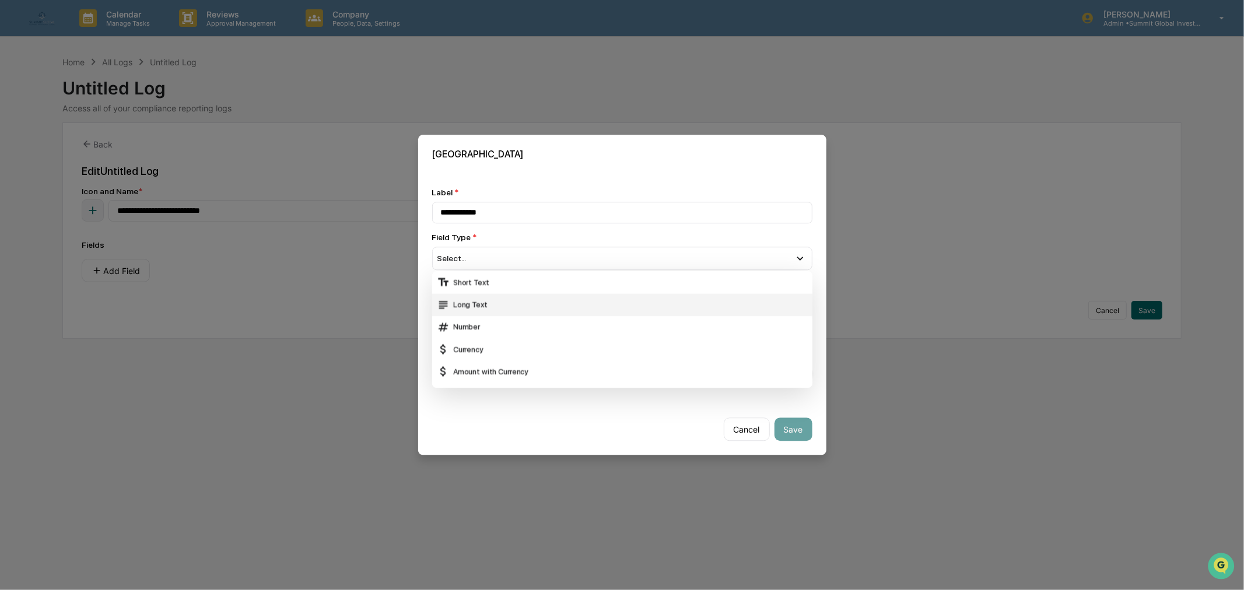
click at [502, 304] on div "Long Text" at bounding box center [622, 305] width 371 height 13
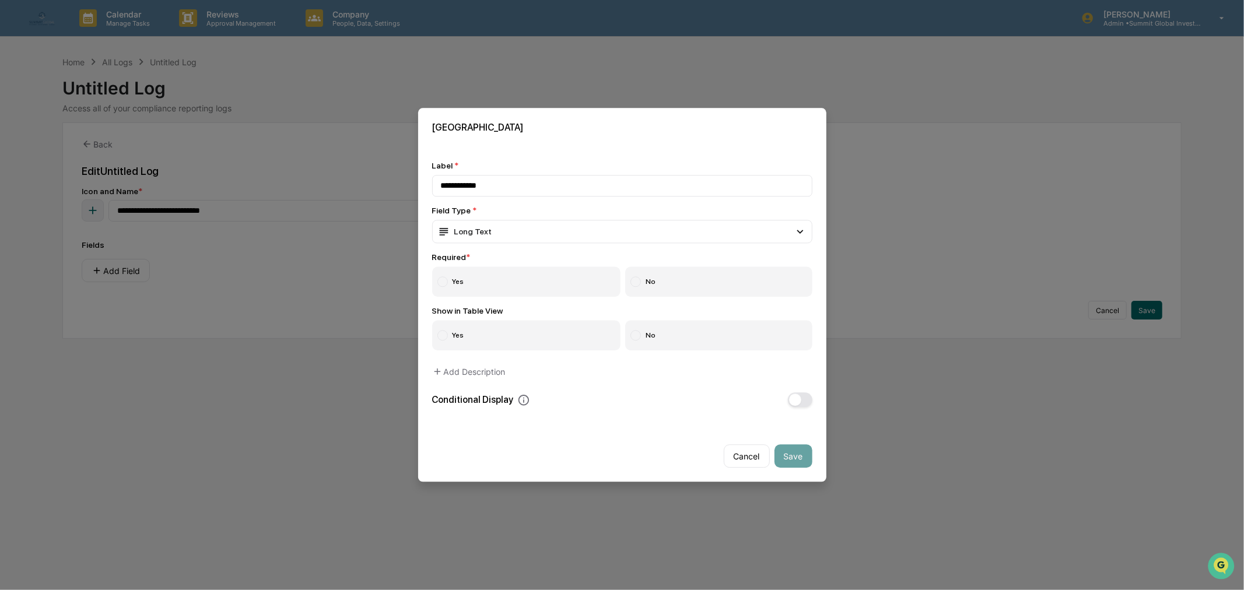
click at [503, 282] on label "Yes" at bounding box center [526, 282] width 189 height 30
click at [483, 328] on label "Yes" at bounding box center [526, 336] width 189 height 30
click at [484, 365] on button "Add Description" at bounding box center [468, 371] width 73 height 23
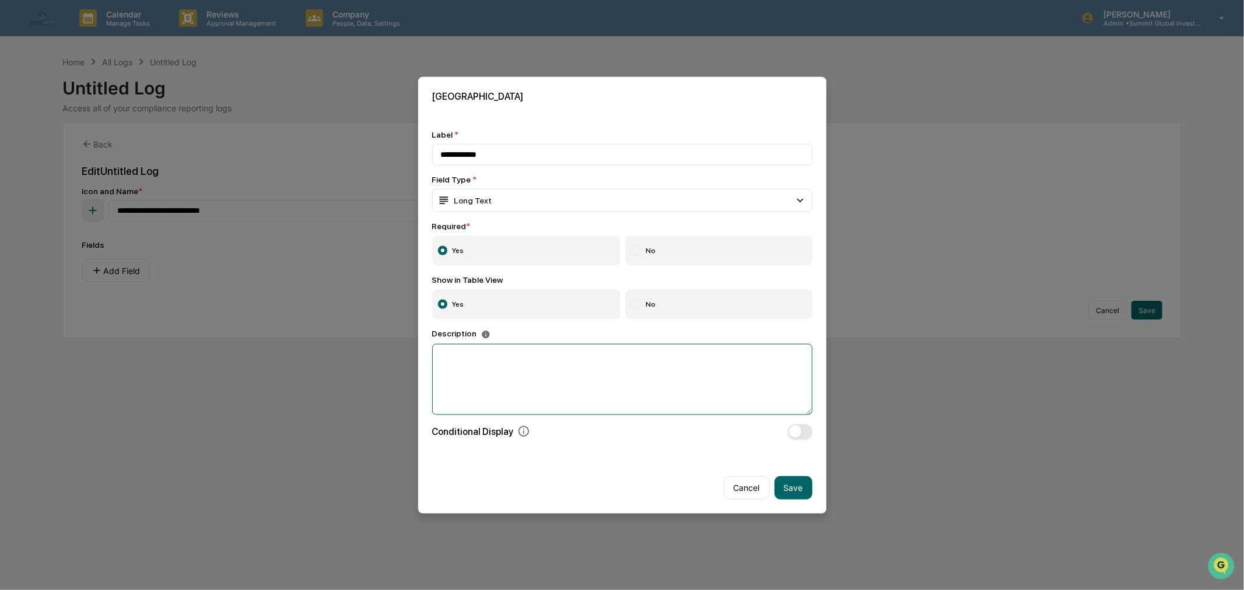
click at [484, 365] on textarea at bounding box center [622, 379] width 380 height 71
type textarea "**********"
click at [741, 490] on button "Cancel" at bounding box center [747, 487] width 46 height 23
